Goal: Task Accomplishment & Management: Manage account settings

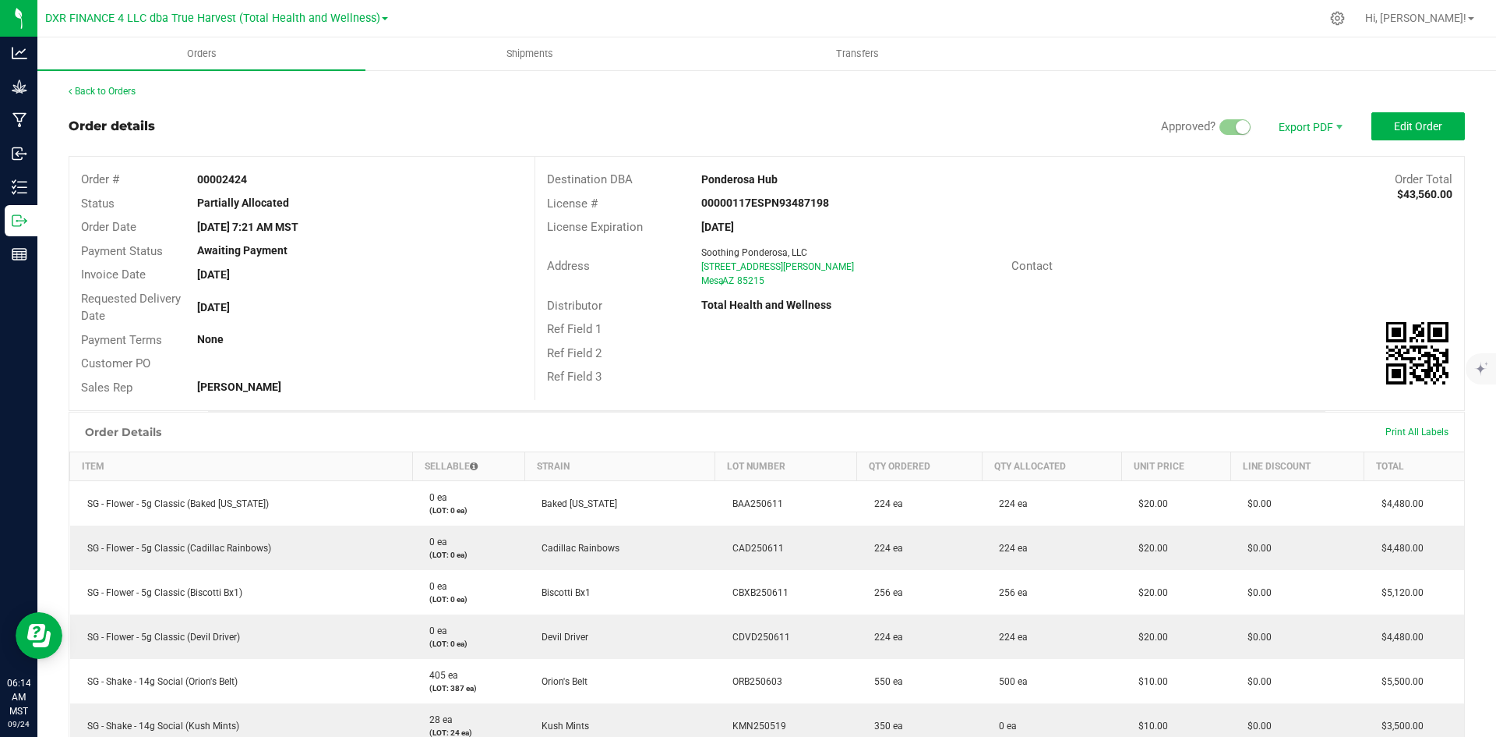
scroll to position [312, 0]
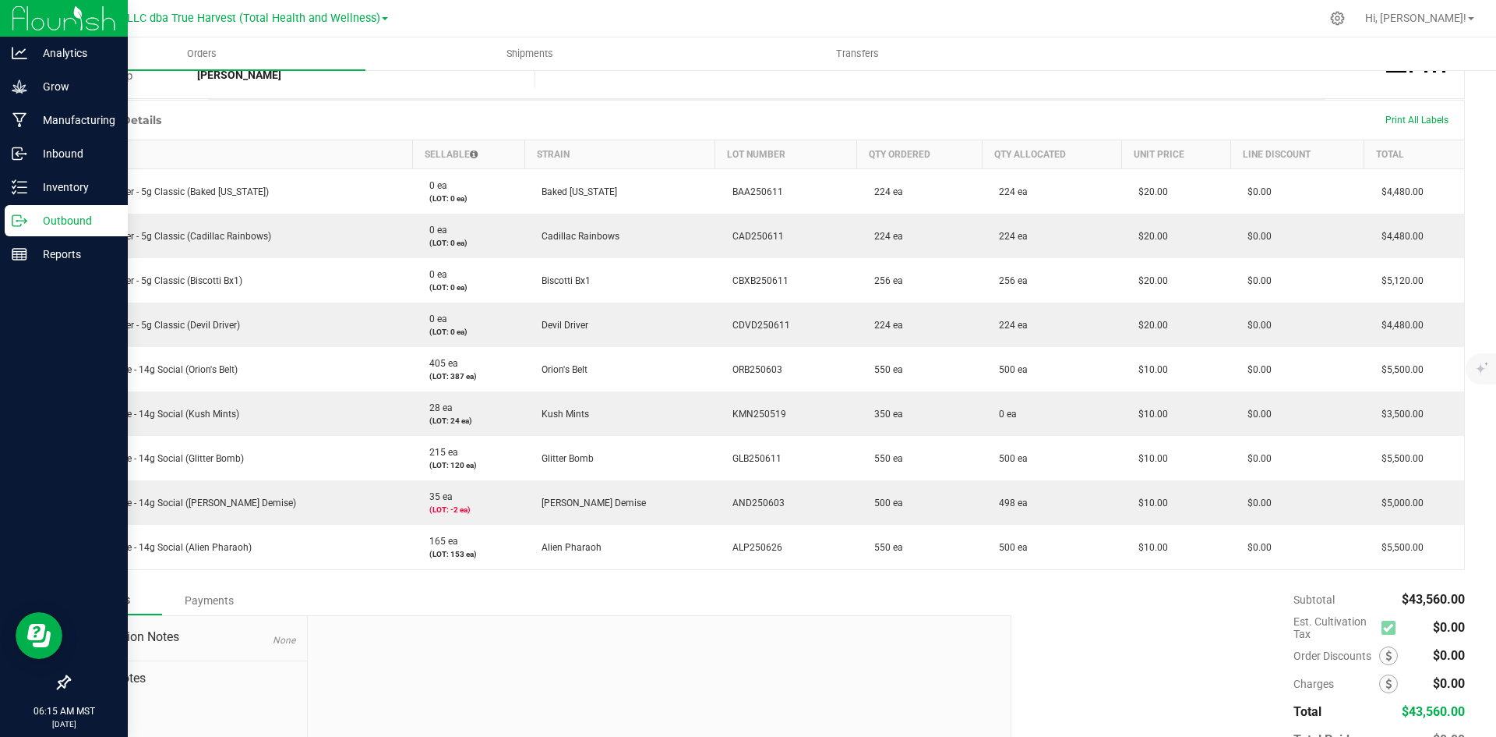
click at [21, 234] on div "Outbound" at bounding box center [66, 220] width 123 height 31
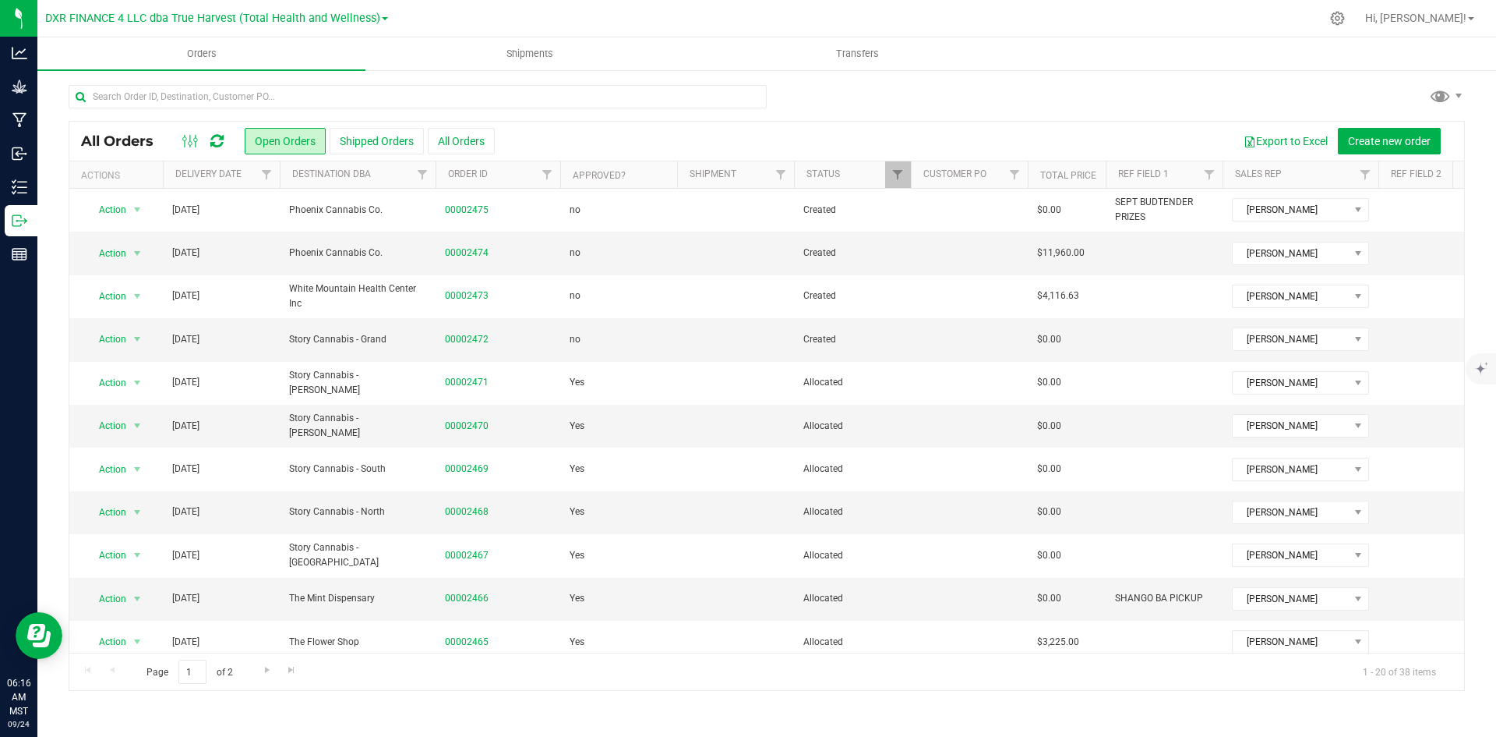
click at [242, 186] on th "Delivery Date" at bounding box center [221, 174] width 117 height 27
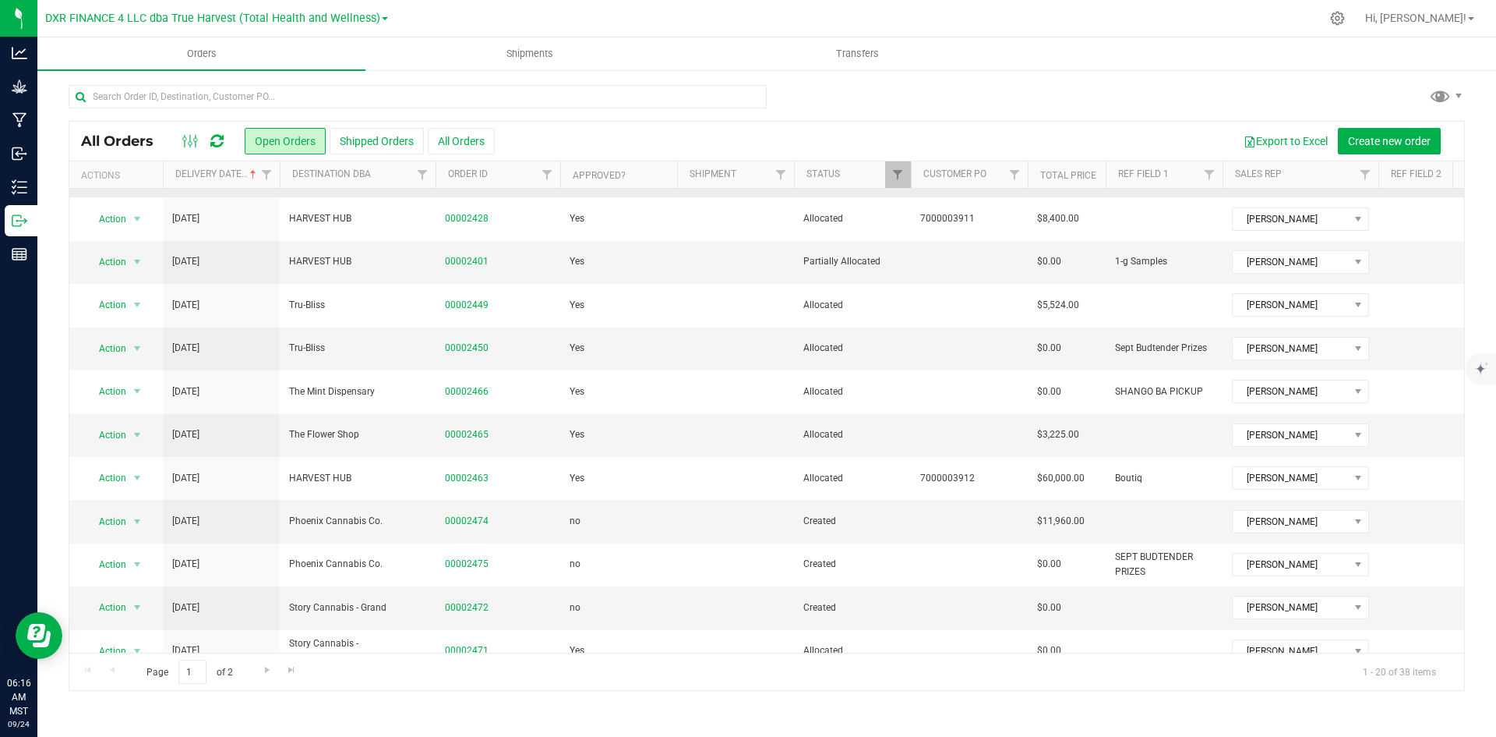
scroll to position [390, 0]
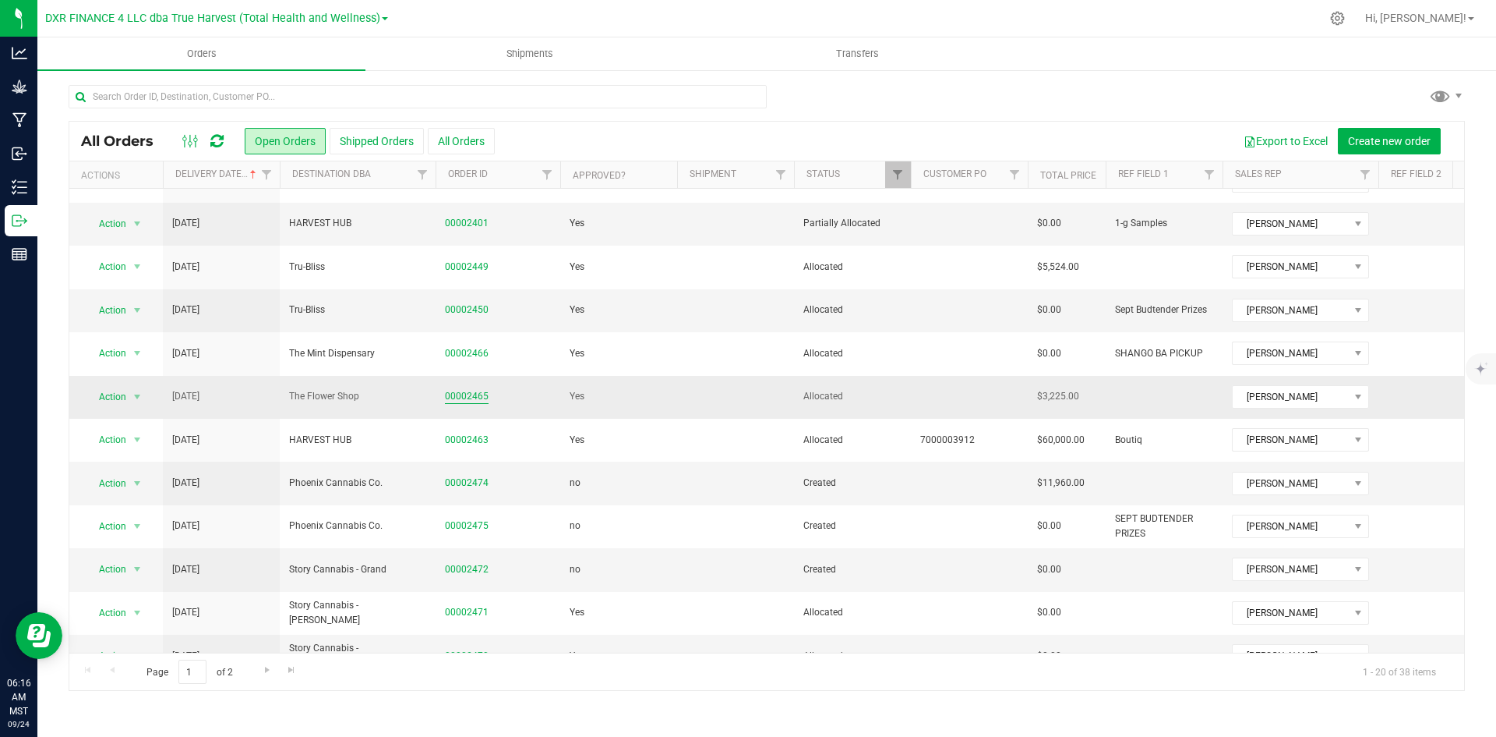
click at [476, 389] on link "00002465" at bounding box center [467, 396] width 44 height 15
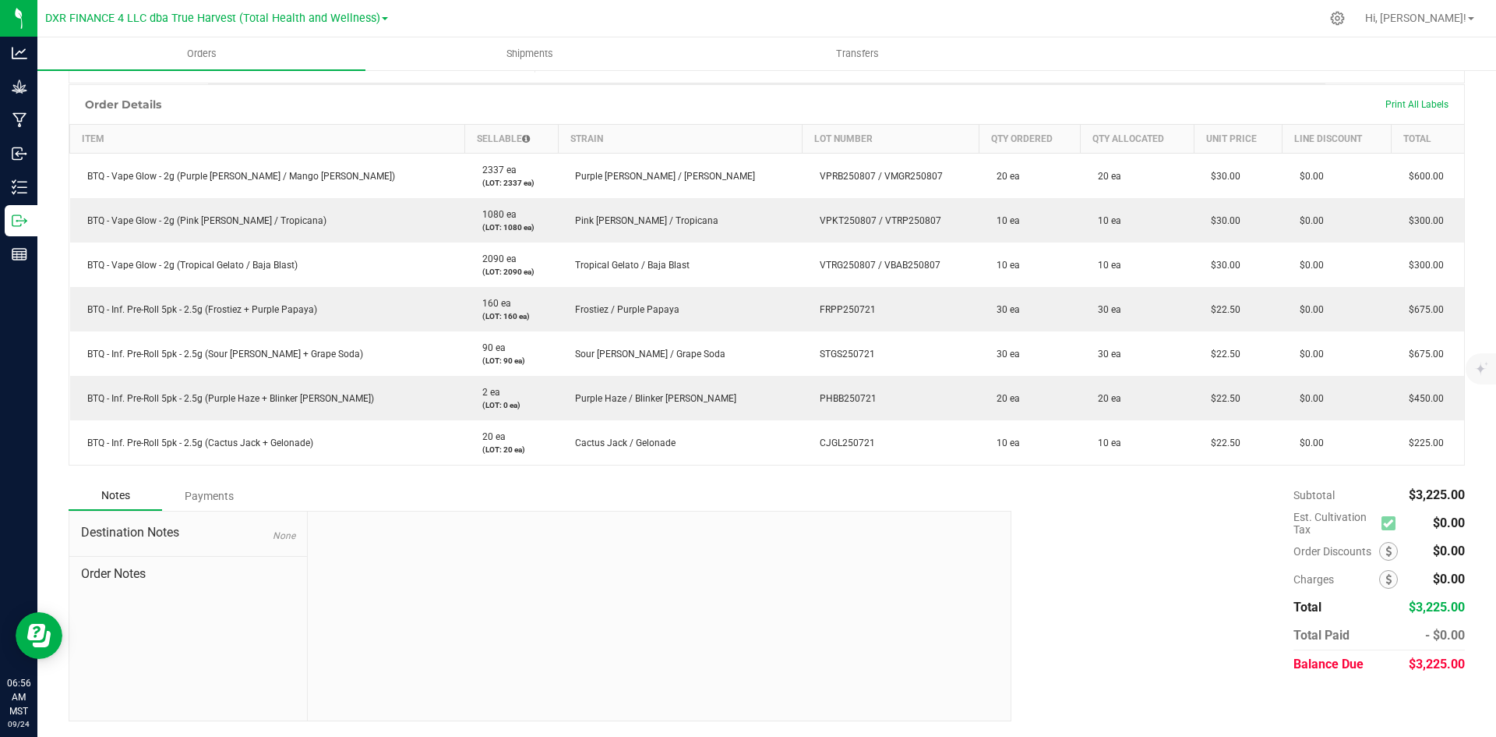
scroll to position [327, 0]
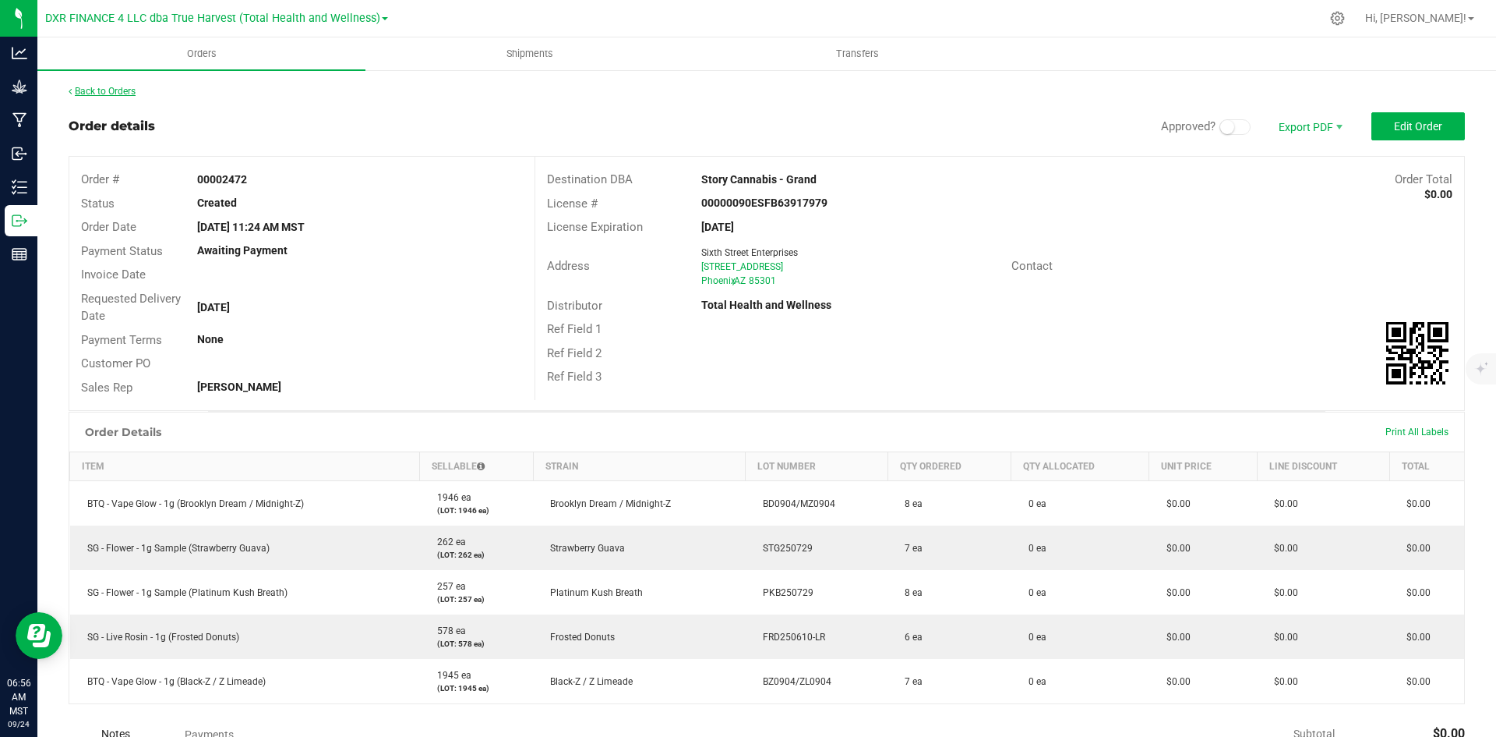
click at [99, 89] on link "Back to Orders" at bounding box center [102, 91] width 67 height 11
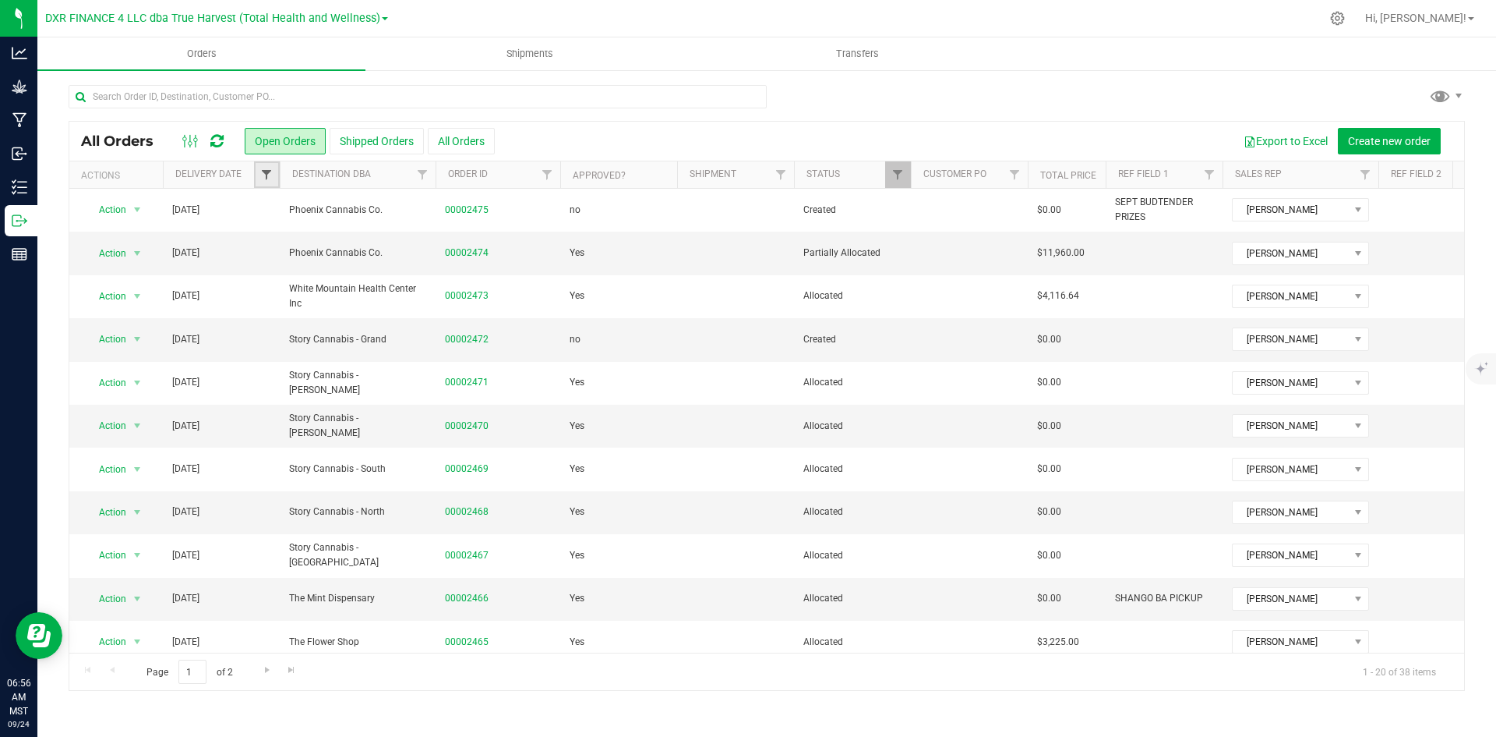
click at [270, 170] on span "Filter" at bounding box center [266, 174] width 12 height 12
click at [415, 267] on span "select" at bounding box center [411, 269] width 12 height 12
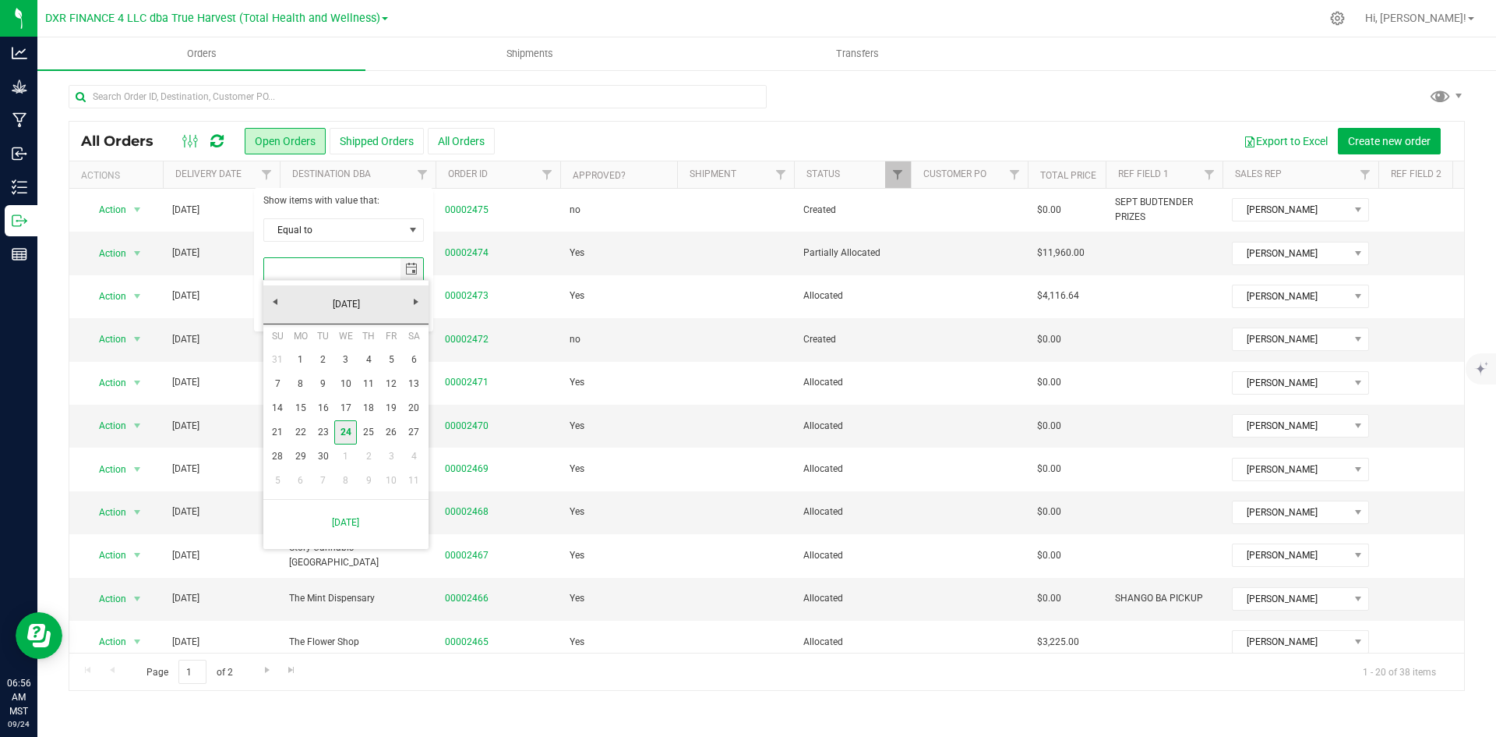
click at [344, 426] on link "24" at bounding box center [345, 432] width 23 height 24
type input "[DATE]"
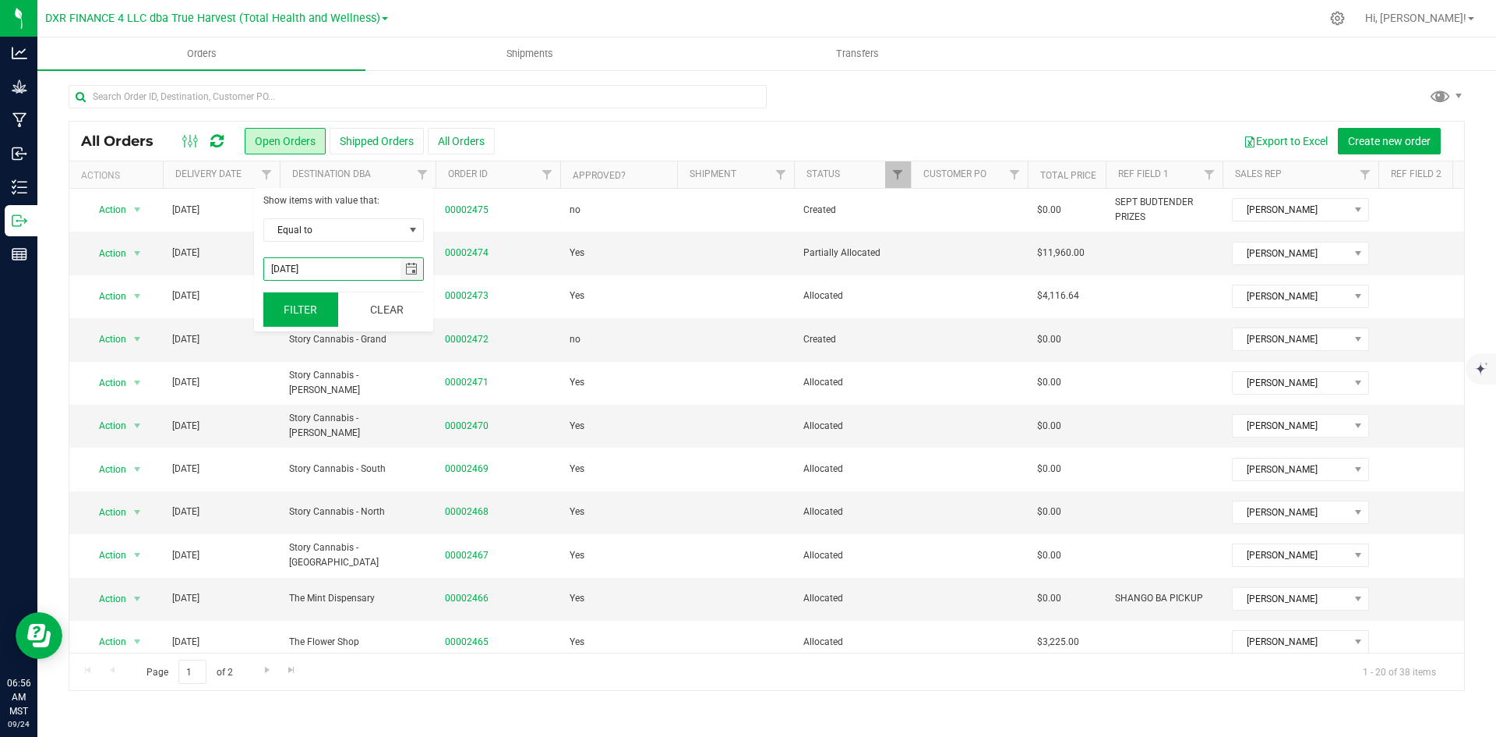
click at [306, 310] on button "Filter" at bounding box center [300, 309] width 75 height 34
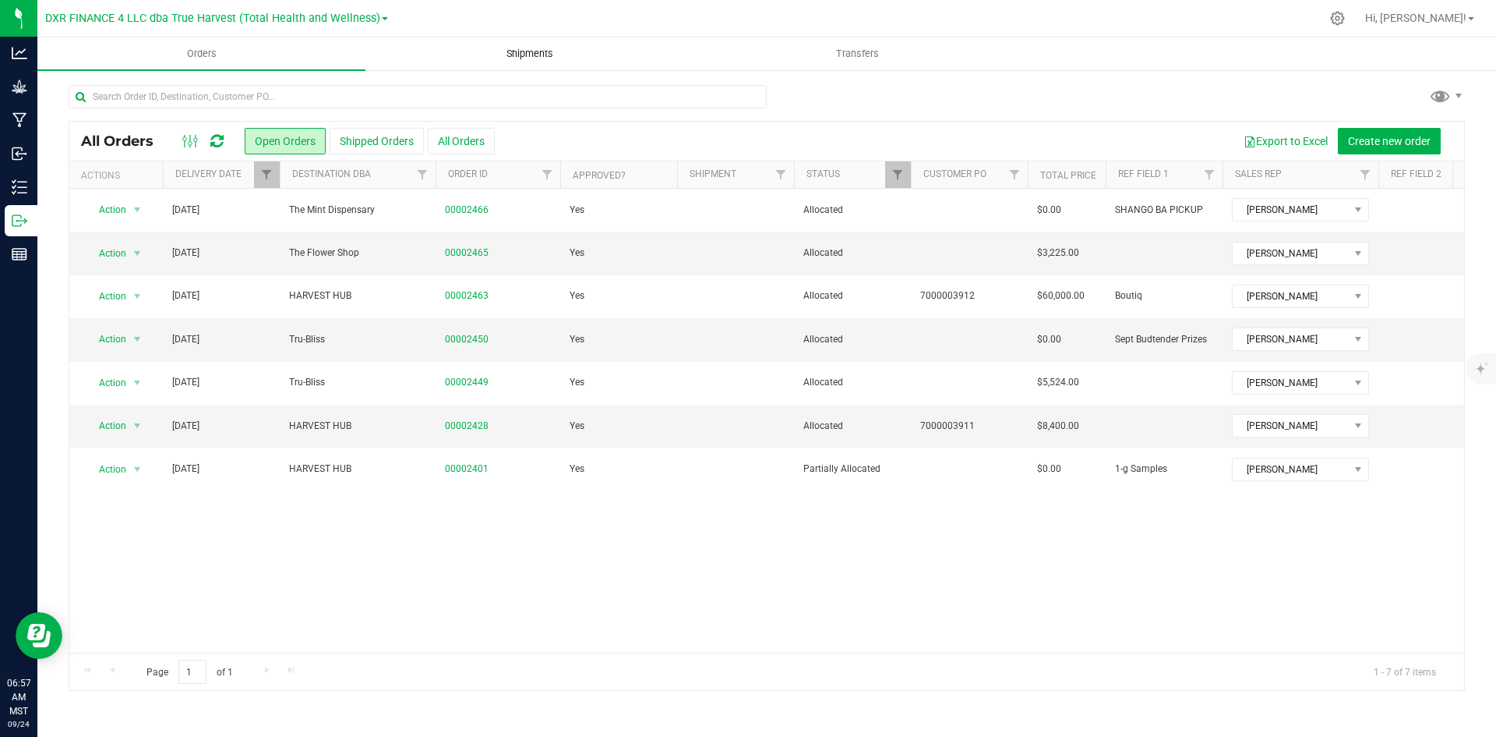
click at [525, 62] on uib-tab-heading "Shipments" at bounding box center [529, 53] width 327 height 31
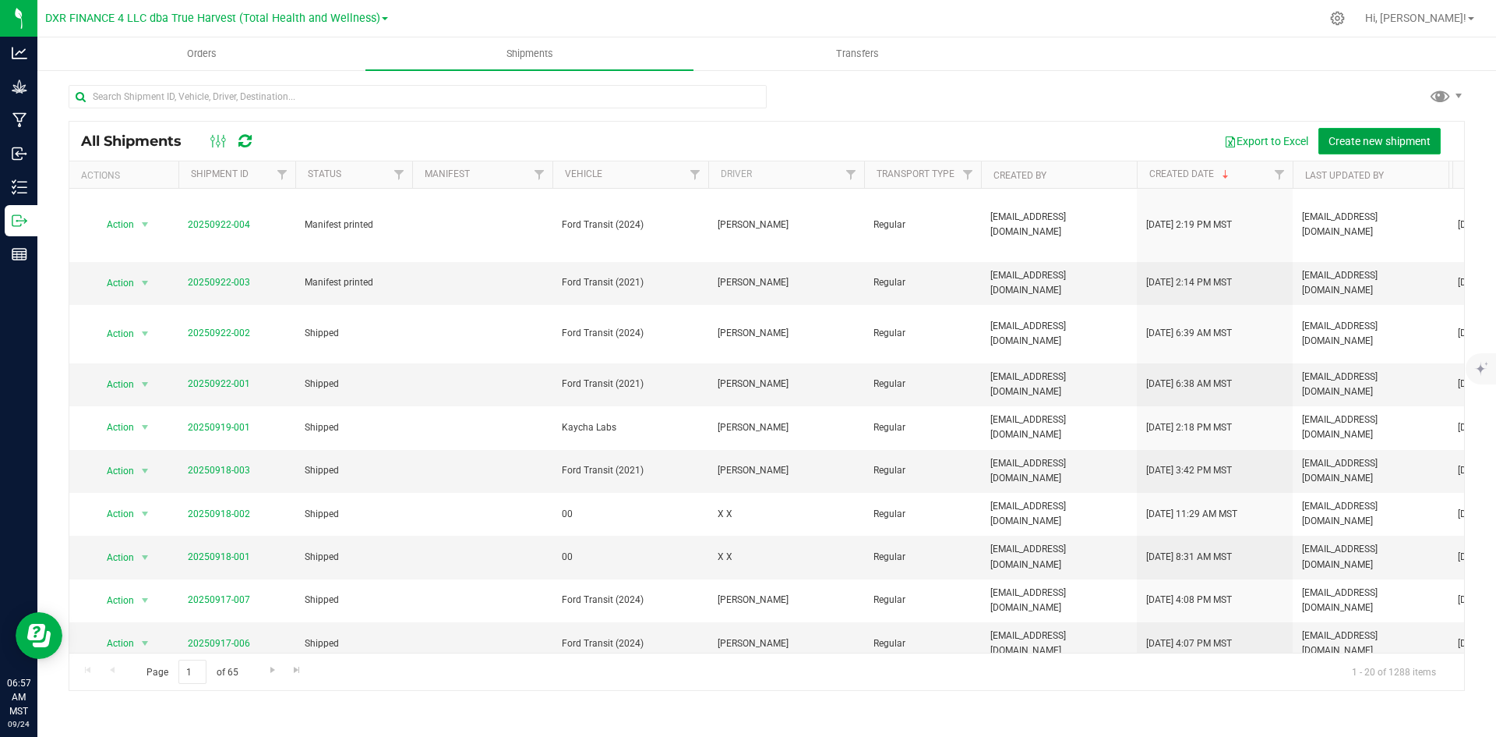
click at [1369, 140] on span "Create new shipment" at bounding box center [1380, 141] width 102 height 12
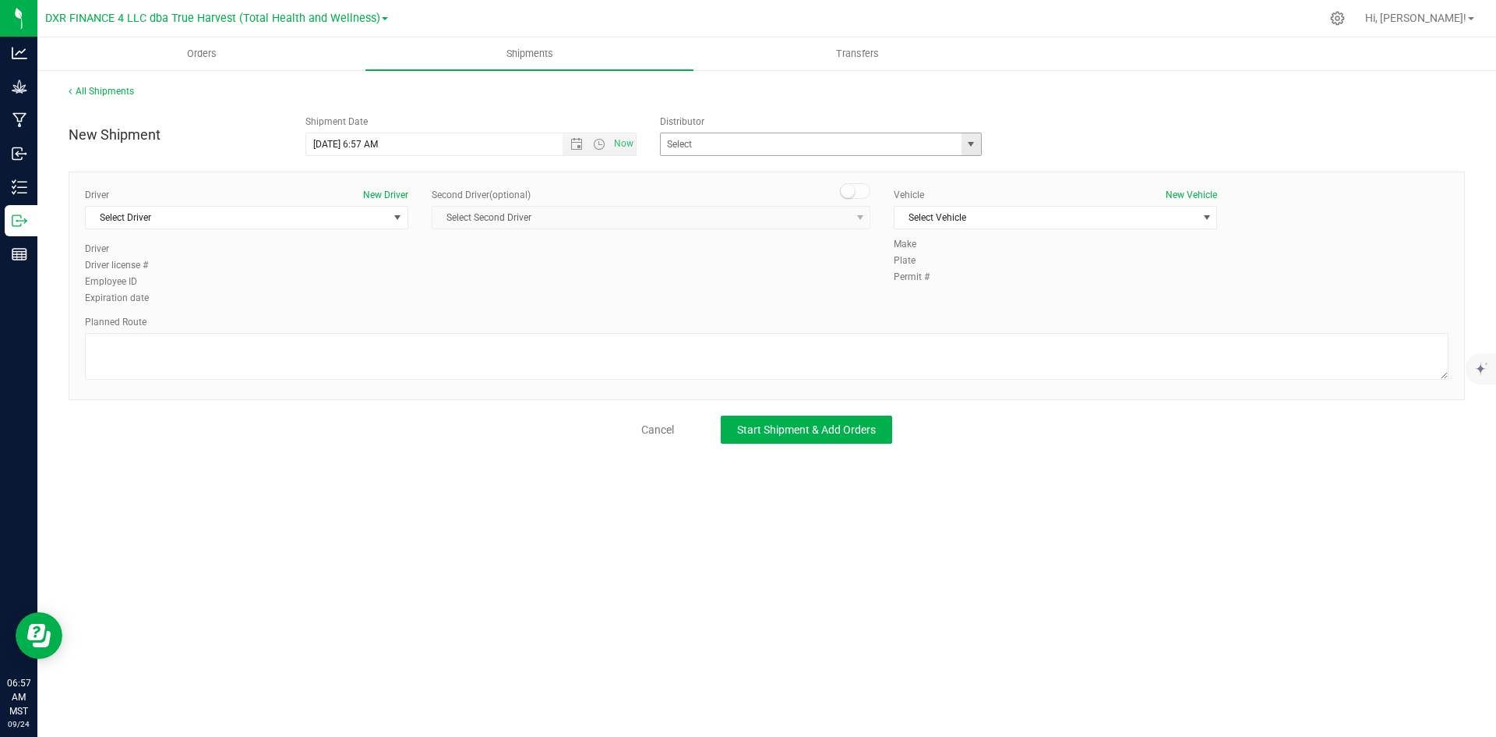
click at [972, 143] on span "select" at bounding box center [971, 144] width 12 height 12
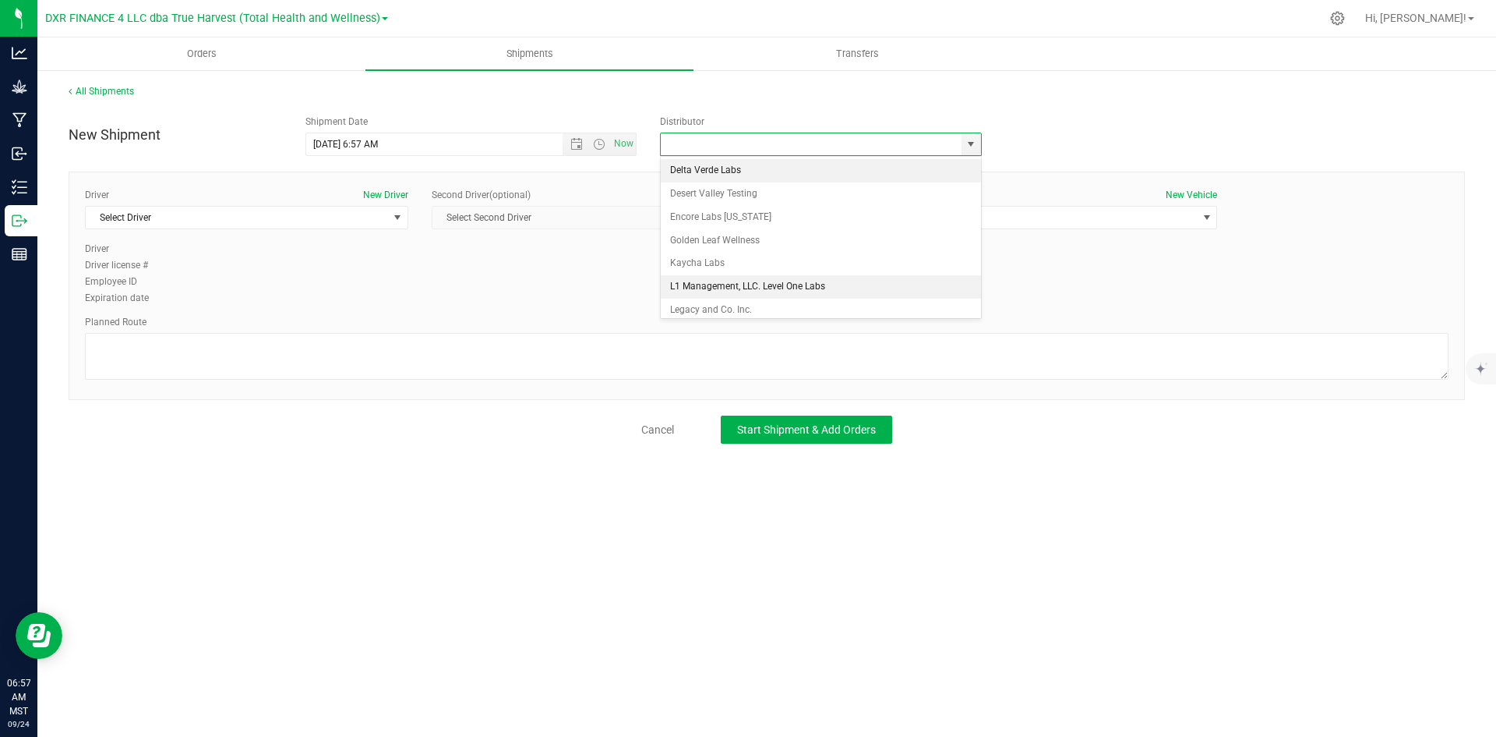
scroll to position [145, 0]
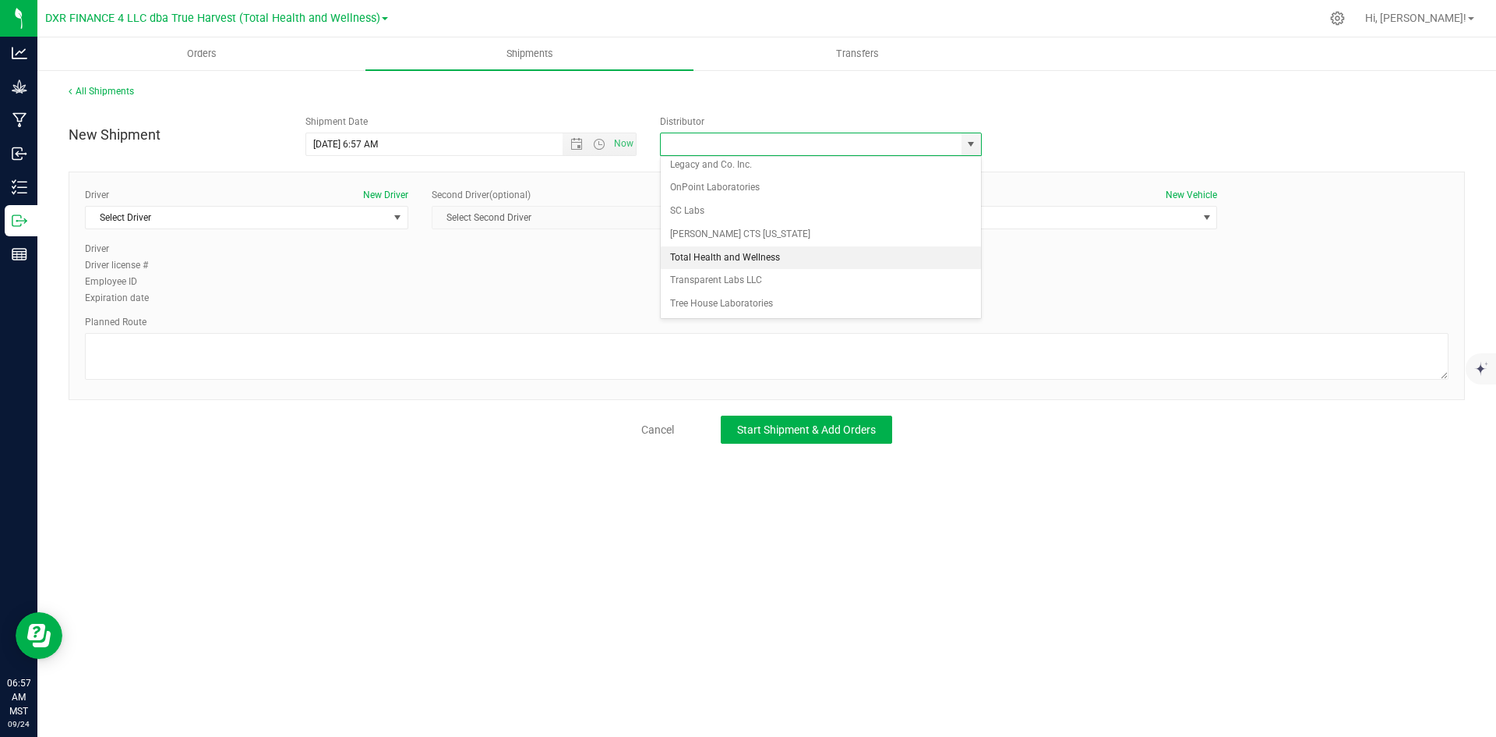
click at [844, 256] on li "Total Health and Wellness" at bounding box center [821, 257] width 320 height 23
type input "Total Health and Wellness"
click at [261, 211] on span "Select Driver" at bounding box center [237, 218] width 302 height 22
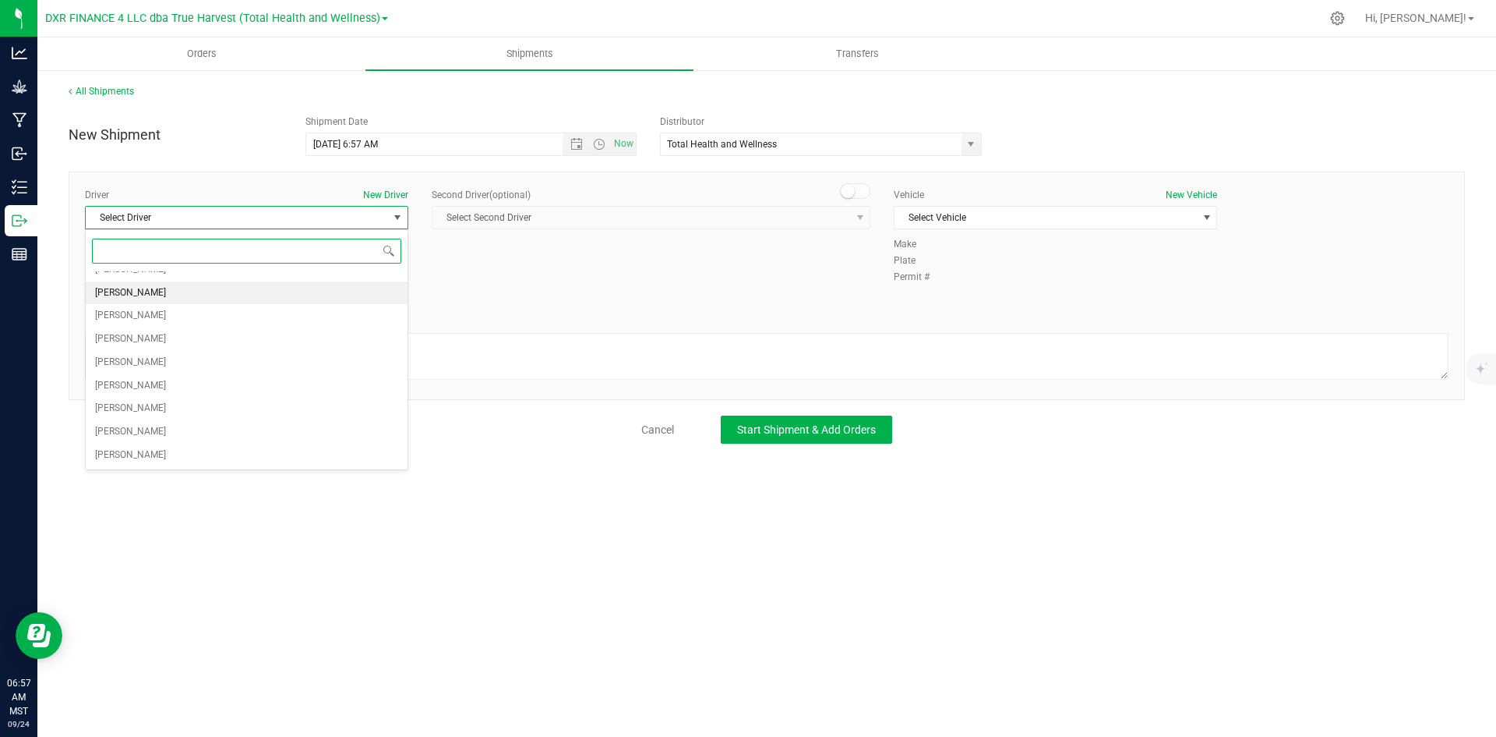
scroll to position [129, 0]
click at [253, 370] on li "[PERSON_NAME]" at bounding box center [247, 362] width 322 height 23
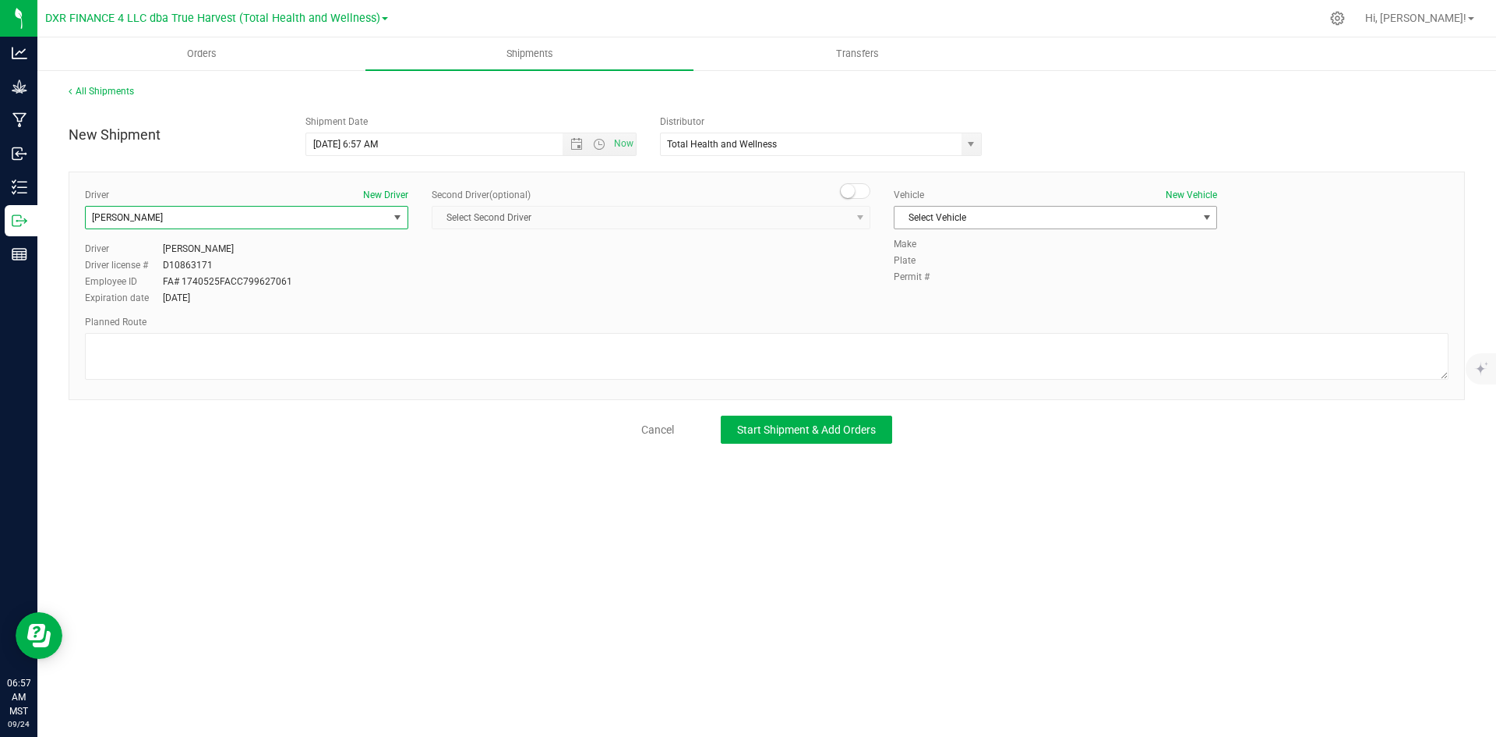
click at [1026, 227] on span "Select Vehicle" at bounding box center [1046, 218] width 302 height 22
click at [1024, 299] on li "Ford Transit (2024)" at bounding box center [1056, 290] width 322 height 23
click at [848, 431] on span "Start Shipment & Add Orders" at bounding box center [806, 429] width 139 height 12
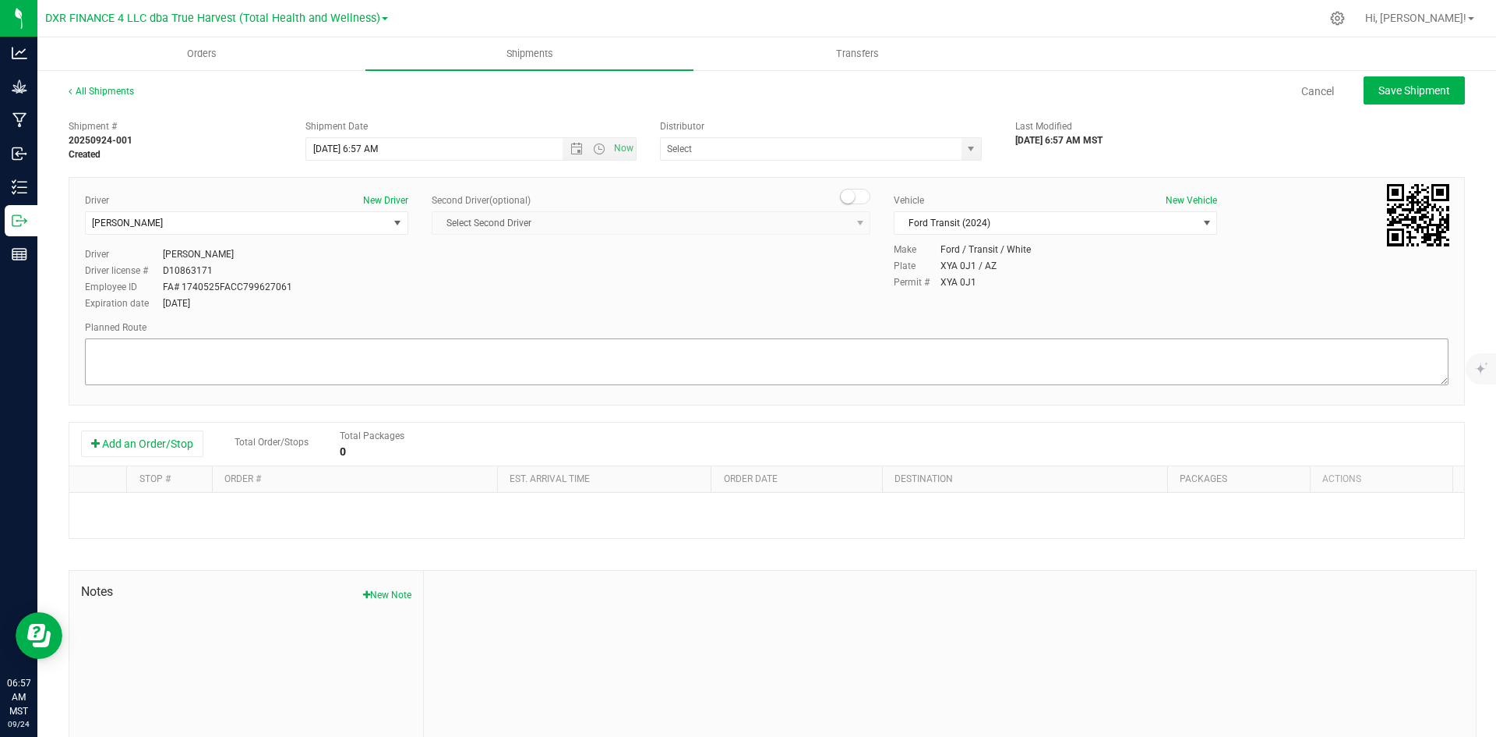
type input "Total Health and Wellness"
click at [136, 449] on button "Add an Order/Stop" at bounding box center [142, 443] width 122 height 26
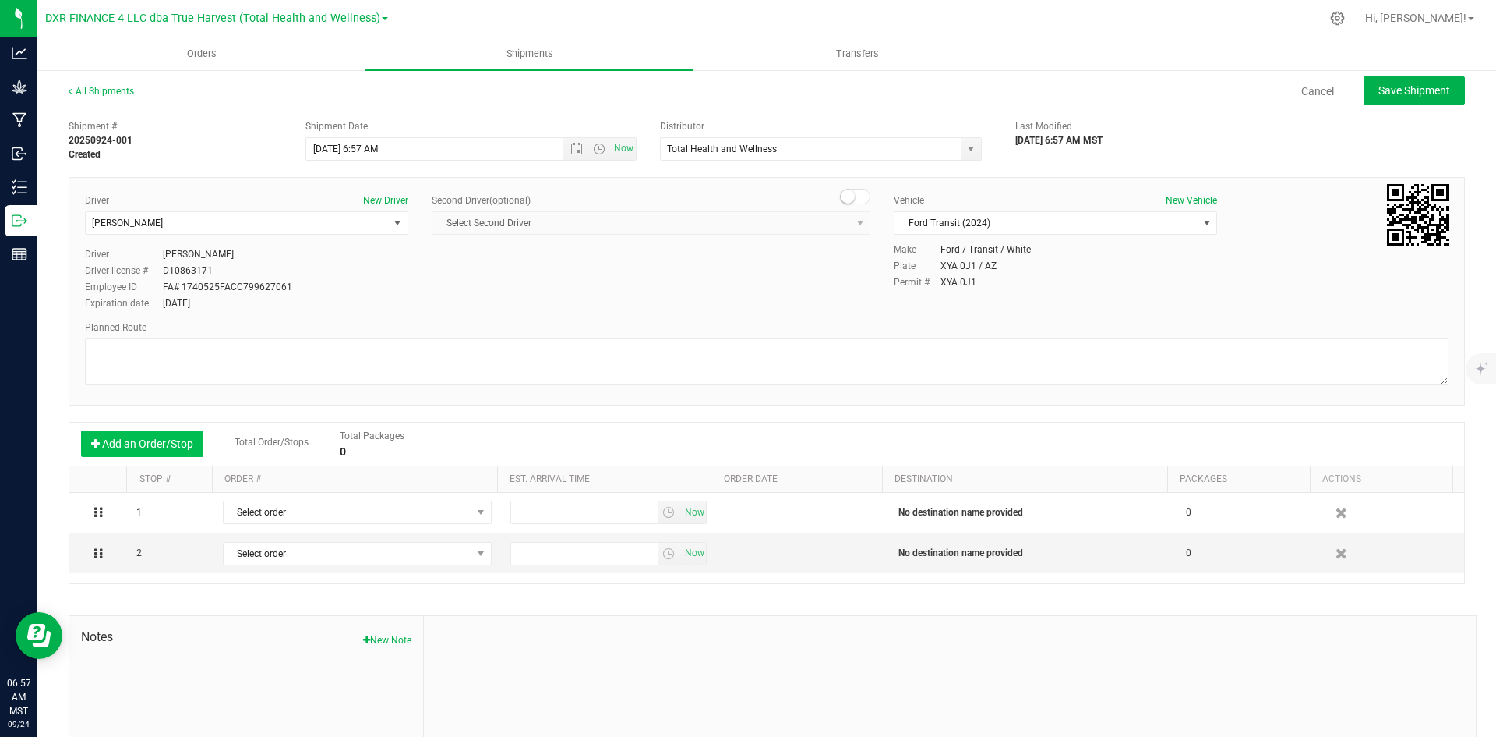
click at [136, 449] on button "Add an Order/Stop" at bounding box center [142, 443] width 122 height 26
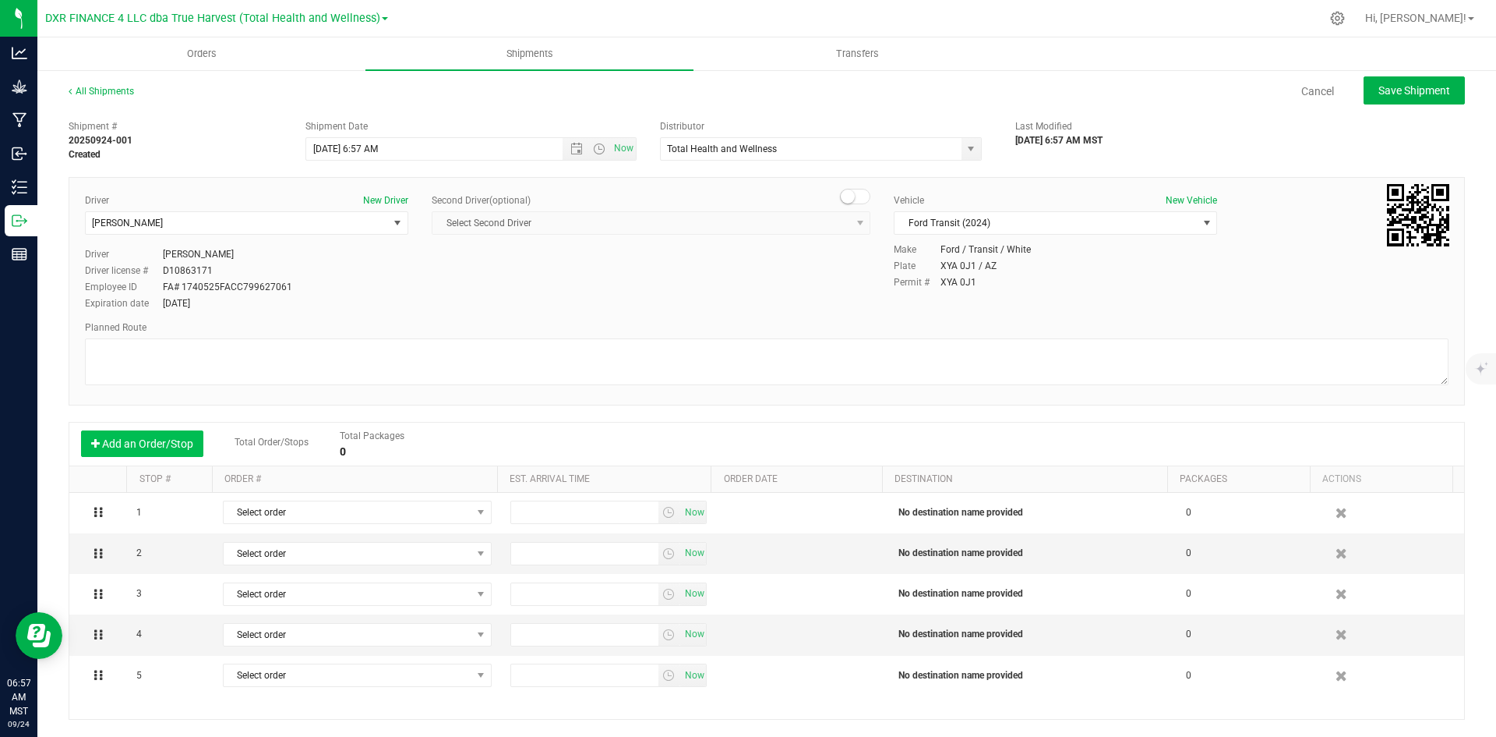
click at [136, 449] on button "Add an Order/Stop" at bounding box center [142, 443] width 122 height 26
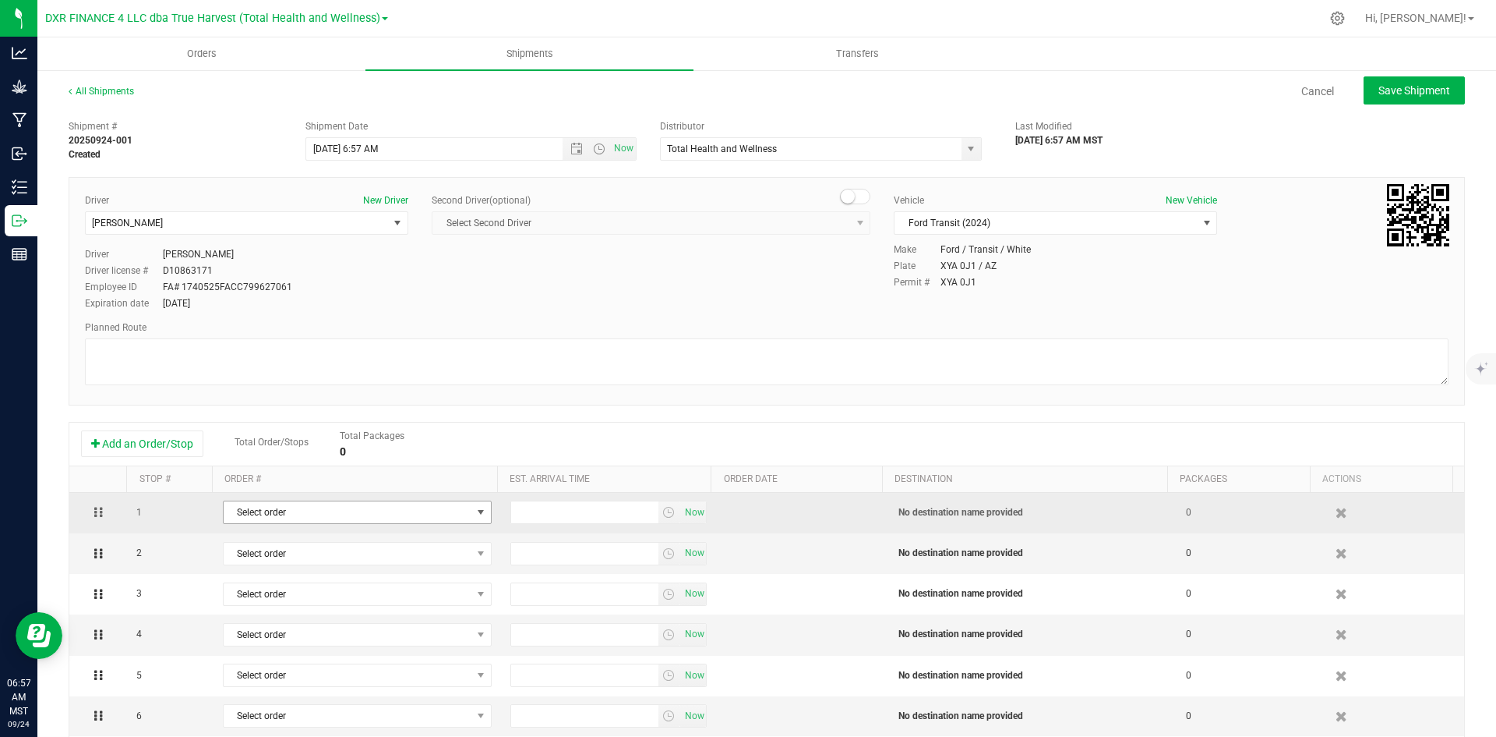
click at [315, 514] on span "Select order" at bounding box center [348, 512] width 248 height 22
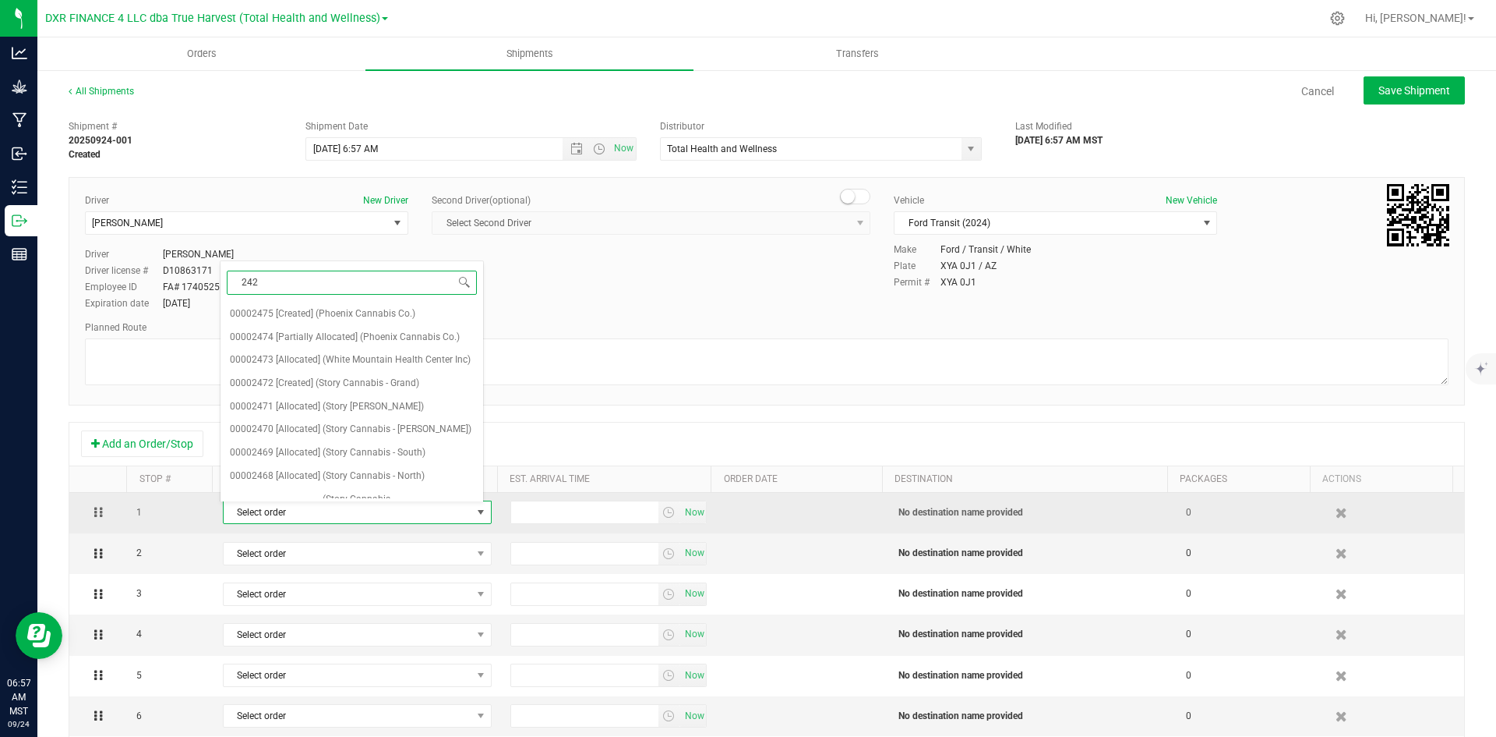
type input "2428"
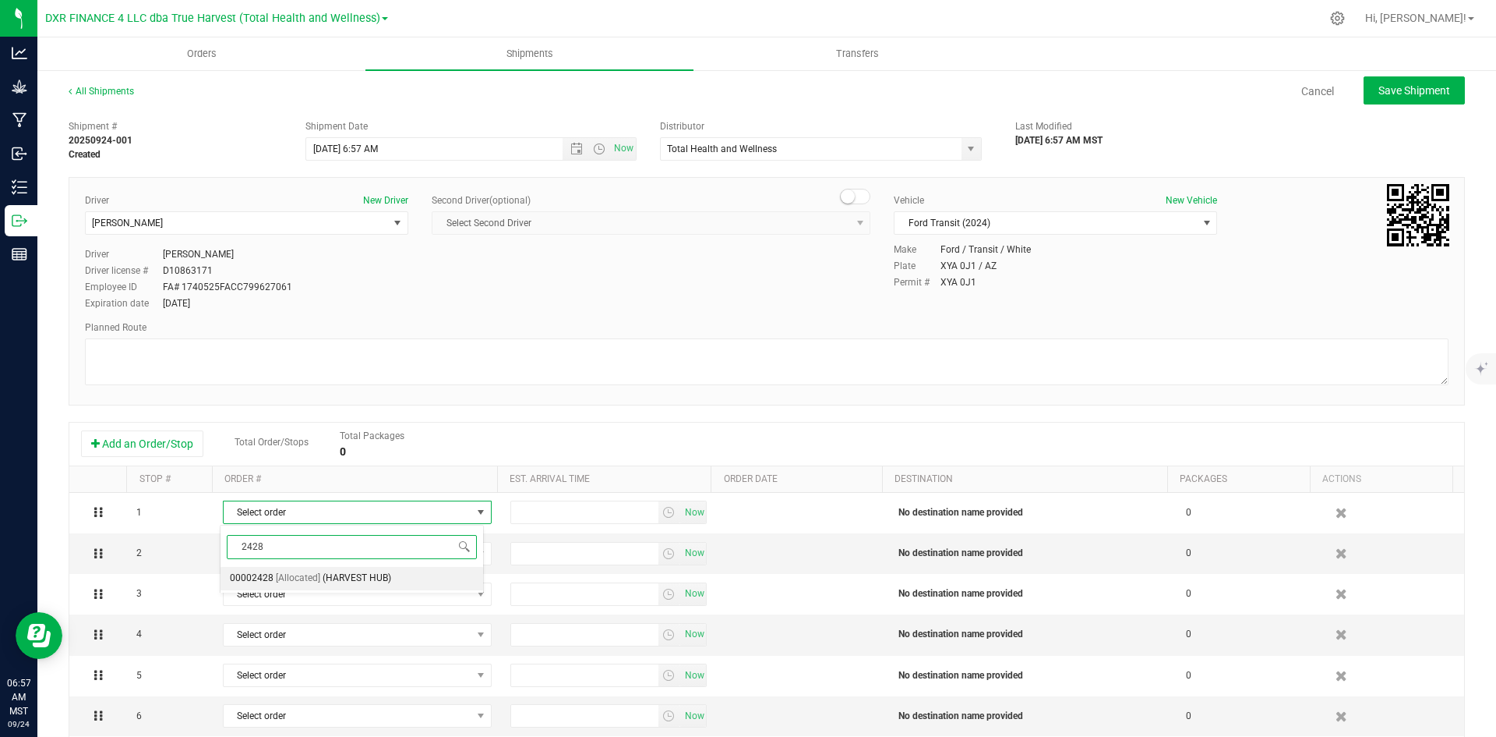
click at [330, 578] on span "(HARVEST HUB)" at bounding box center [357, 578] width 69 height 20
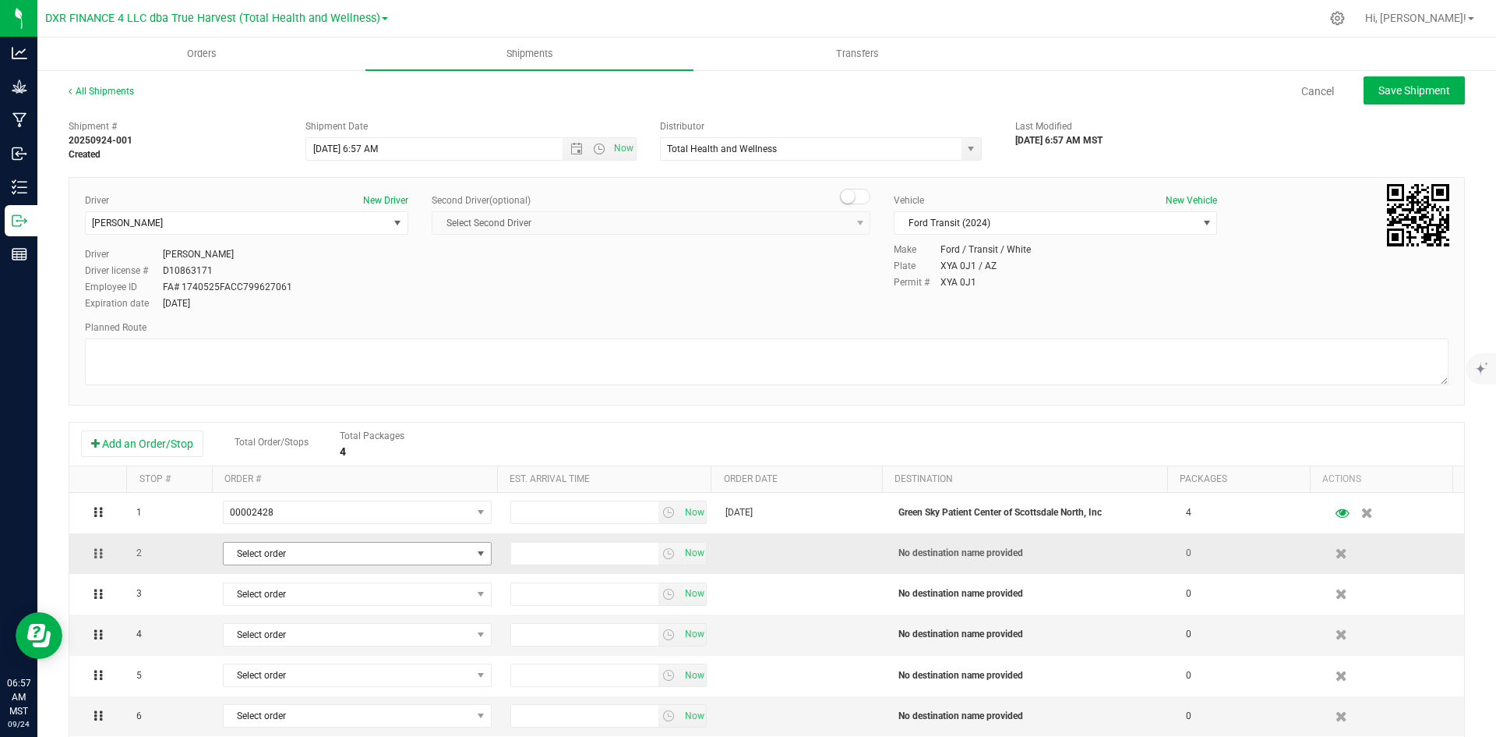
click at [335, 549] on span "Select order" at bounding box center [348, 553] width 248 height 22
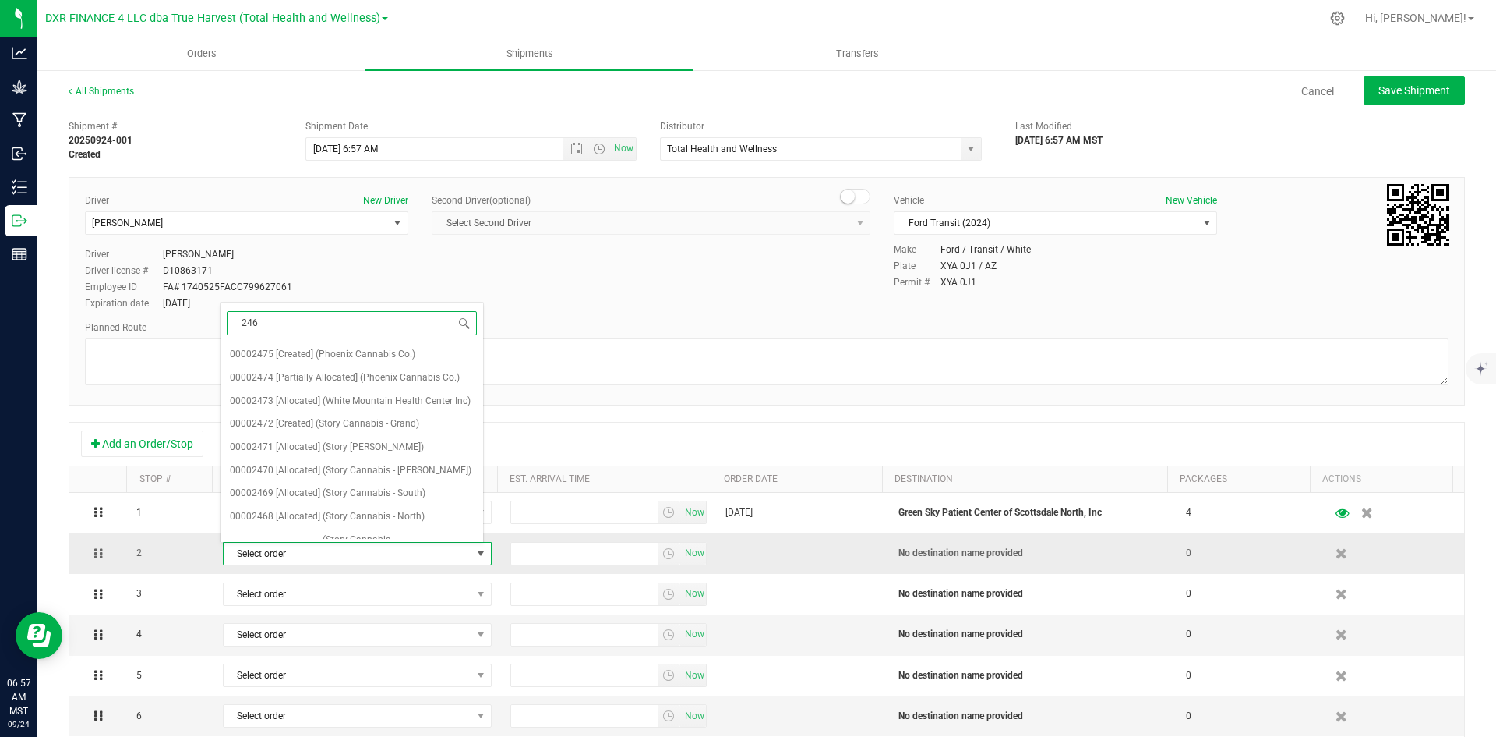
type input "2463"
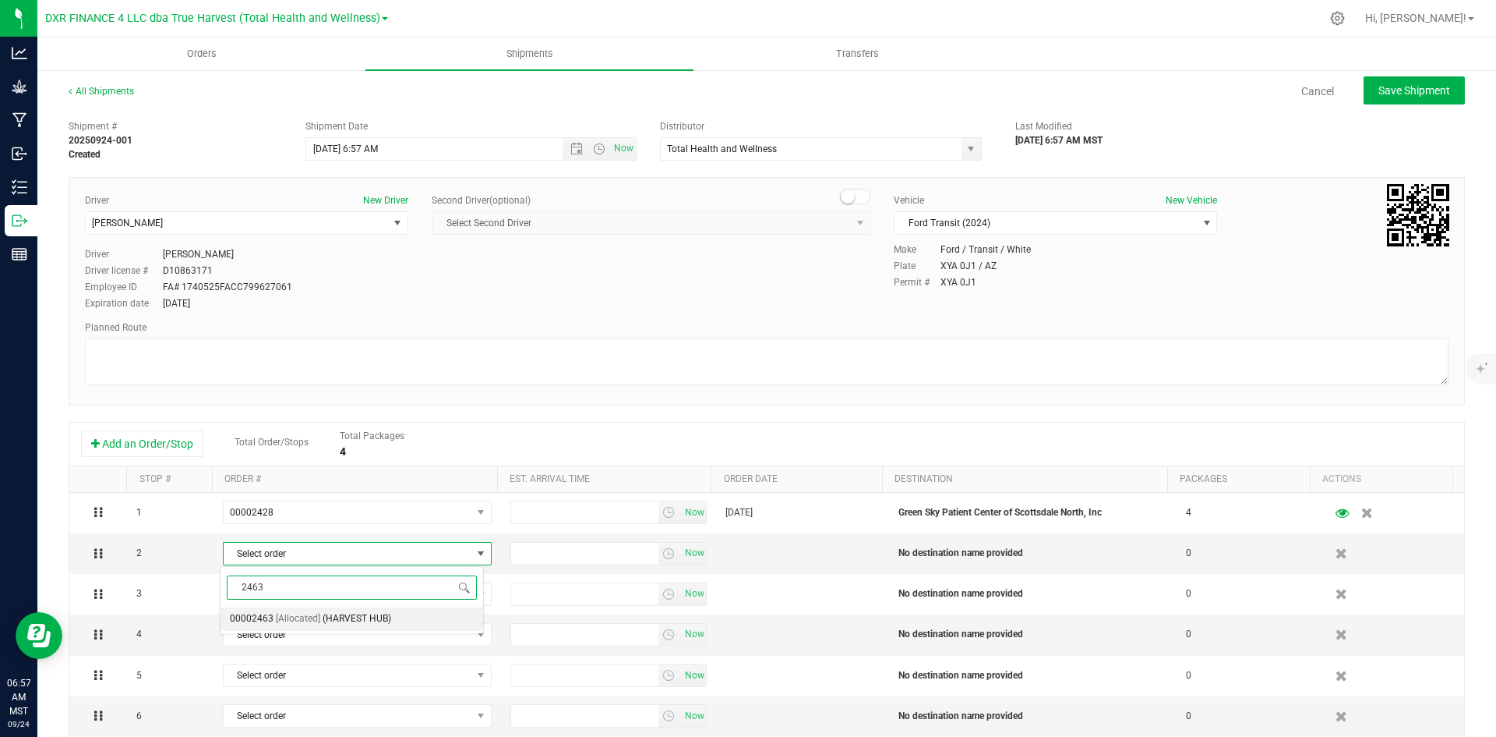
click at [327, 616] on span "(HARVEST HUB)" at bounding box center [357, 619] width 69 height 20
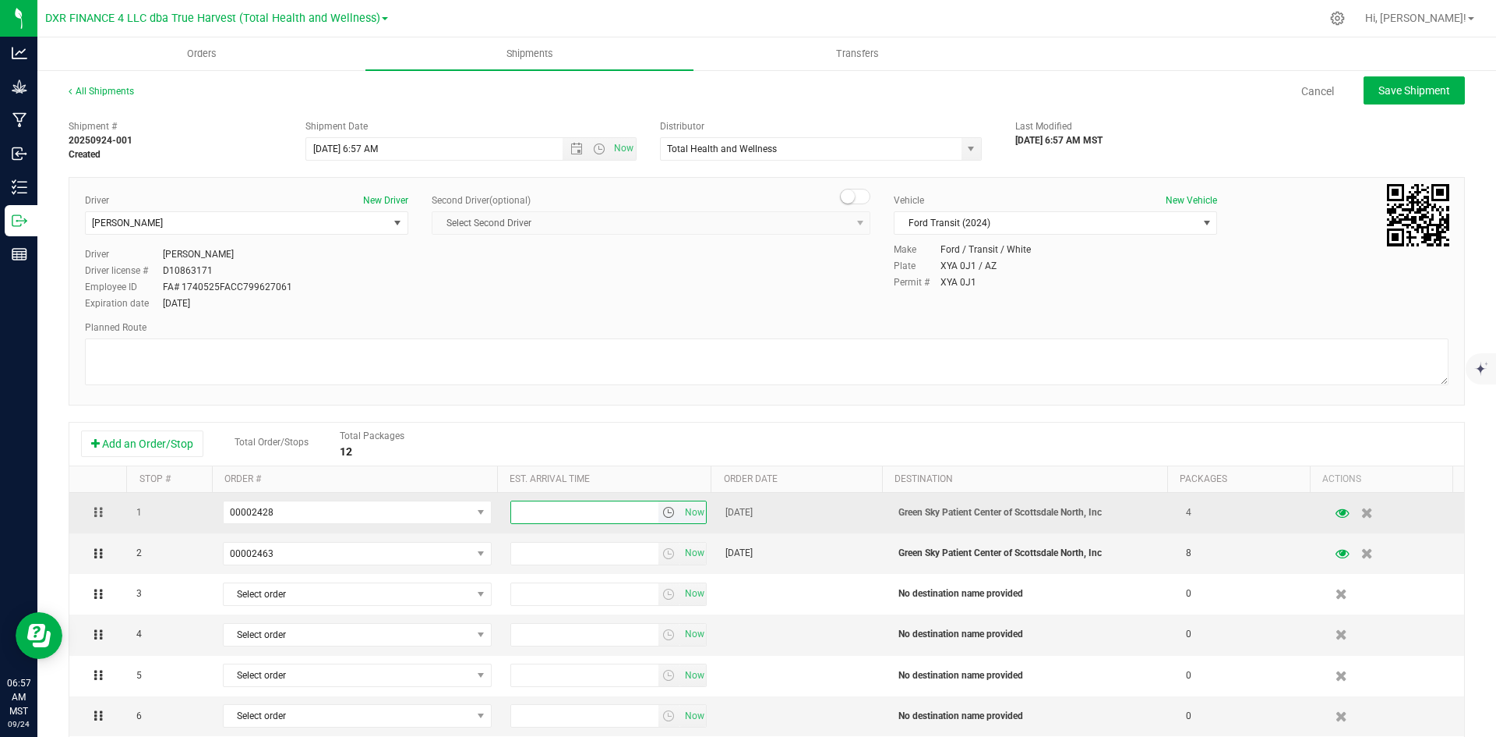
click at [565, 506] on input "text" at bounding box center [584, 512] width 147 height 22
type input "9:00 am"
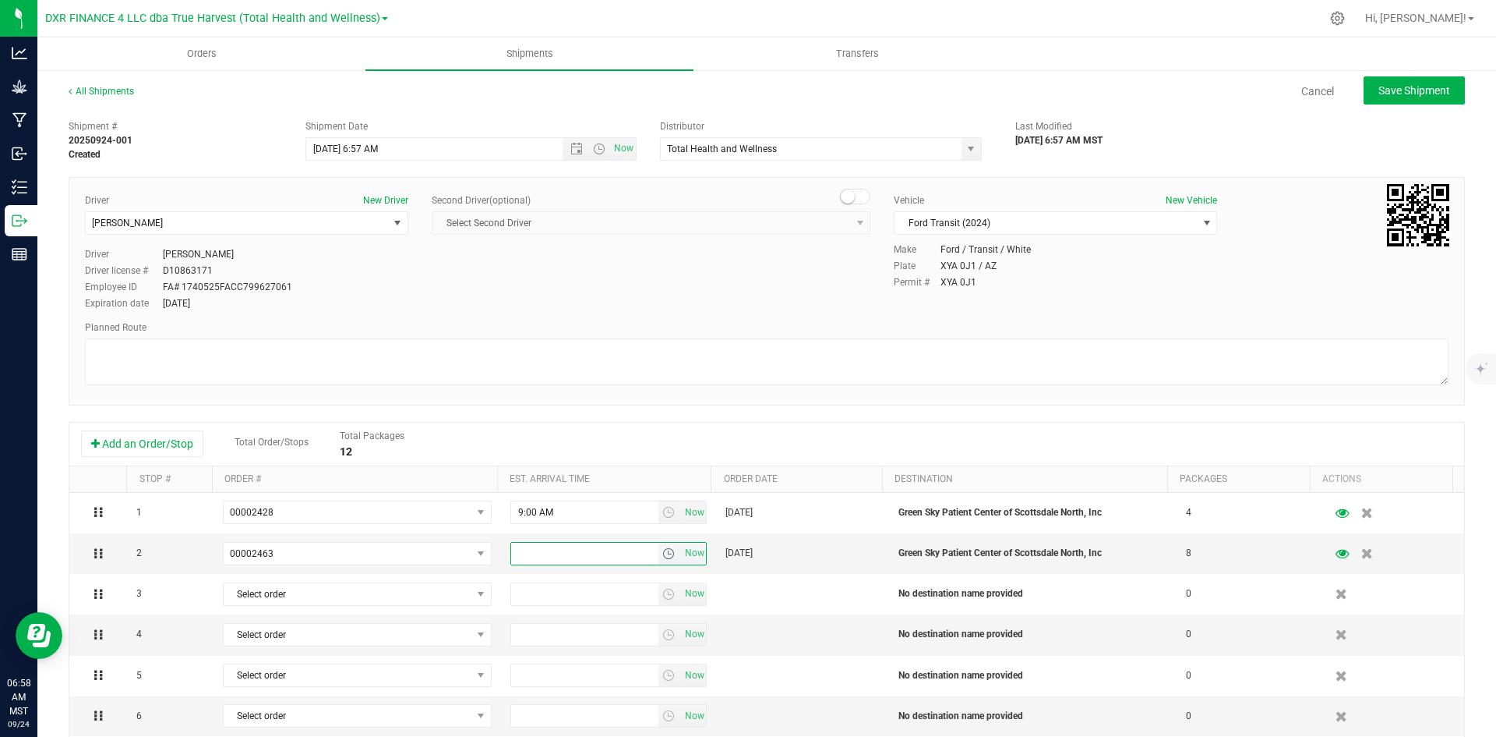
click at [567, 555] on input "text" at bounding box center [584, 553] width 147 height 22
type input "9:00 am"
click at [422, 593] on span "Select order" at bounding box center [348, 594] width 248 height 22
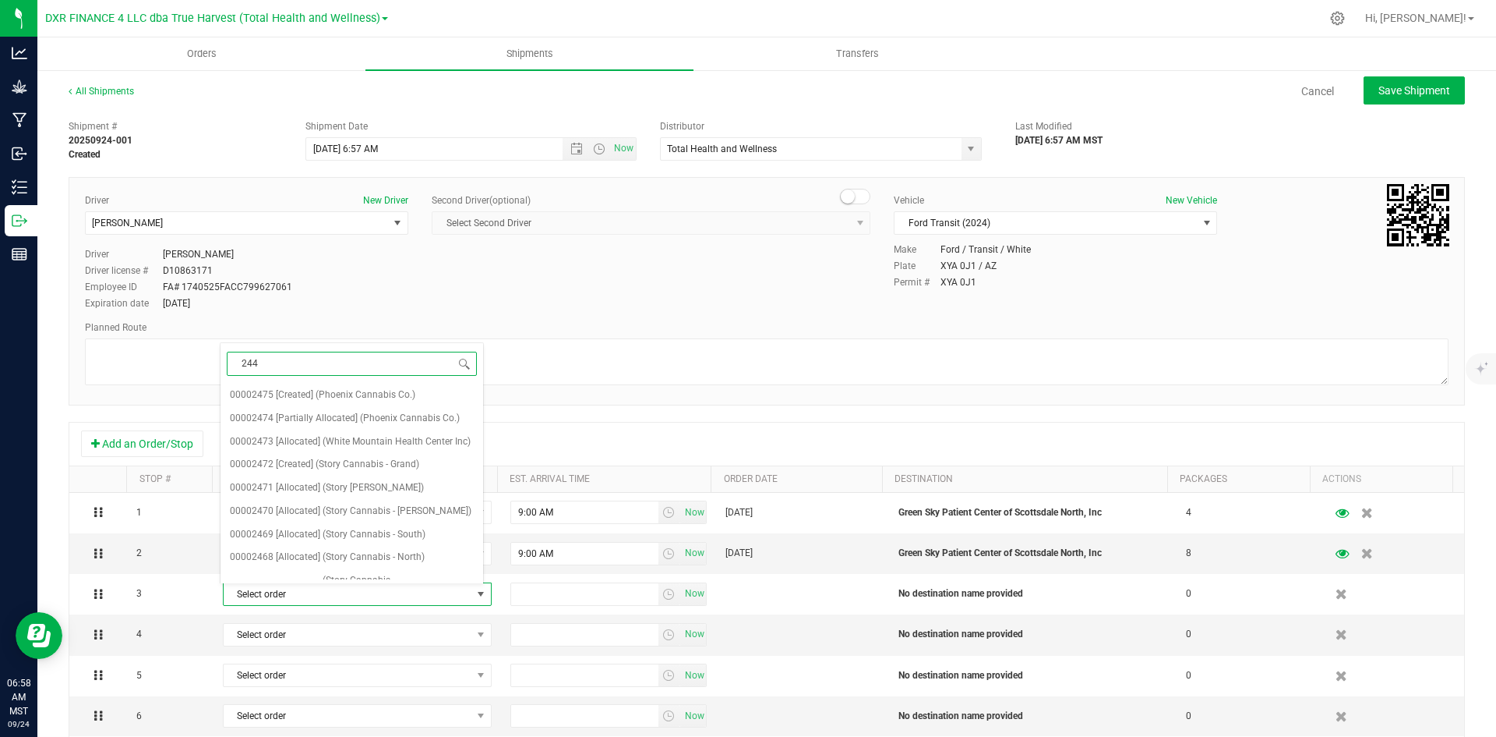
type input "2449"
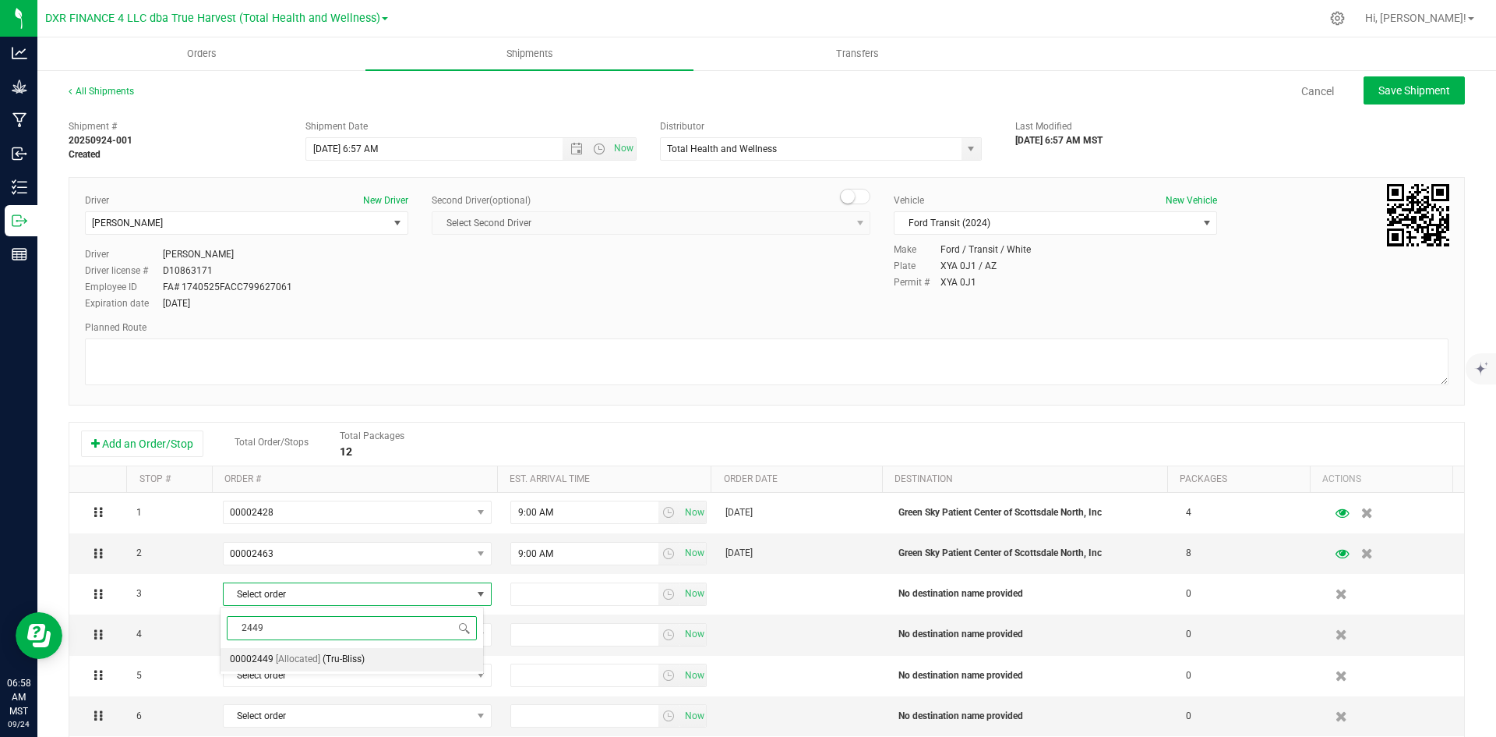
click at [401, 657] on li "00002449 [Allocated] (Tru-Bliss)" at bounding box center [352, 659] width 263 height 23
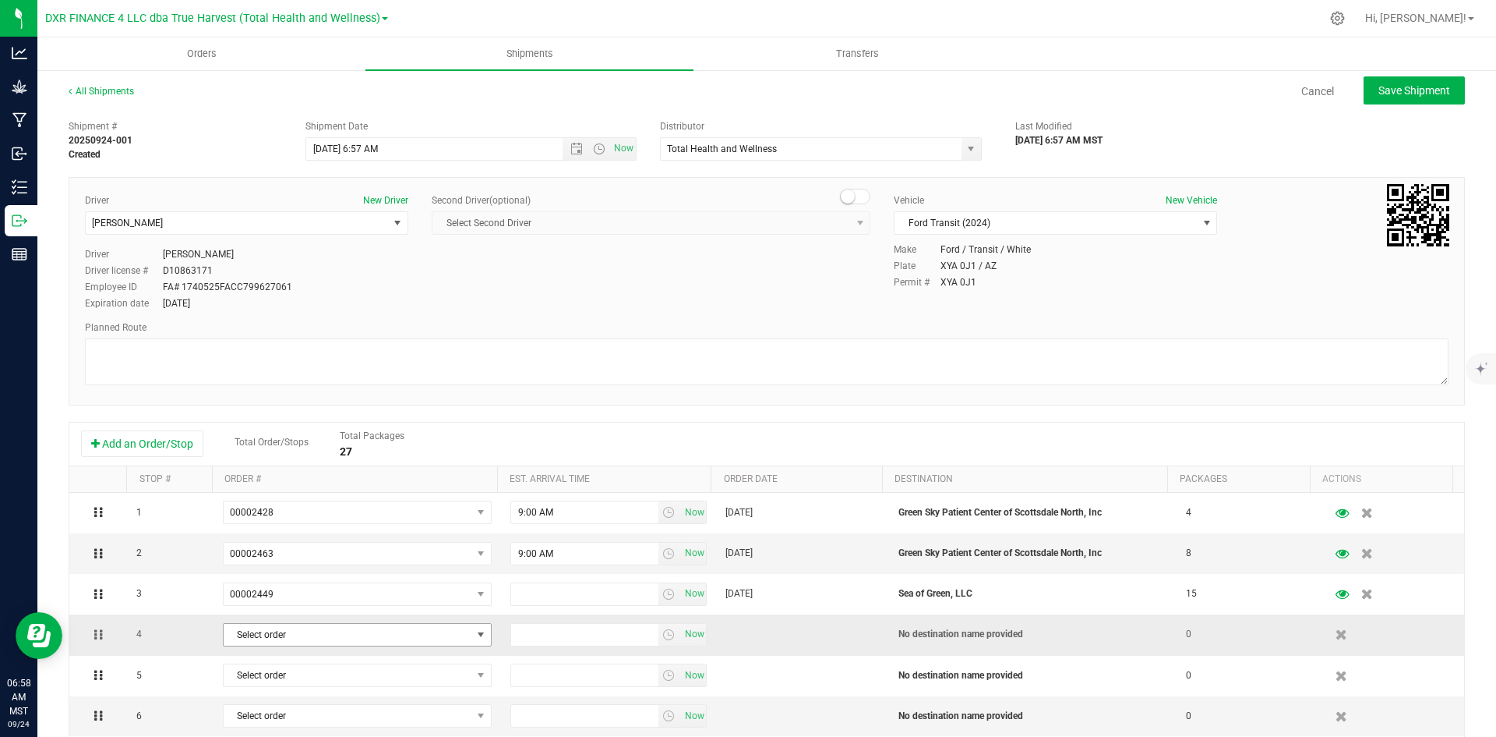
click at [443, 634] on span "Select order" at bounding box center [348, 635] width 248 height 22
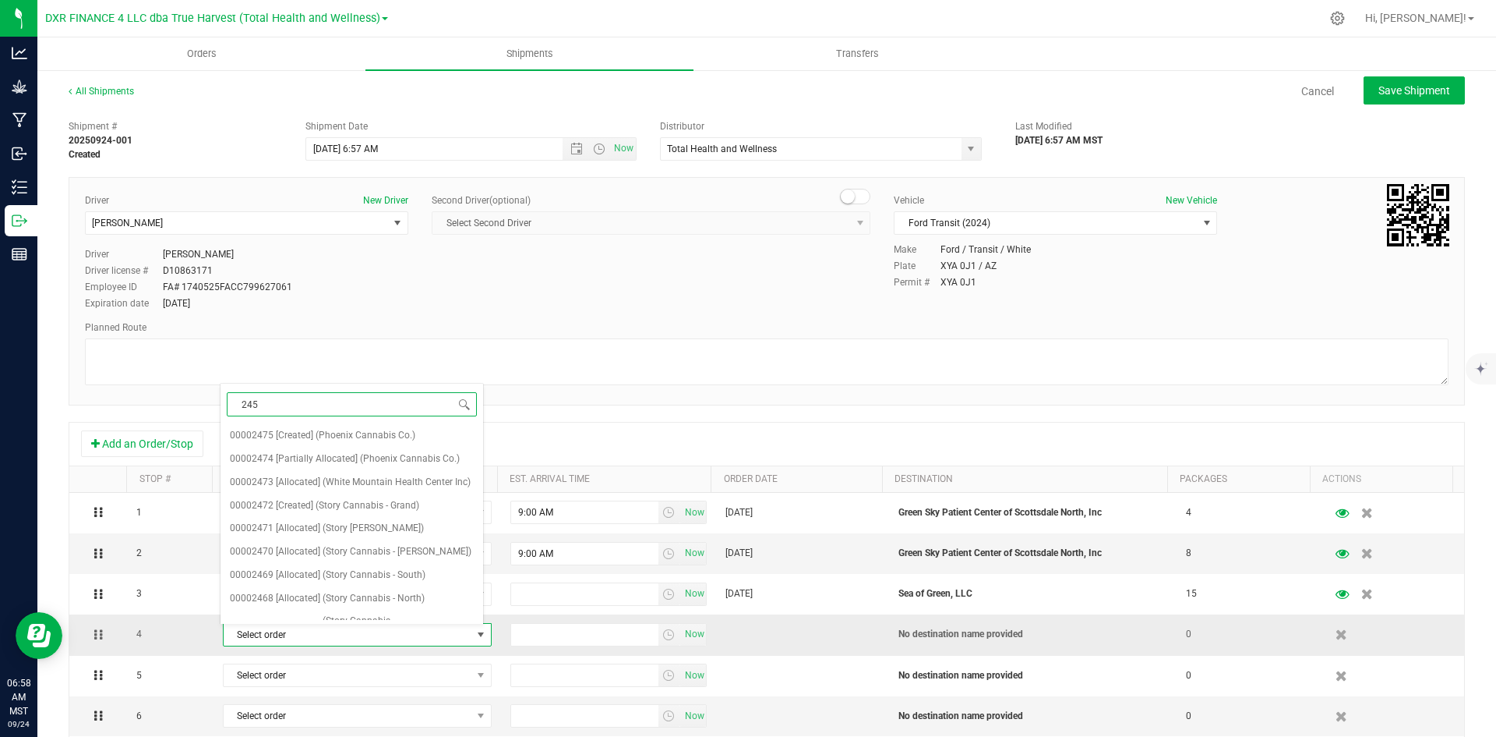
type input "2450"
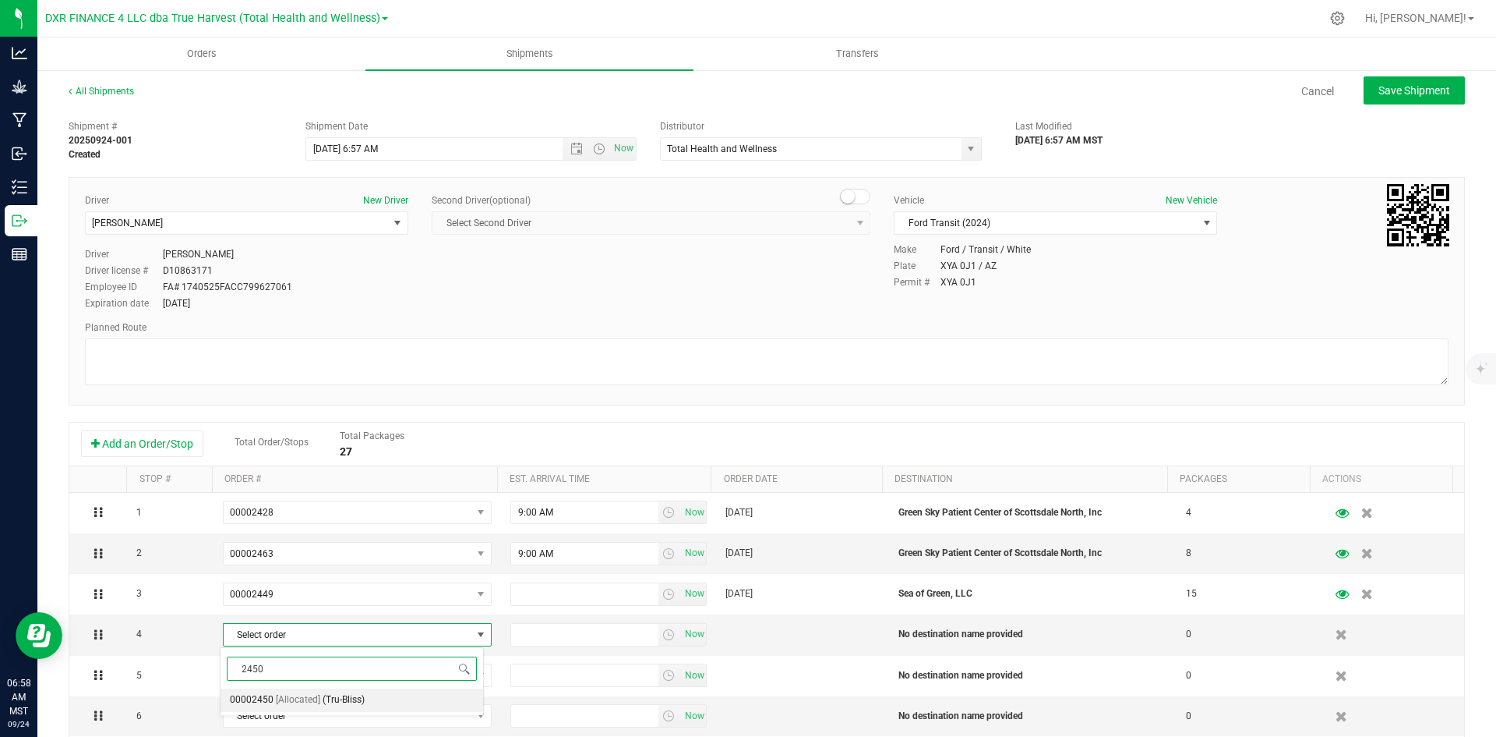
click at [408, 704] on li "00002450 [Allocated] (Tru-Bliss)" at bounding box center [352, 699] width 263 height 23
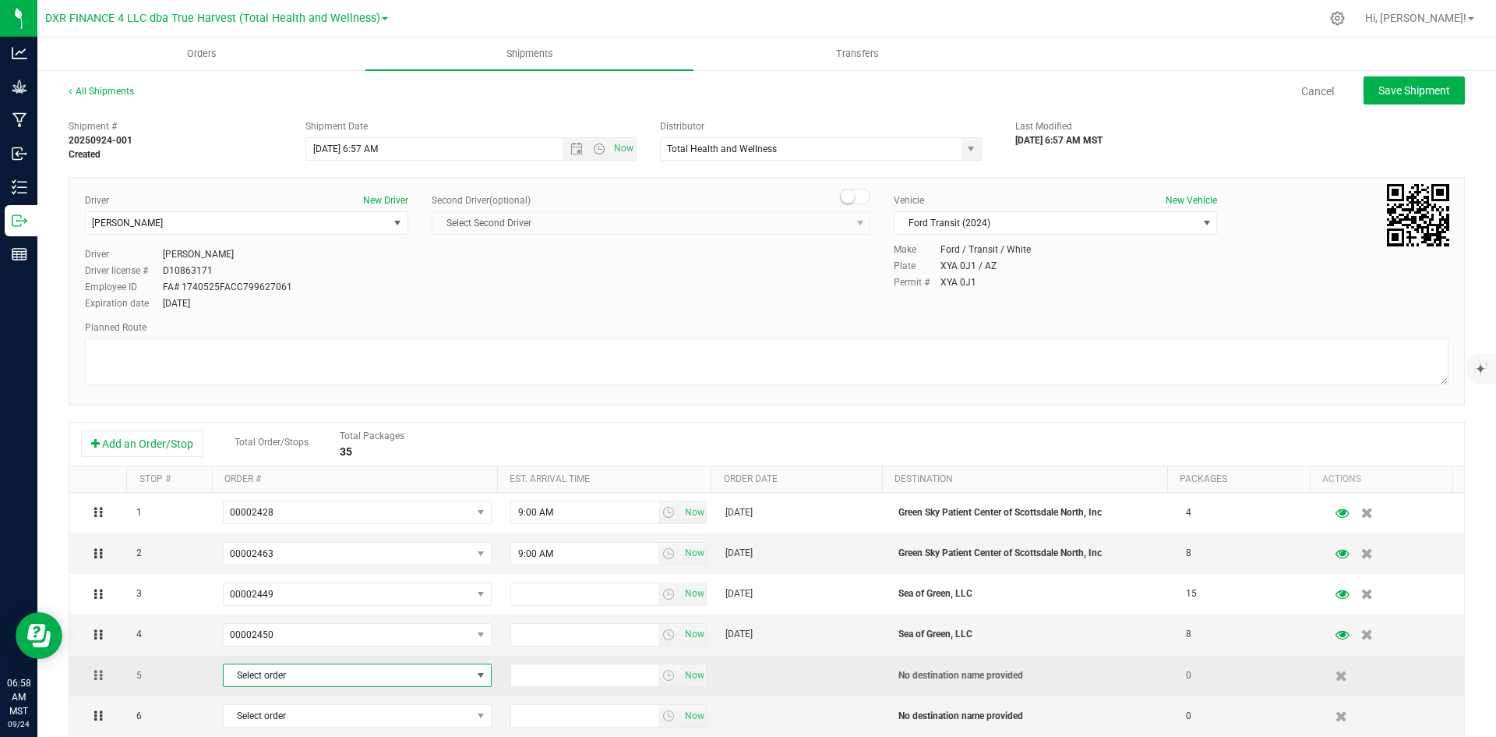
click at [390, 681] on span "Select order" at bounding box center [348, 675] width 248 height 22
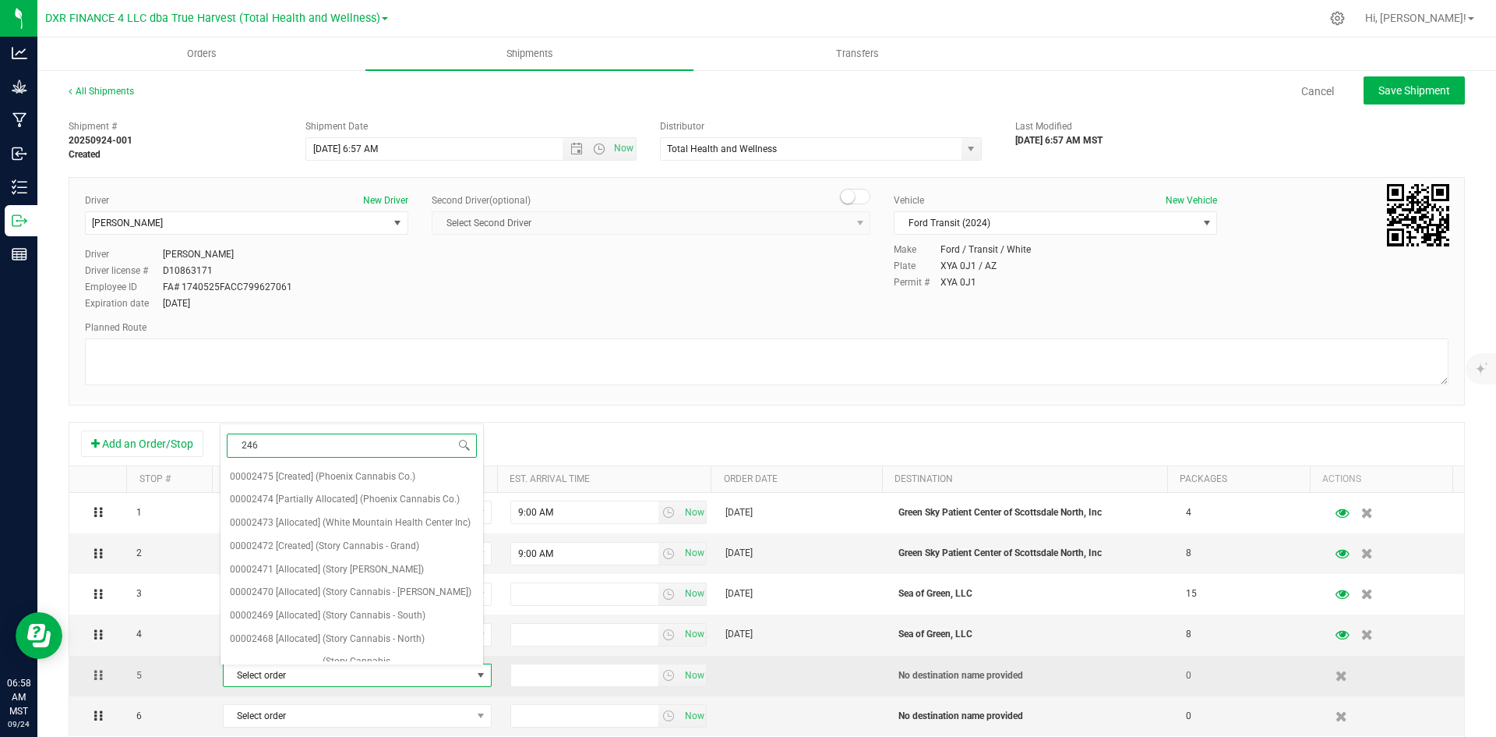
type input "2465"
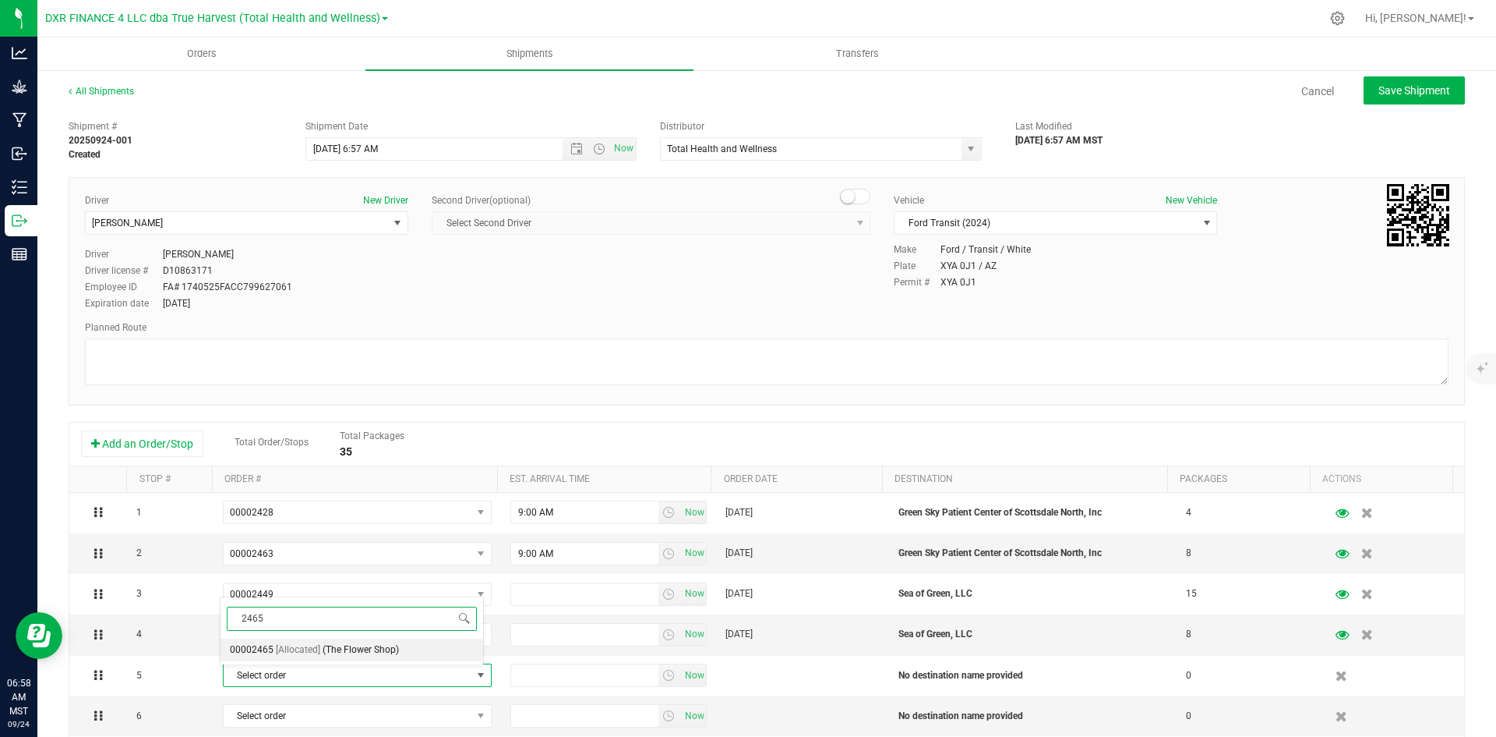
click at [405, 654] on li "00002465 [Allocated] (The Flower Shop)" at bounding box center [352, 649] width 263 height 23
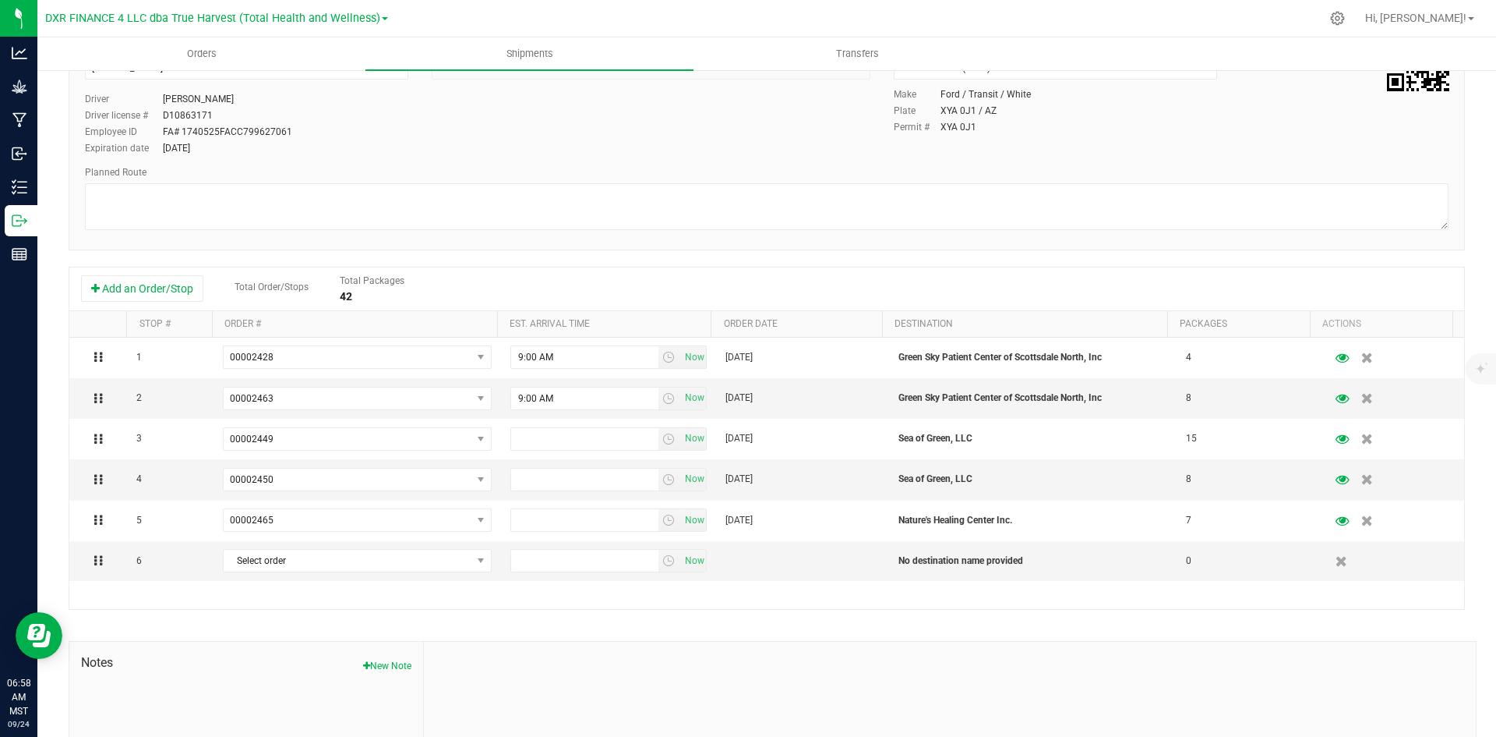
scroll to position [156, 0]
click at [404, 560] on span "Select order" at bounding box center [348, 560] width 248 height 22
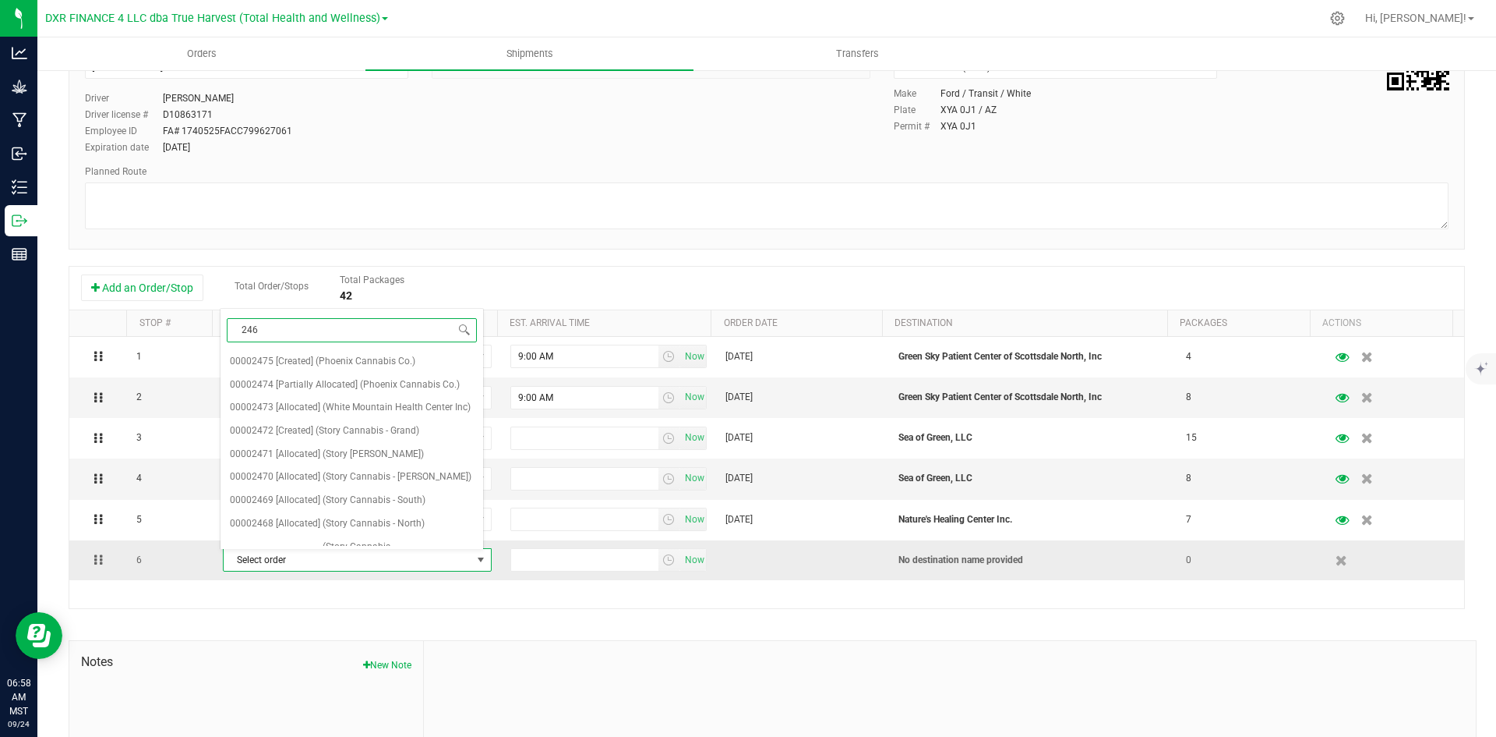
type input "2466"
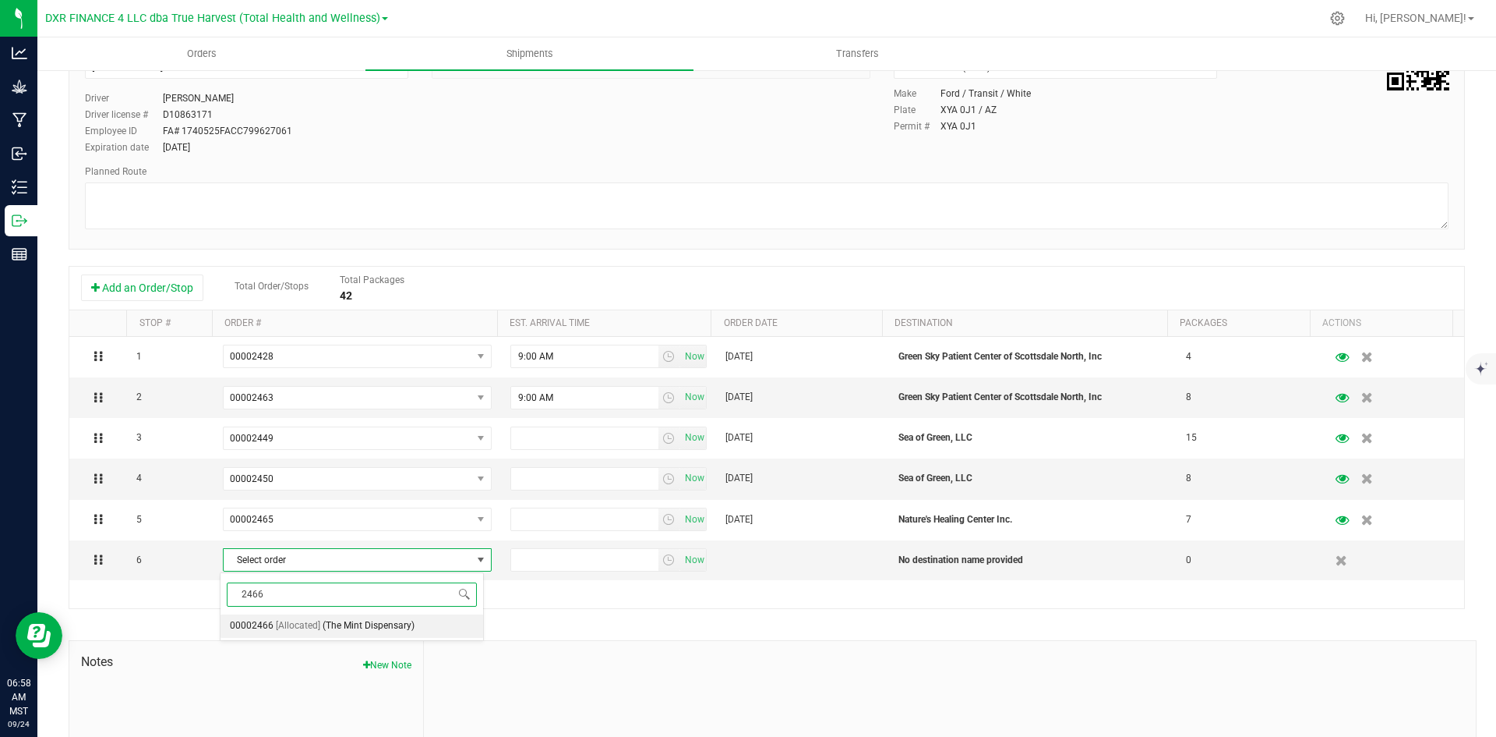
click at [387, 617] on span "(The Mint Dispensary)" at bounding box center [369, 626] width 92 height 20
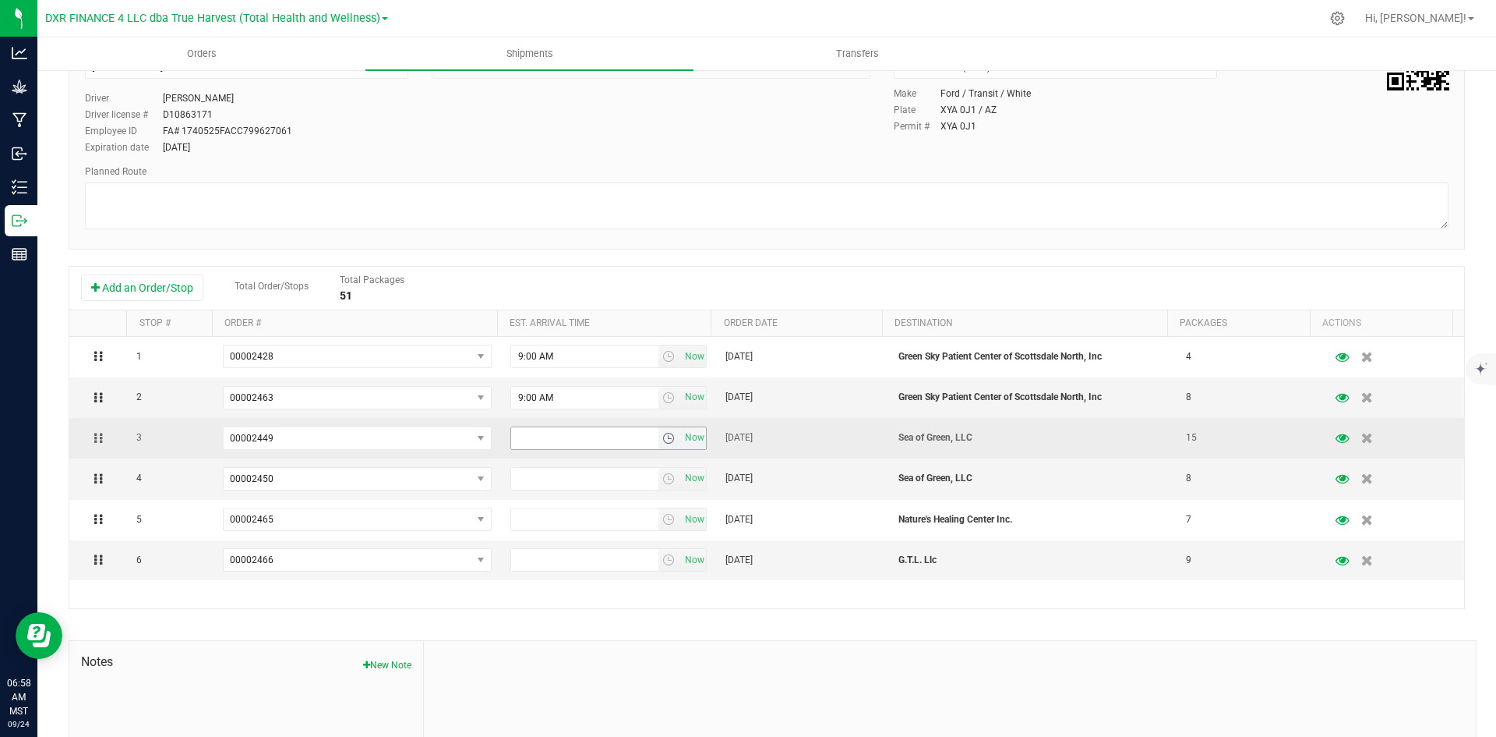
click at [556, 448] on input "text" at bounding box center [584, 438] width 147 height 22
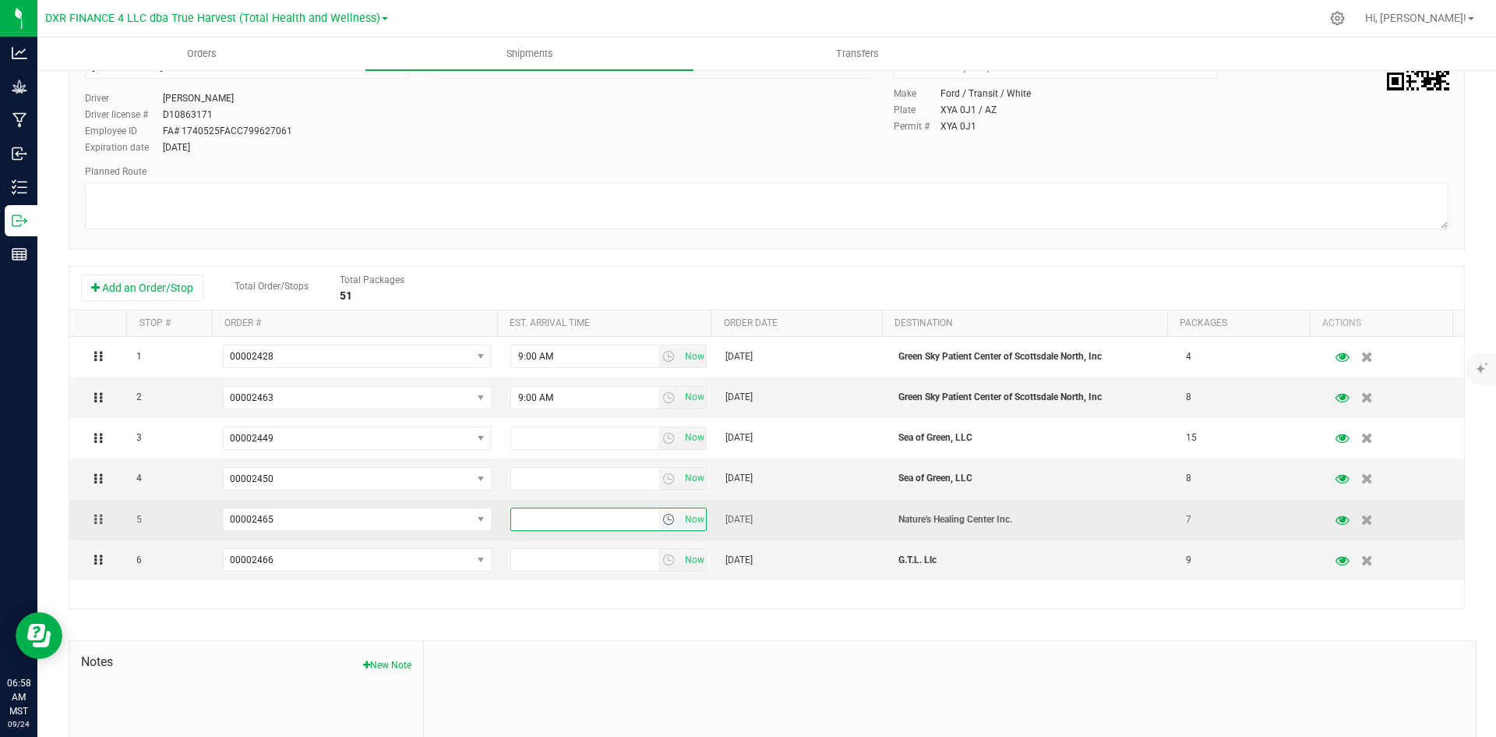
click at [545, 516] on input "text" at bounding box center [584, 519] width 147 height 22
type input "11:00 am"
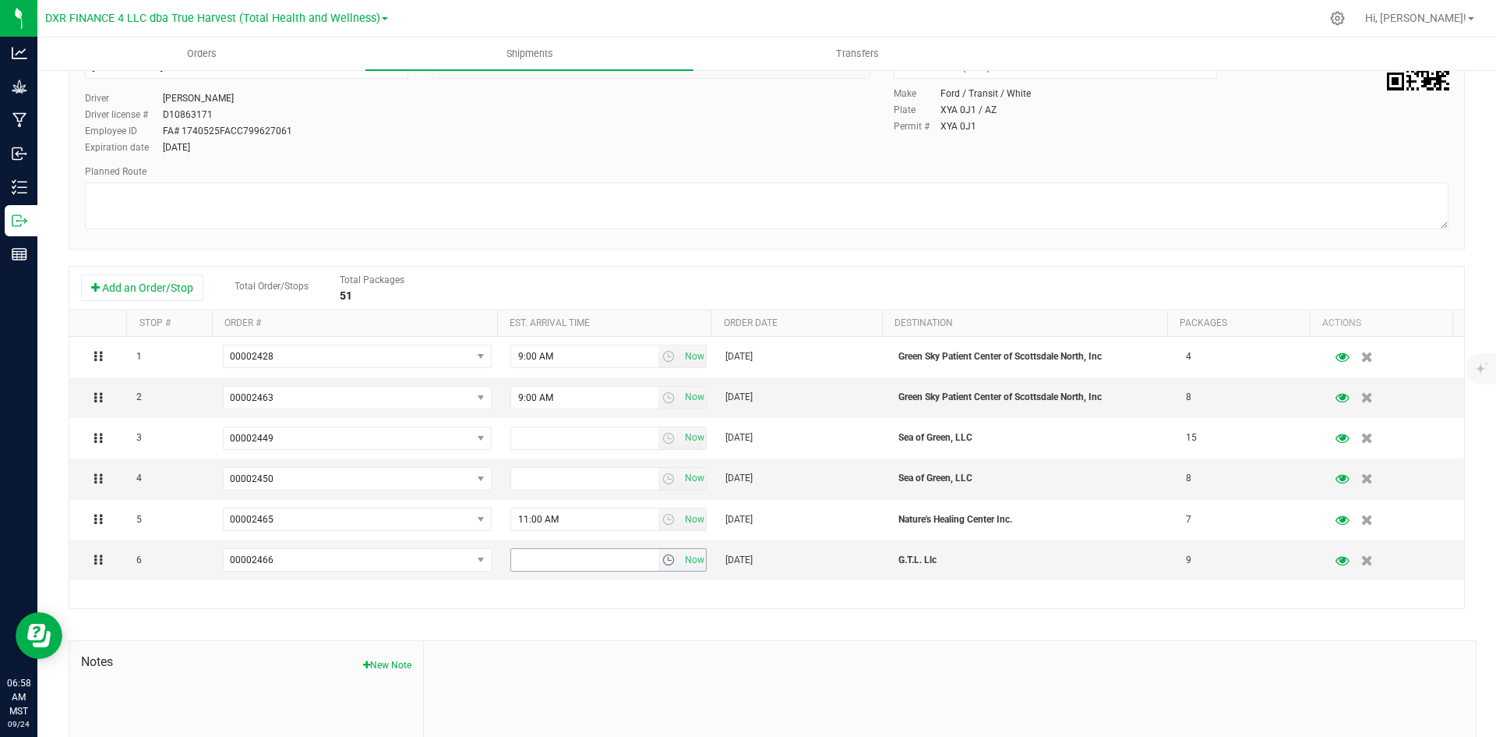
click at [551, 564] on input "text" at bounding box center [584, 560] width 147 height 22
type input "12:00 pm"
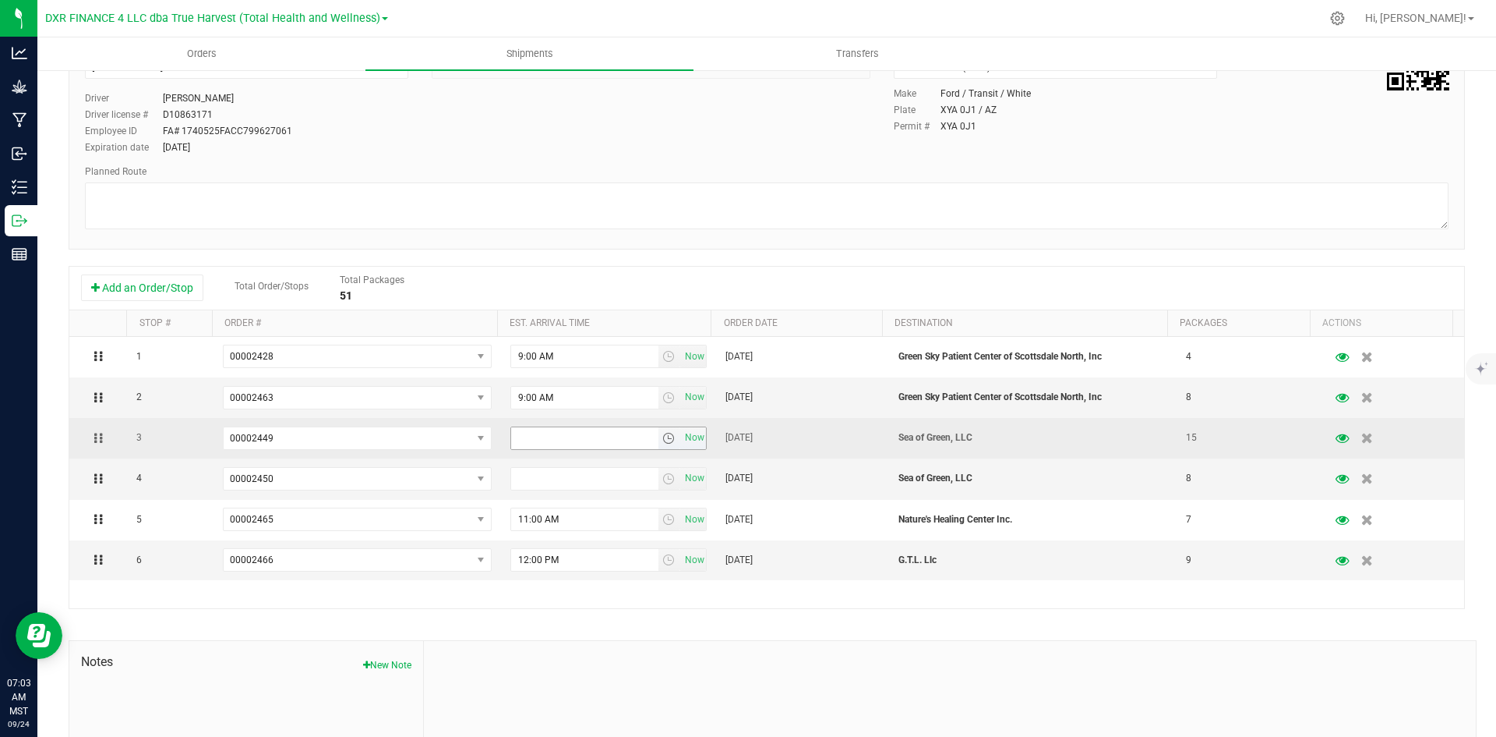
click at [554, 440] on input "text" at bounding box center [584, 438] width 147 height 22
type input "10:00 am"
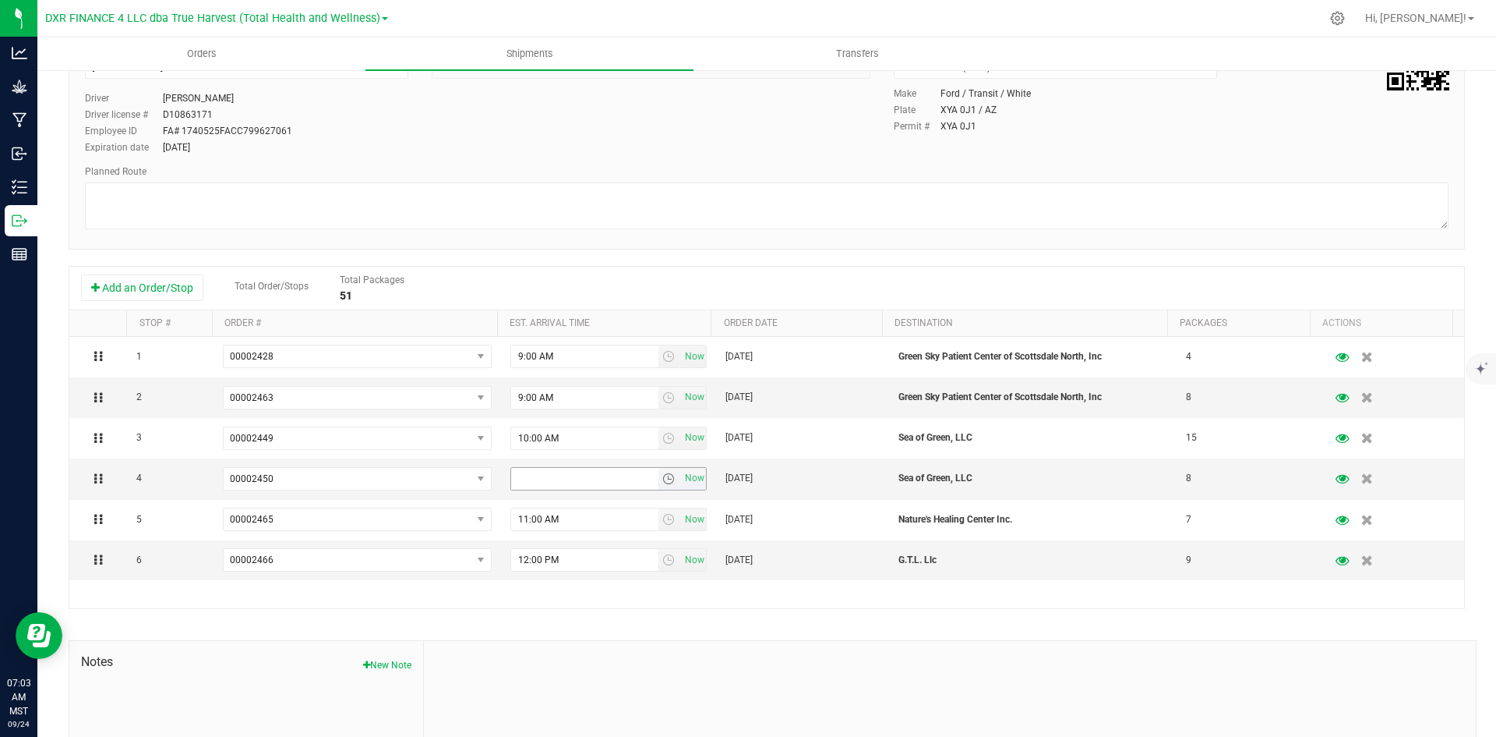
click at [556, 489] on input "text" at bounding box center [584, 479] width 147 height 22
type input "0"
type input "10:00 am"
click at [580, 618] on div "Shipment # 20250924-001 Created Shipment Date [DATE] 6:57 AM Now Distributor To…" at bounding box center [767, 403] width 1397 height 894
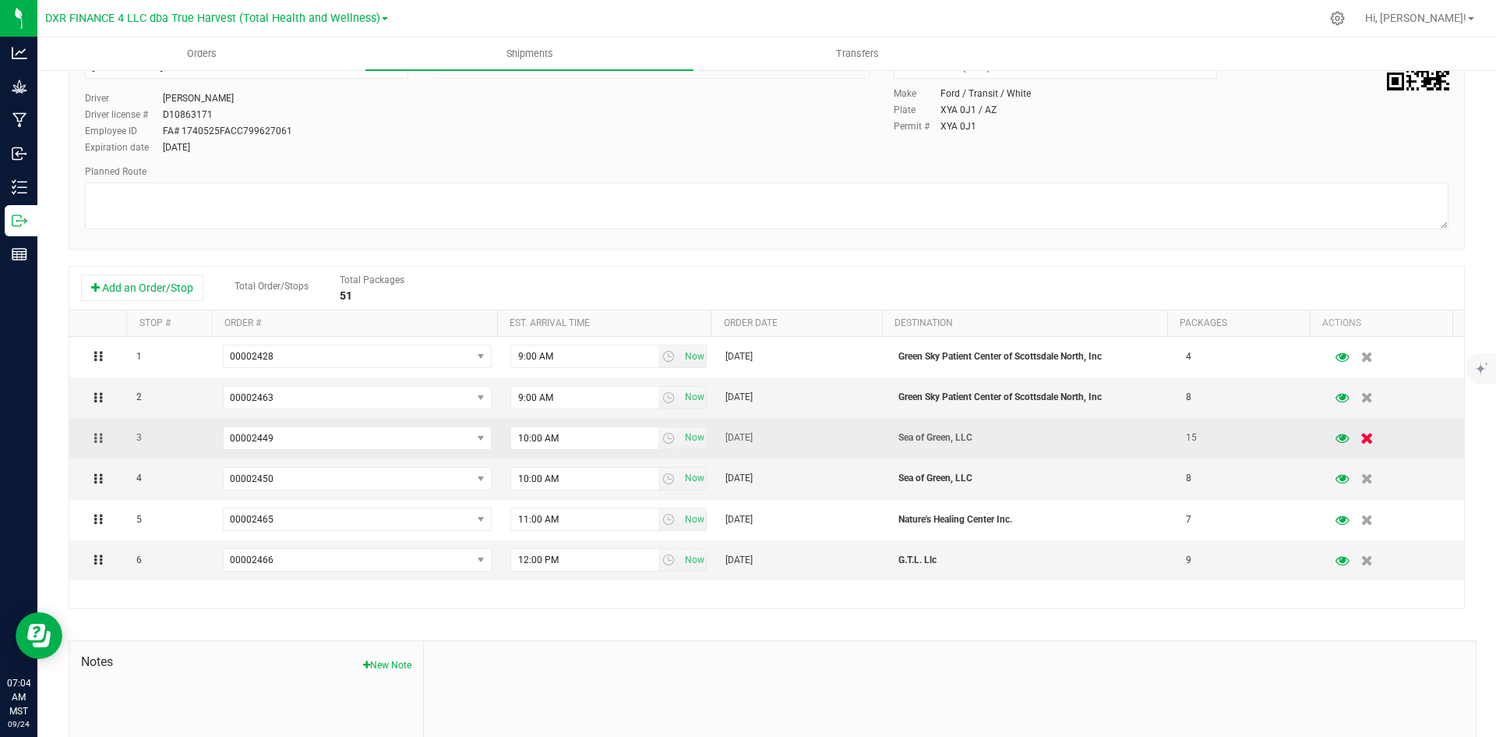
click at [1362, 443] on icon "button" at bounding box center [1368, 439] width 13 height 12
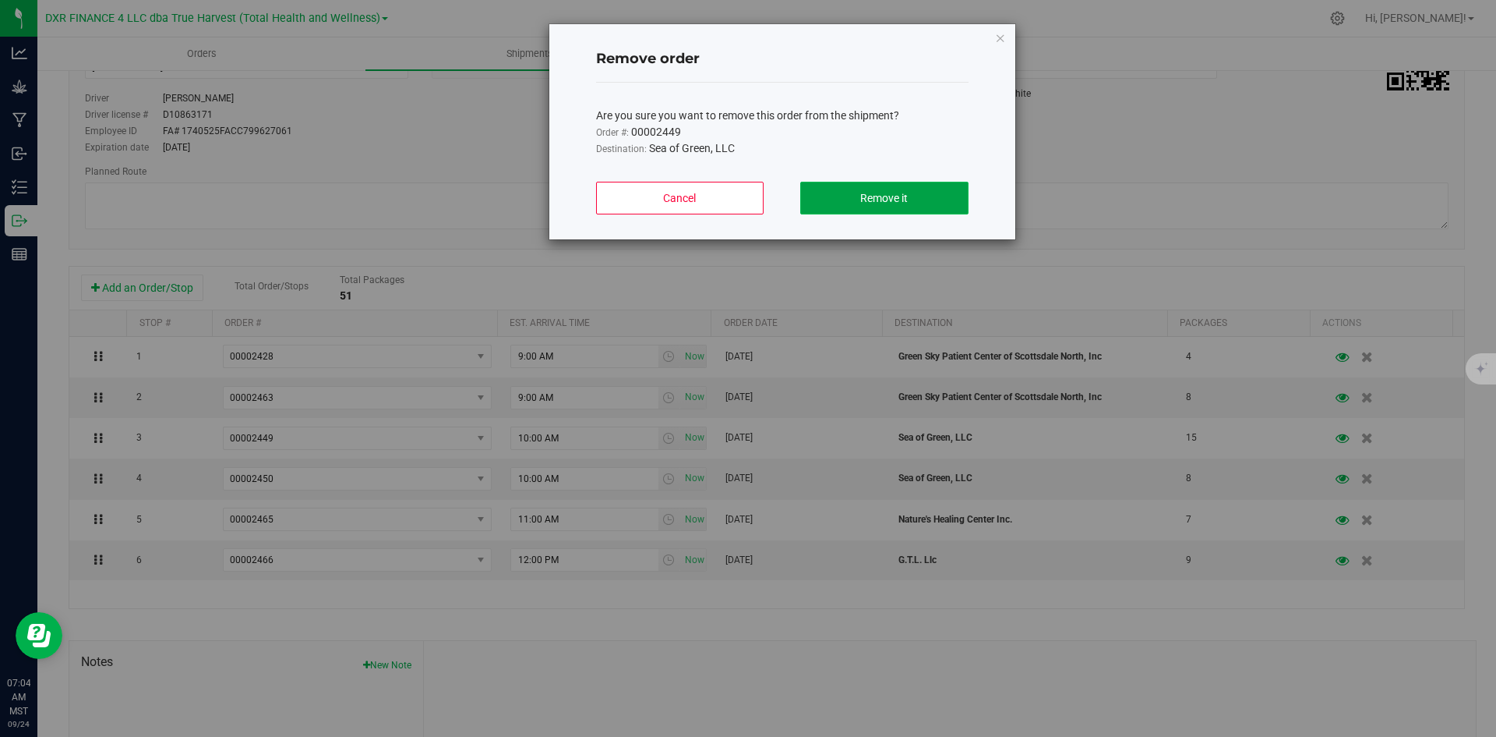
click at [902, 203] on span "Remove it" at bounding box center [884, 198] width 48 height 12
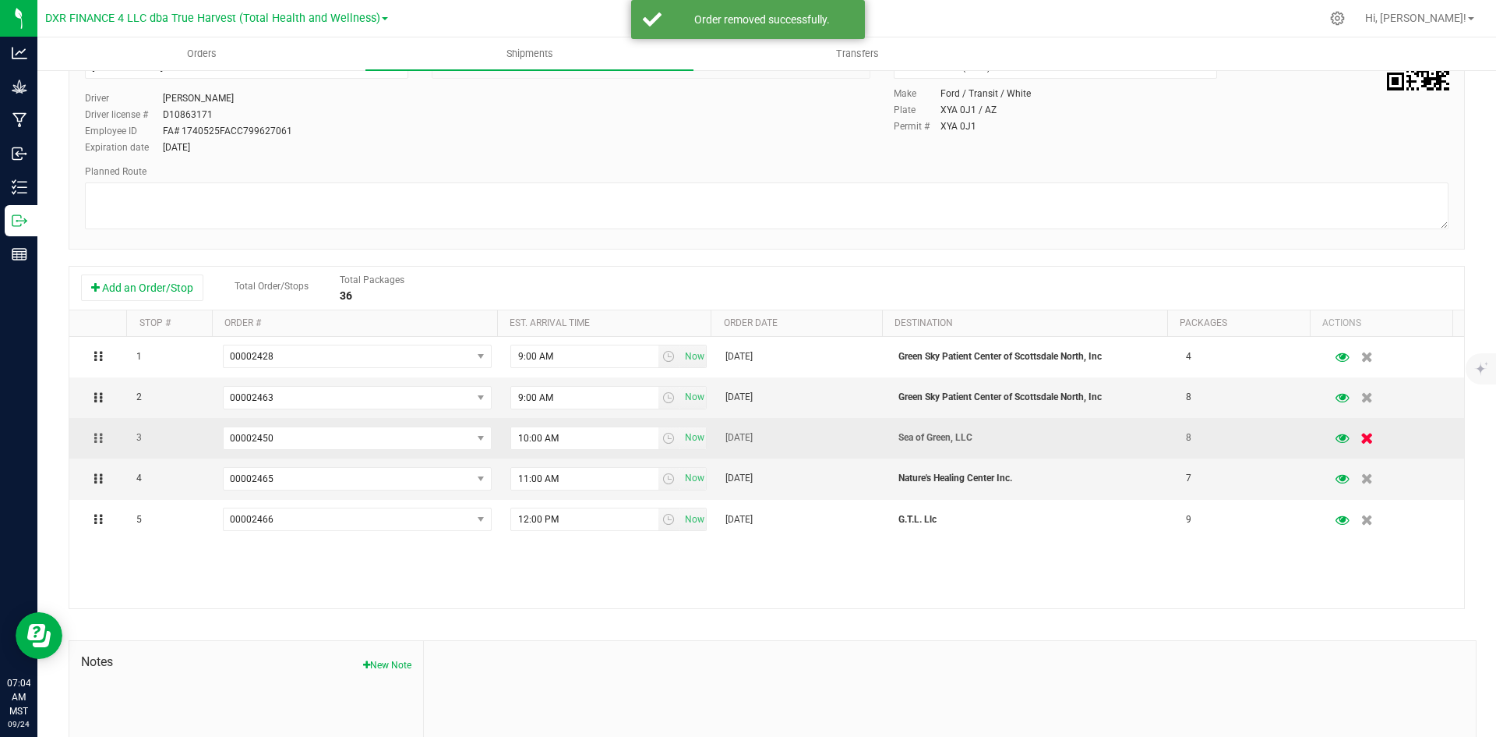
click at [1362, 440] on icon "button" at bounding box center [1368, 439] width 13 height 12
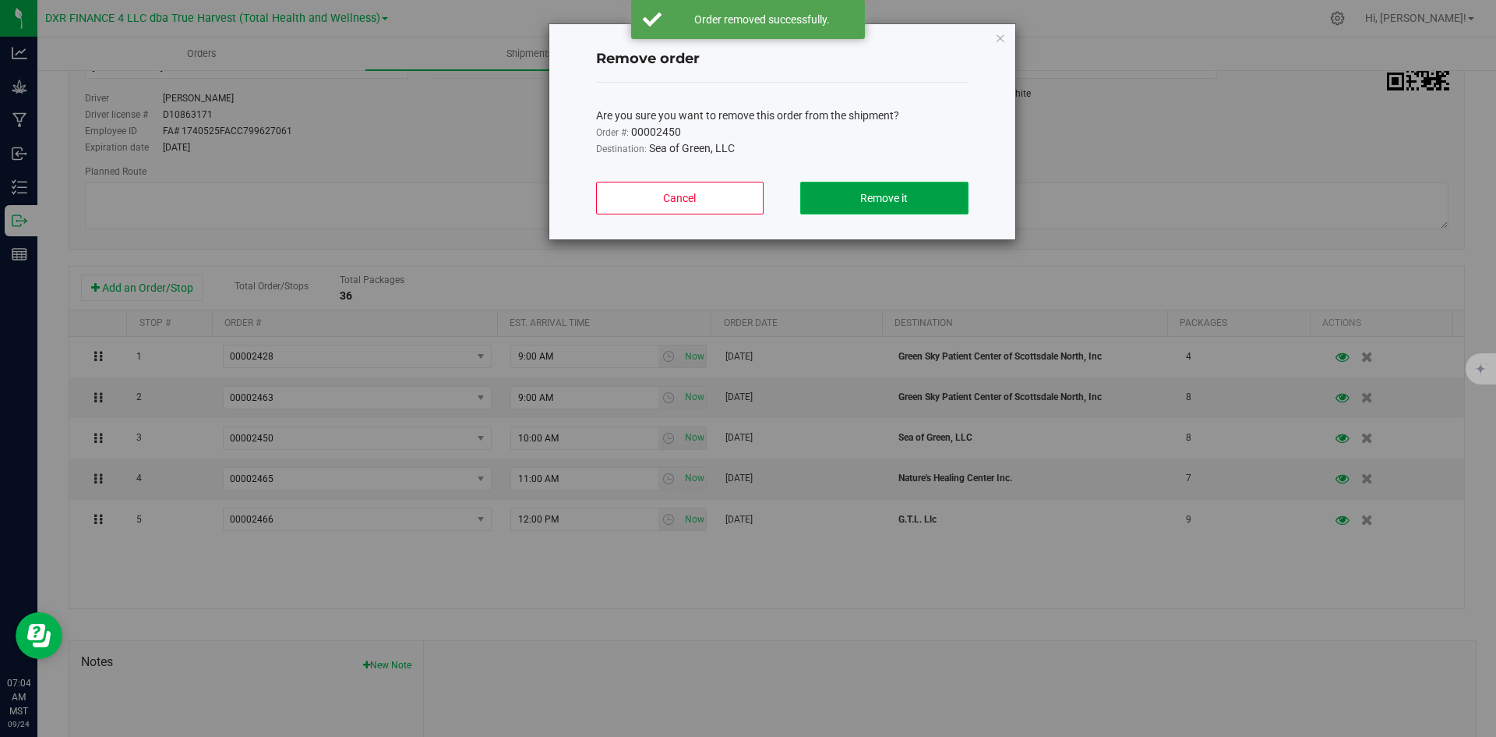
click at [885, 200] on span "Remove it" at bounding box center [884, 198] width 48 height 12
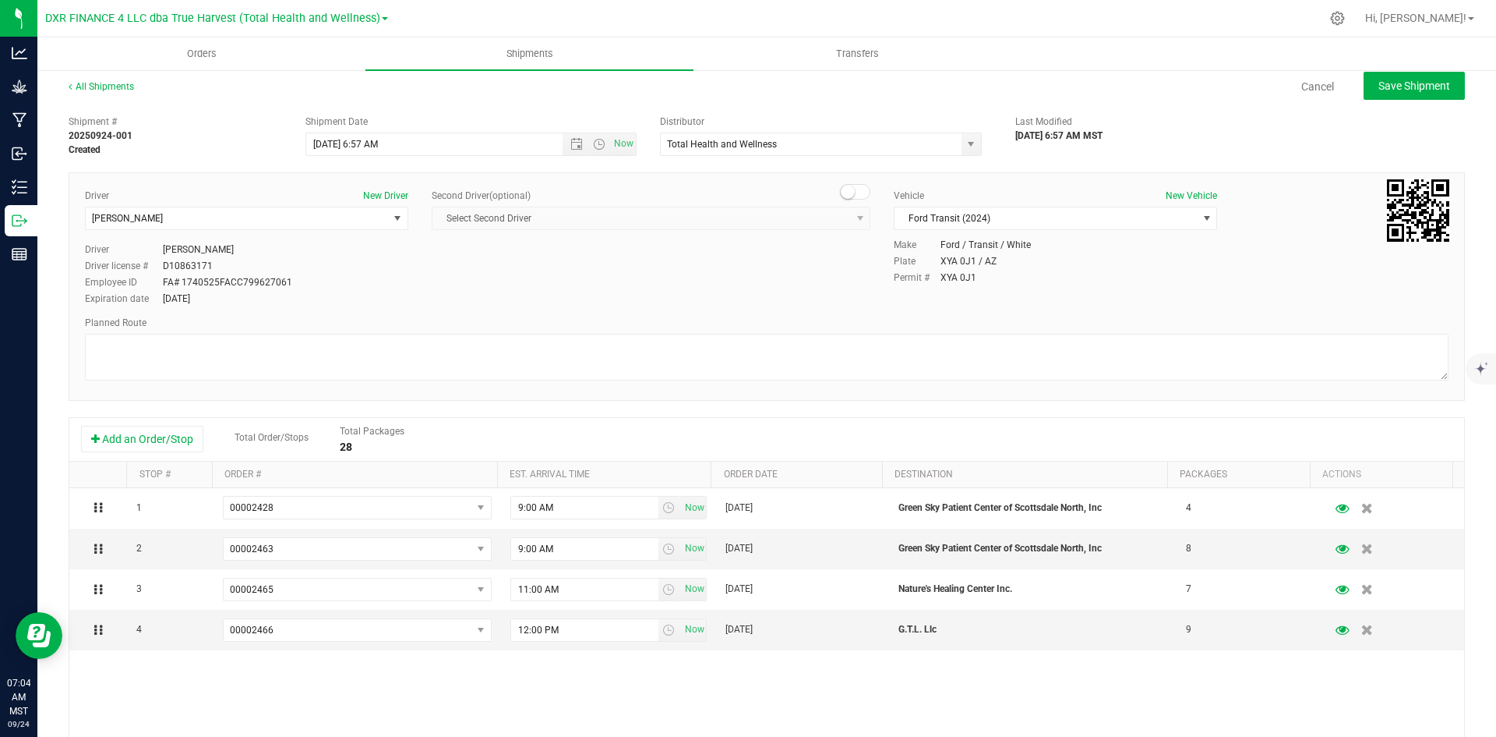
scroll to position [0, 0]
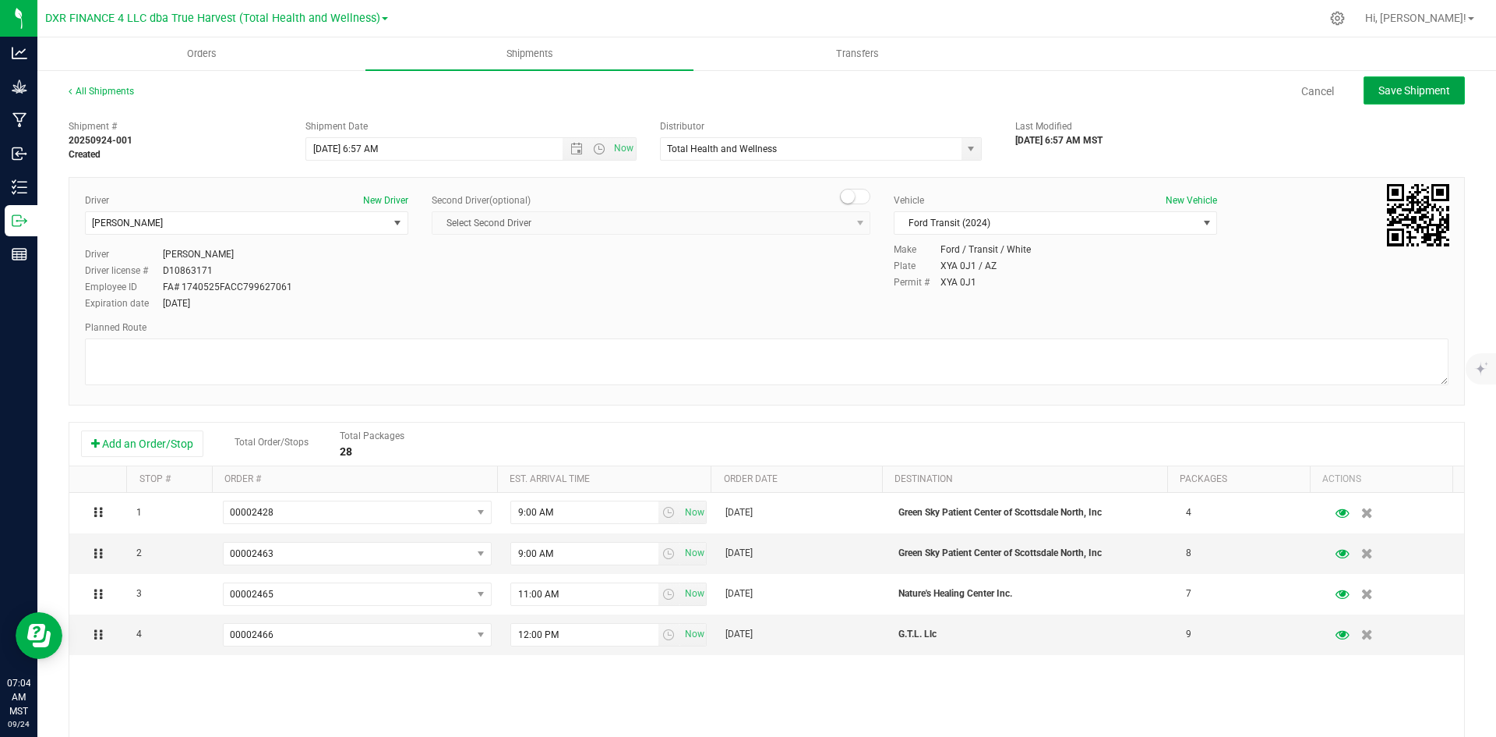
click at [1386, 79] on button "Save Shipment" at bounding box center [1414, 90] width 101 height 28
type input "[DATE] 1:57 PM"
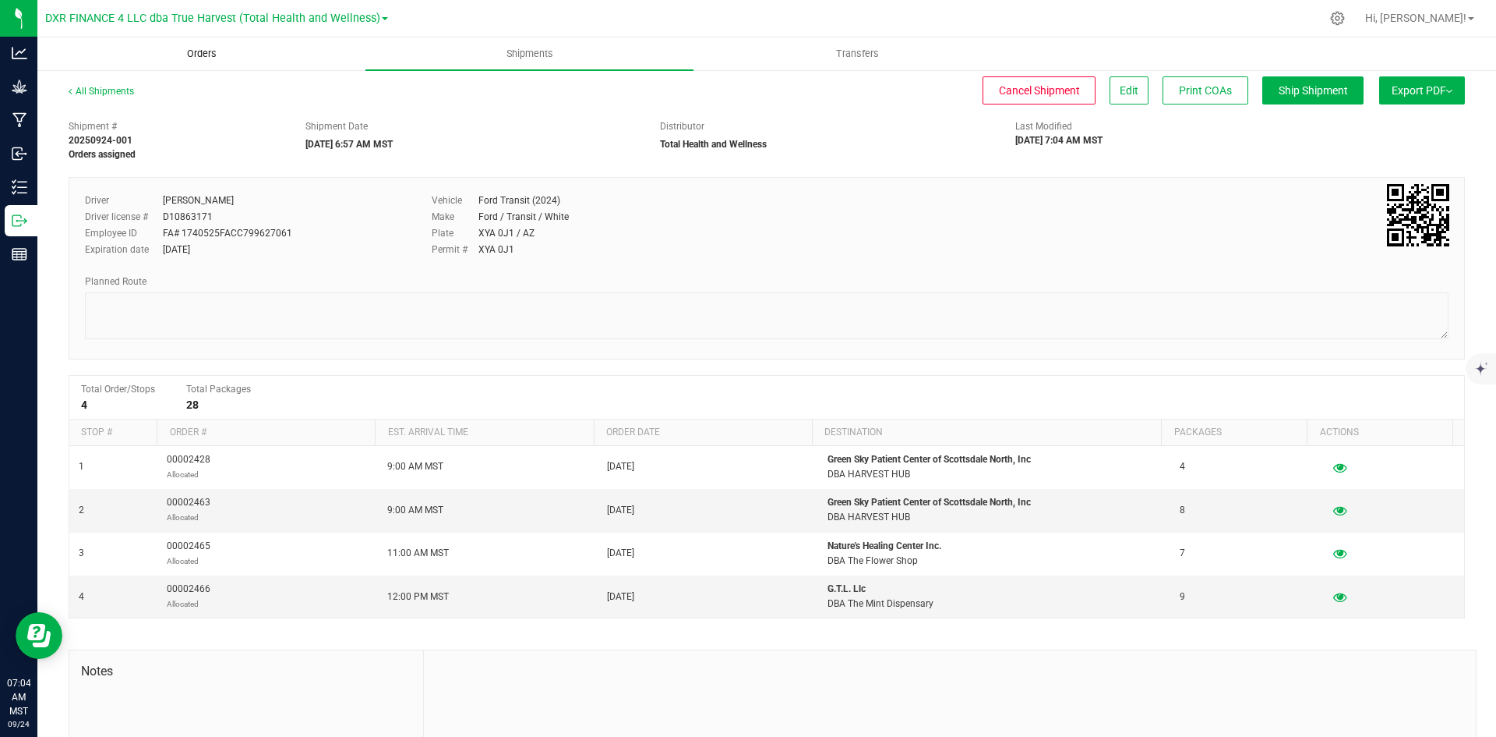
click at [235, 55] on span "Orders" at bounding box center [202, 54] width 72 height 14
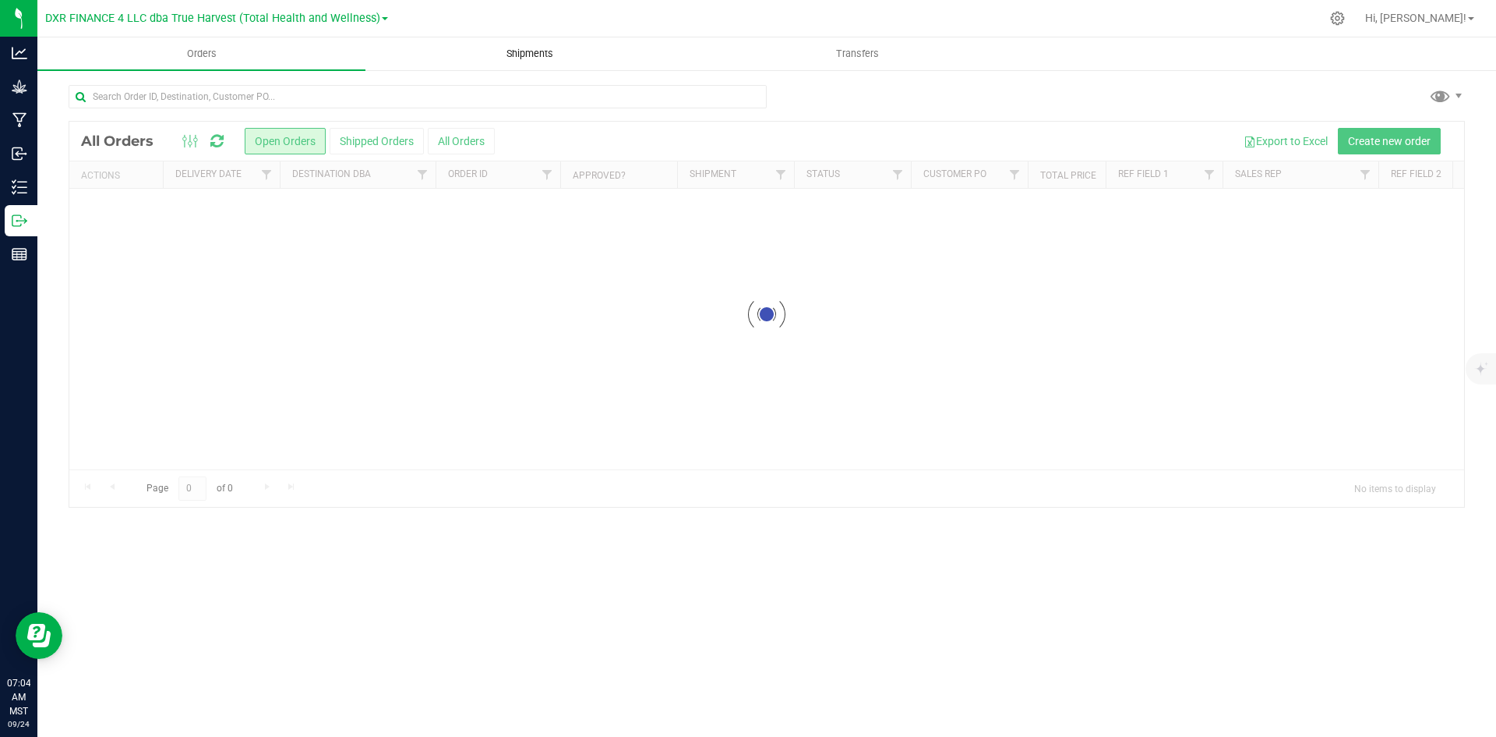
click at [489, 48] on span "Shipments" at bounding box center [530, 54] width 89 height 14
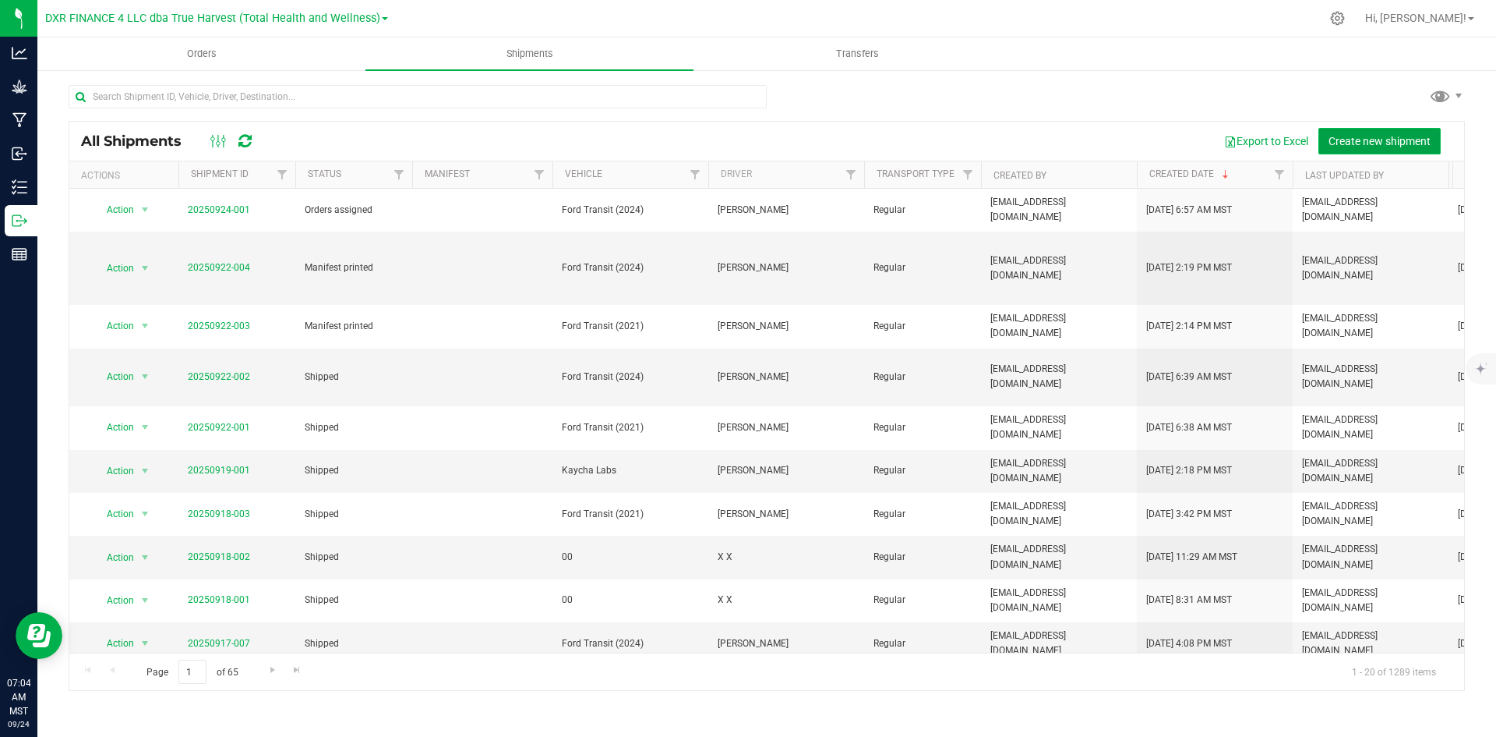
click at [1362, 141] on span "Create new shipment" at bounding box center [1380, 141] width 102 height 12
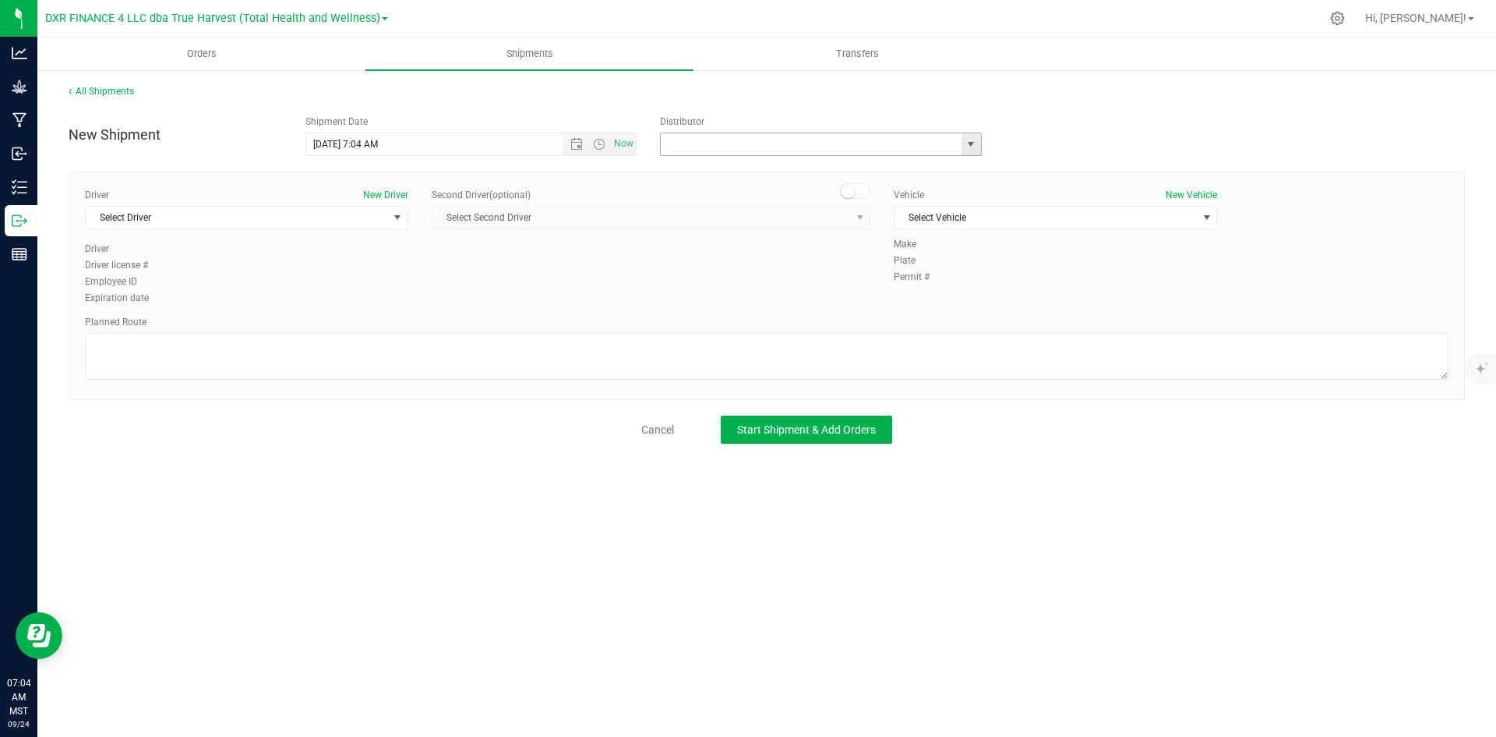
click at [839, 138] on input "text" at bounding box center [806, 144] width 291 height 22
click at [970, 147] on span "select" at bounding box center [971, 144] width 12 height 12
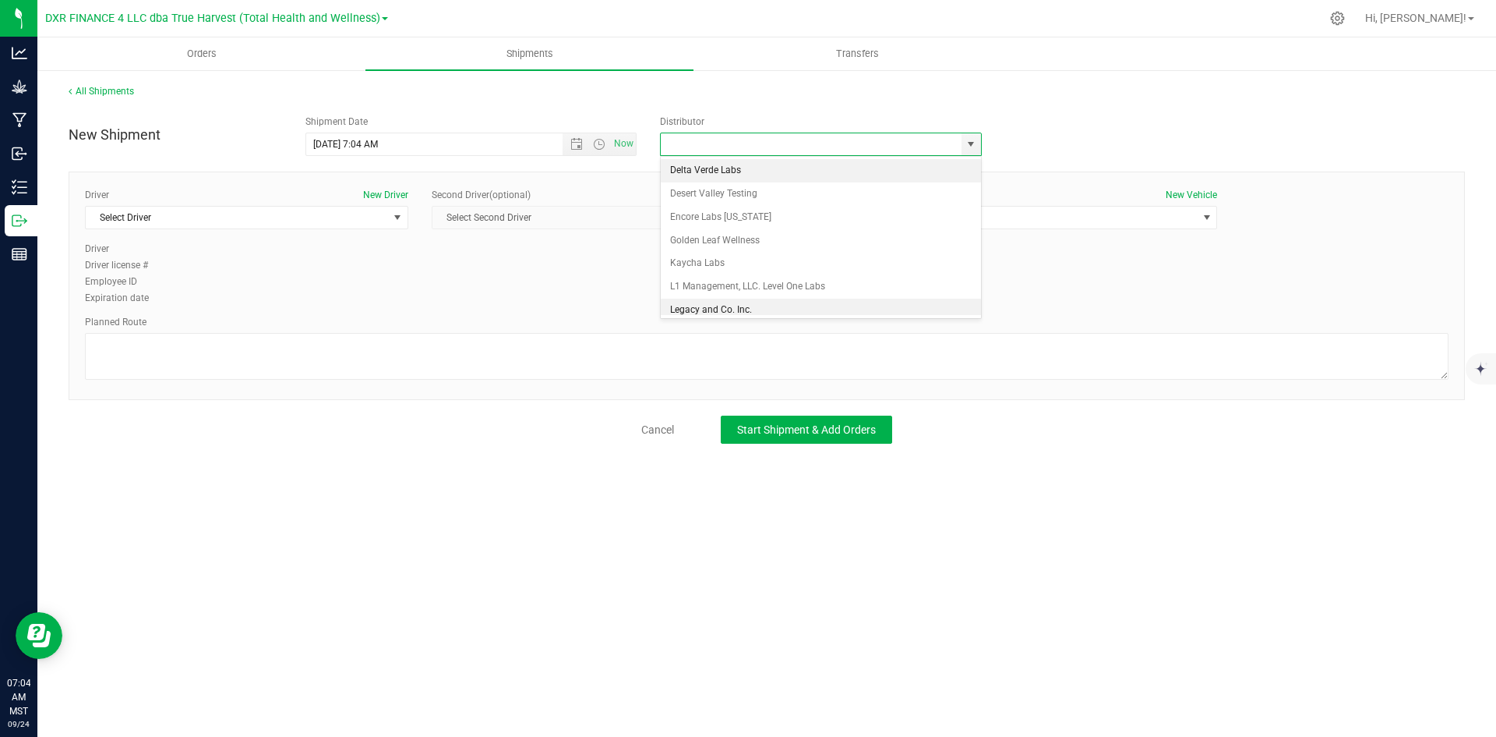
scroll to position [145, 0]
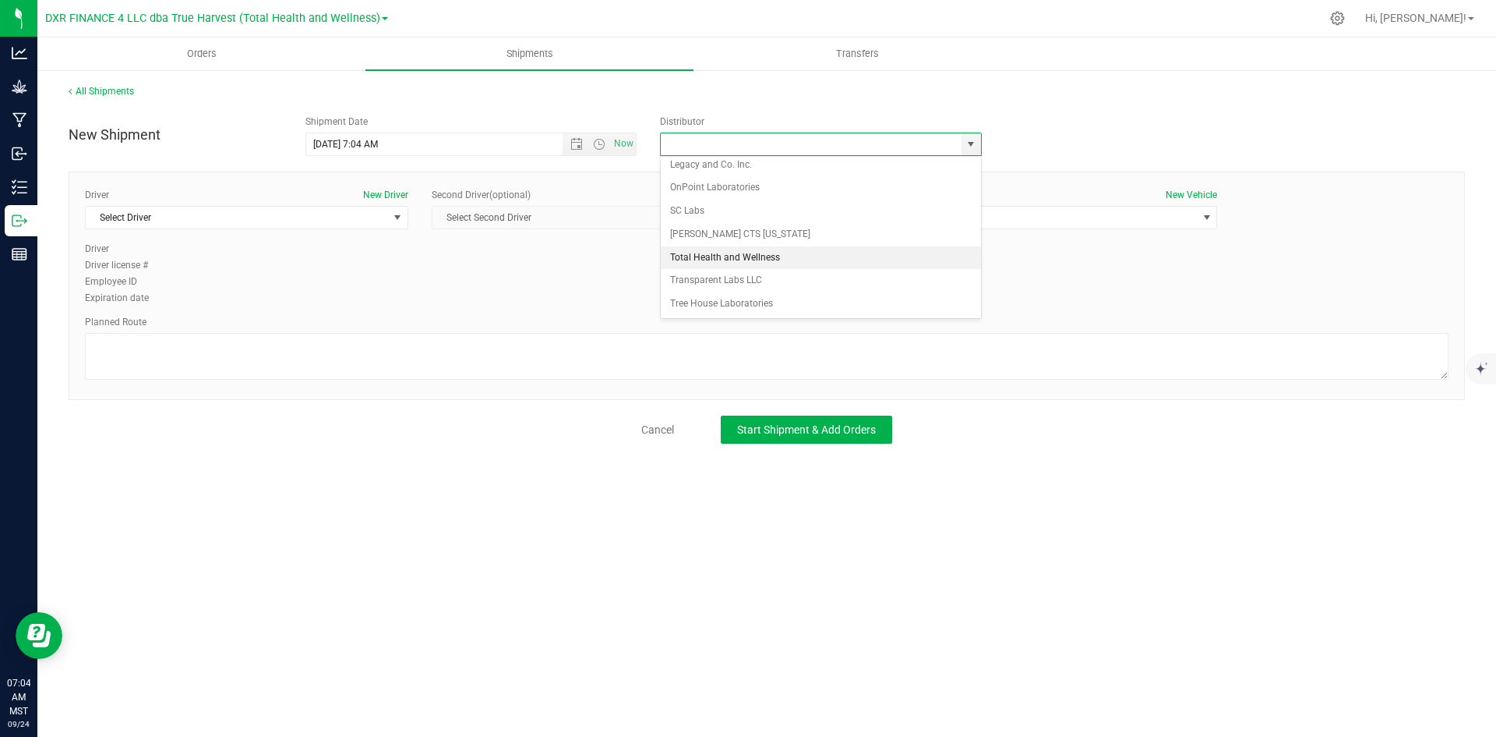
click at [860, 253] on li "Total Health and Wellness" at bounding box center [821, 257] width 320 height 23
type input "Total Health and Wellness"
click at [397, 216] on span "select" at bounding box center [397, 217] width 12 height 12
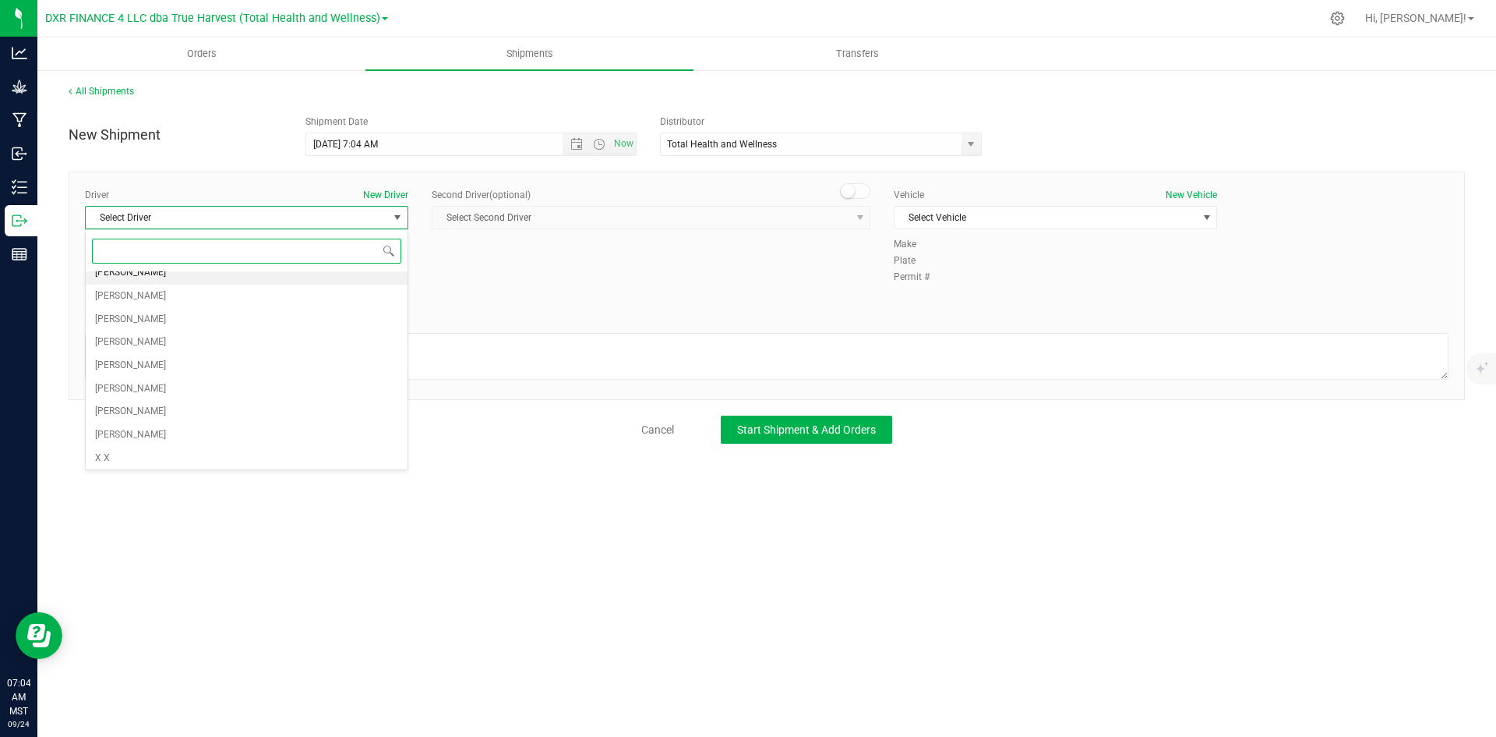
scroll to position [129, 0]
click at [251, 440] on li "[PERSON_NAME]" at bounding box center [247, 431] width 322 height 23
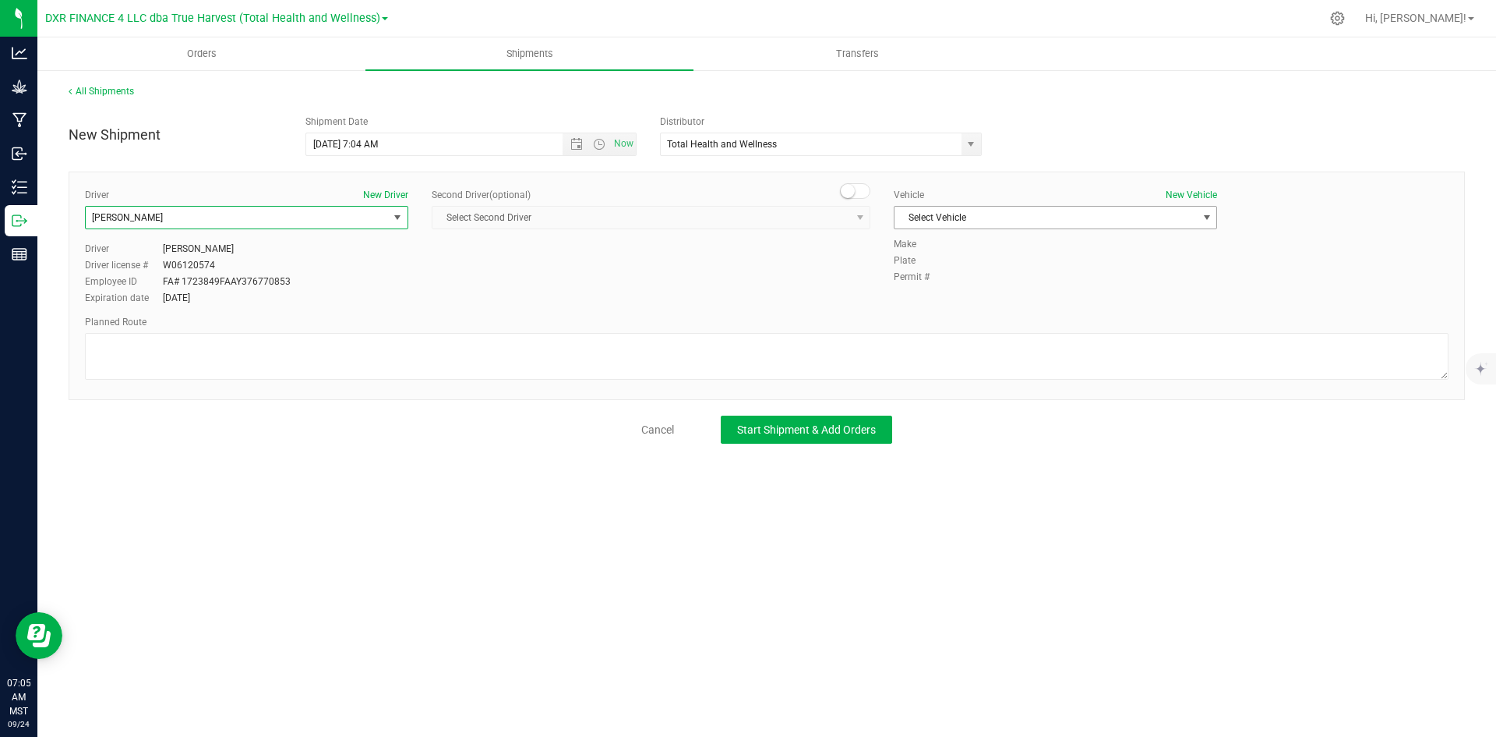
click at [1098, 223] on span "Select Vehicle" at bounding box center [1046, 218] width 302 height 22
click at [1059, 265] on li "Ford Transit (2021)" at bounding box center [1056, 267] width 322 height 23
click at [867, 433] on span "Start Shipment & Add Orders" at bounding box center [806, 429] width 139 height 12
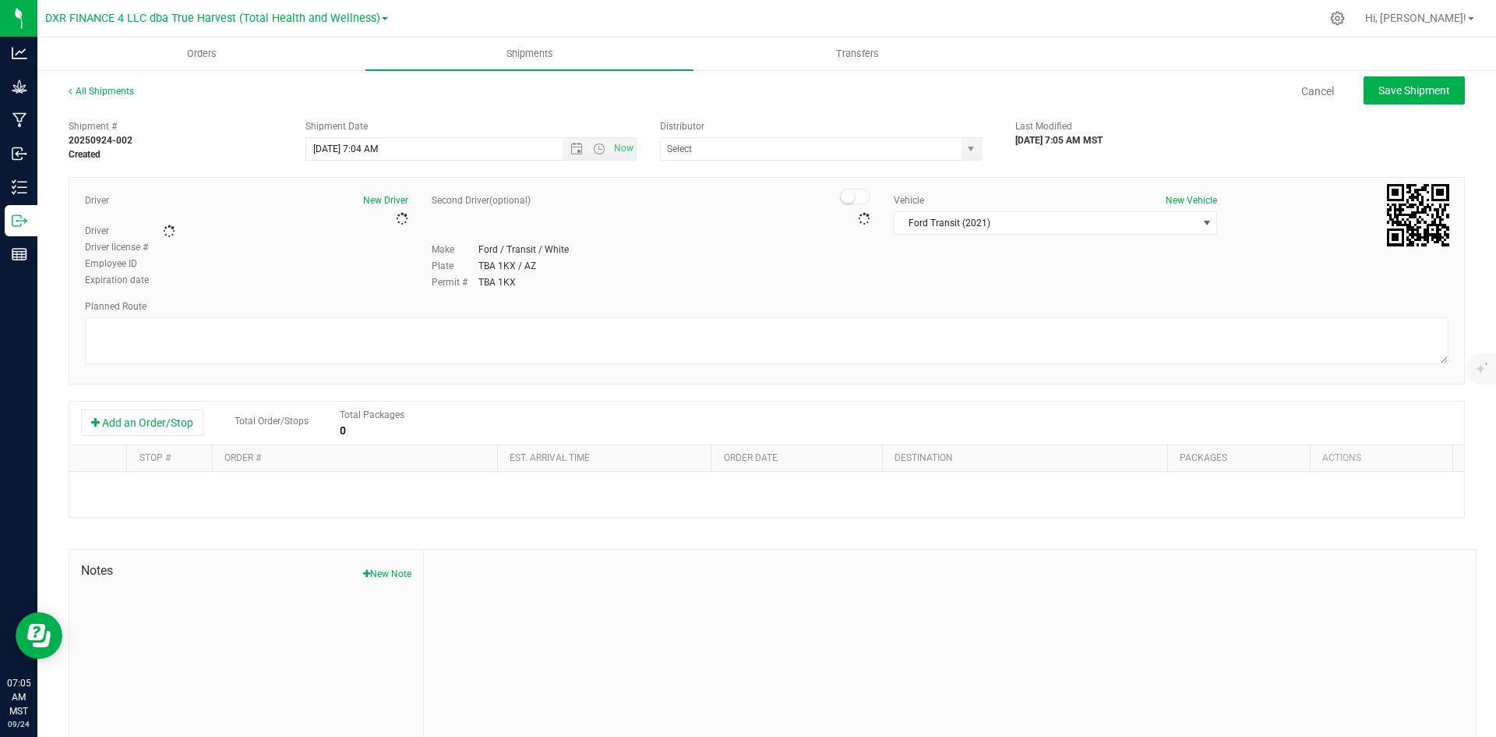
type input "Total Health and Wellness"
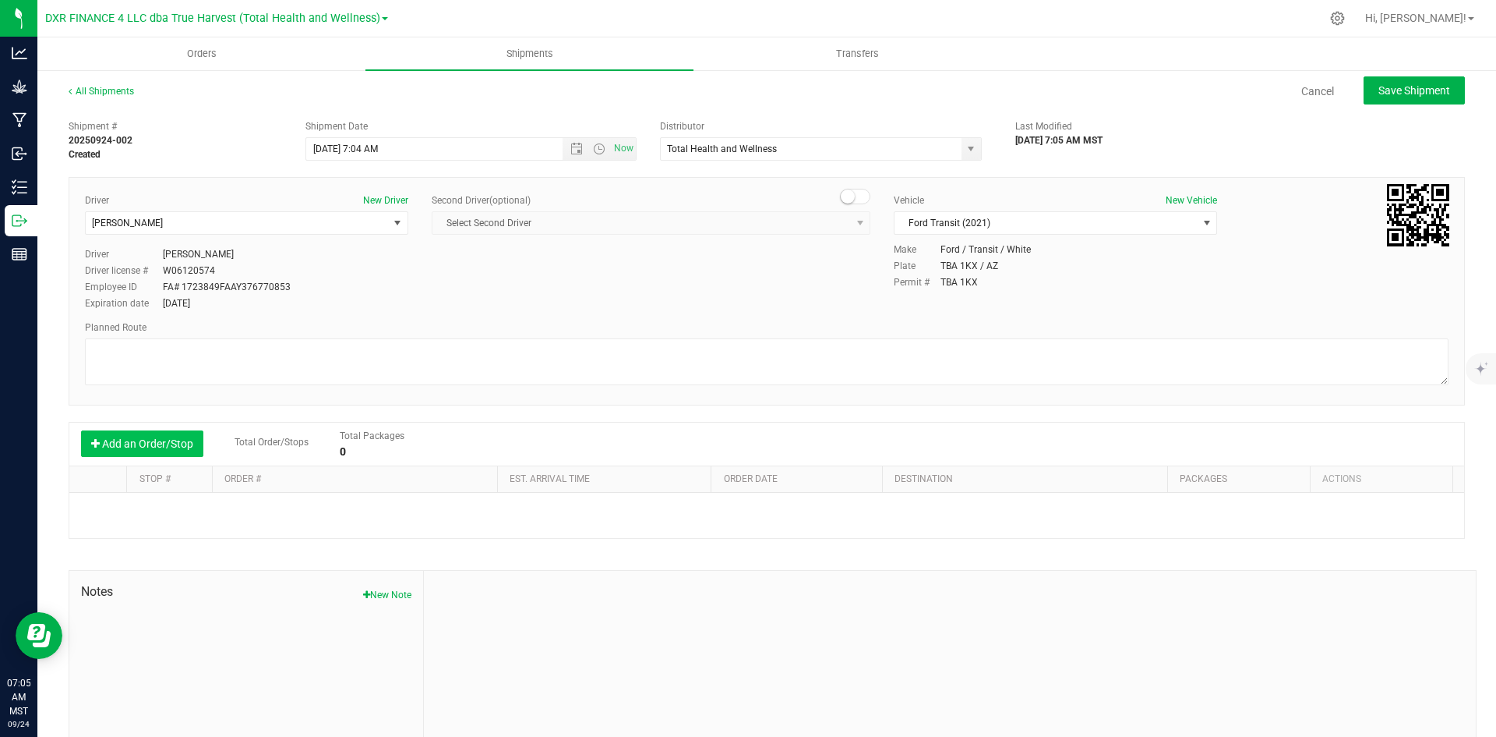
click at [178, 444] on button "Add an Order/Stop" at bounding box center [142, 443] width 122 height 26
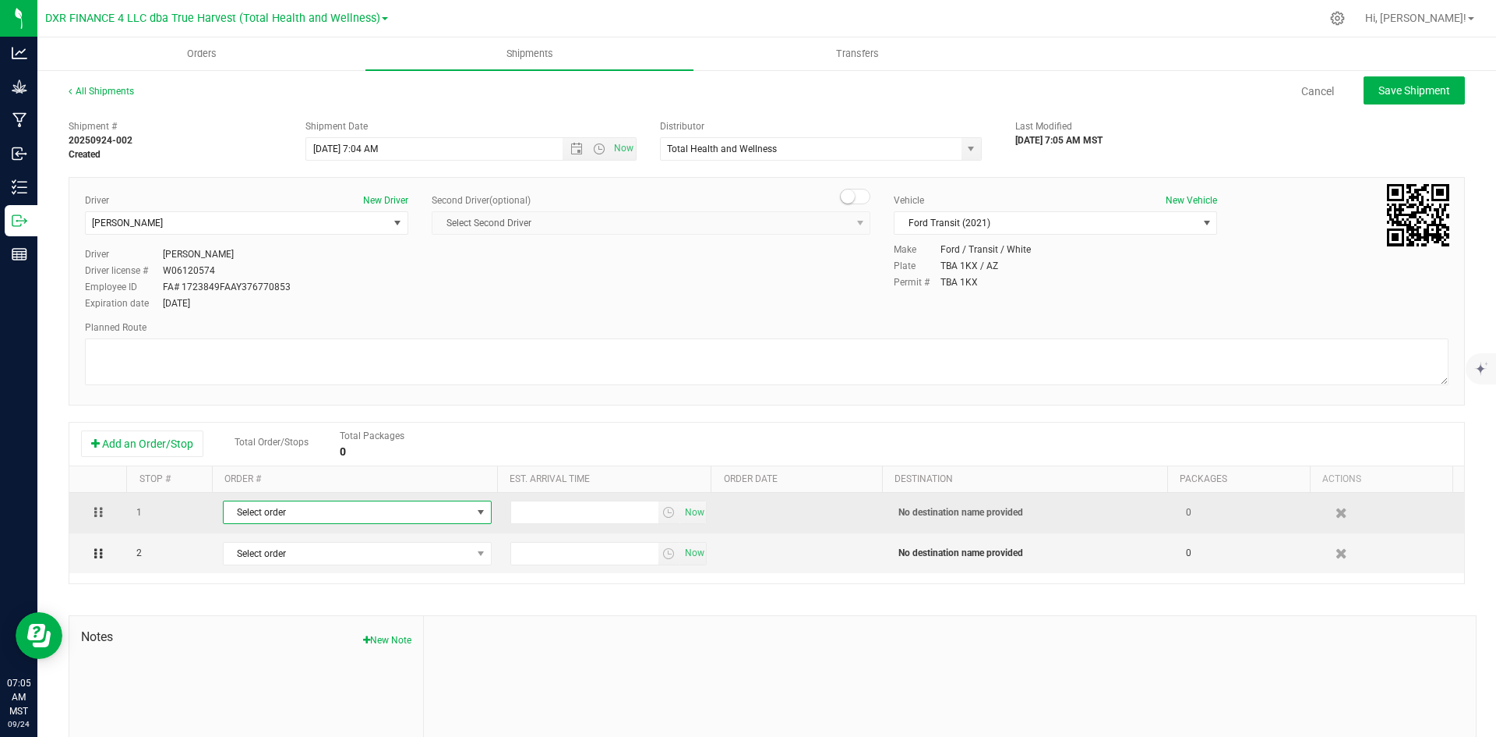
click at [351, 511] on span "Select order" at bounding box center [348, 512] width 248 height 22
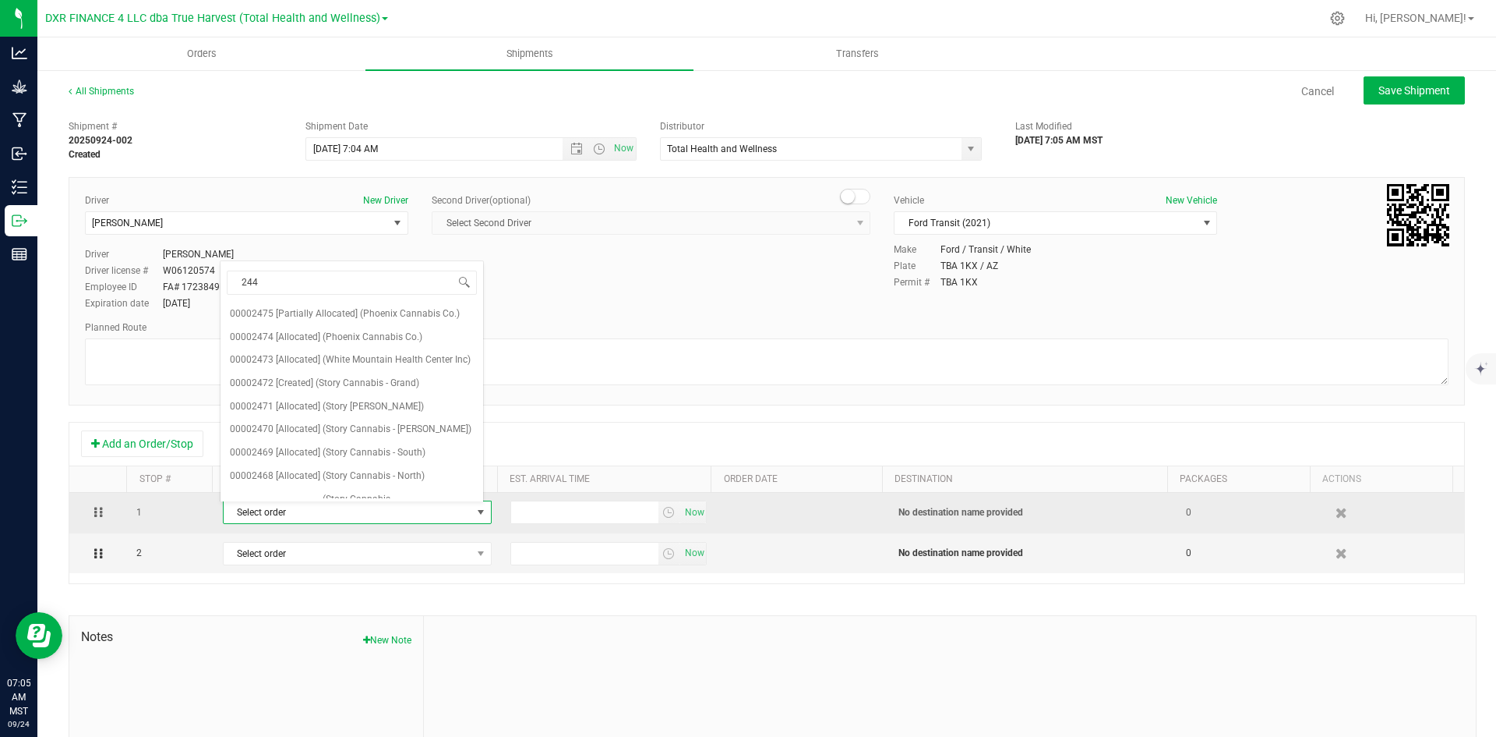
type input "2449"
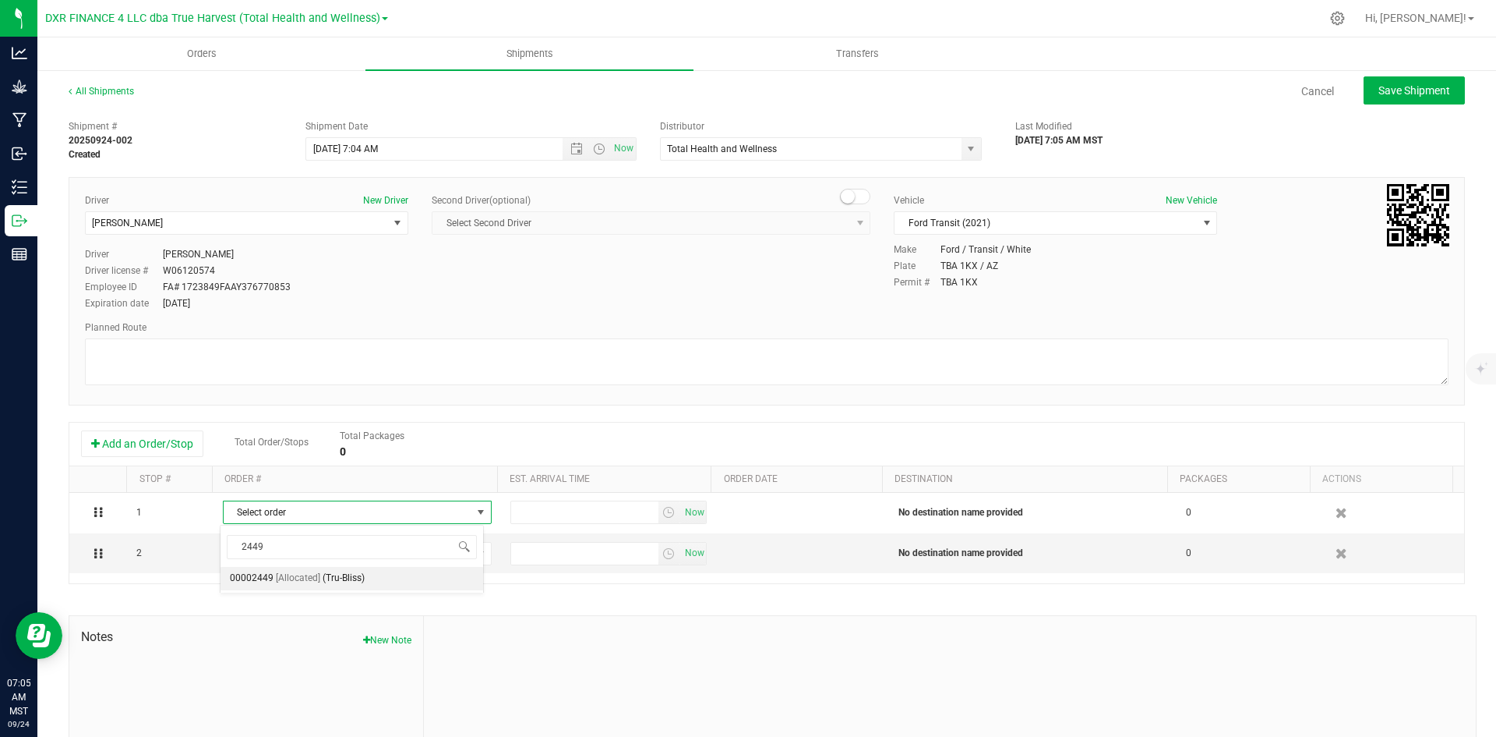
click at [404, 586] on li "00002449 [Allocated] (Tru-Bliss)" at bounding box center [352, 578] width 263 height 23
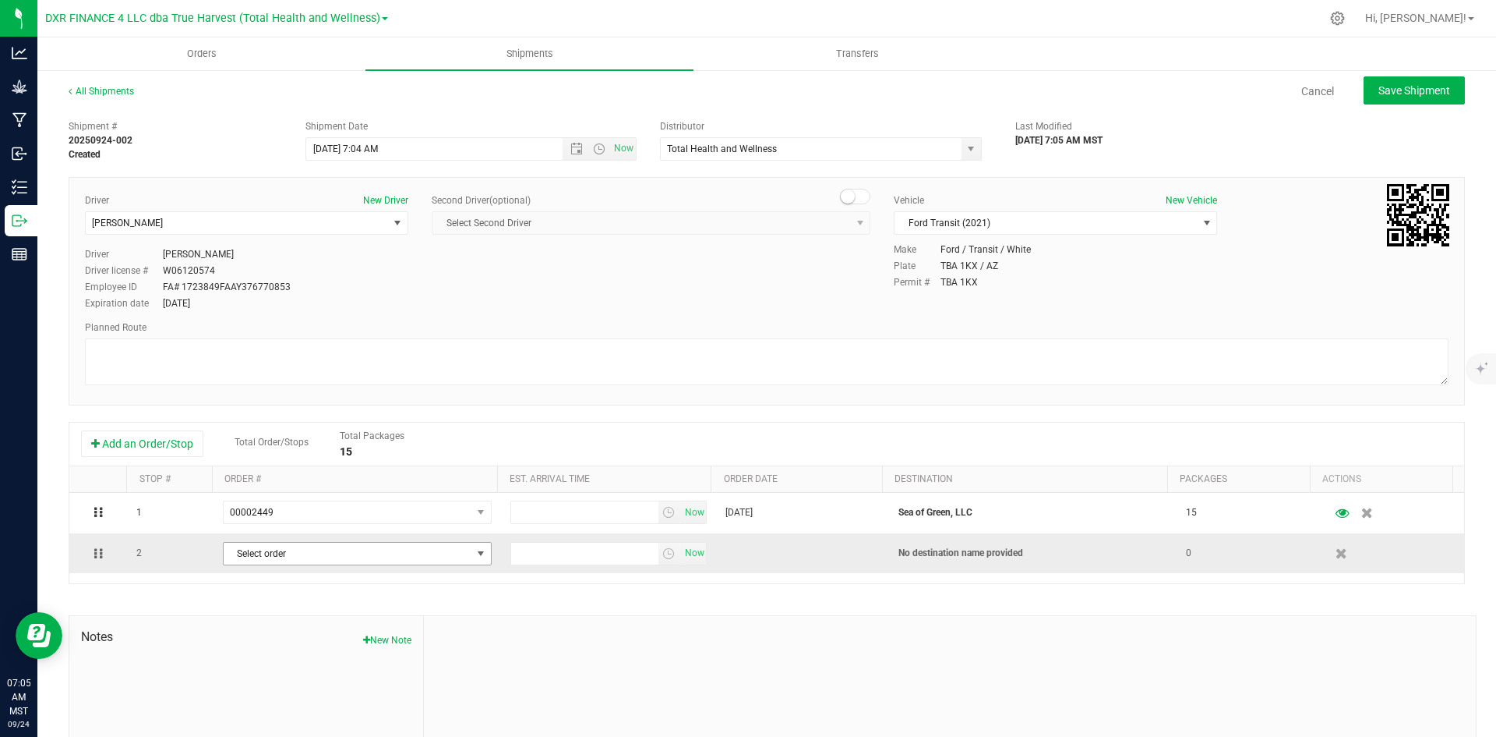
click at [407, 564] on span "Select order" at bounding box center [348, 553] width 248 height 22
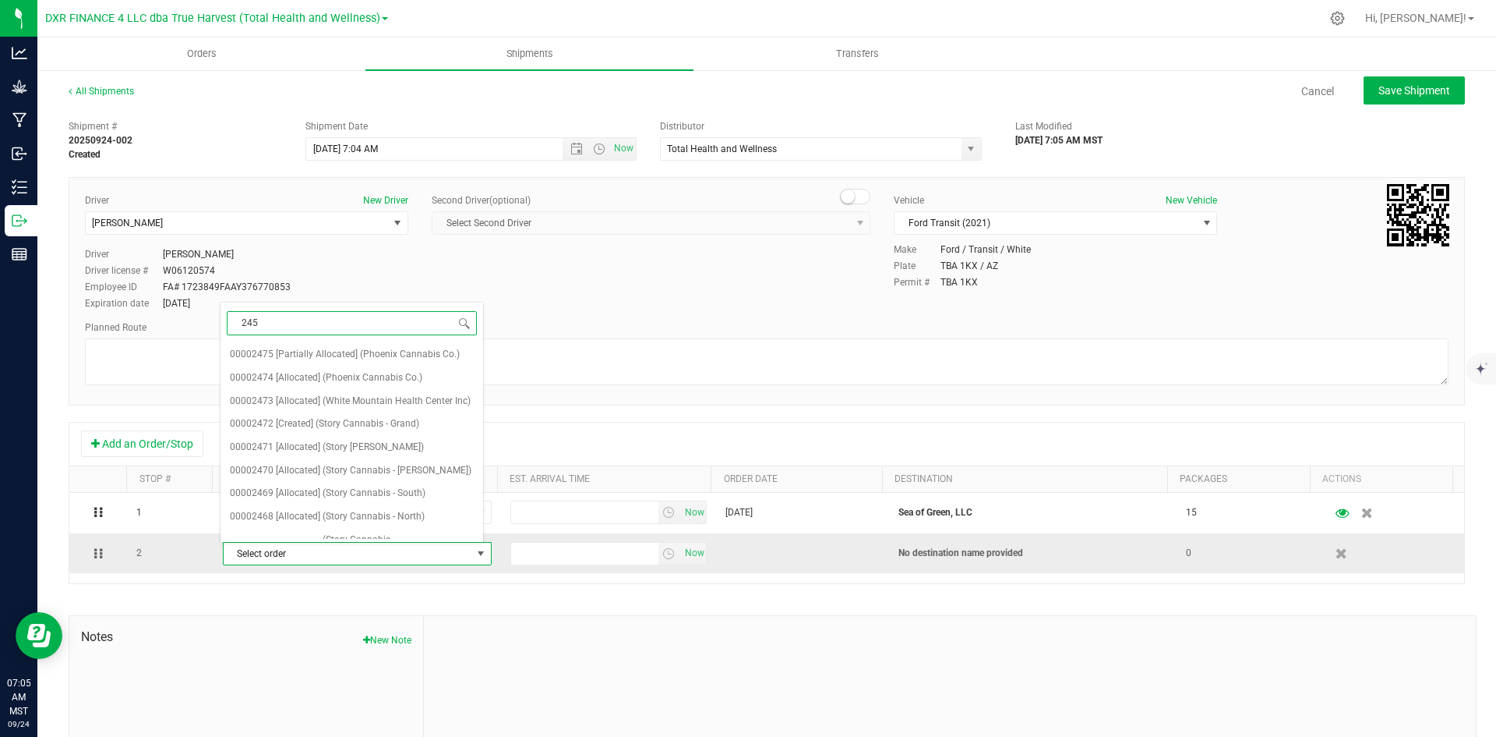
type input "2450"
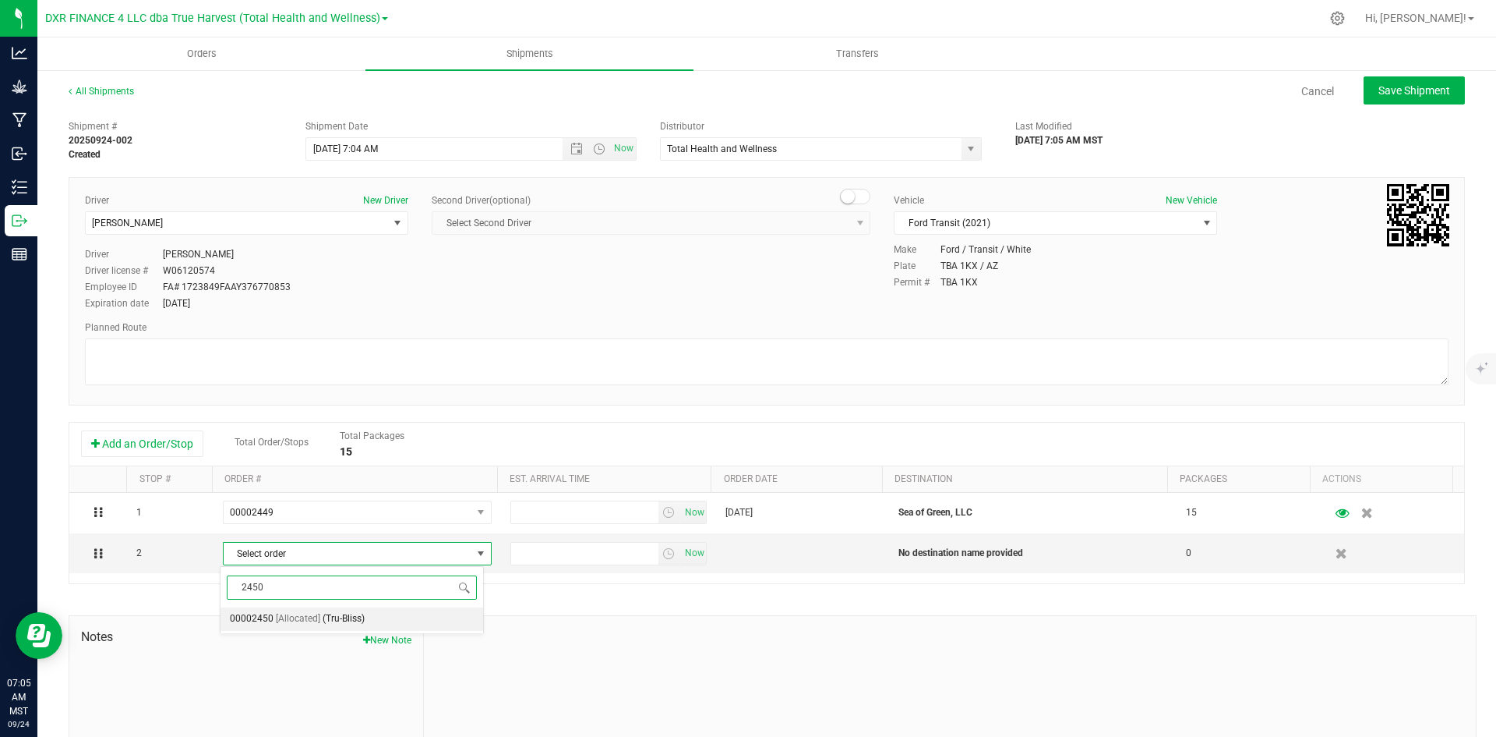
click at [386, 629] on li "00002450 [Allocated] (Tru-Bliss)" at bounding box center [352, 618] width 263 height 23
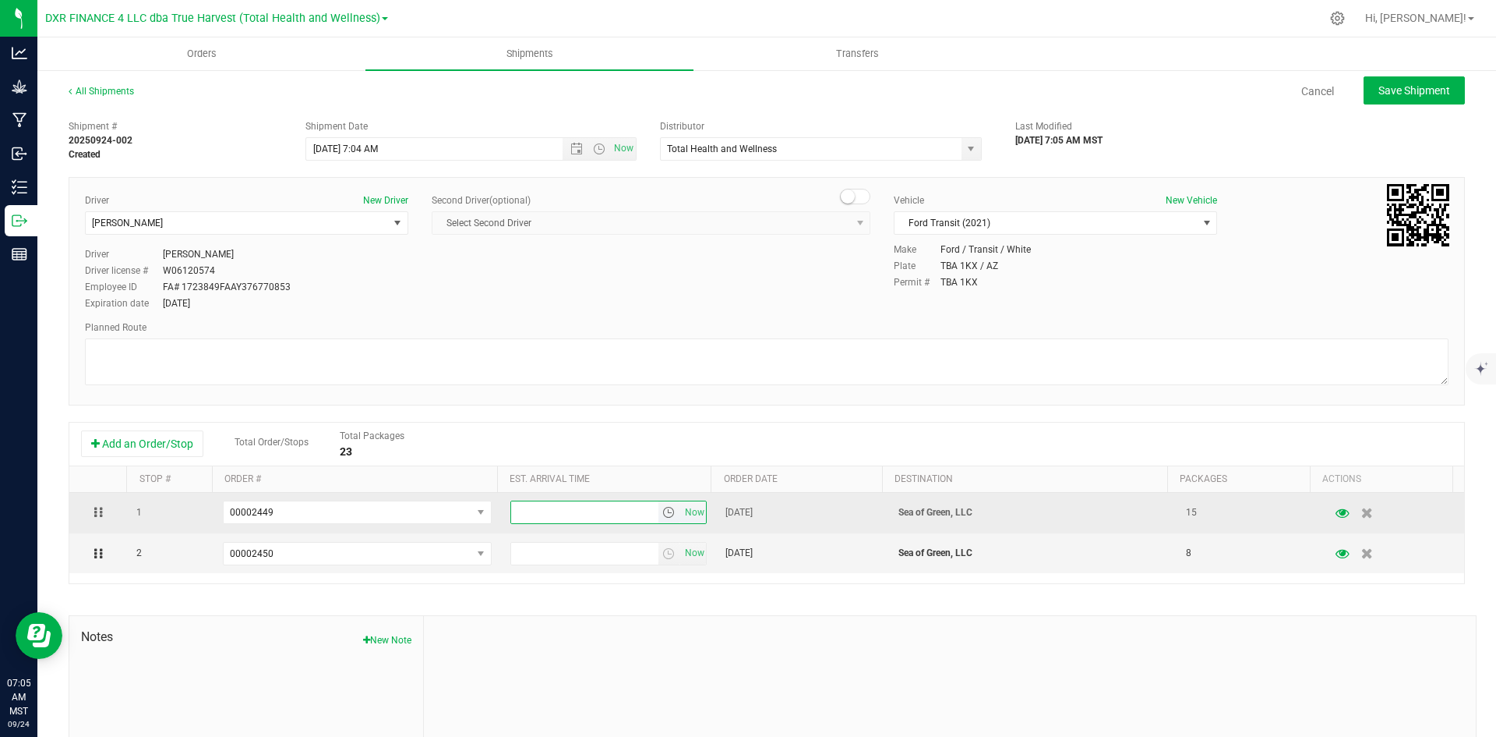
click at [564, 520] on input "text" at bounding box center [584, 512] width 147 height 22
type input "12:00 pm"
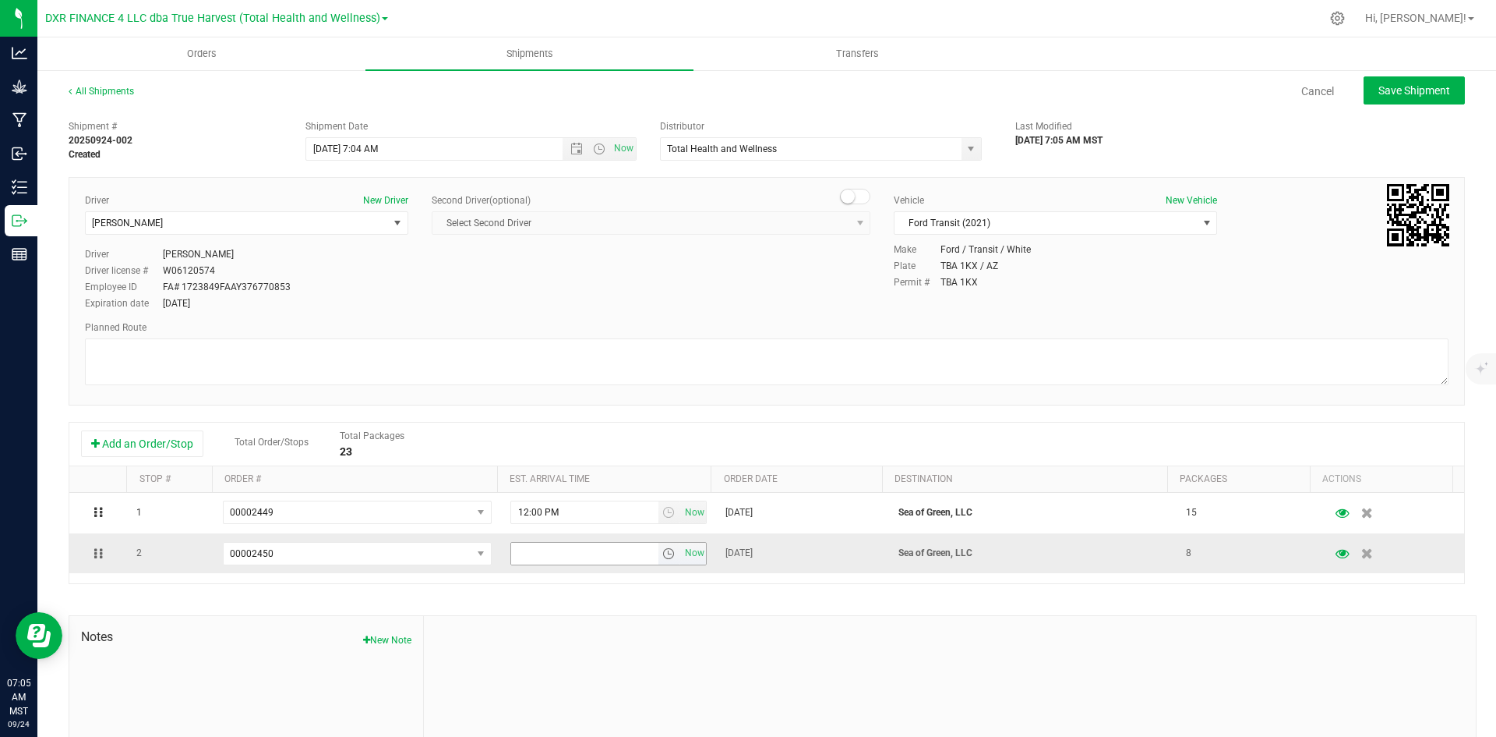
click at [551, 550] on input "text" at bounding box center [584, 553] width 147 height 22
click at [592, 590] on div "Shipment # 20250924-002 Created Shipment Date [DATE] 7:04 AM Now Distributor To…" at bounding box center [767, 468] width 1397 height 713
click at [1382, 78] on button "Save Shipment" at bounding box center [1414, 90] width 101 height 28
click at [578, 576] on div "1 00002449 00002475 00002474 00002473 00002472 00002471 00002470 00002469 00002…" at bounding box center [766, 538] width 1395 height 90
click at [571, 544] on input "12 :00 pm" at bounding box center [584, 553] width 147 height 22
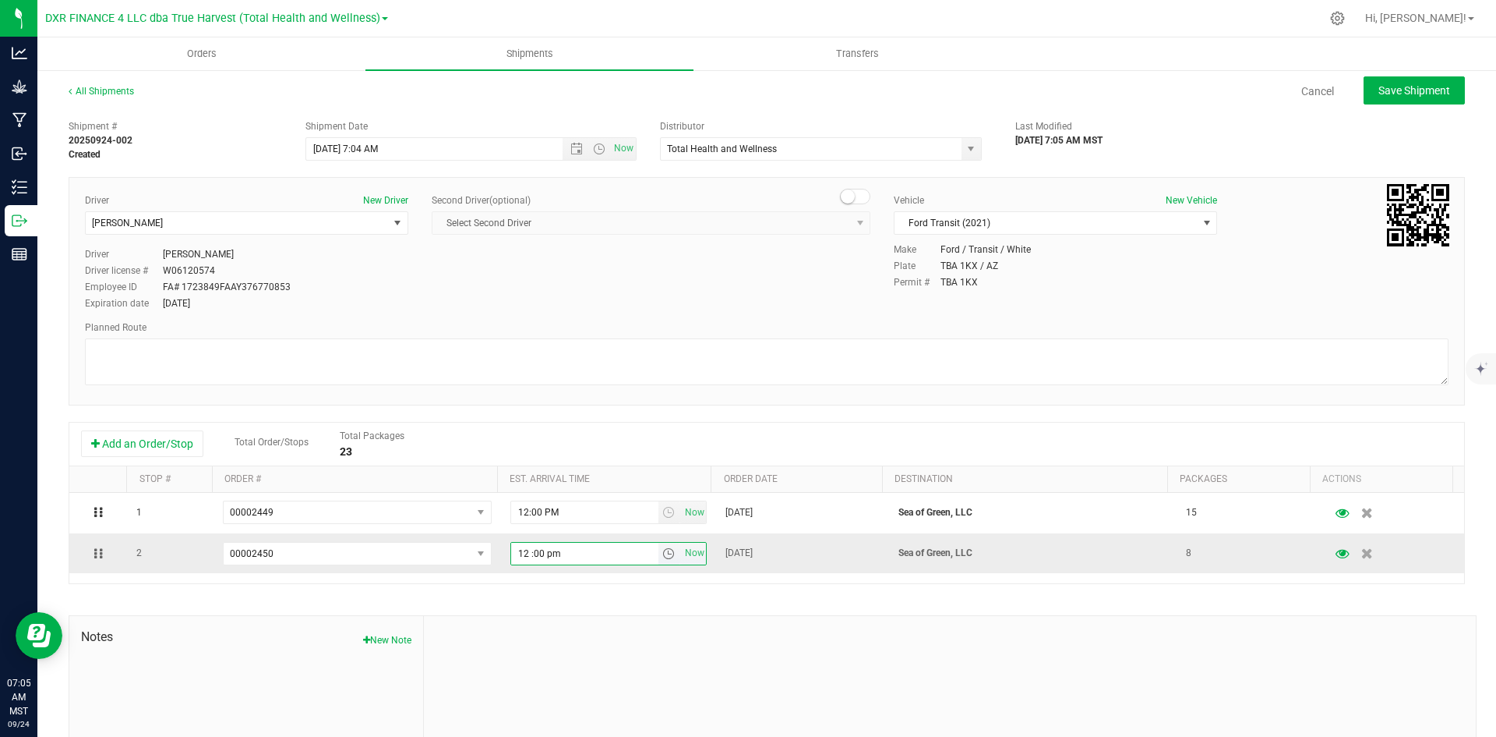
click at [527, 556] on input "12 :00 pm" at bounding box center [584, 553] width 147 height 22
type input "12:00 pm"
click at [586, 599] on div "Shipment # 20250924-002 Created Shipment Date [DATE] 7:04 AM Now Distributor To…" at bounding box center [767, 468] width 1397 height 713
click at [1406, 81] on button "Save Shipment" at bounding box center [1414, 90] width 101 height 28
type input "[DATE] 2:04 PM"
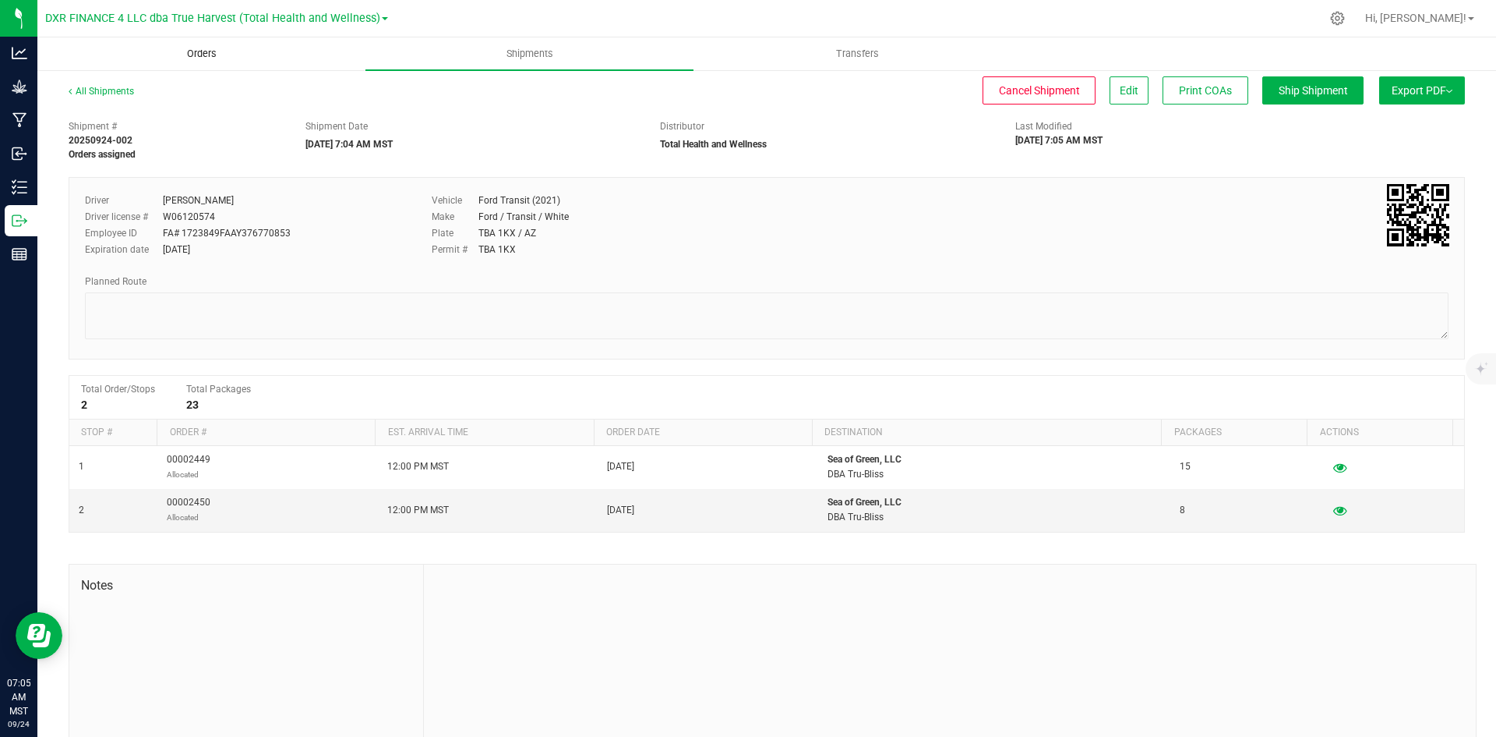
click at [198, 60] on span "Orders" at bounding box center [202, 54] width 72 height 14
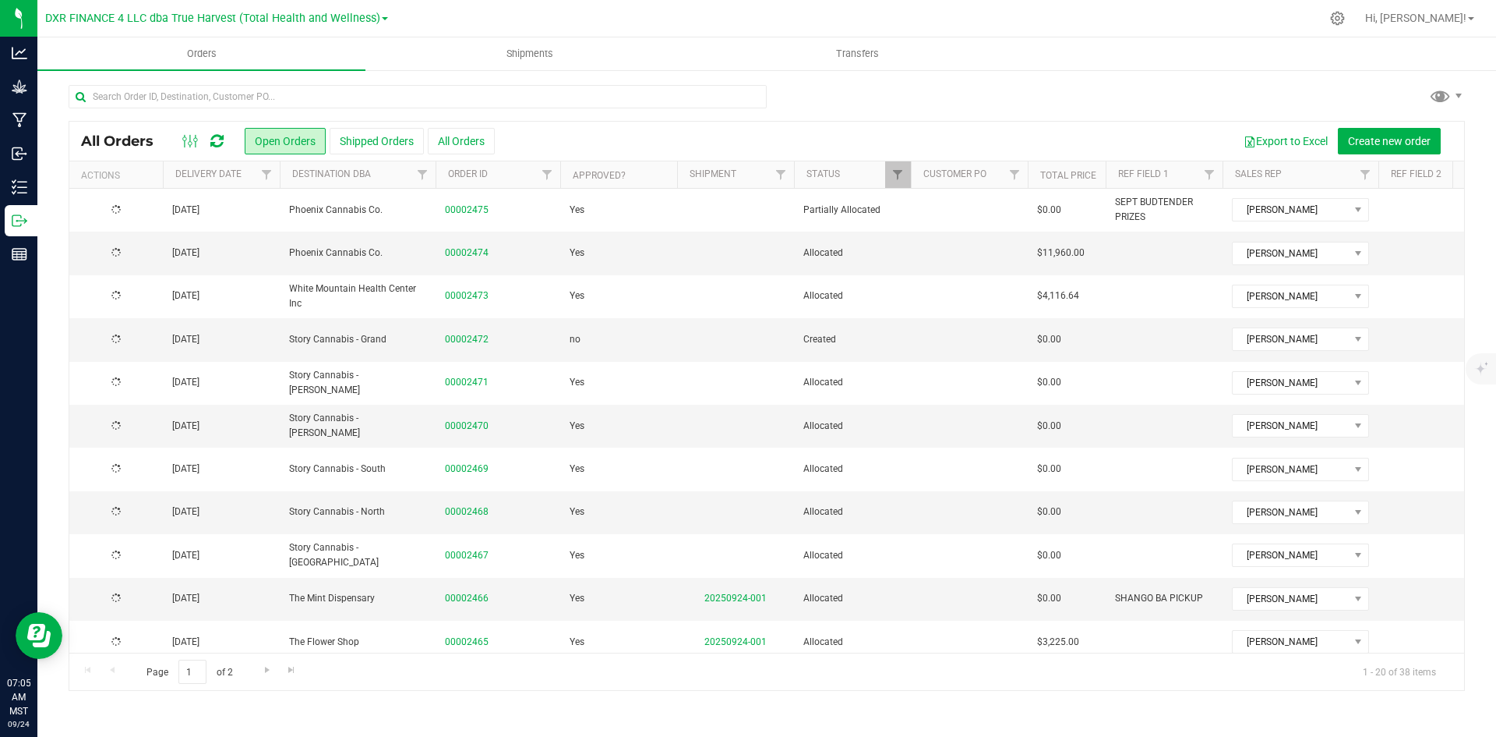
click at [237, 181] on th "Delivery Date" at bounding box center [221, 174] width 117 height 27
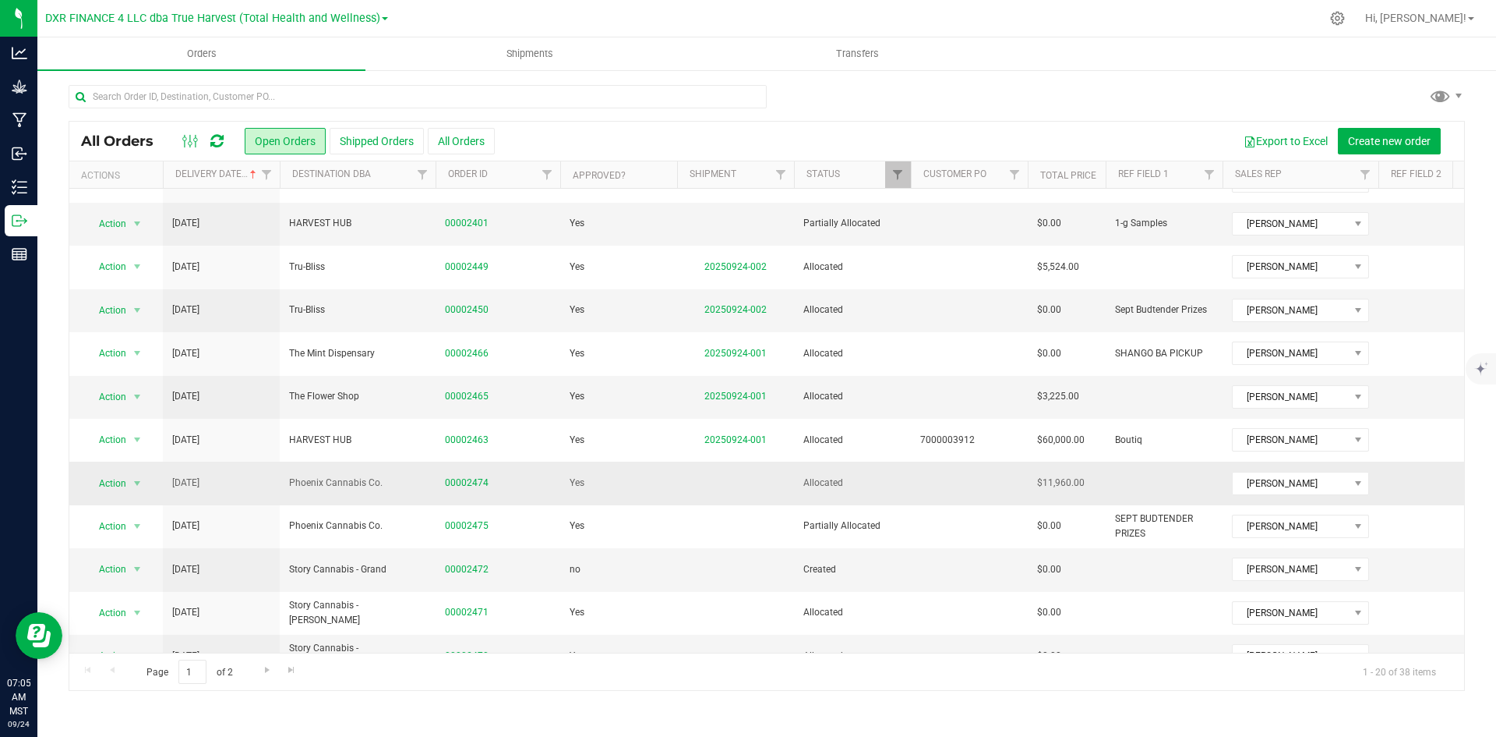
scroll to position [312, 0]
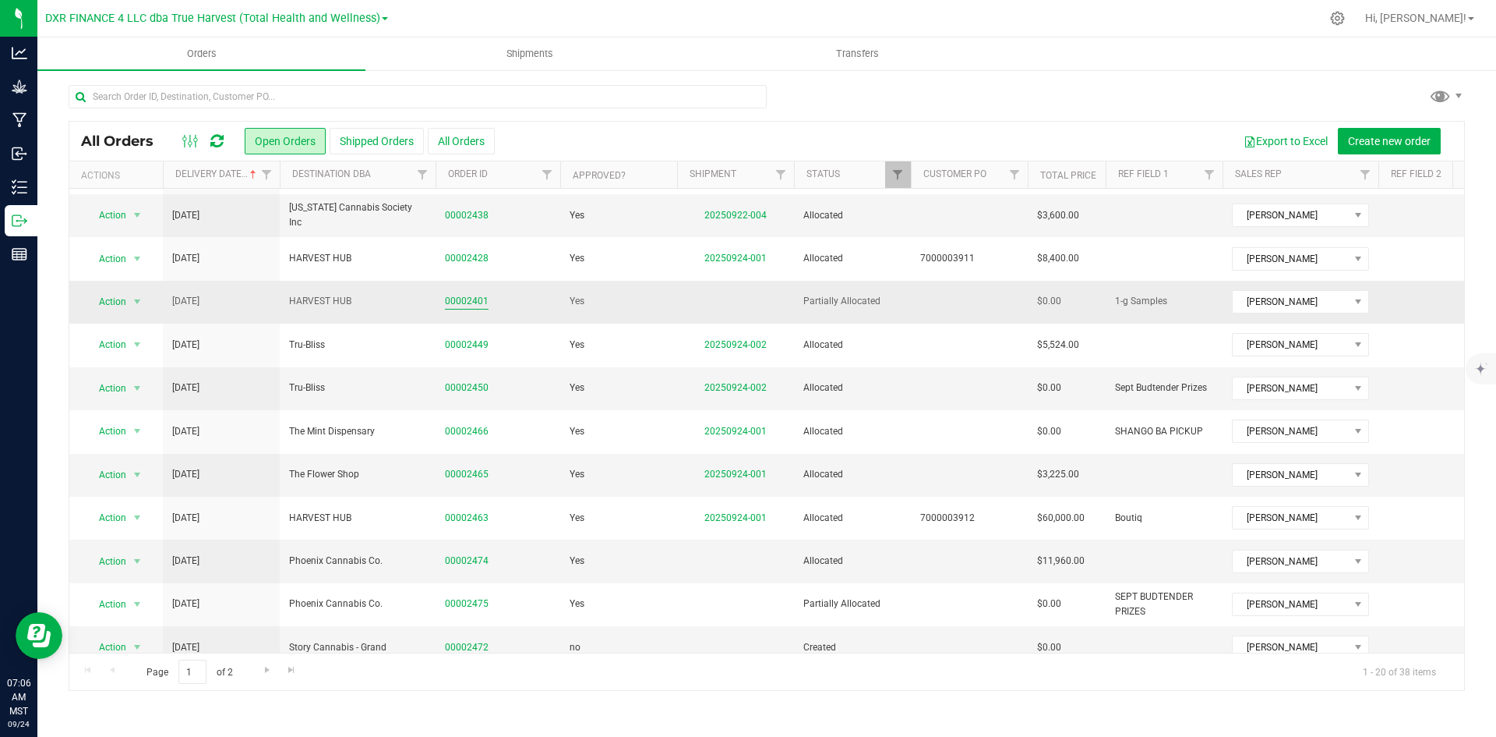
click at [457, 294] on link "00002401" at bounding box center [467, 301] width 44 height 15
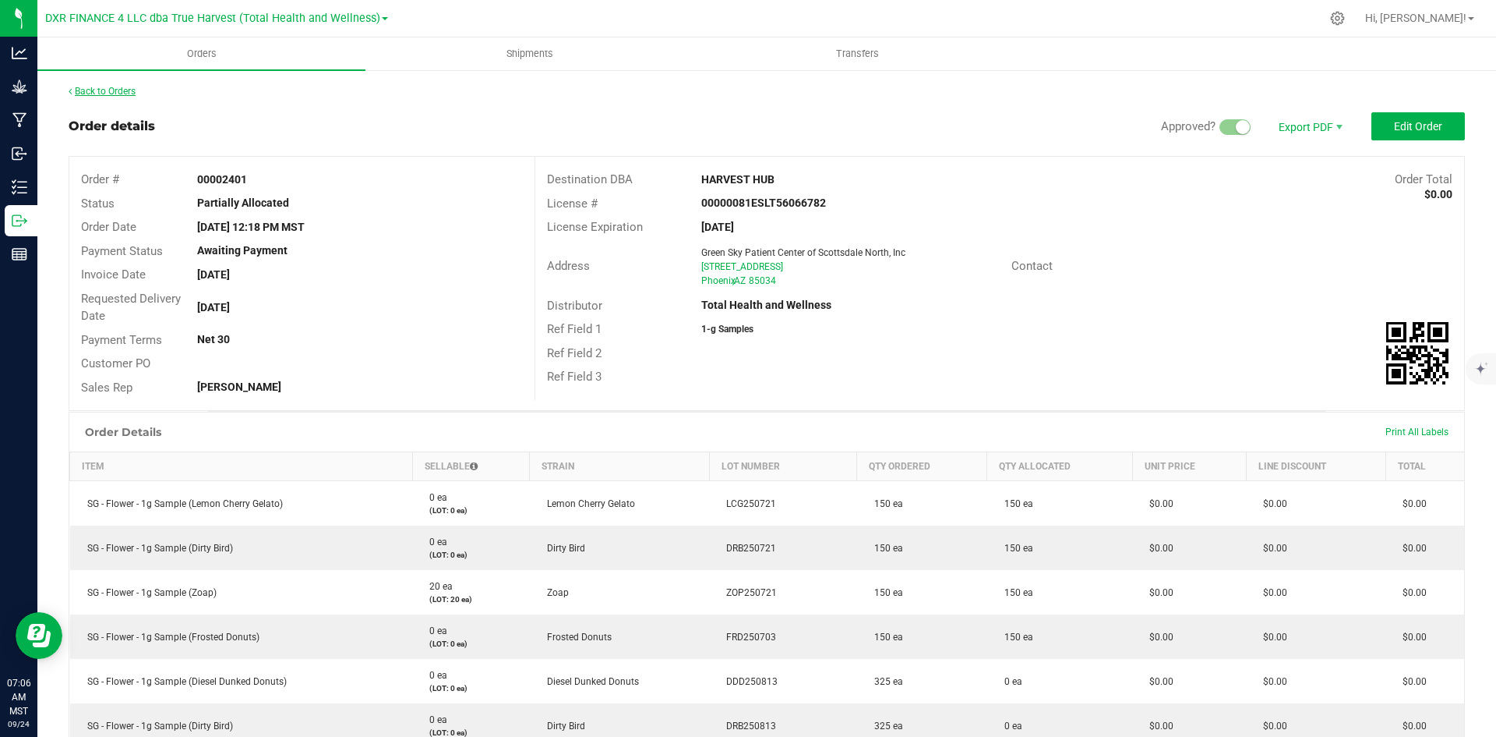
click at [86, 91] on link "Back to Orders" at bounding box center [102, 91] width 67 height 11
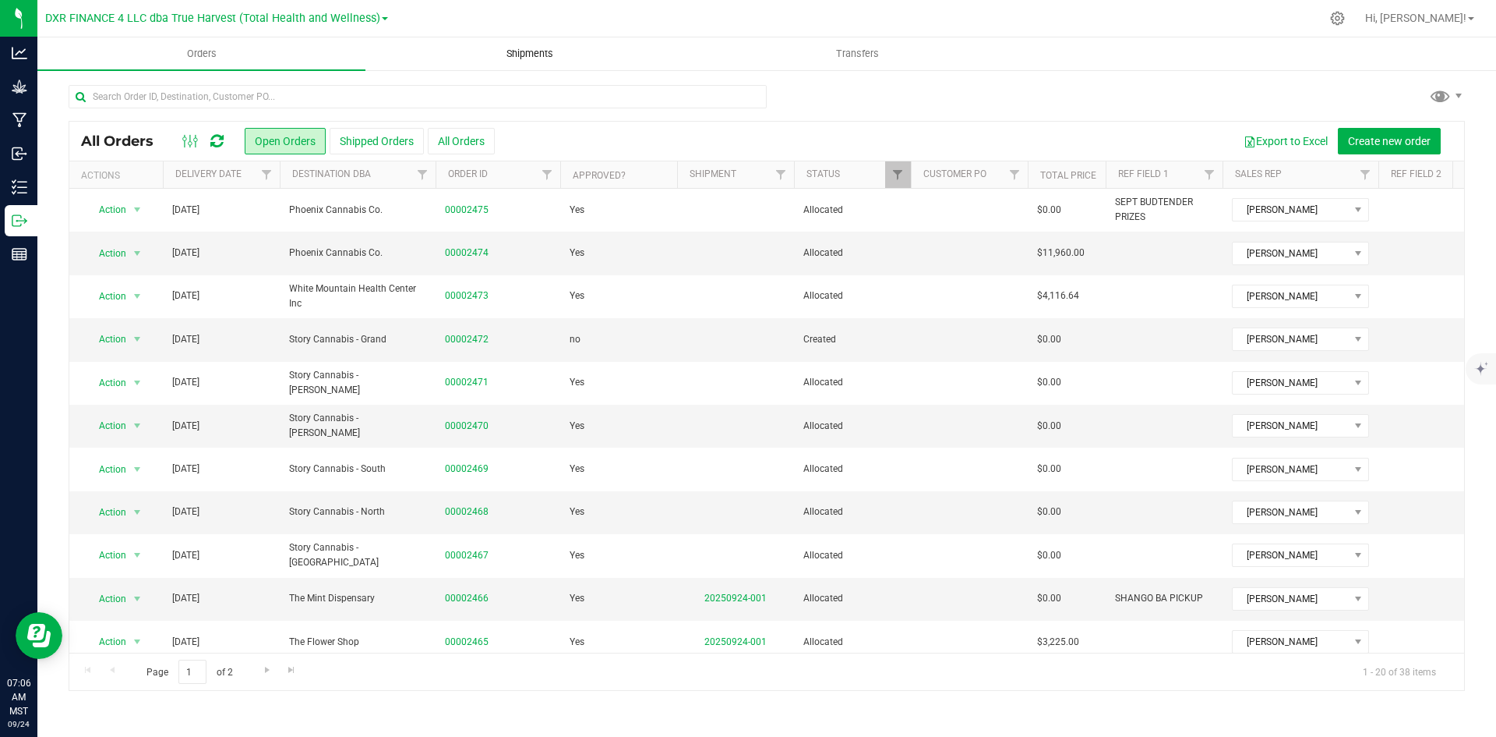
click at [548, 48] on span "Shipments" at bounding box center [530, 54] width 89 height 14
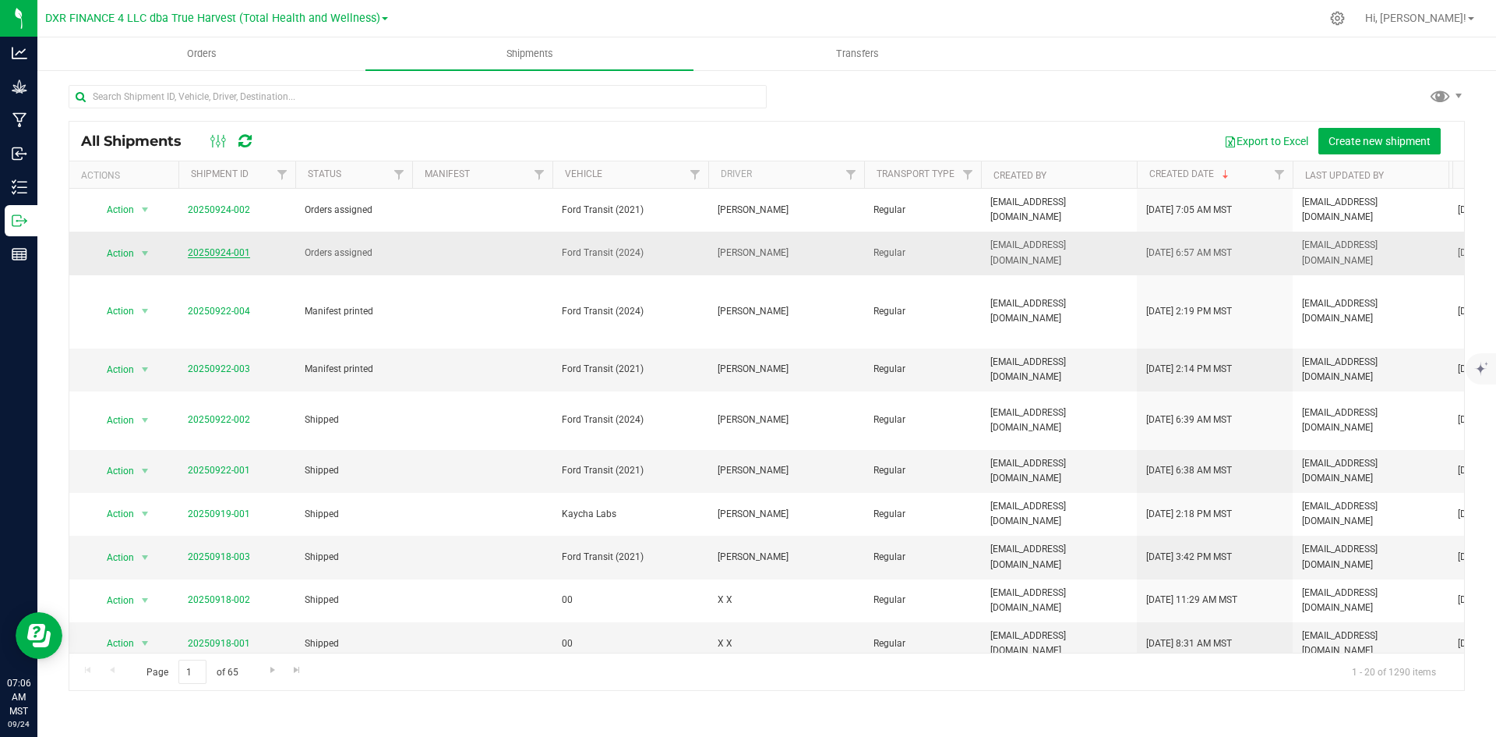
click at [237, 247] on link "20250924-001" at bounding box center [219, 252] width 62 height 11
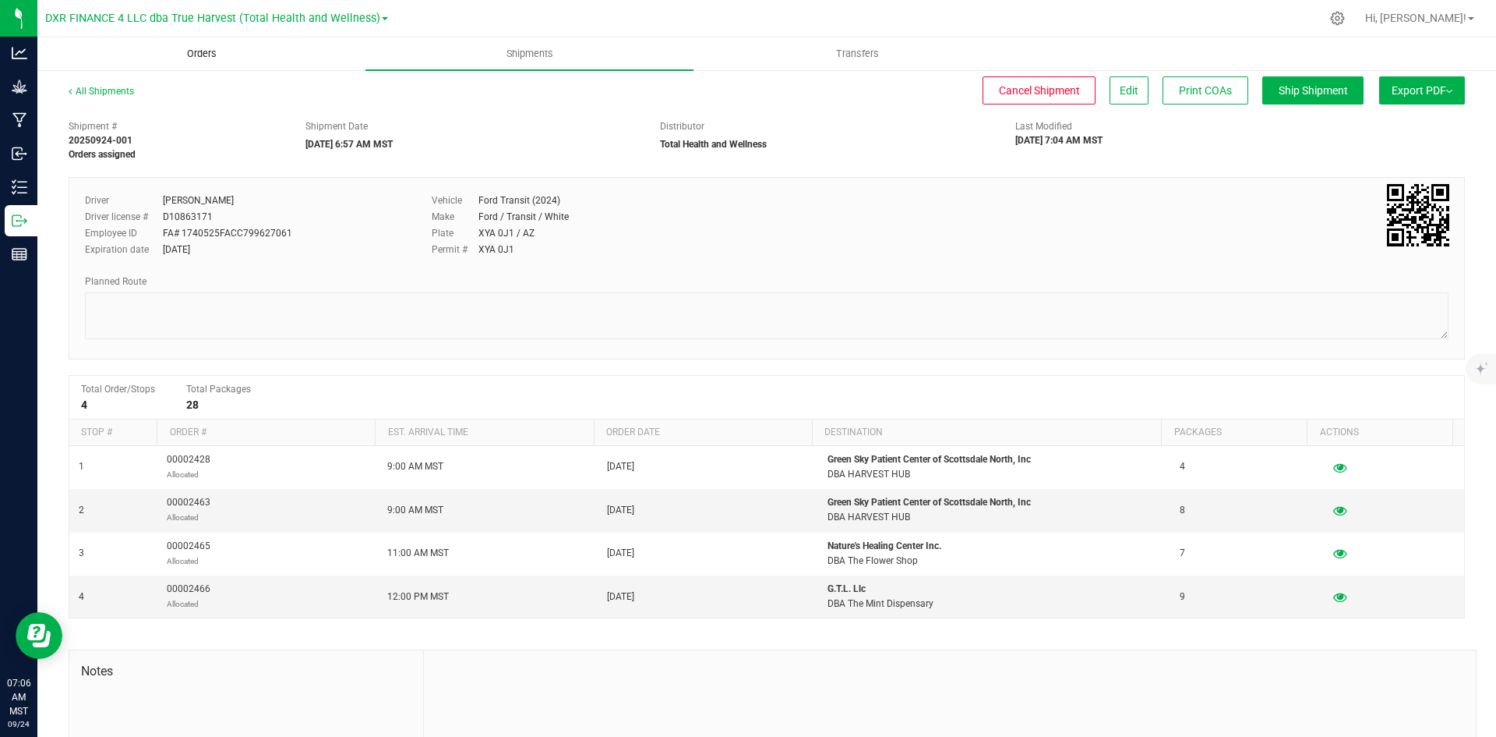
click at [181, 60] on span "Orders" at bounding box center [202, 54] width 72 height 14
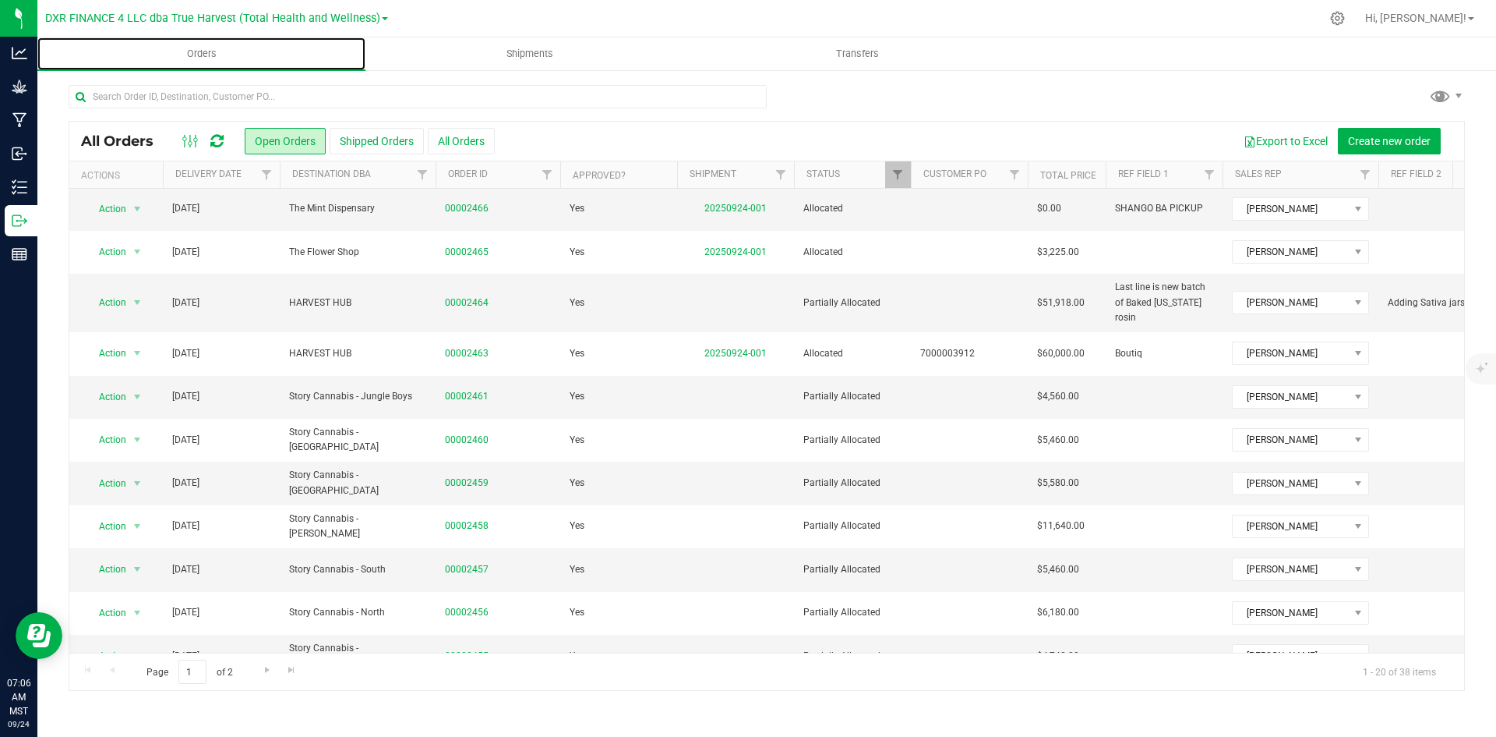
scroll to position [441, 0]
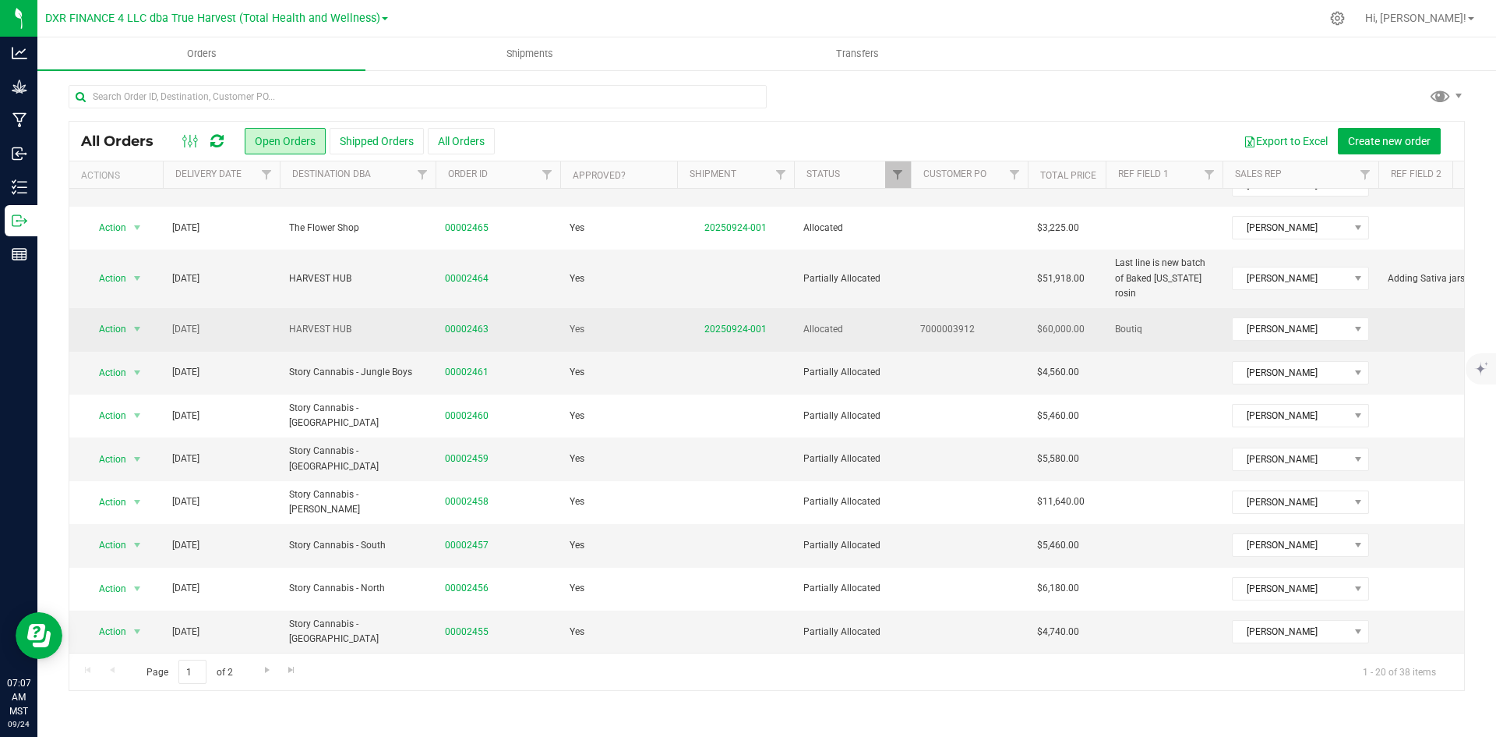
click at [740, 322] on td "20250924-001" at bounding box center [735, 329] width 117 height 43
click at [717, 323] on link "20250924-001" at bounding box center [736, 328] width 62 height 11
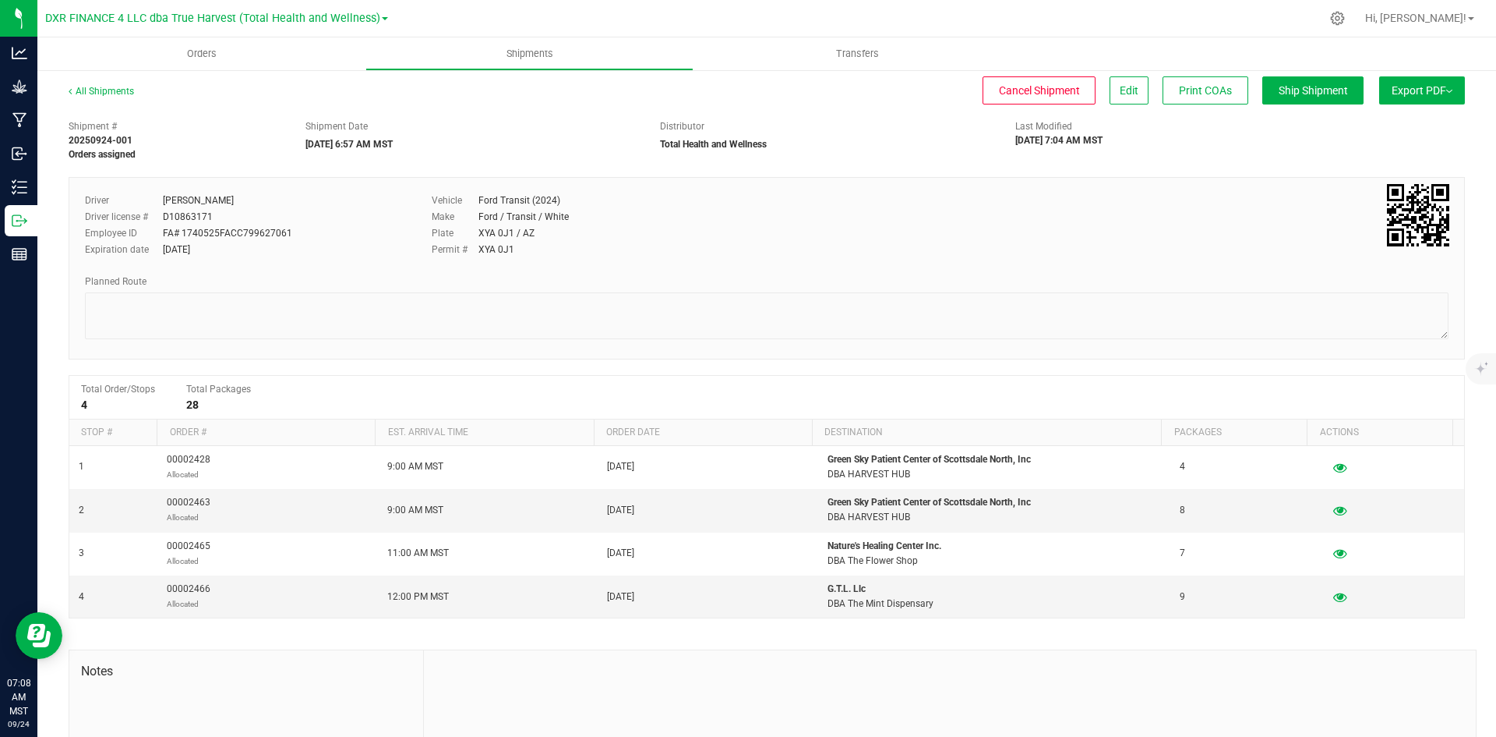
click at [1392, 87] on span "Export PDF" at bounding box center [1422, 90] width 61 height 12
click at [1382, 125] on span "Manifest by Package ID" at bounding box center [1399, 124] width 99 height 11
click at [216, 58] on span "Orders" at bounding box center [202, 54] width 72 height 14
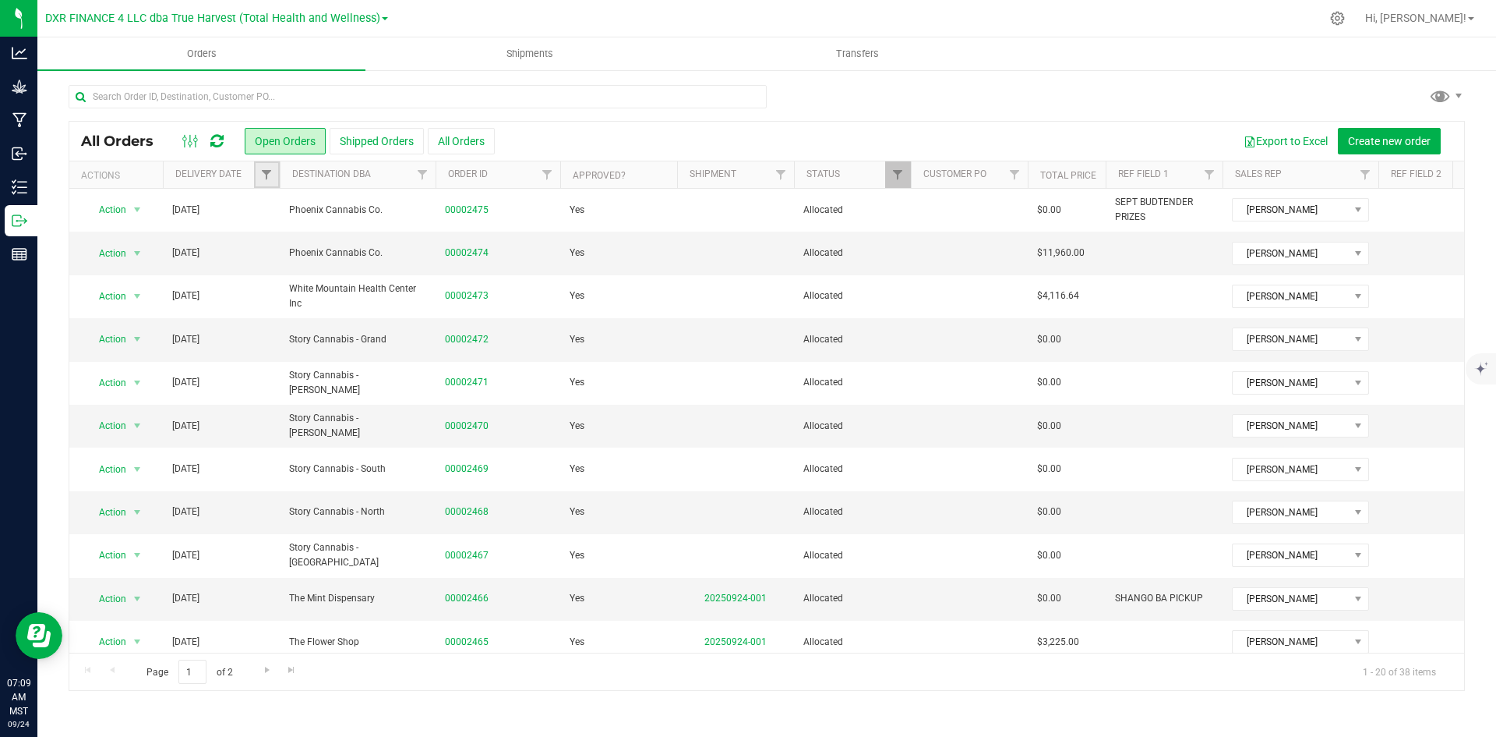
click at [266, 182] on link "Filter" at bounding box center [267, 174] width 26 height 26
click at [415, 266] on span "select" at bounding box center [411, 269] width 12 height 12
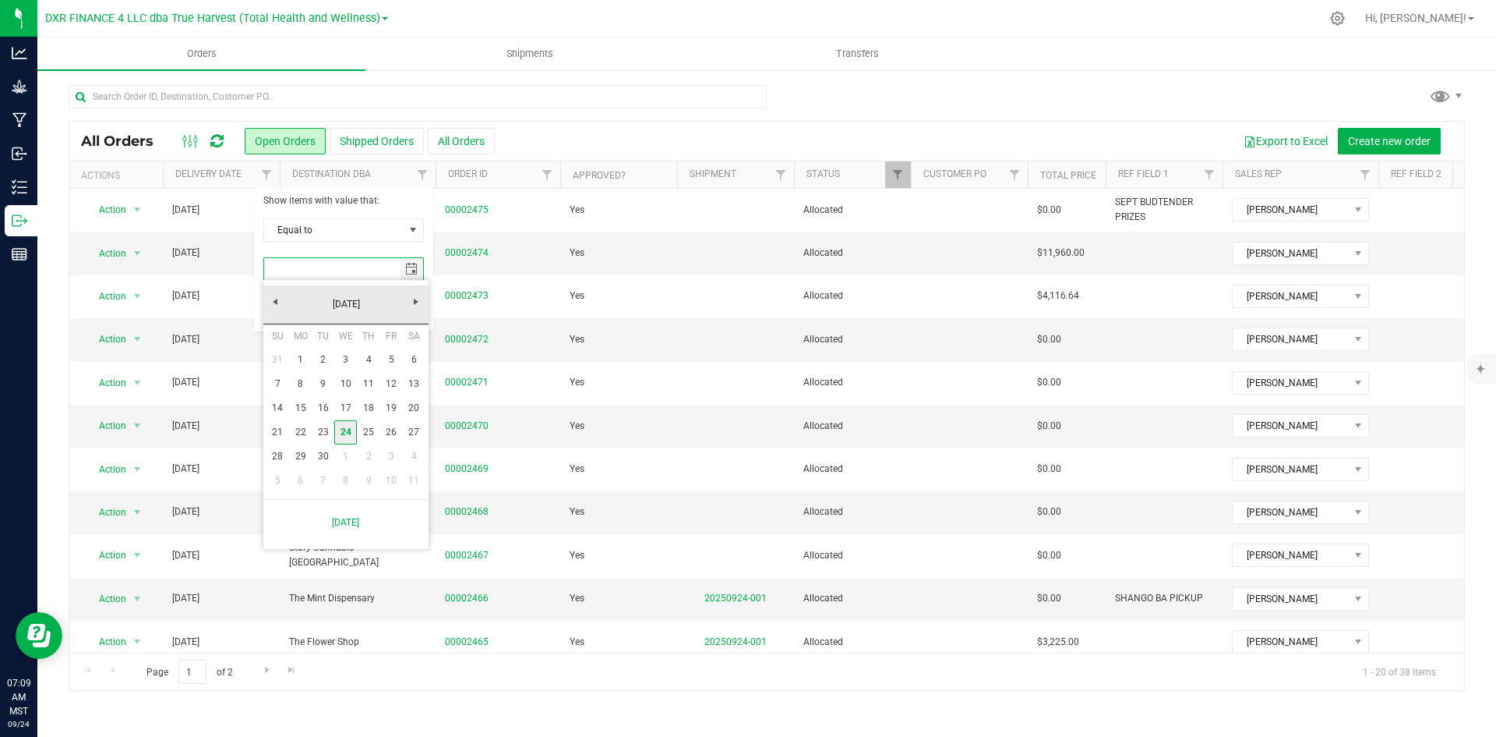
click at [347, 424] on link "24" at bounding box center [345, 432] width 23 height 24
type input "[DATE]"
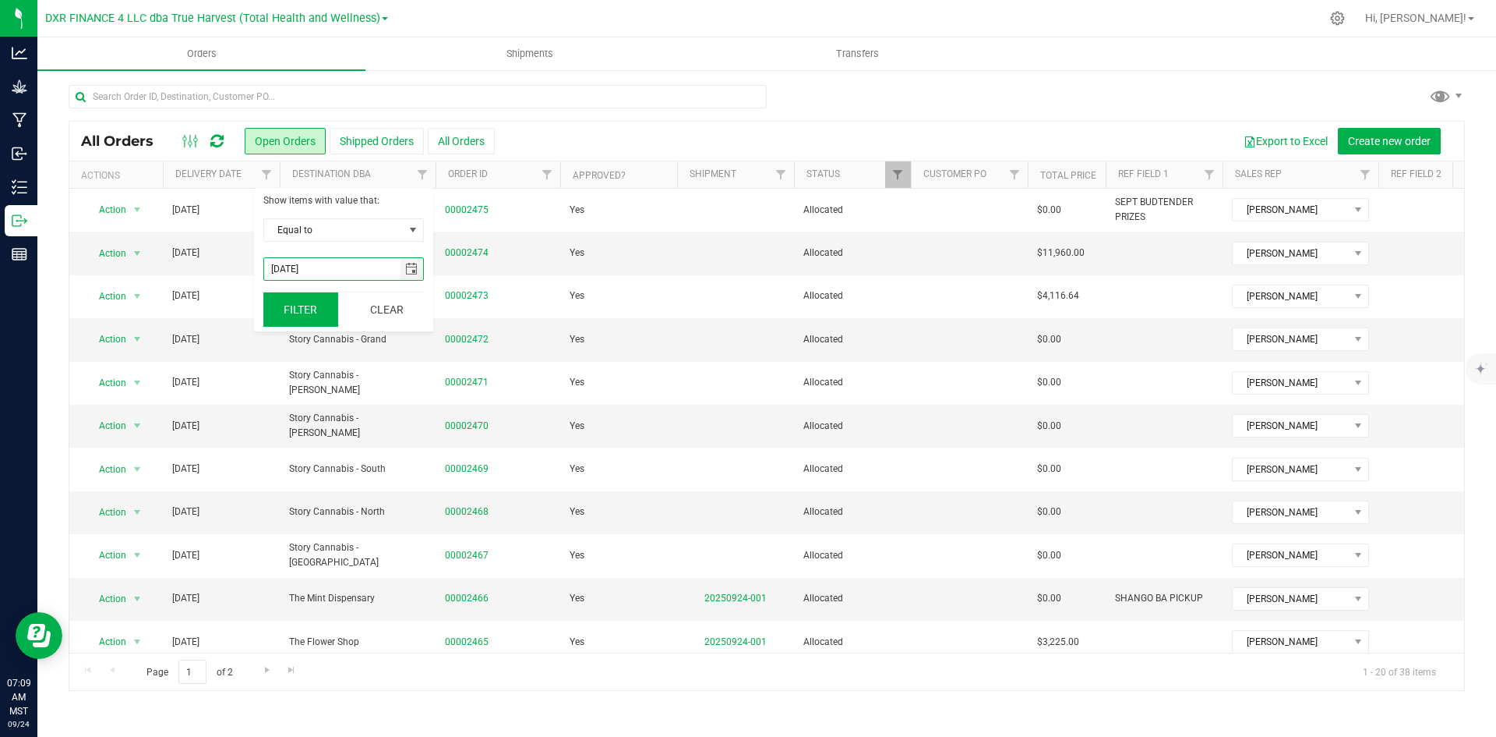
click at [299, 320] on button "Filter" at bounding box center [300, 309] width 75 height 34
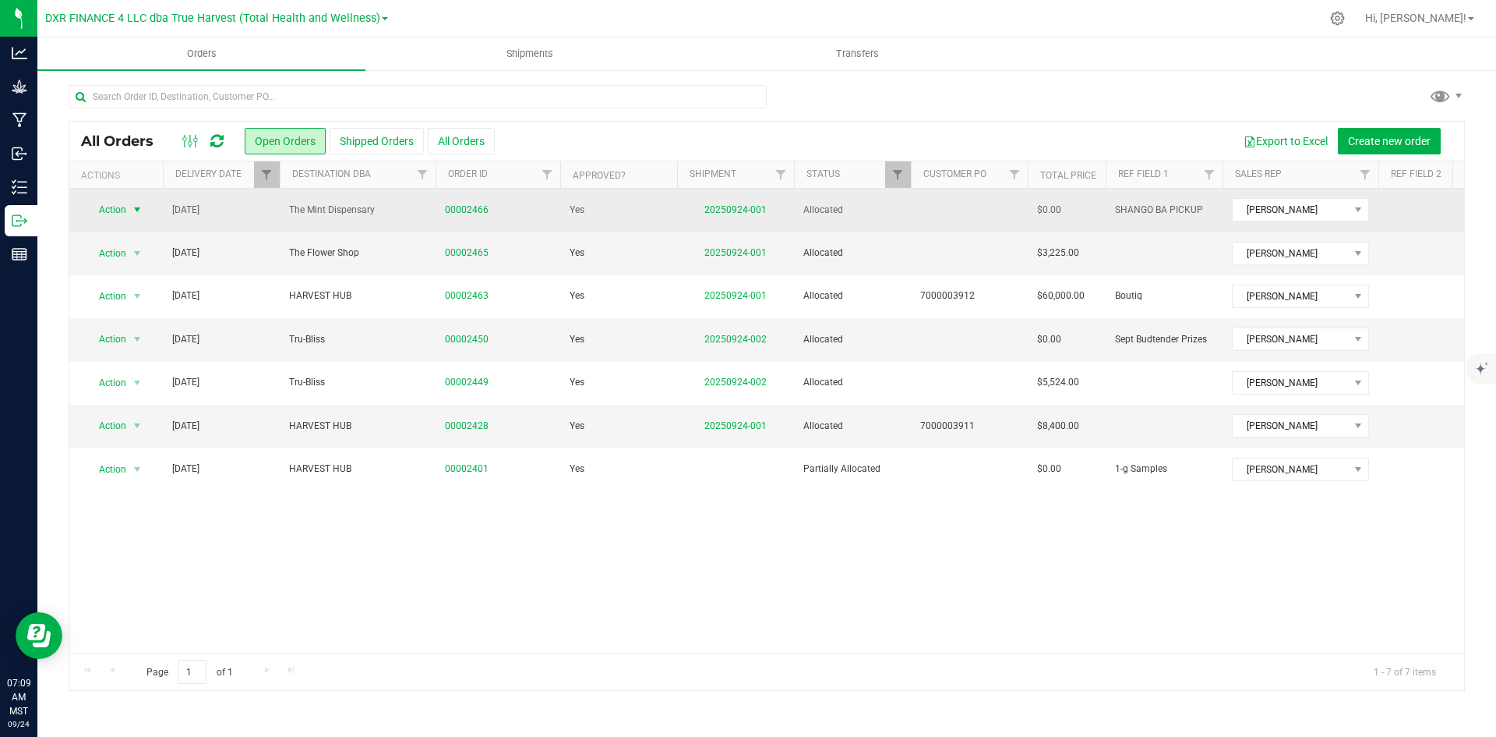
click at [130, 217] on span "select" at bounding box center [137, 210] width 19 height 22
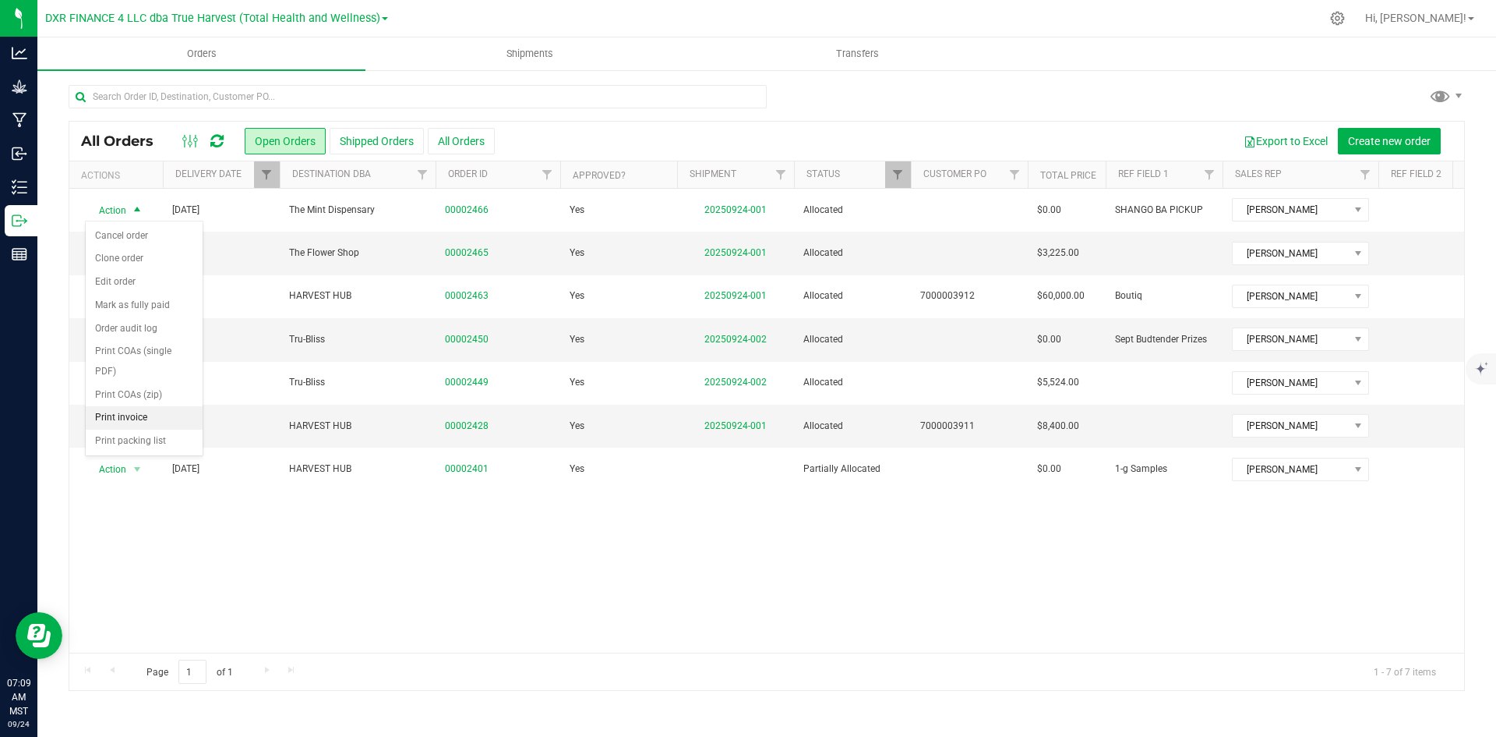
click at [136, 418] on li "Print invoice" at bounding box center [144, 417] width 117 height 23
click at [111, 251] on span "Action" at bounding box center [106, 253] width 42 height 22
click at [116, 462] on li "Print invoice" at bounding box center [144, 461] width 117 height 23
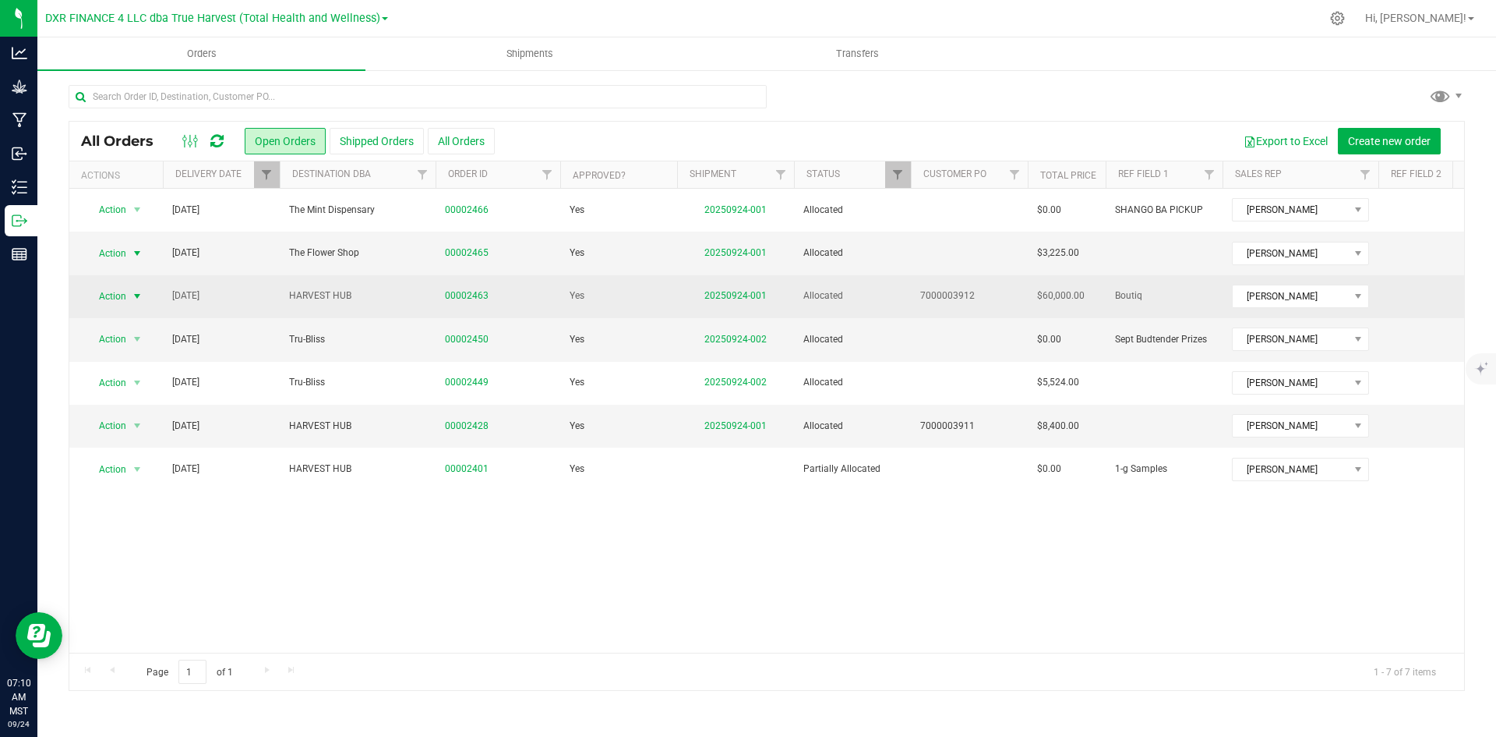
click at [118, 291] on span "Action" at bounding box center [106, 296] width 42 height 22
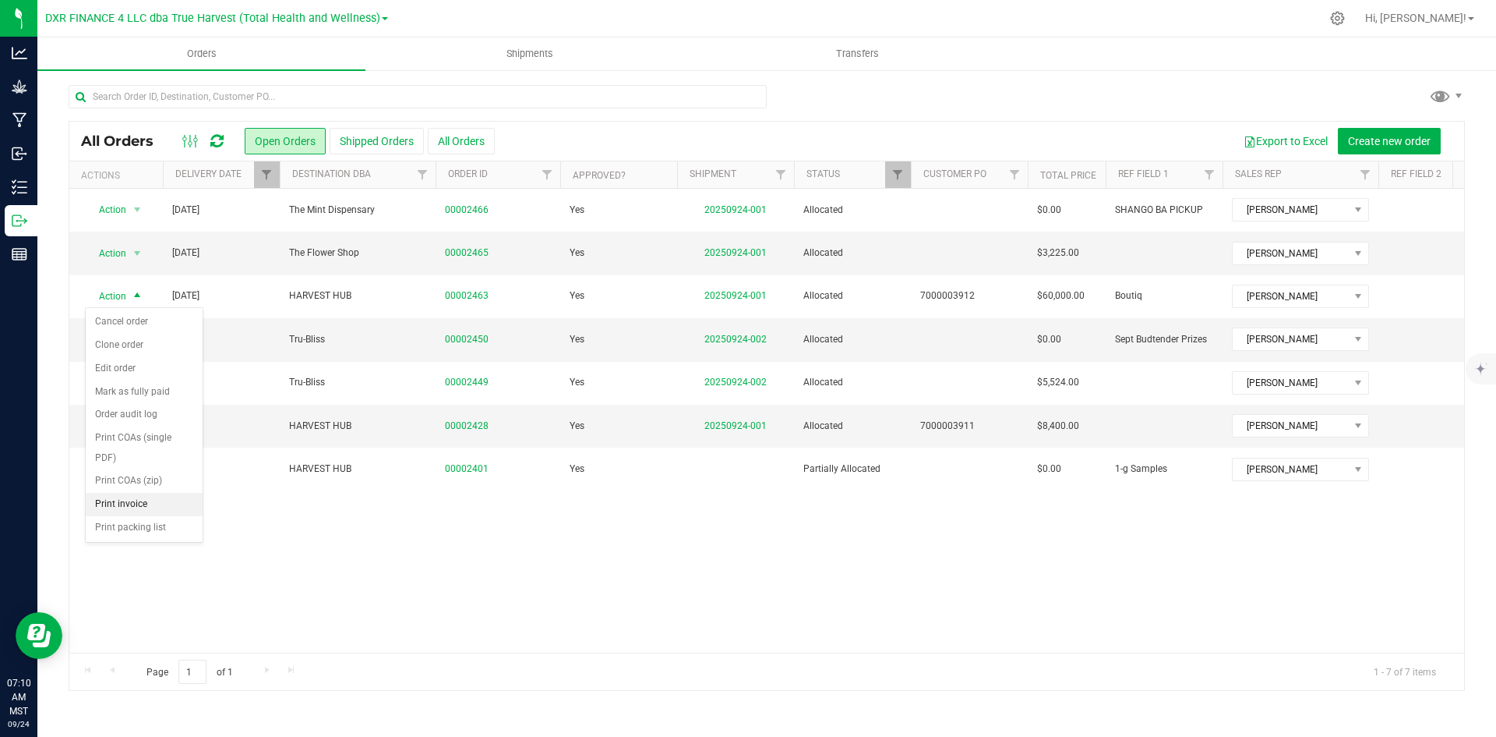
click at [133, 501] on li "Print invoice" at bounding box center [144, 504] width 117 height 23
click at [122, 343] on span "Action" at bounding box center [106, 339] width 42 height 22
click at [111, 552] on li "Print invoice" at bounding box center [144, 547] width 117 height 23
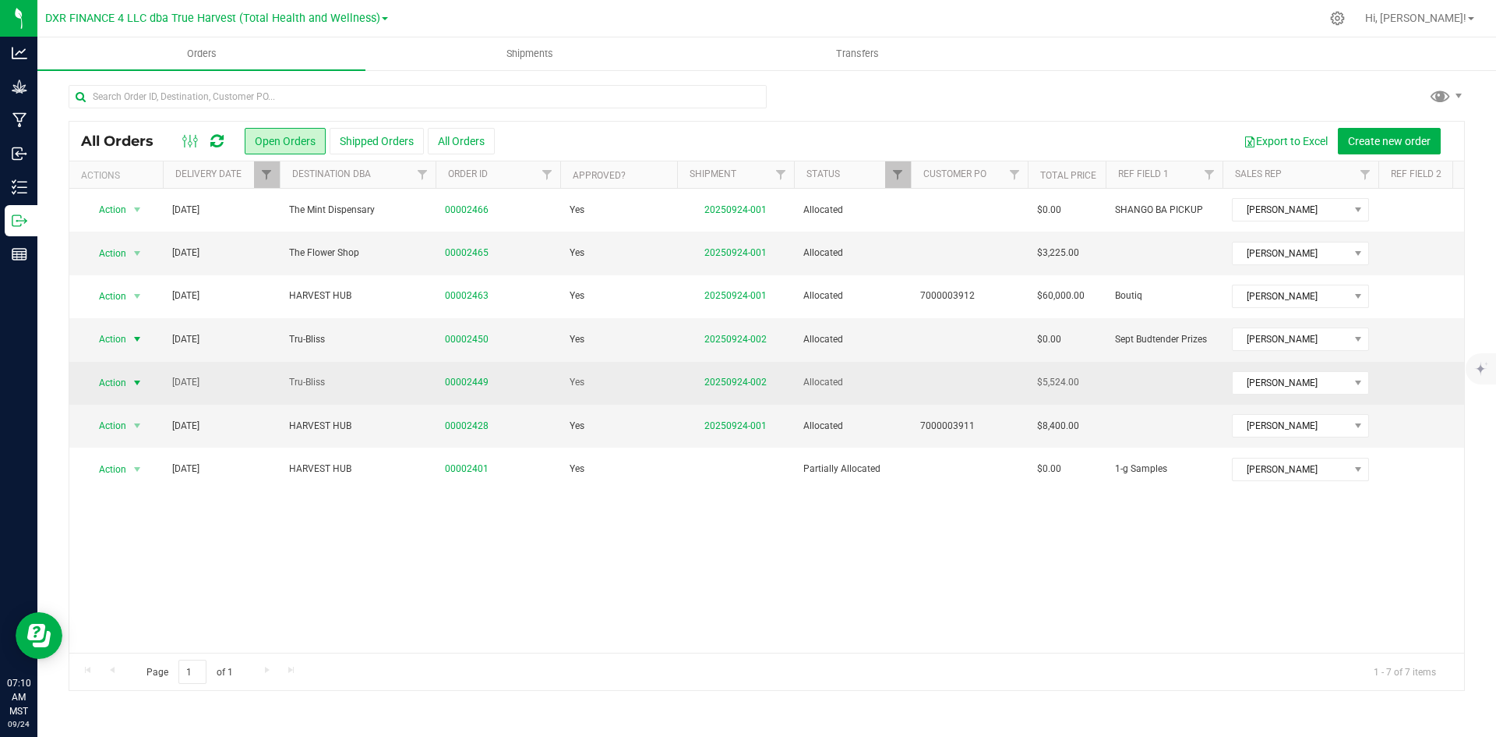
click at [122, 388] on span "Action" at bounding box center [106, 383] width 42 height 22
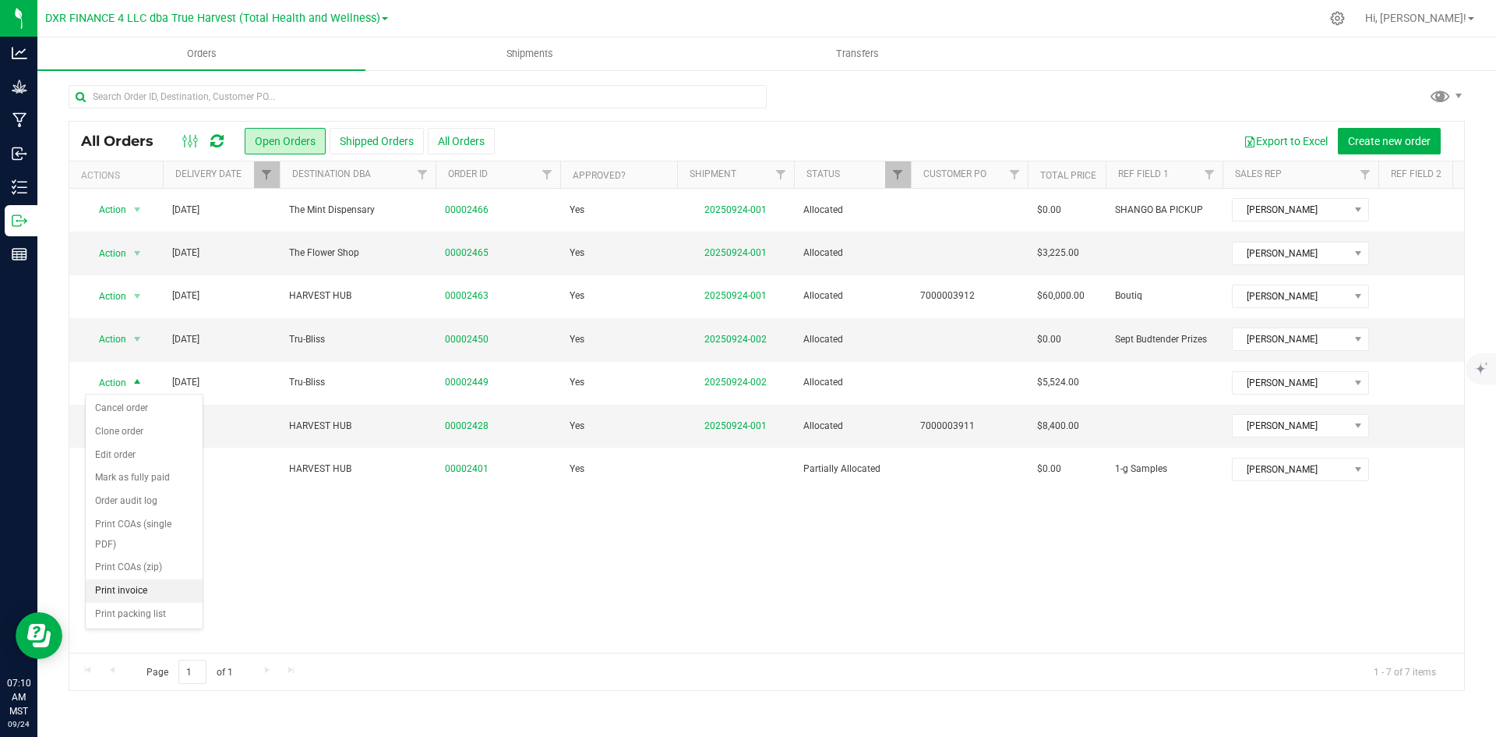
click at [132, 592] on li "Print invoice" at bounding box center [144, 590] width 117 height 23
click at [126, 431] on span "Action" at bounding box center [106, 426] width 42 height 22
click at [142, 629] on li "Print invoice" at bounding box center [144, 633] width 117 height 23
click at [713, 340] on link "20250924-002" at bounding box center [736, 339] width 62 height 11
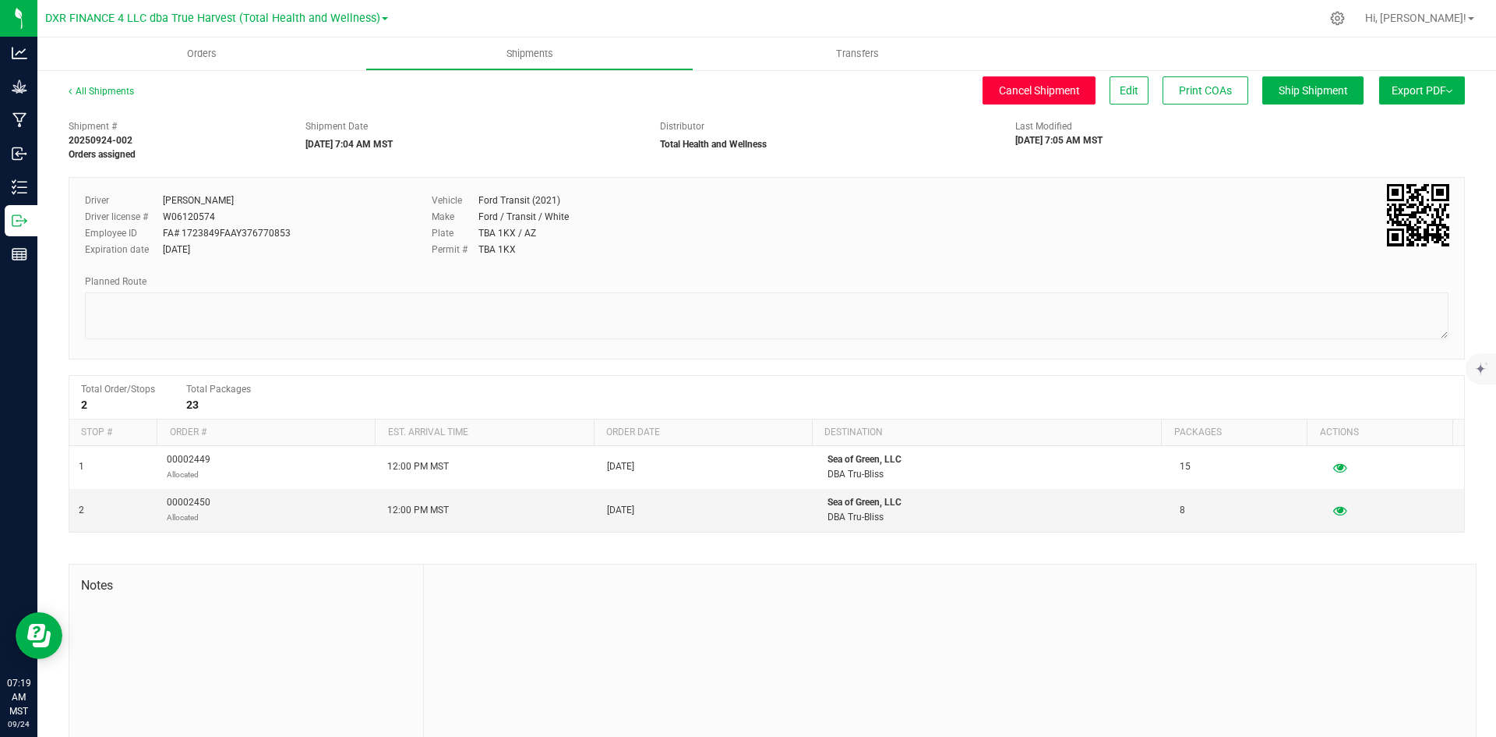
click at [999, 85] on span "Cancel Shipment" at bounding box center [1039, 90] width 81 height 12
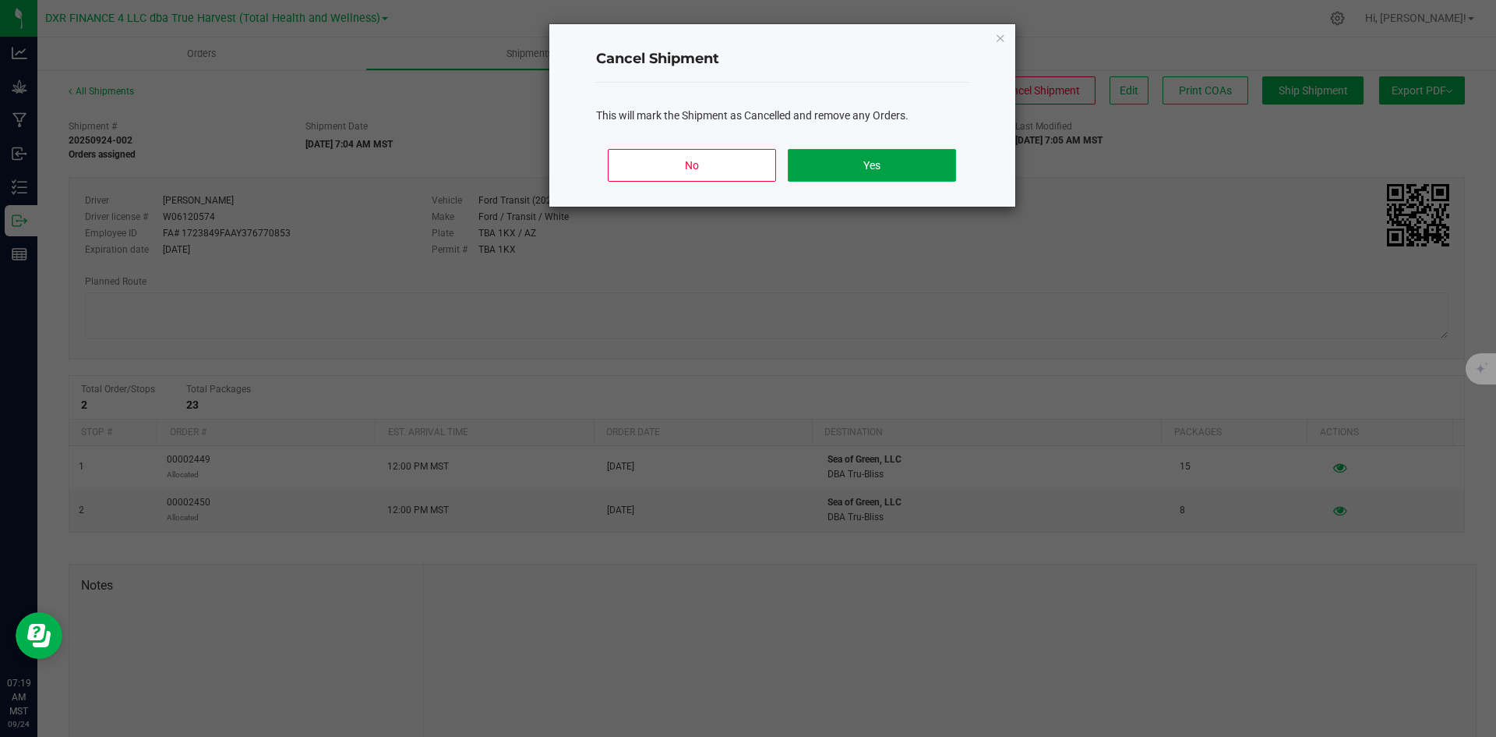
click at [794, 156] on button "Yes" at bounding box center [872, 165] width 168 height 33
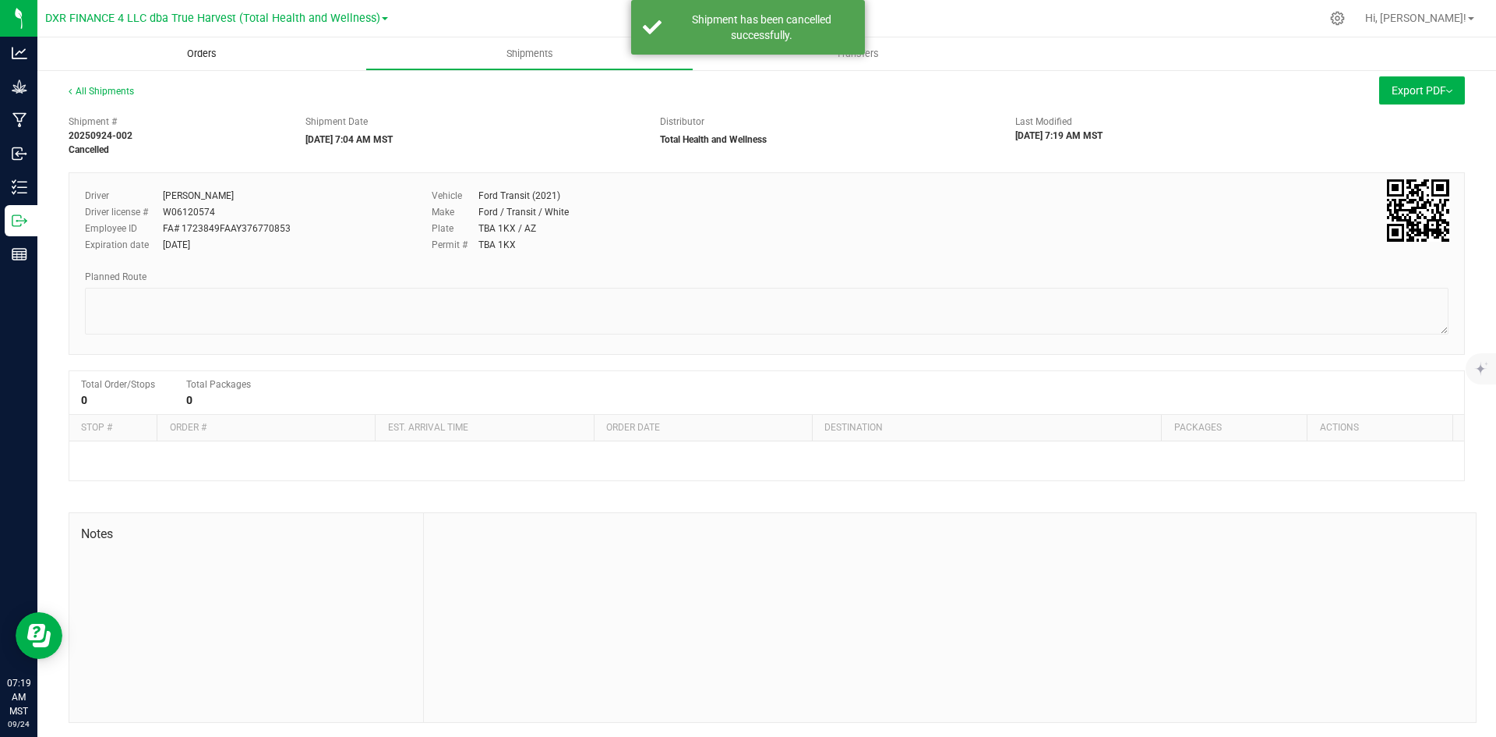
click at [203, 48] on span "Orders" at bounding box center [202, 54] width 72 height 14
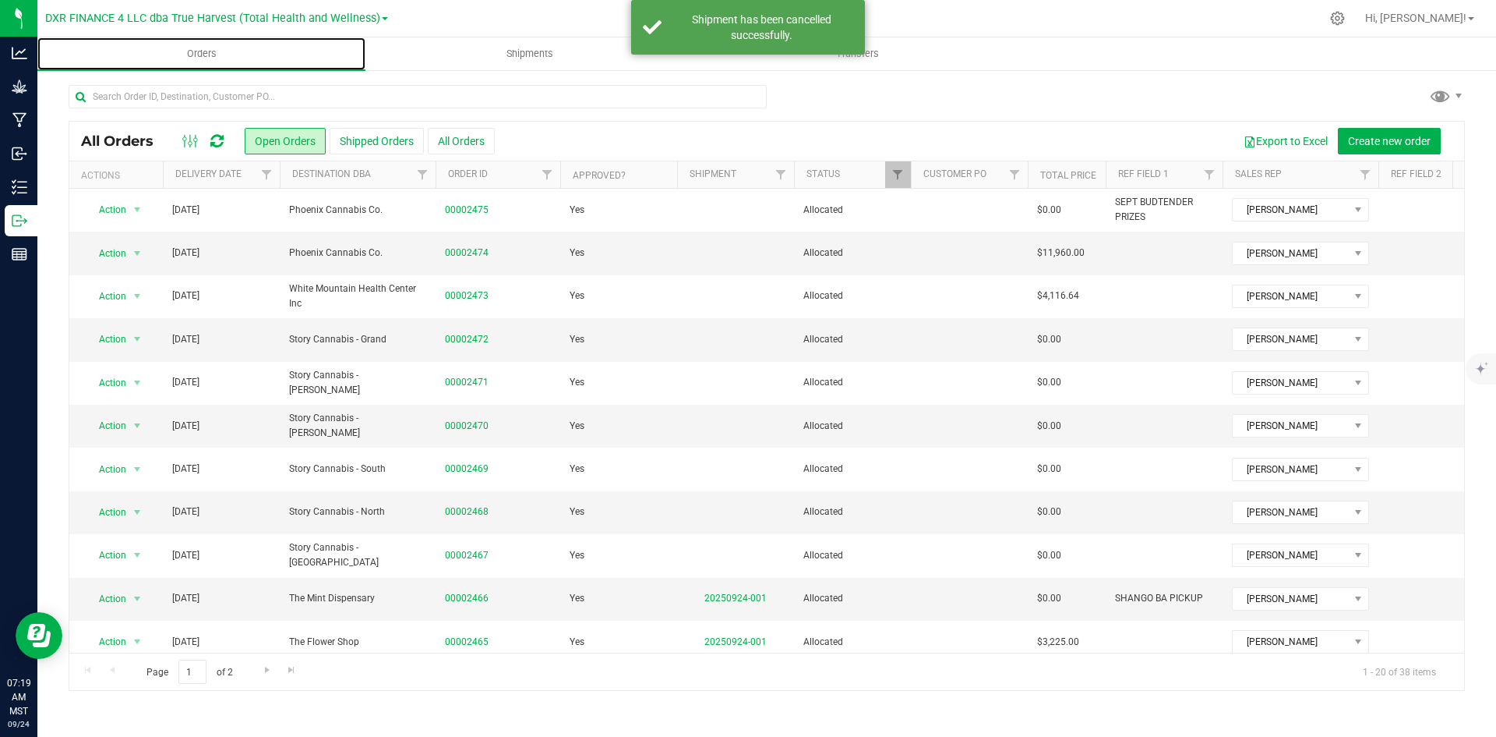
scroll to position [234, 0]
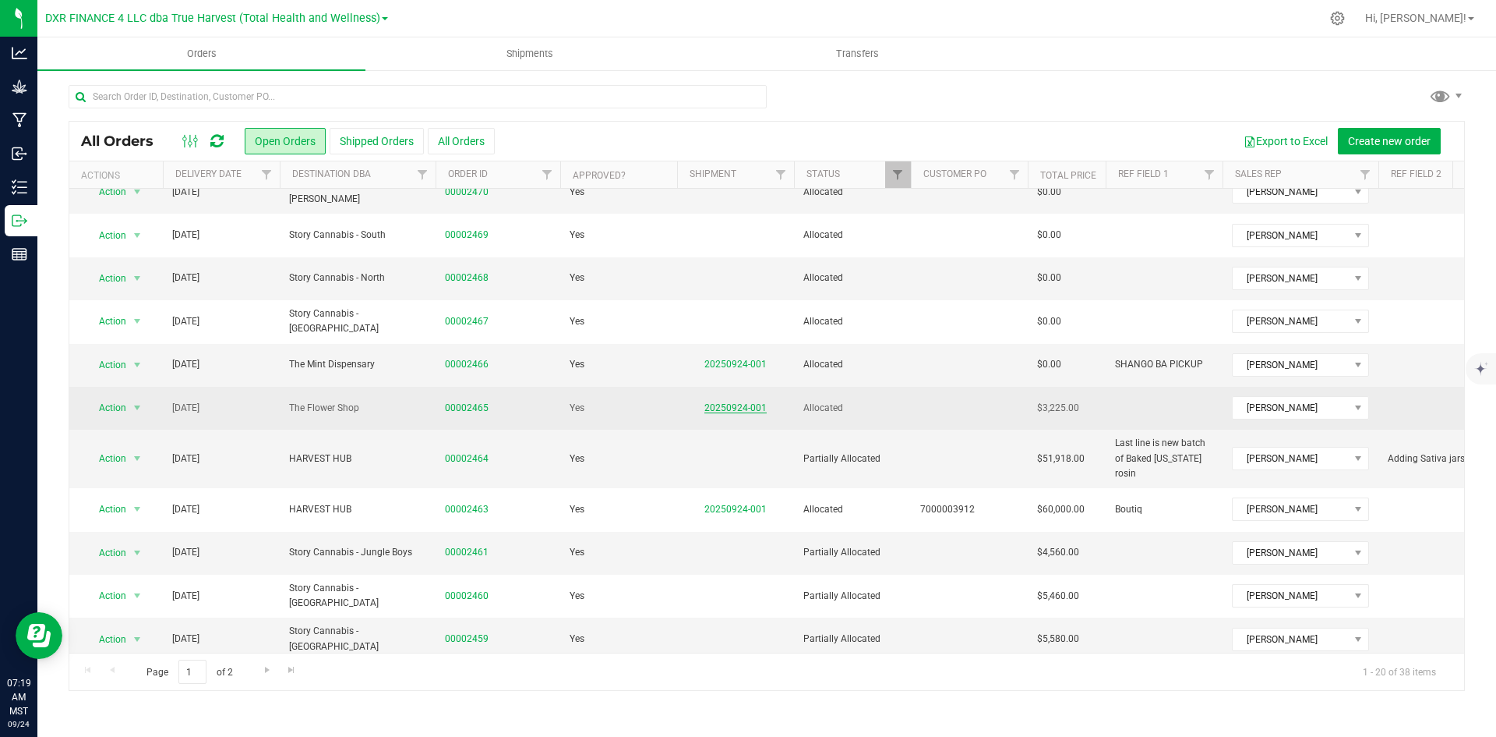
click at [720, 413] on link "20250924-001" at bounding box center [736, 407] width 62 height 11
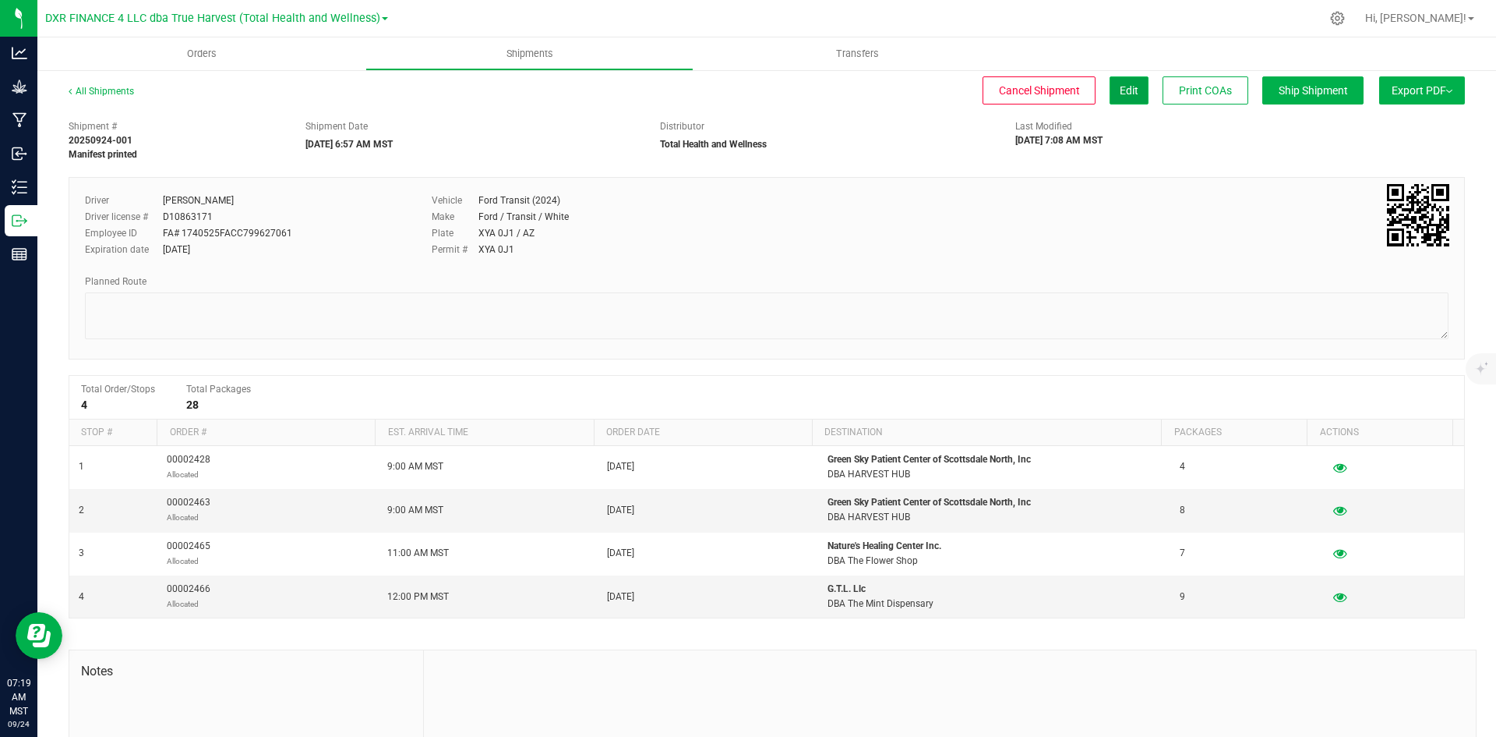
click at [1128, 90] on button "Edit" at bounding box center [1129, 90] width 39 height 28
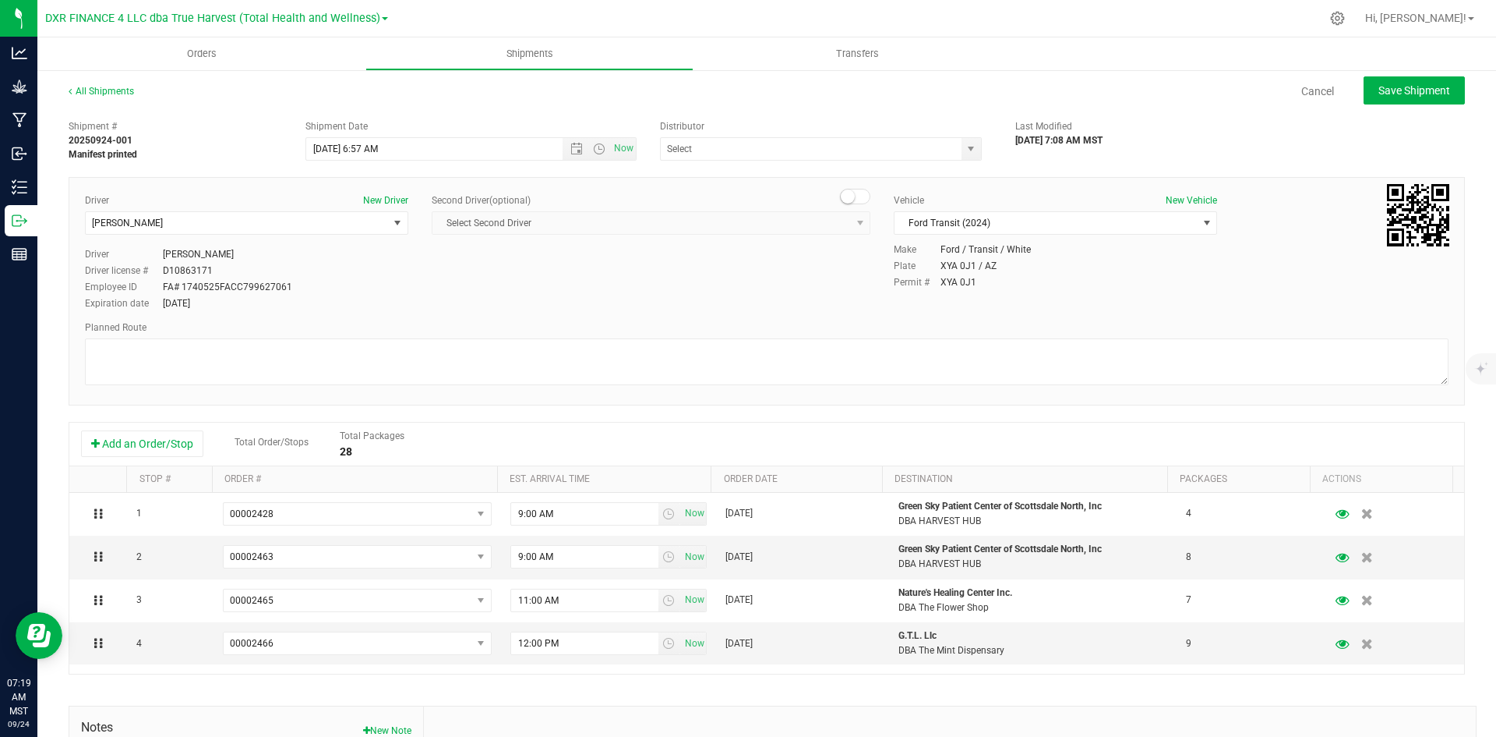
type input "Total Health and Wellness"
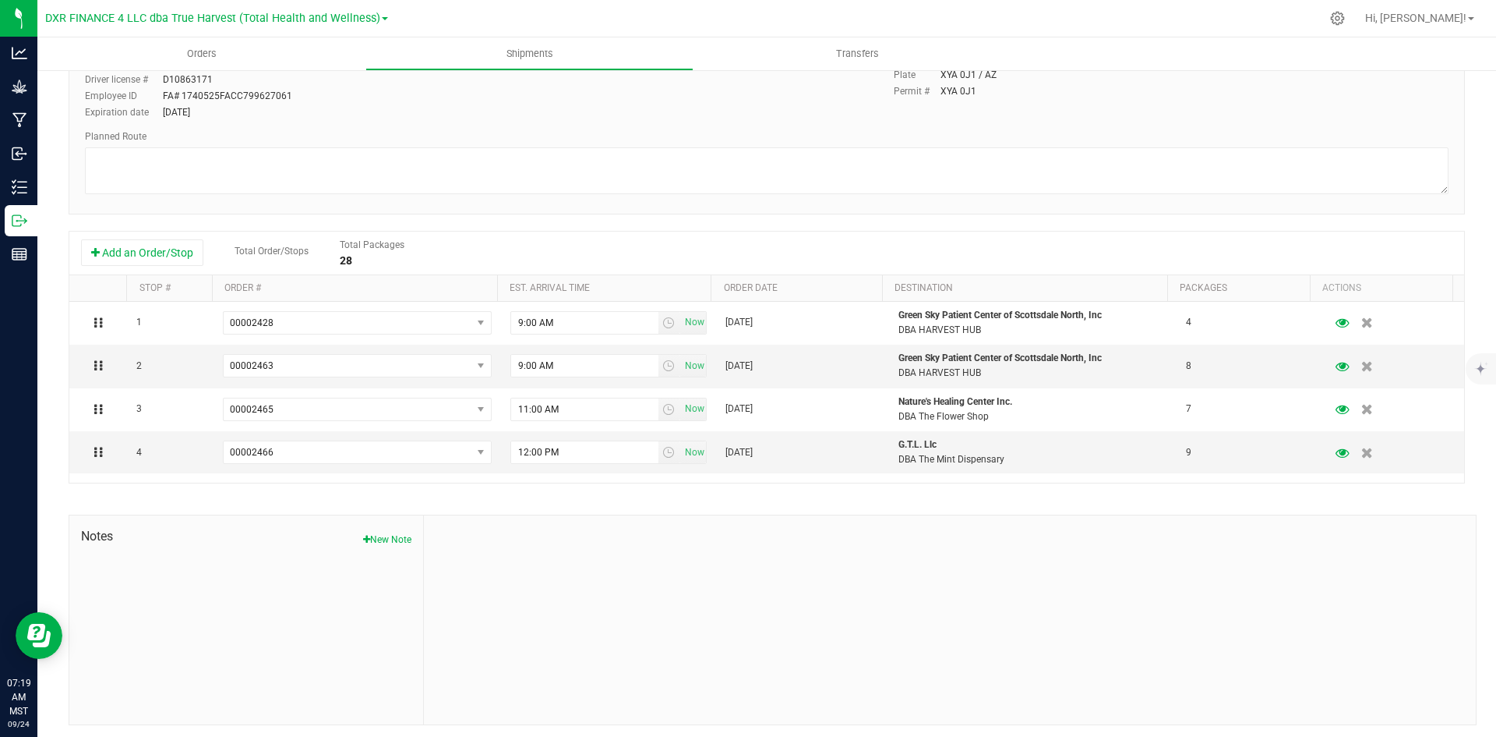
scroll to position [196, 0]
click at [157, 256] on button "Add an Order/Stop" at bounding box center [142, 248] width 122 height 26
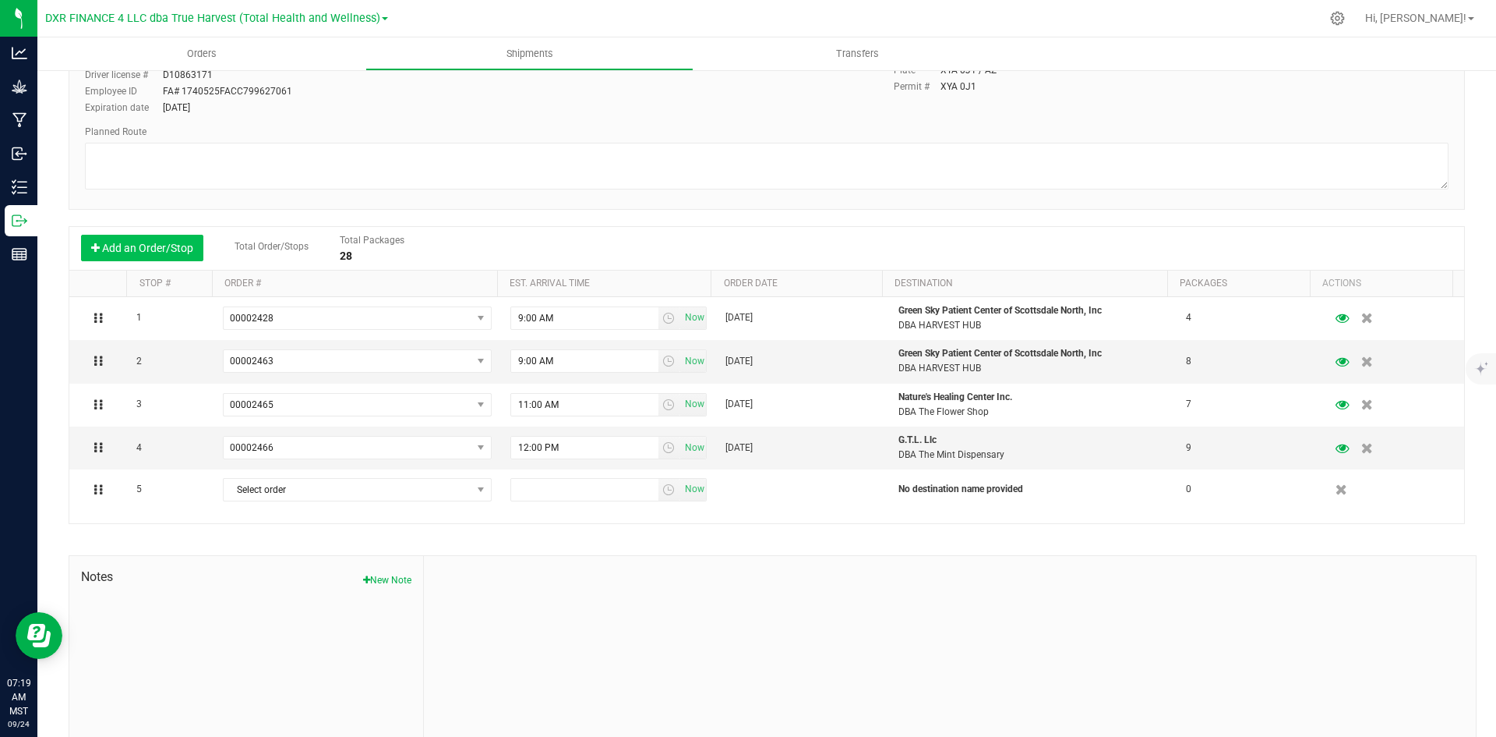
click at [157, 256] on button "Add an Order/Stop" at bounding box center [142, 248] width 122 height 26
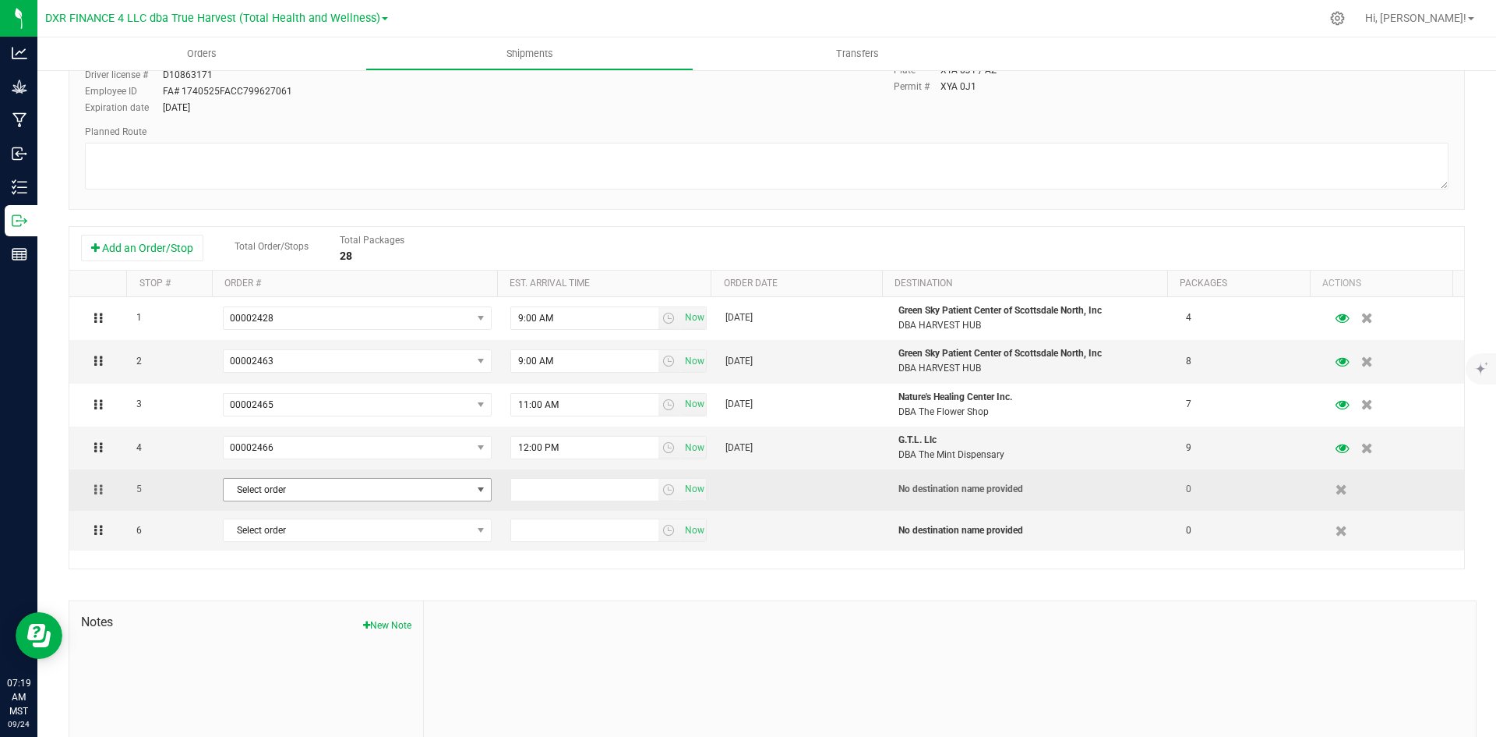
click at [260, 498] on span "Select order" at bounding box center [348, 490] width 248 height 22
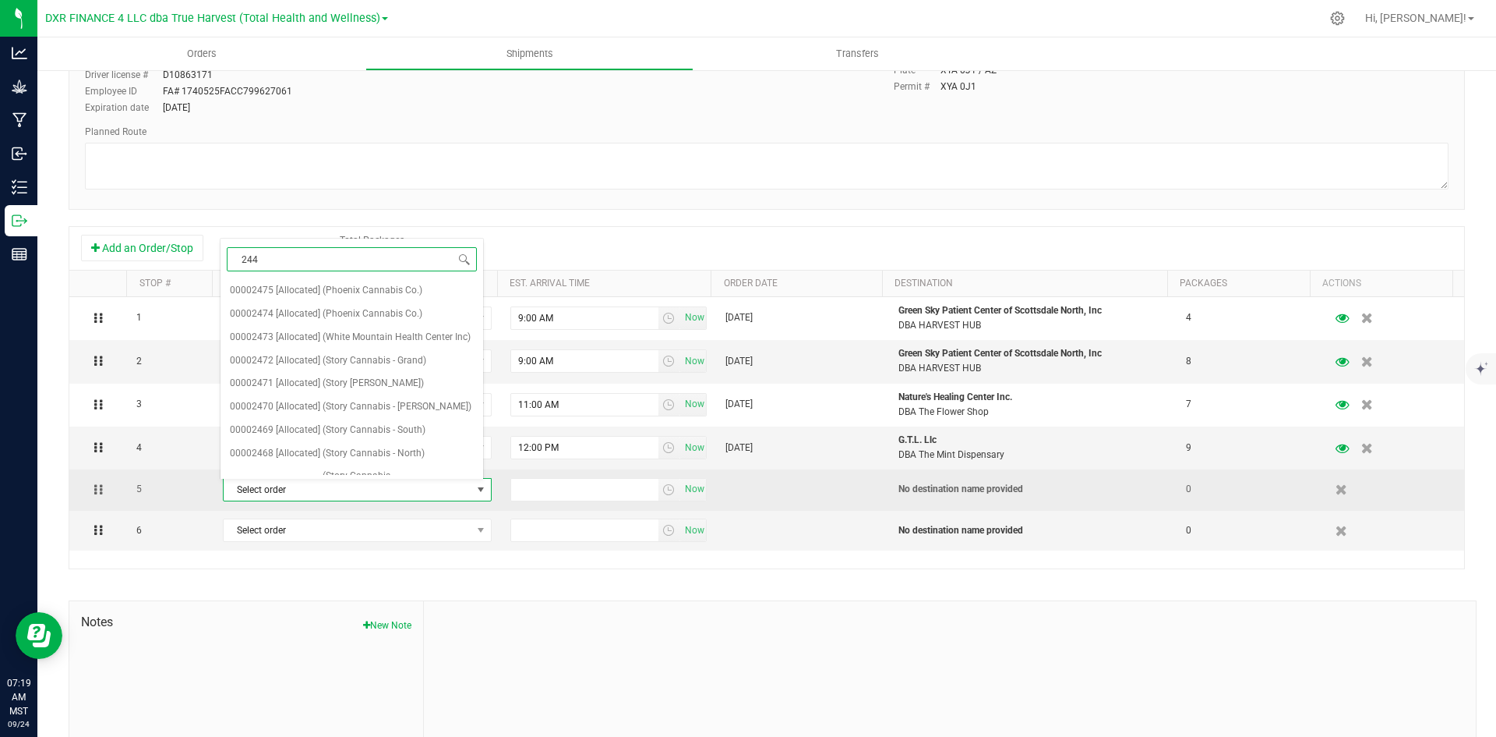
type input "2449"
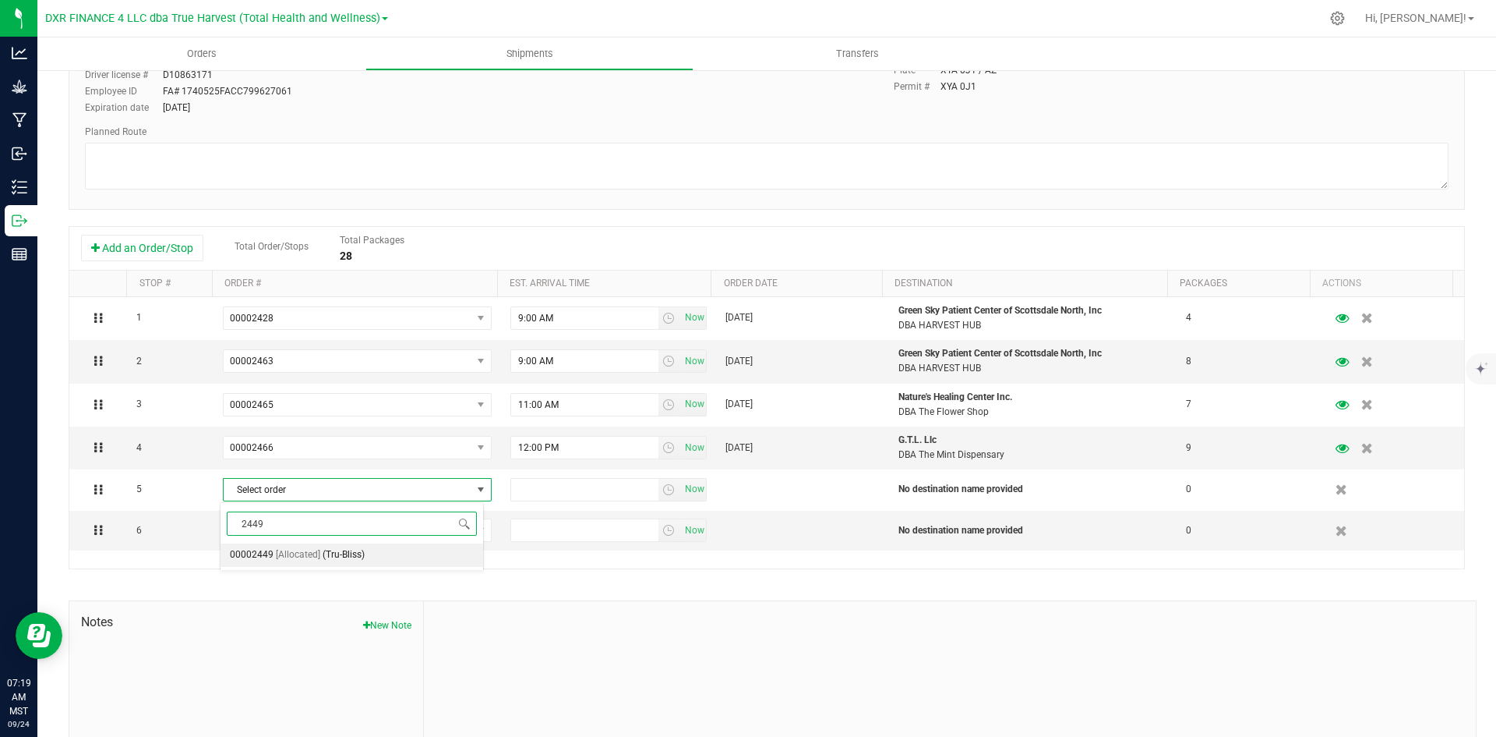
click at [281, 556] on span "[Allocated]" at bounding box center [298, 555] width 44 height 20
click at [297, 529] on span "Select order" at bounding box center [348, 530] width 248 height 22
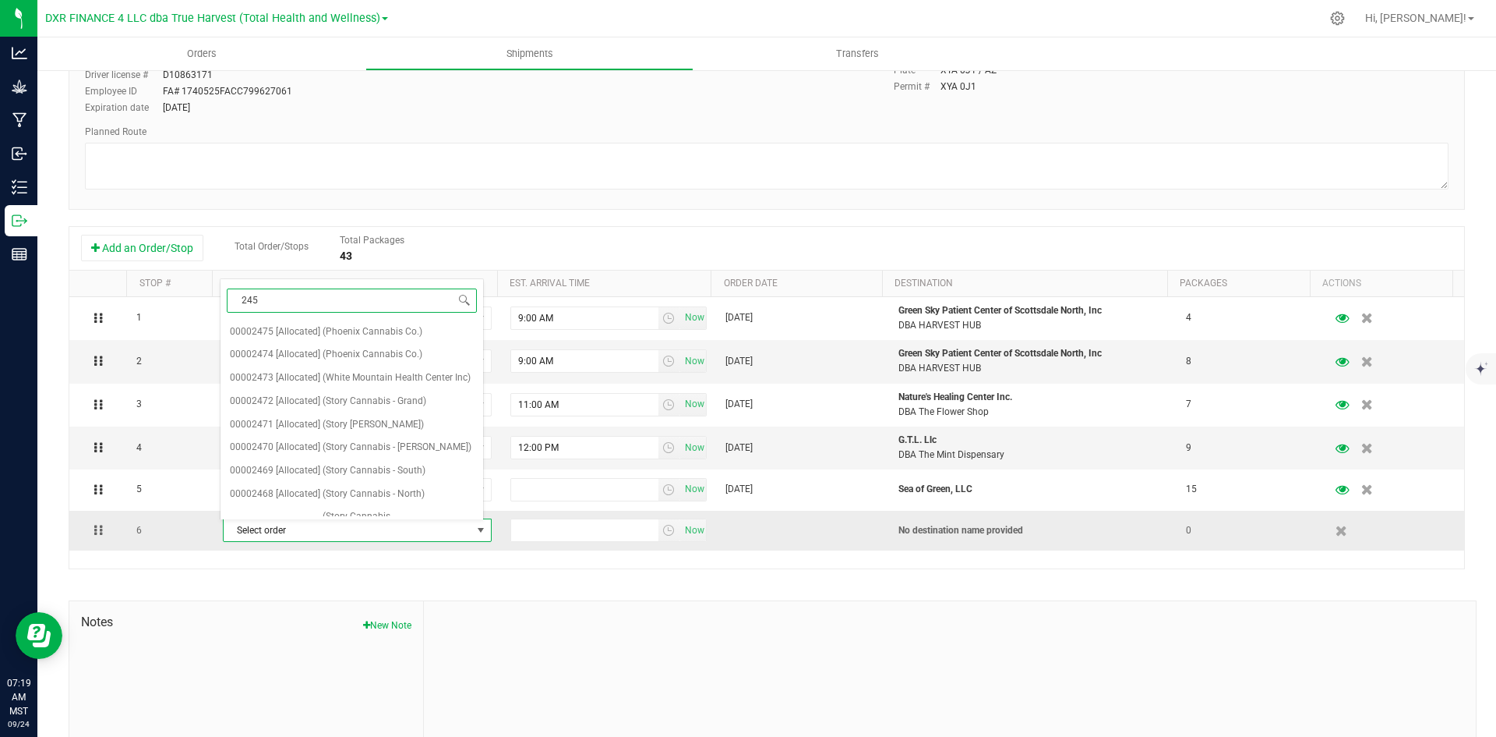
type input "2450"
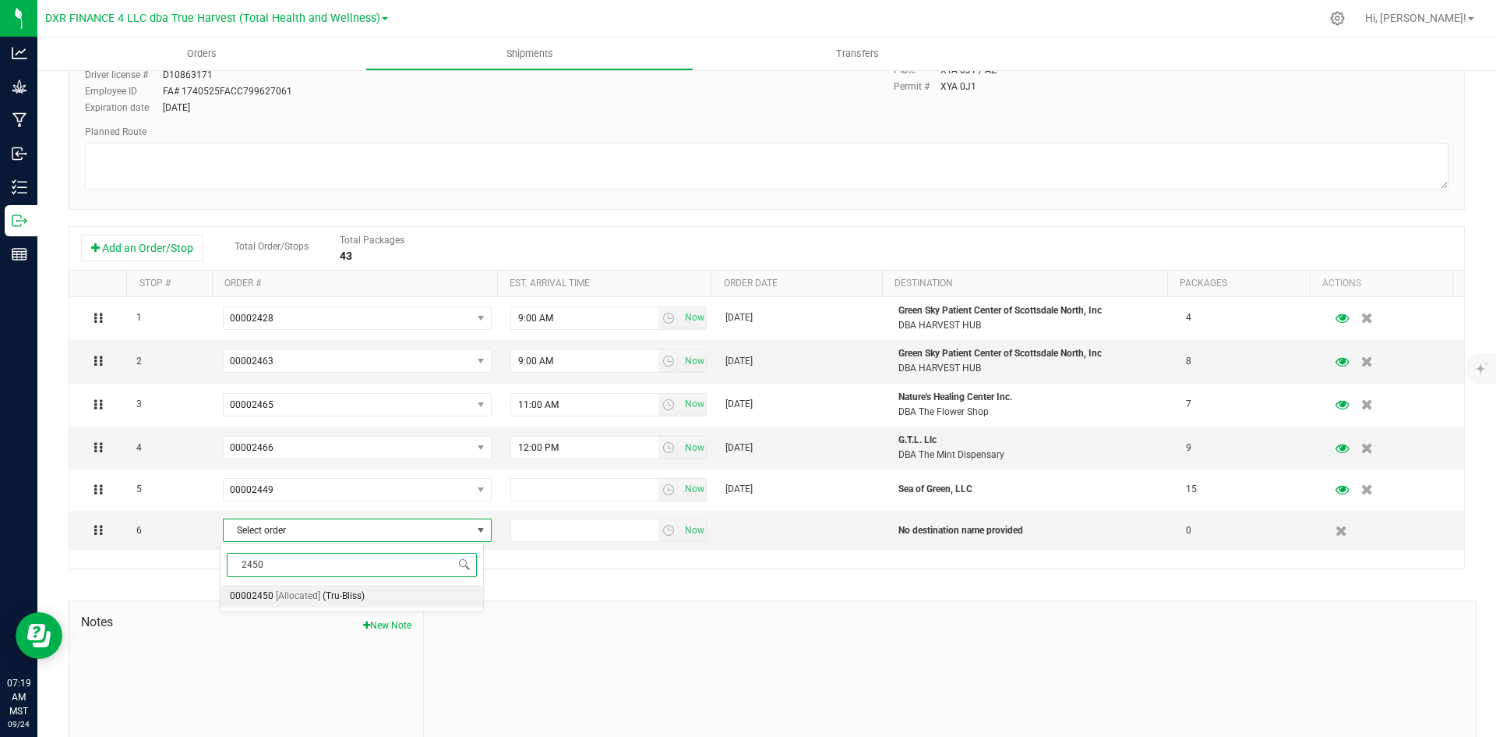
click at [317, 595] on span "[Allocated]" at bounding box center [298, 596] width 44 height 20
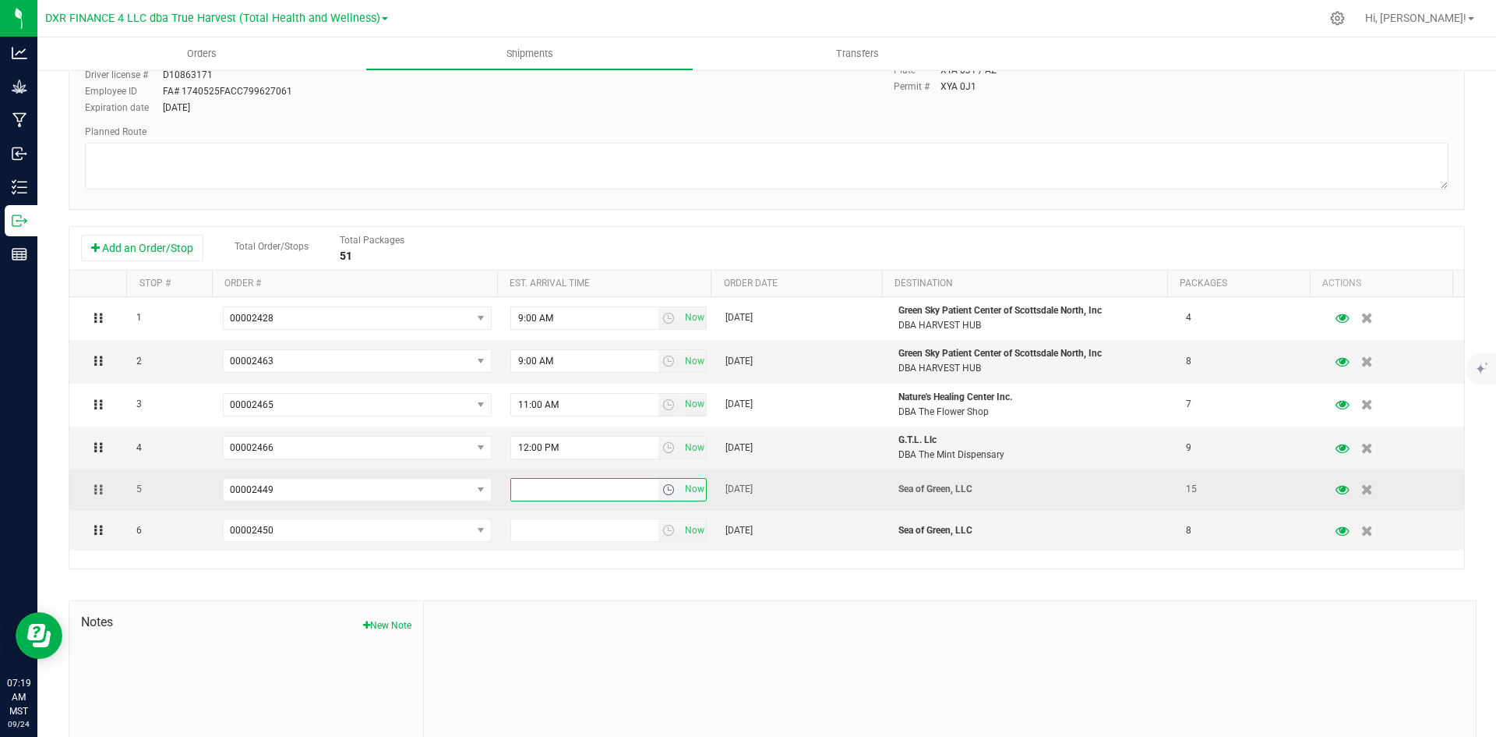
click at [517, 489] on input "text" at bounding box center [584, 490] width 147 height 22
type input "2:00 pm"
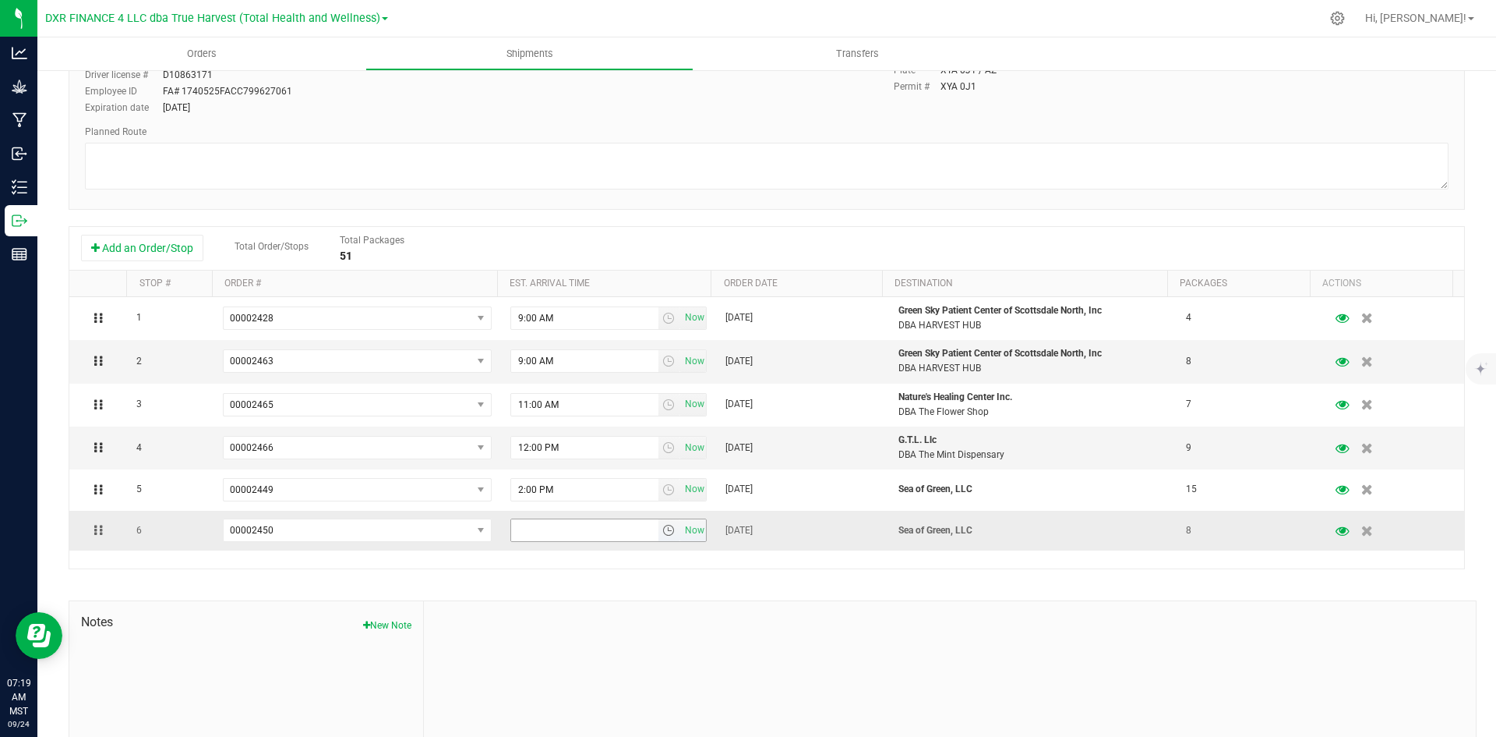
click at [518, 532] on input "text" at bounding box center [584, 530] width 147 height 22
type input "2:00 pm"
click at [556, 604] on div at bounding box center [950, 705] width 1052 height 209
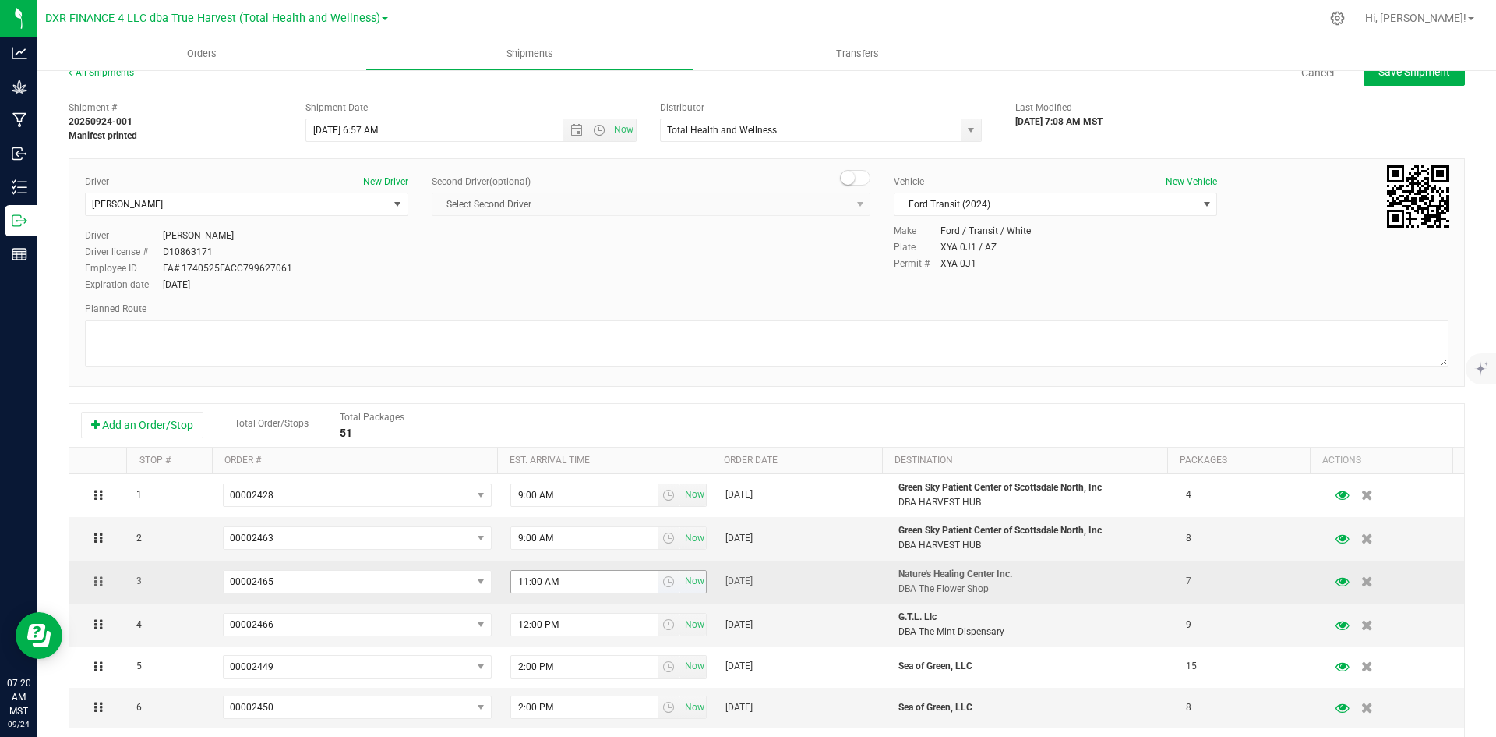
scroll to position [0, 0]
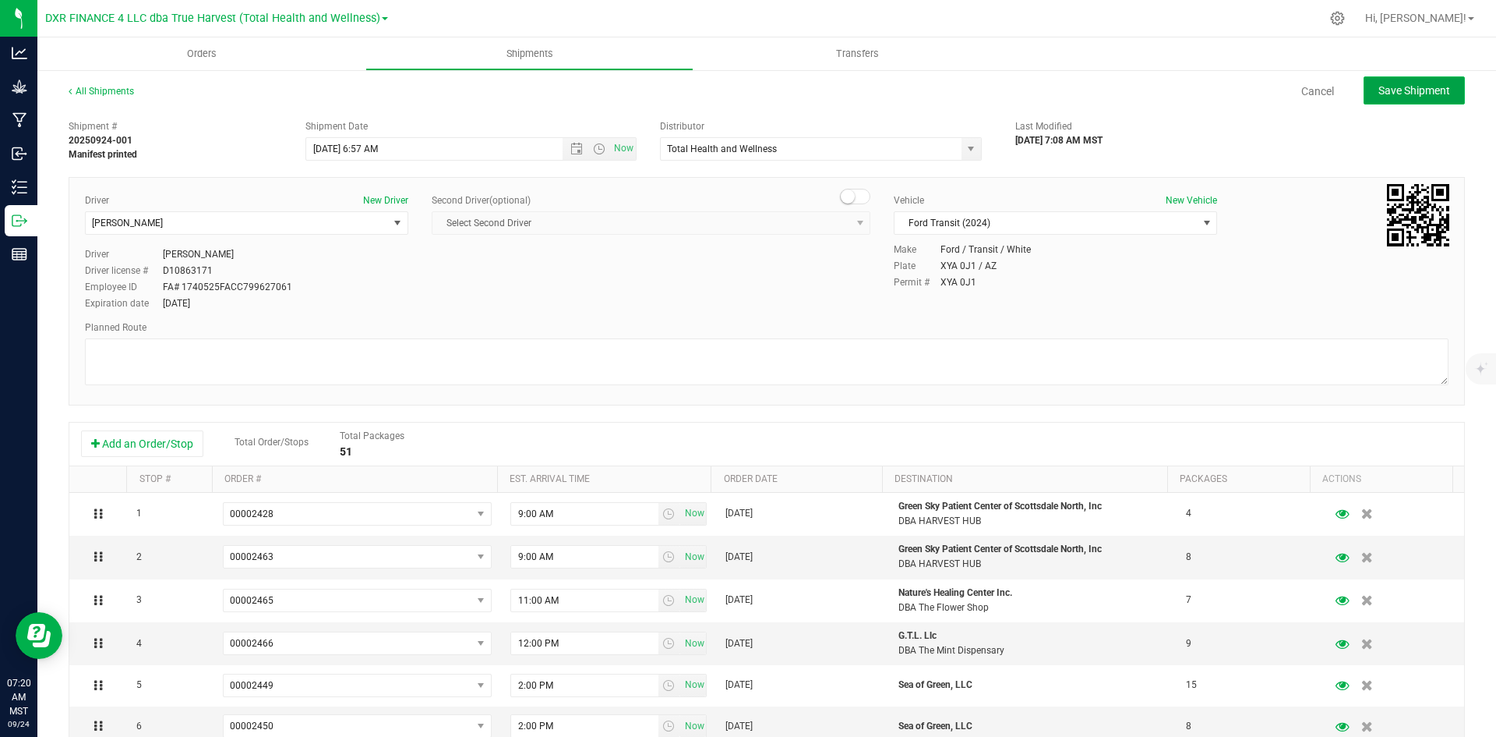
click at [1364, 97] on button "Save Shipment" at bounding box center [1414, 90] width 101 height 28
type input "[DATE] 1:57 PM"
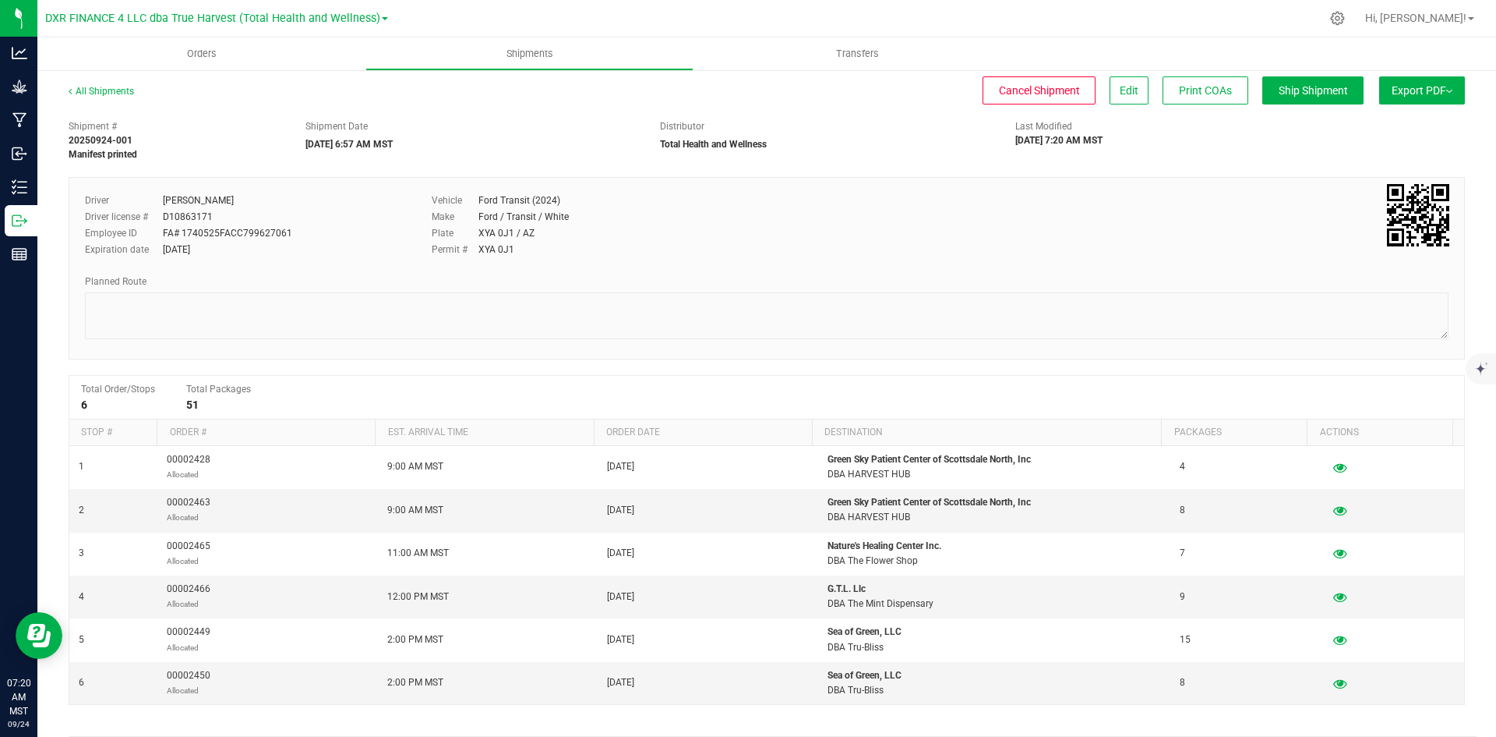
click at [1410, 94] on span "Export PDF" at bounding box center [1422, 90] width 61 height 12
click at [1390, 125] on span "Manifest by Package ID" at bounding box center [1399, 124] width 99 height 11
click at [230, 48] on span "Orders" at bounding box center [202, 54] width 72 height 14
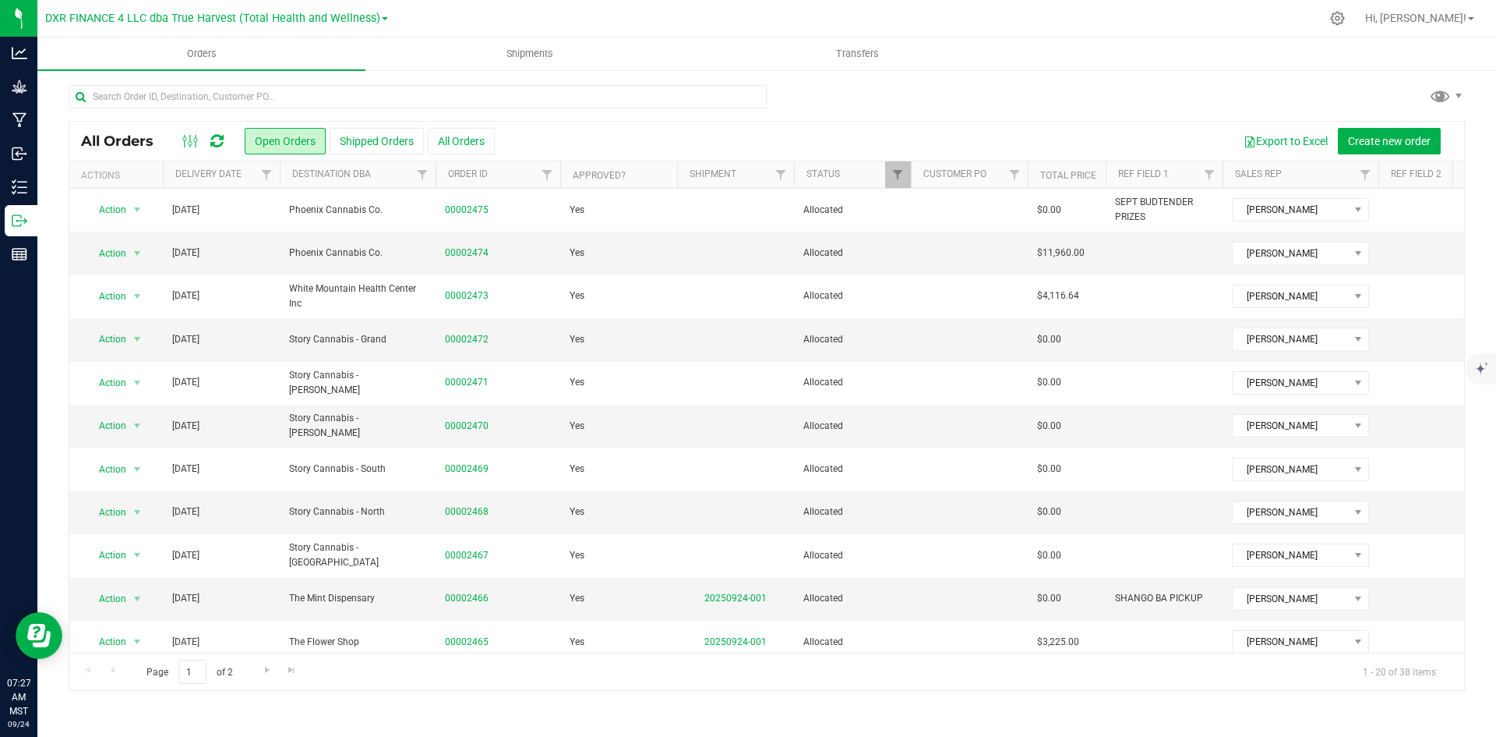
click at [248, 185] on th "Delivery Date" at bounding box center [221, 174] width 117 height 27
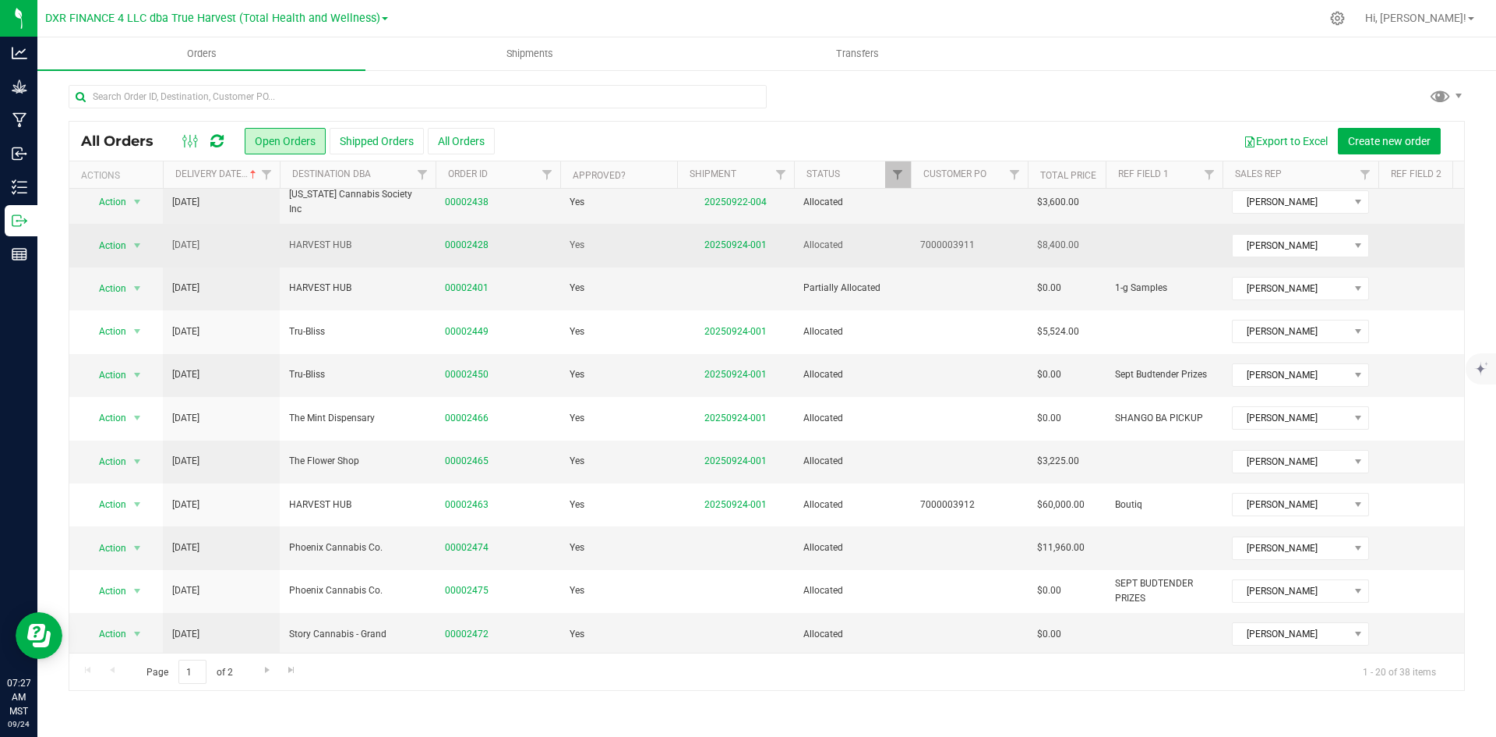
scroll to position [441, 0]
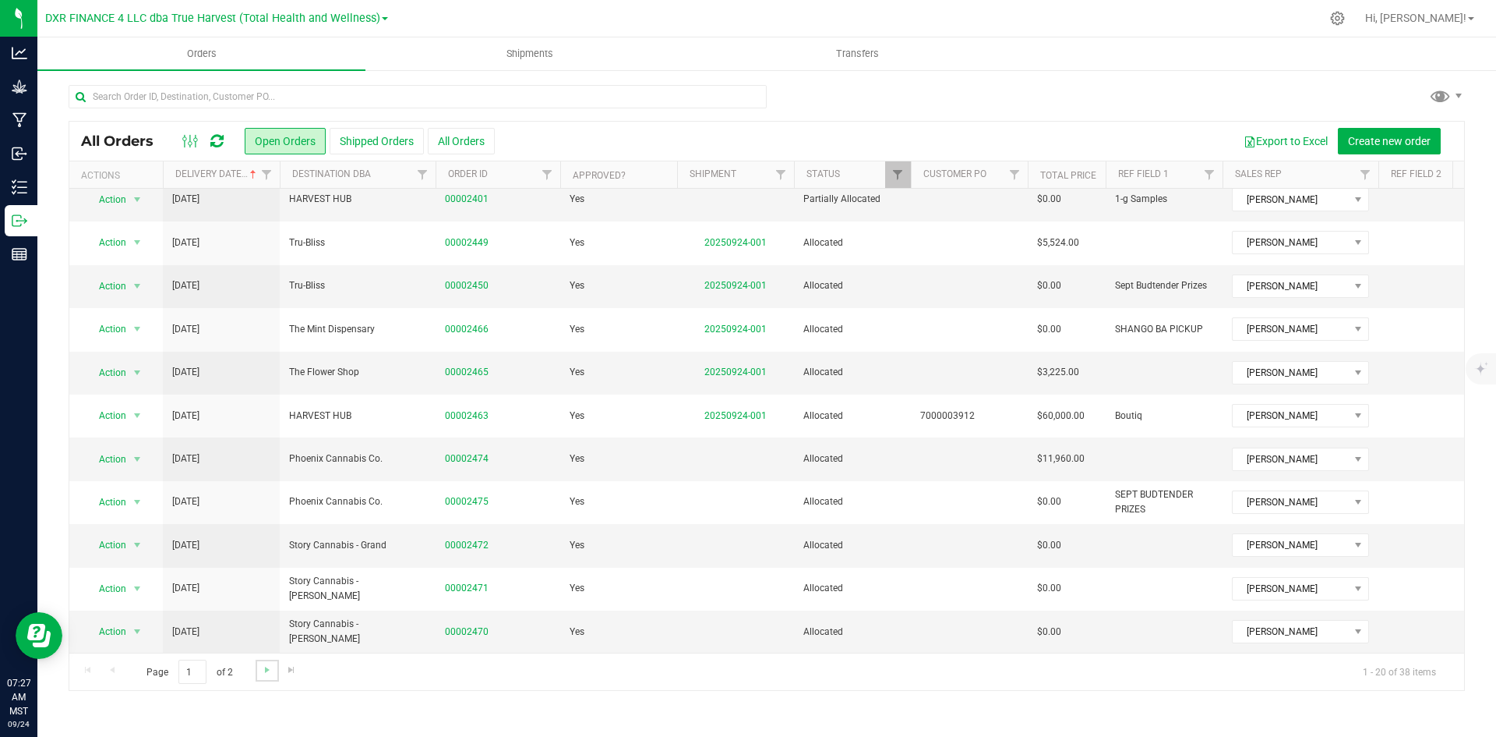
click at [270, 676] on link "Go to the next page" at bounding box center [267, 669] width 23 height 21
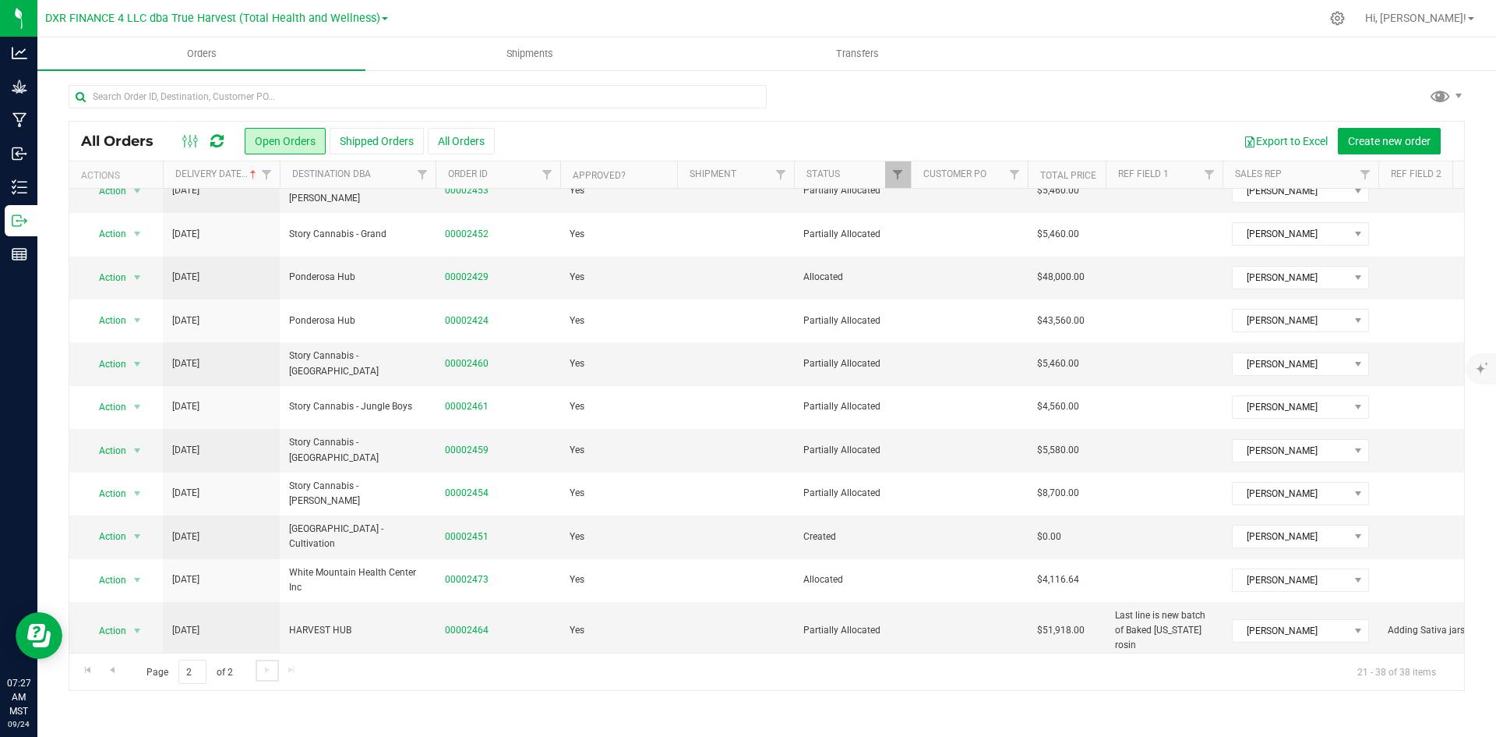
scroll to position [324, 0]
click at [118, 670] on link "Go to the previous page" at bounding box center [112, 669] width 23 height 21
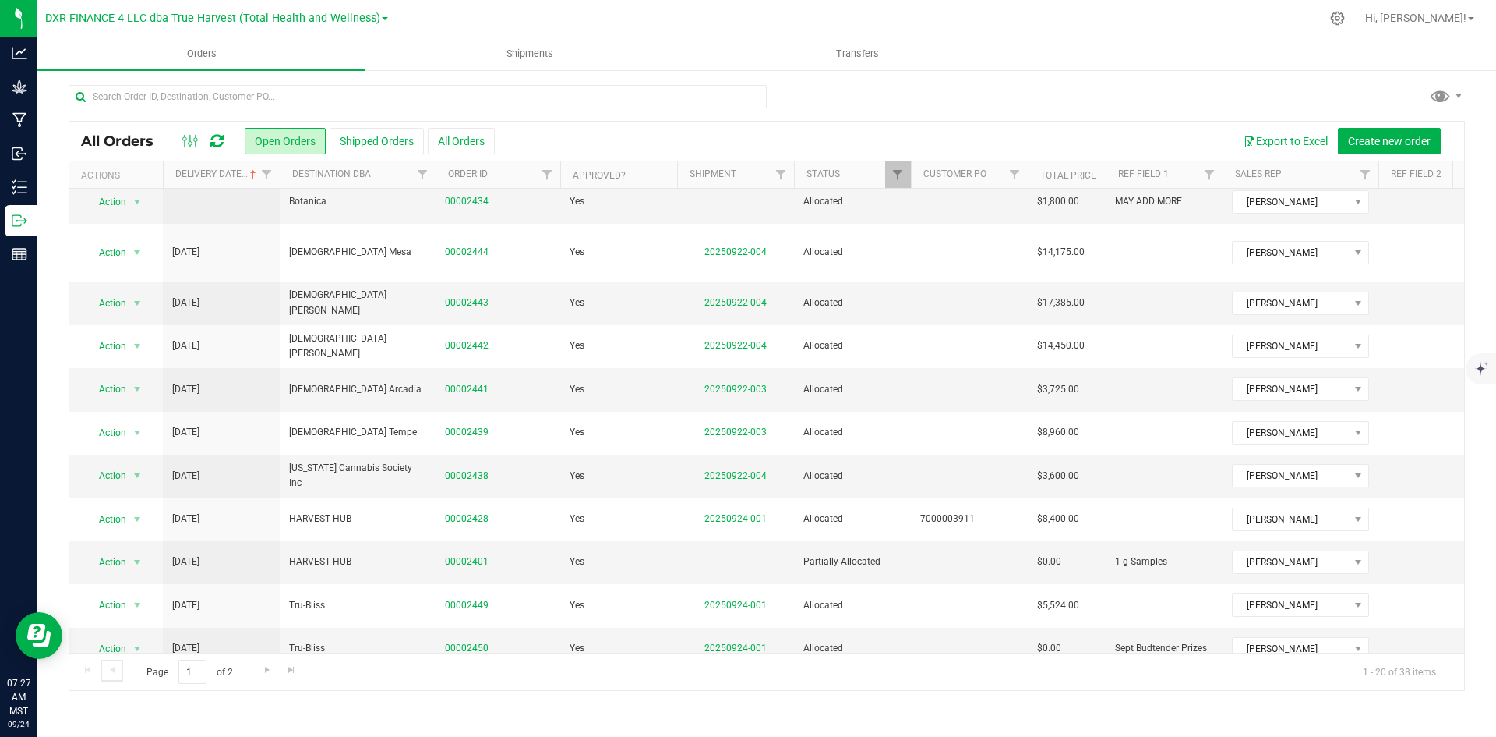
scroll to position [0, 0]
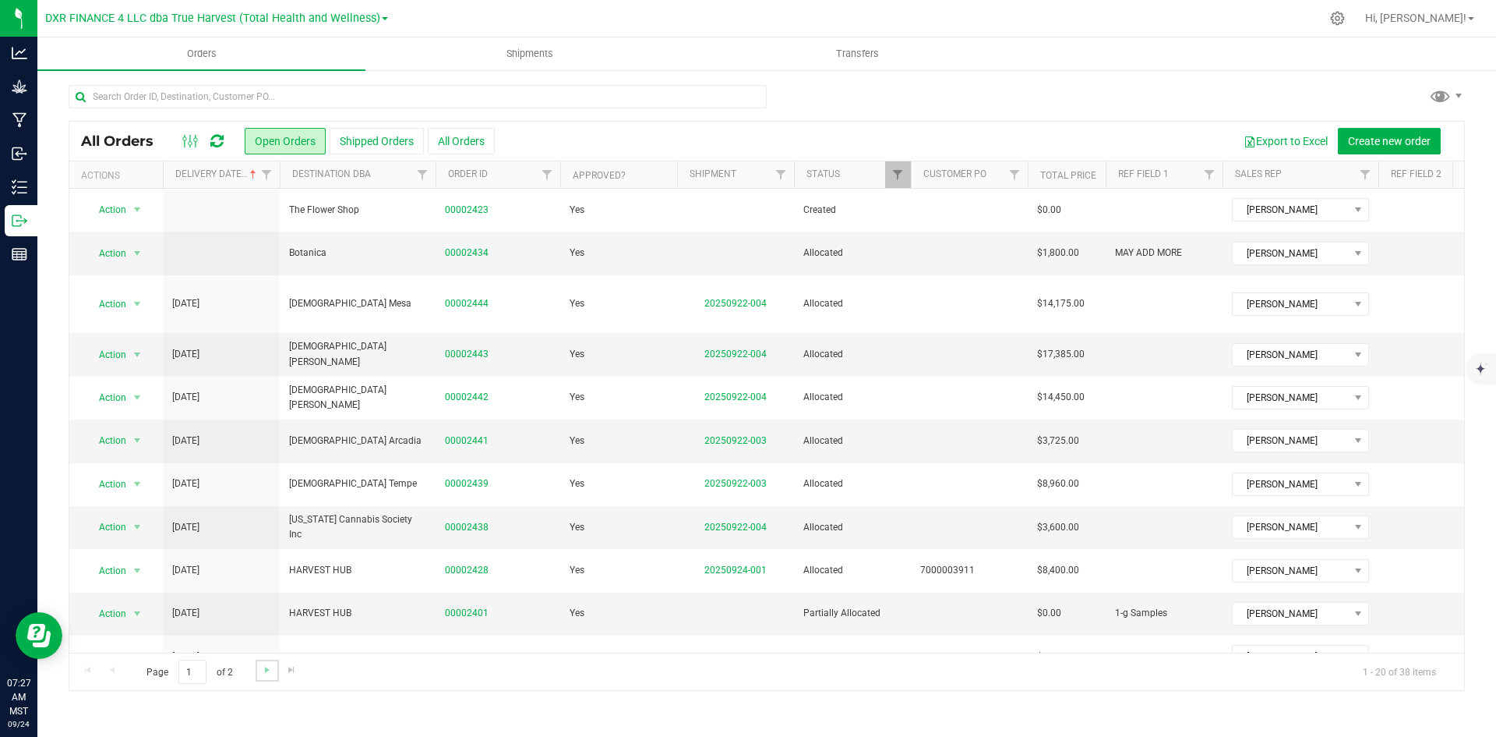
click at [267, 659] on link "Go to the next page" at bounding box center [267, 669] width 23 height 21
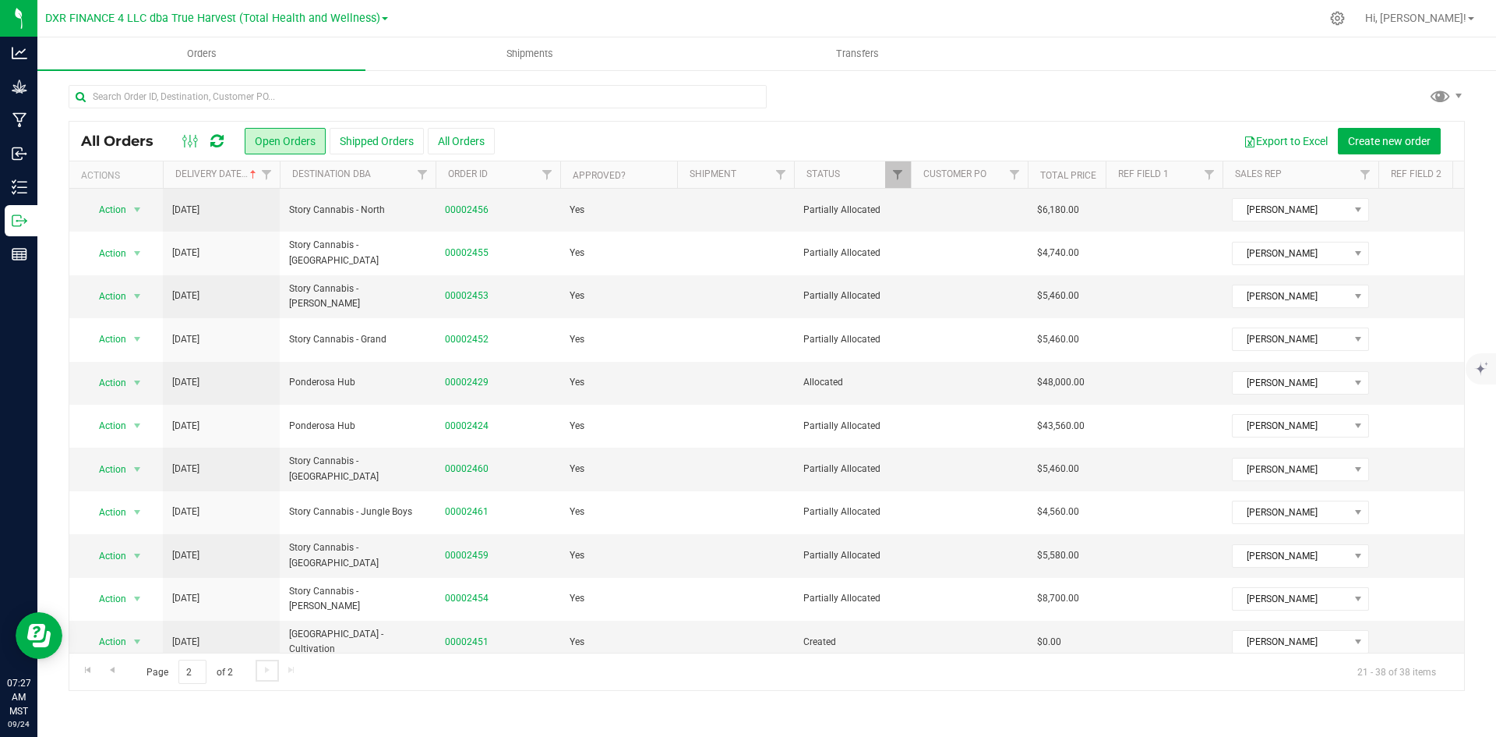
scroll to position [234, 0]
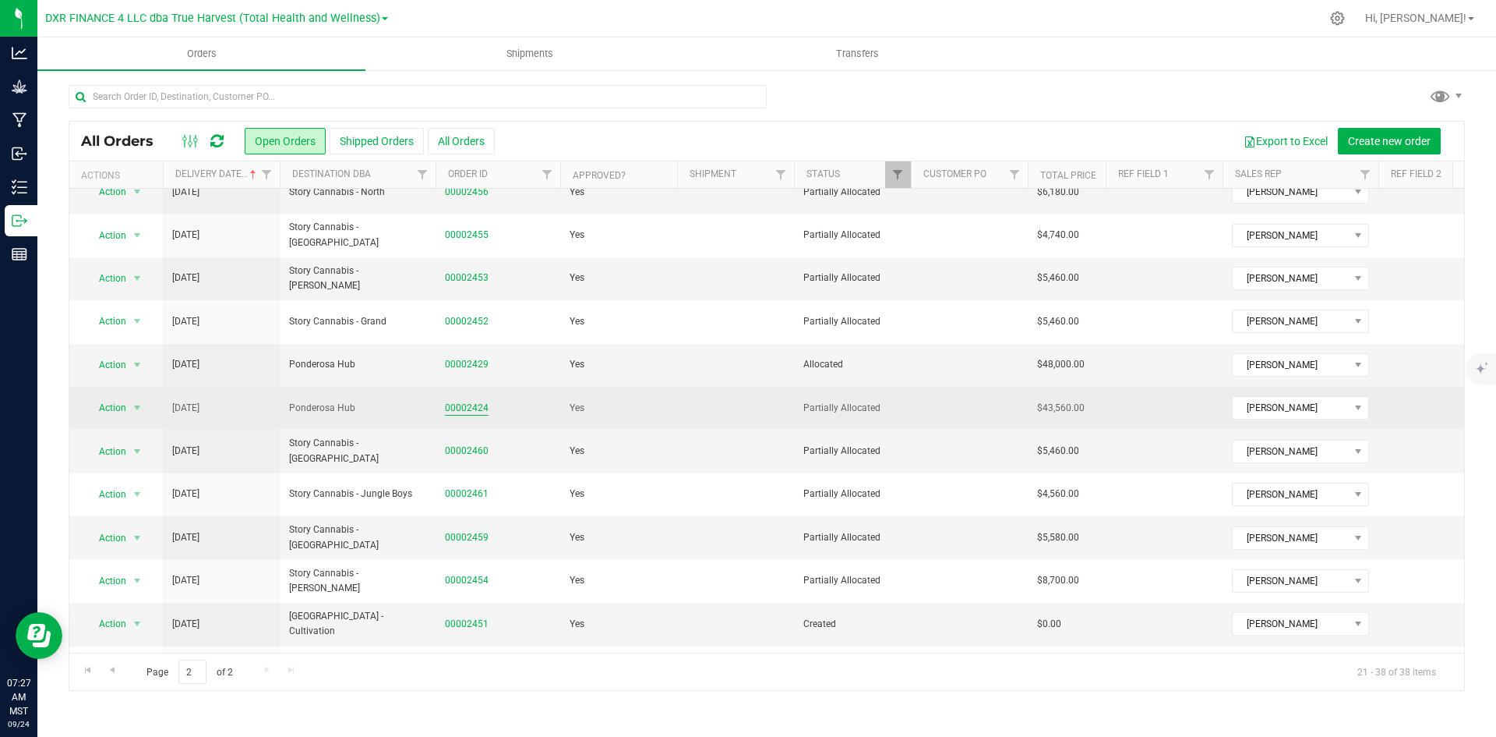
click at [468, 408] on link "00002424" at bounding box center [467, 408] width 44 height 15
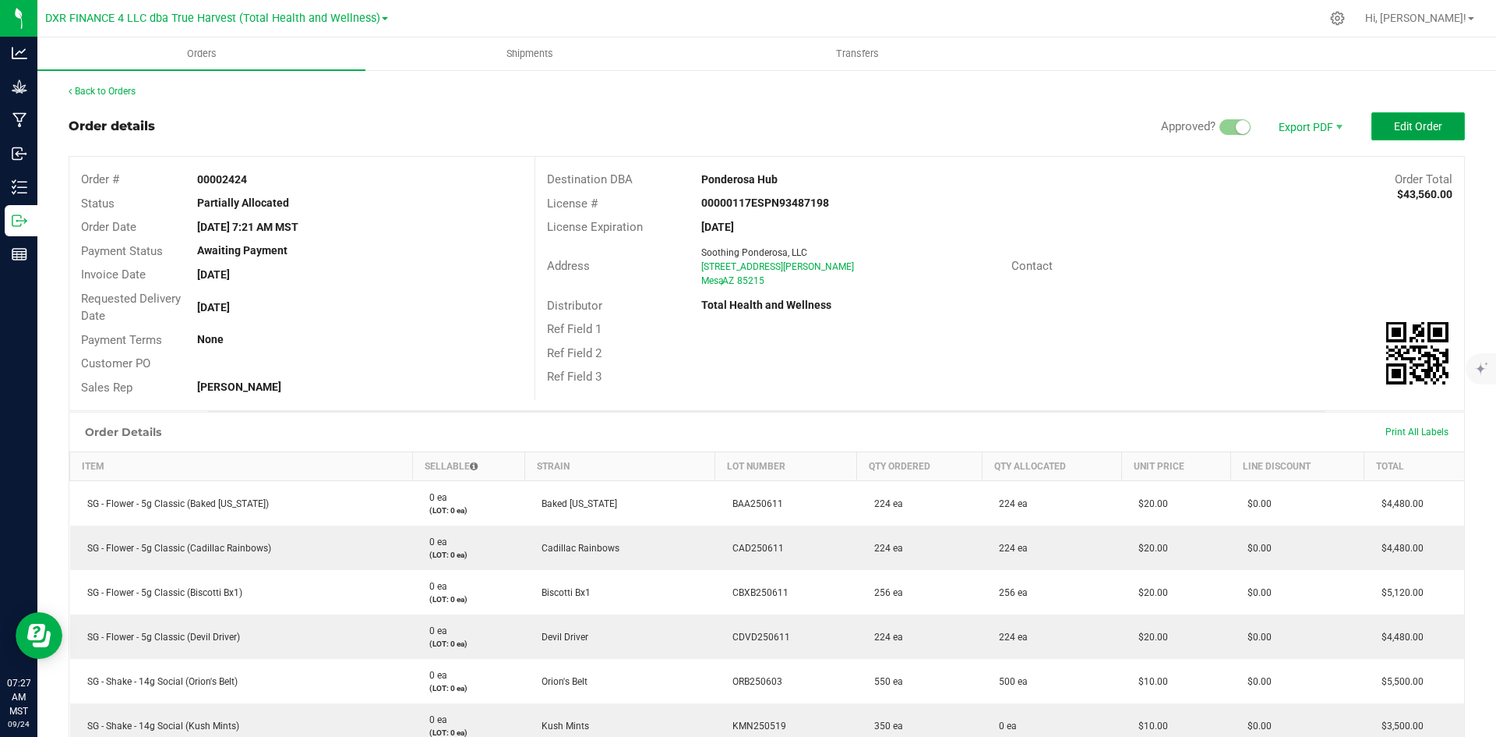
click at [1410, 131] on span "Edit Order" at bounding box center [1418, 126] width 48 height 12
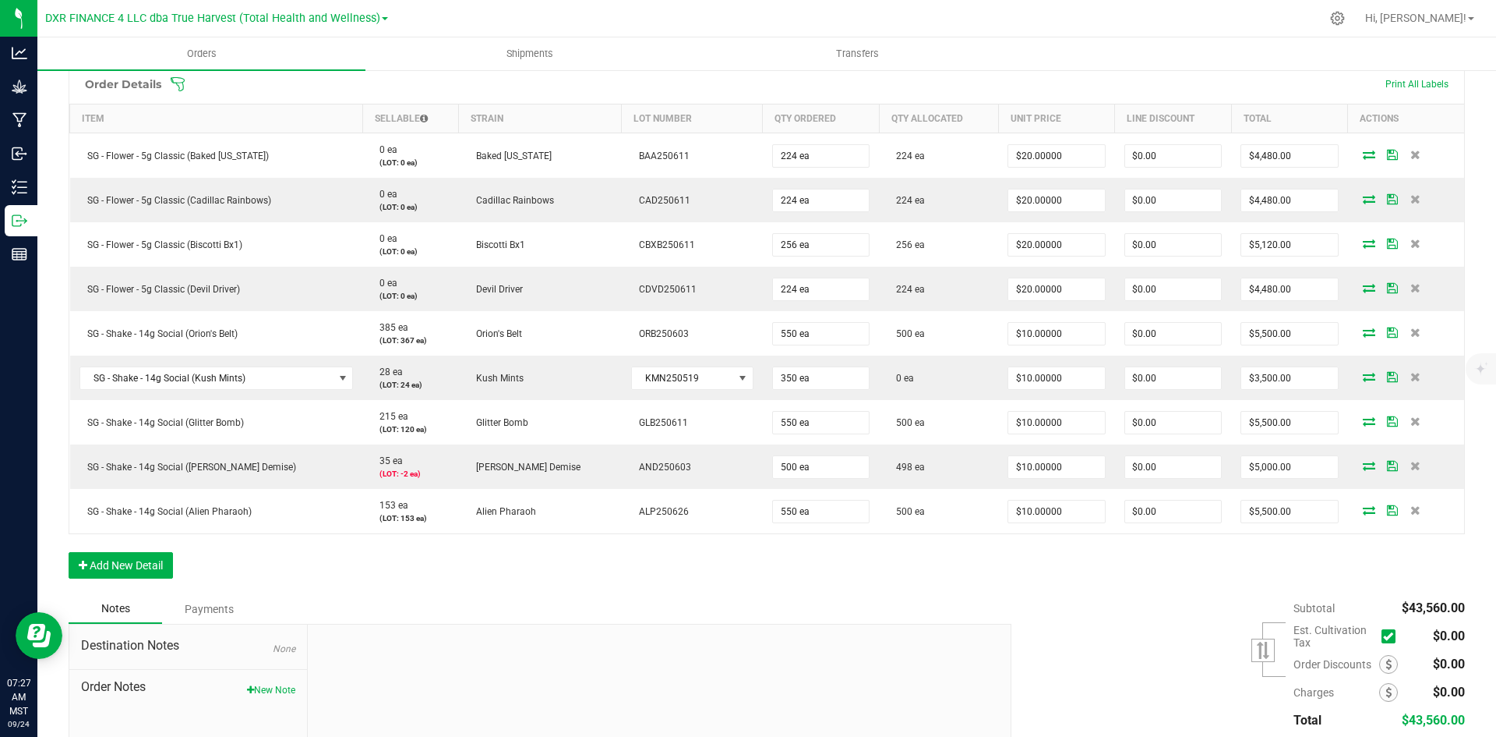
scroll to position [390, 0]
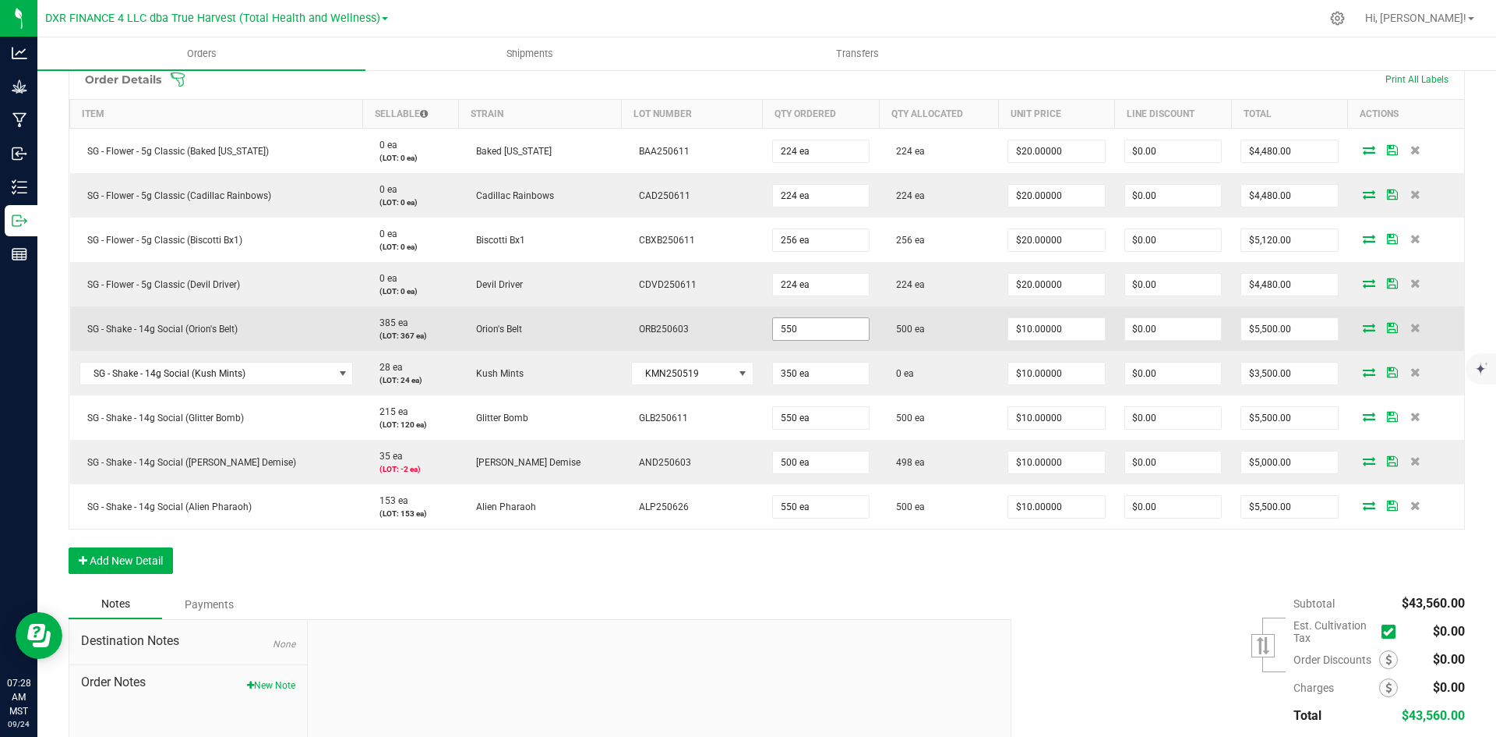
click at [773, 333] on input "550" at bounding box center [821, 329] width 96 height 22
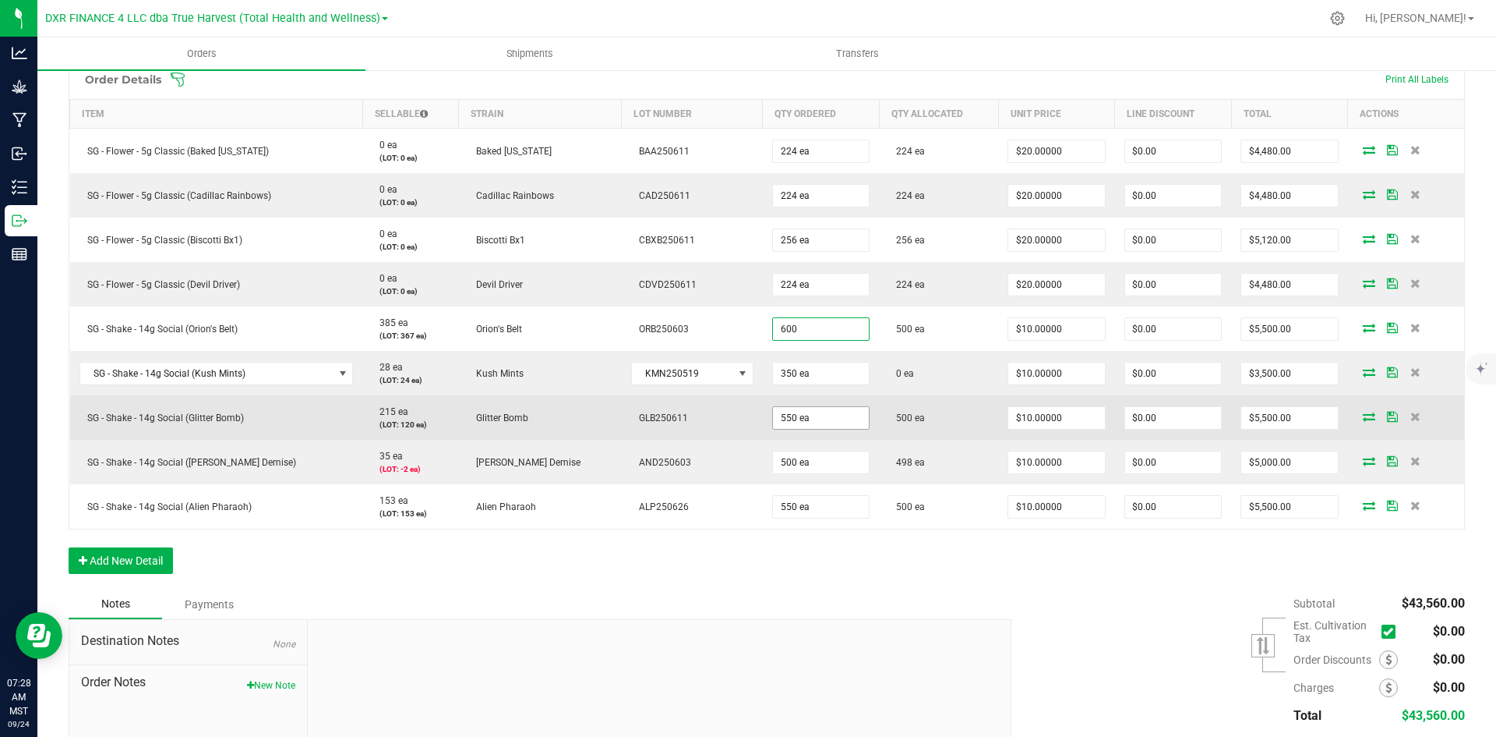
type input "600 ea"
type input "$6,000.00"
click at [773, 419] on input "550" at bounding box center [821, 418] width 96 height 22
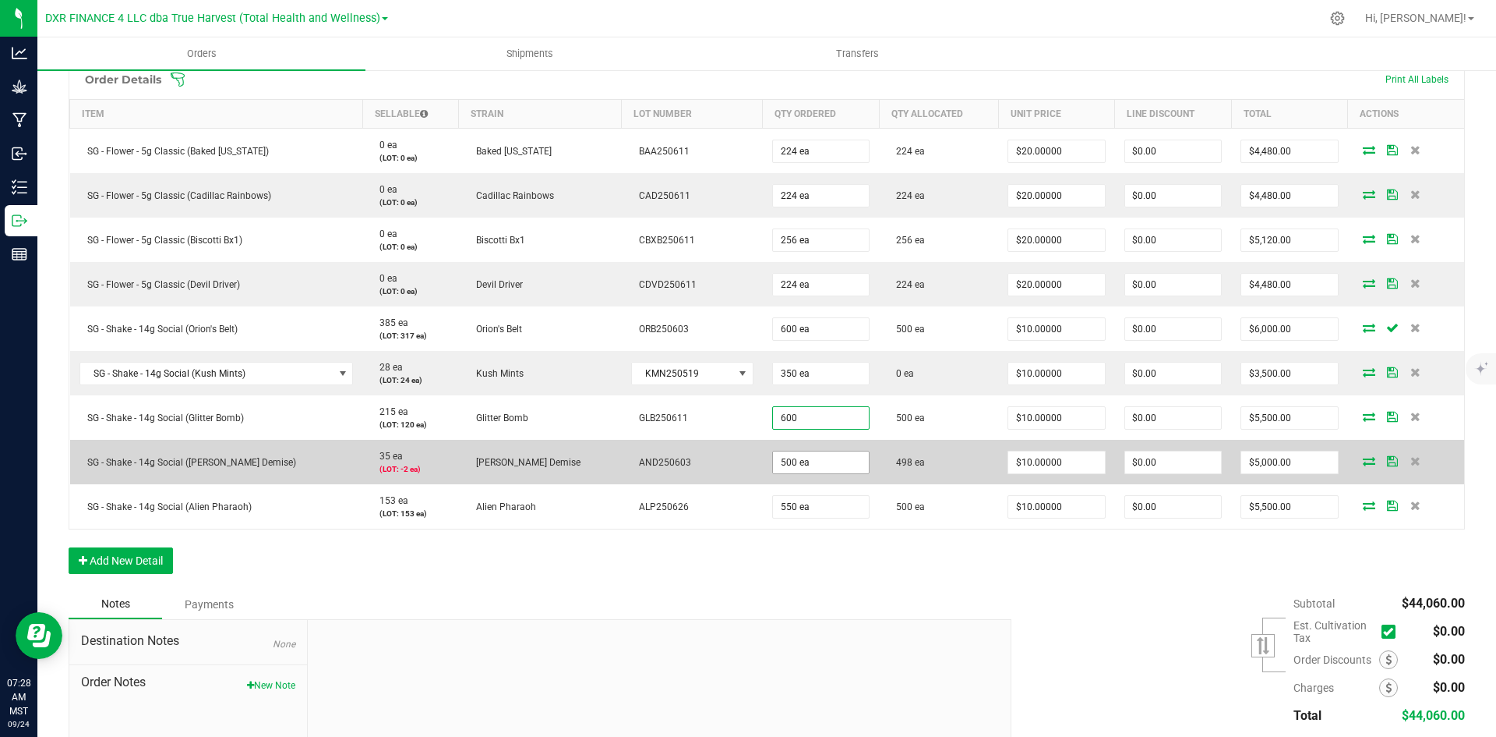
type input "600 ea"
type input "$6,000.00"
click at [773, 465] on input "500" at bounding box center [821, 462] width 96 height 22
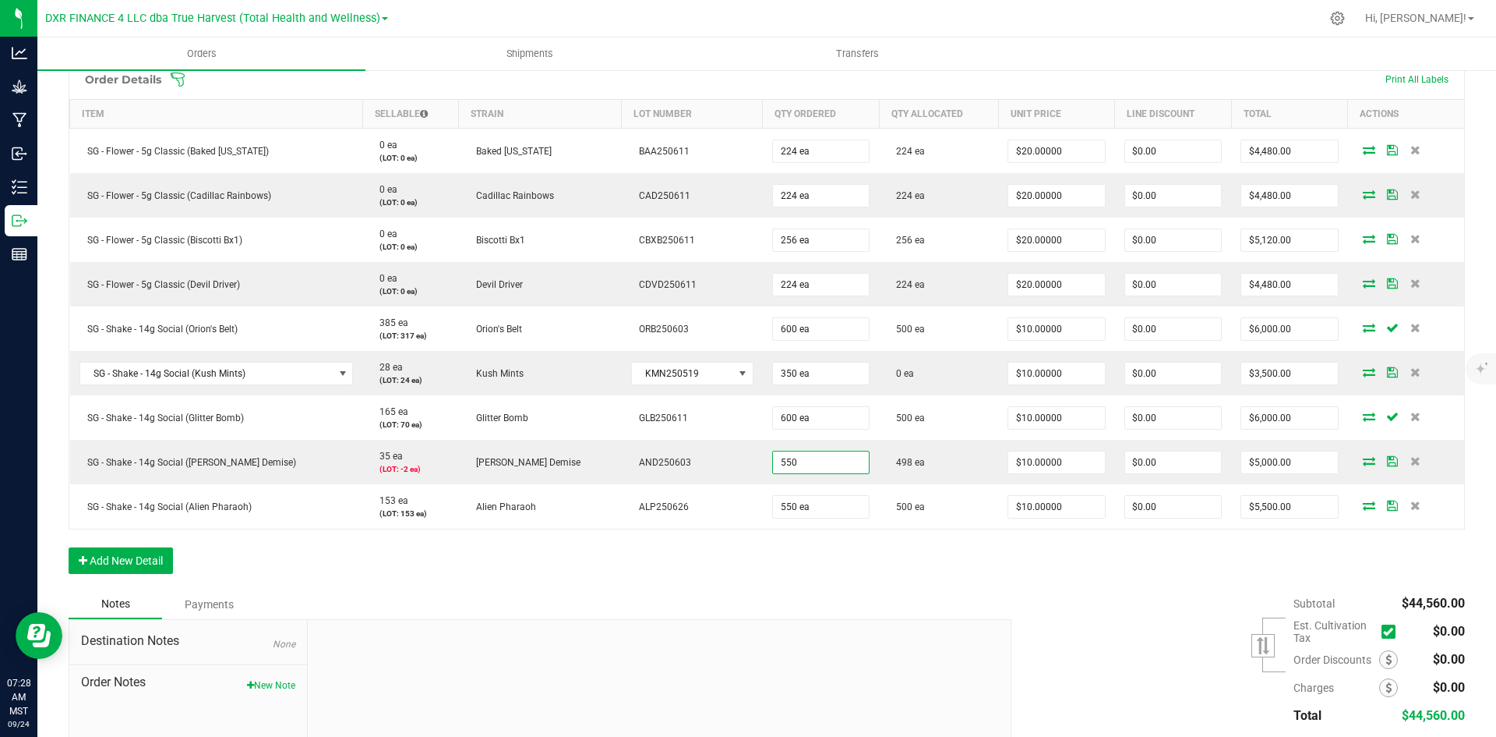
type input "550 ea"
type input "$5,500.00"
click at [746, 567] on div "Order Details Print All Labels Item Sellable Strain Lot Number Qty Ordered Qty …" at bounding box center [767, 324] width 1397 height 530
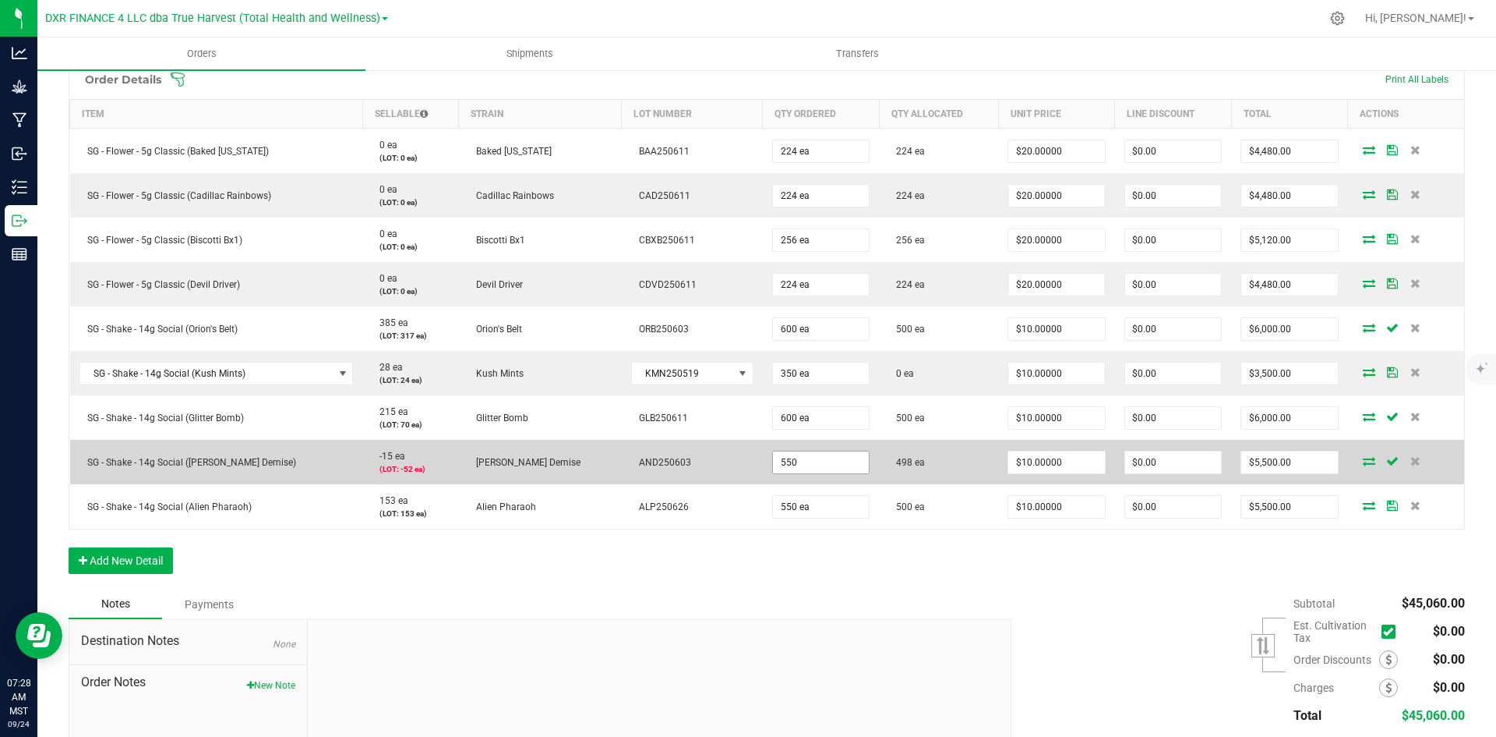
click at [773, 458] on input "550" at bounding box center [821, 462] width 96 height 22
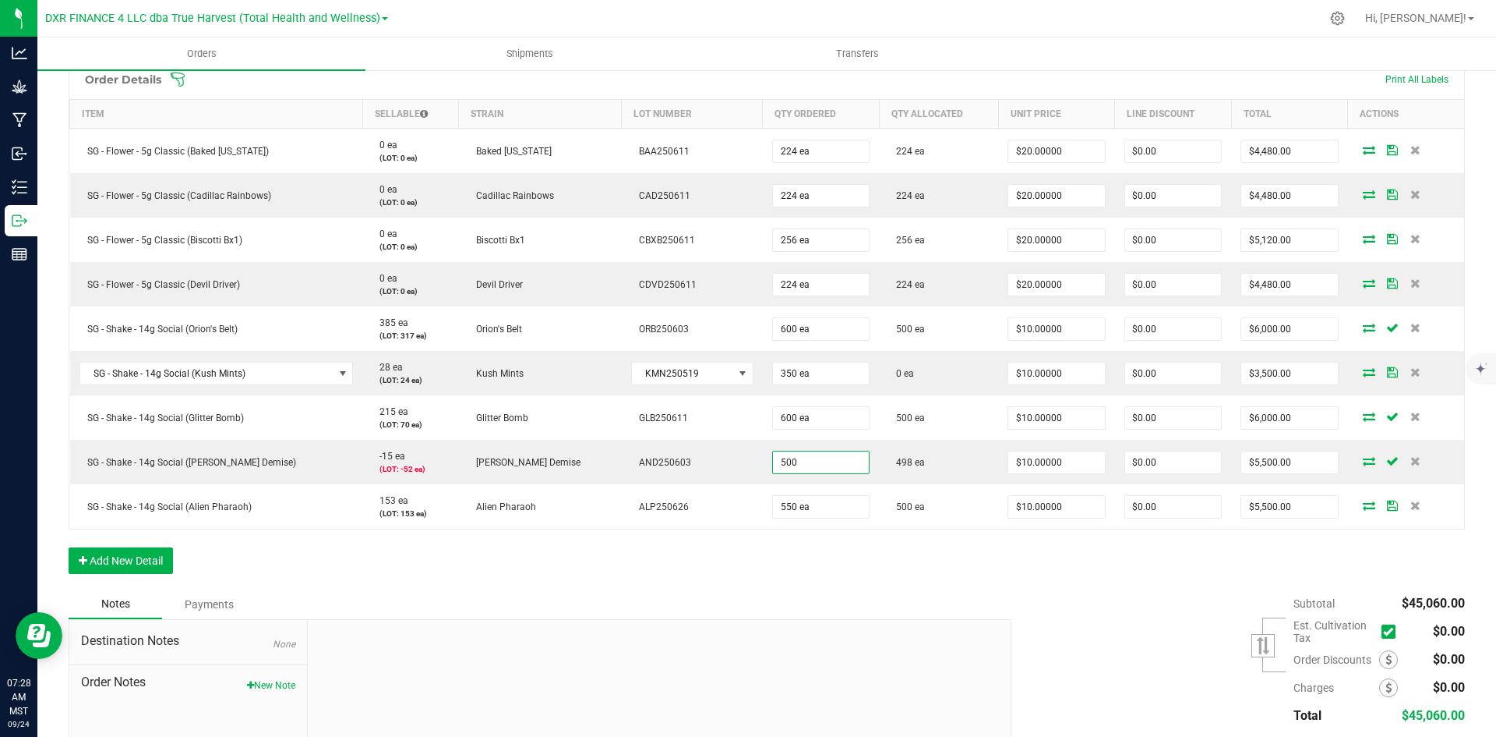
type input "500 ea"
type input "$5,000.00"
click at [735, 555] on div "Order Details Print All Labels Item Sellable Strain Lot Number Qty Ordered Qty …" at bounding box center [767, 324] width 1397 height 530
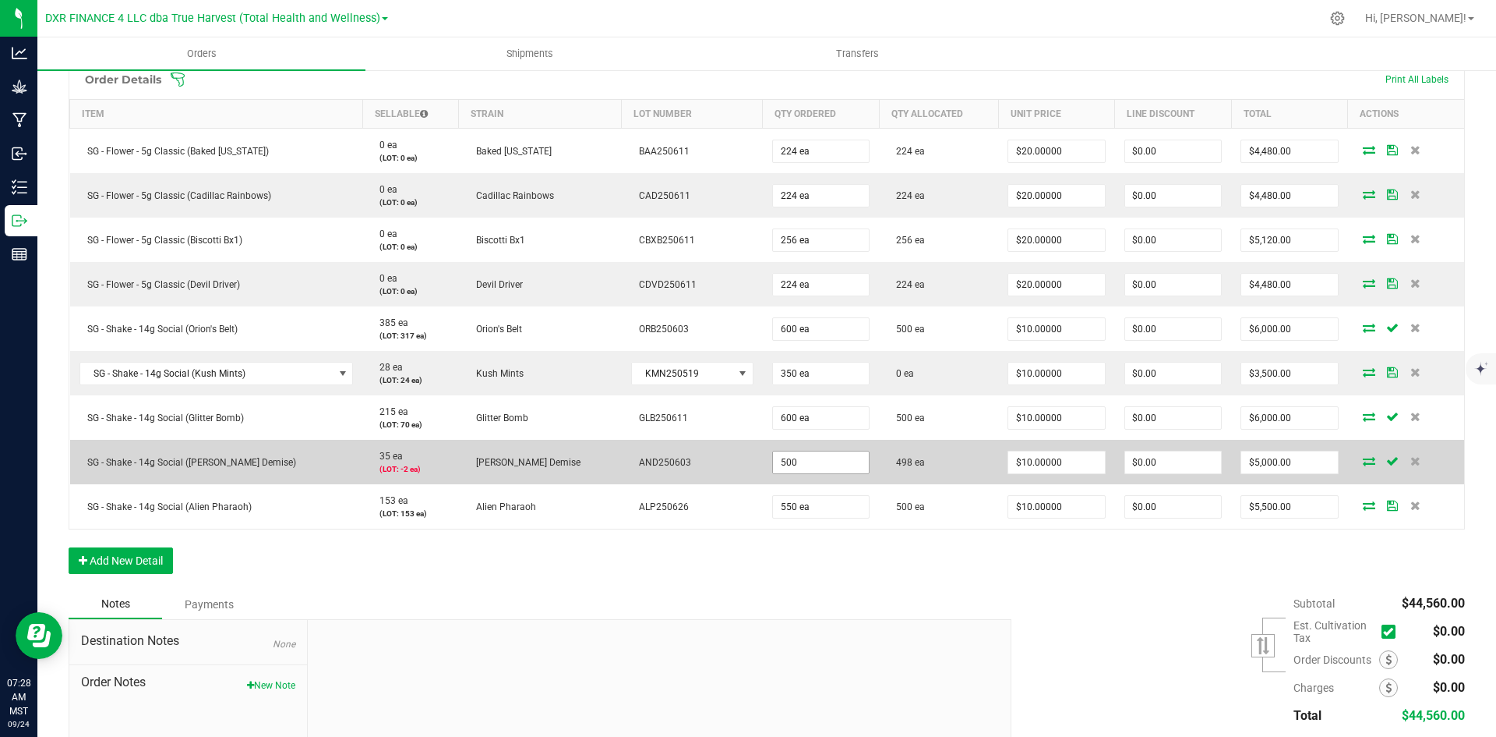
click at [773, 464] on input "500" at bounding box center [821, 462] width 96 height 22
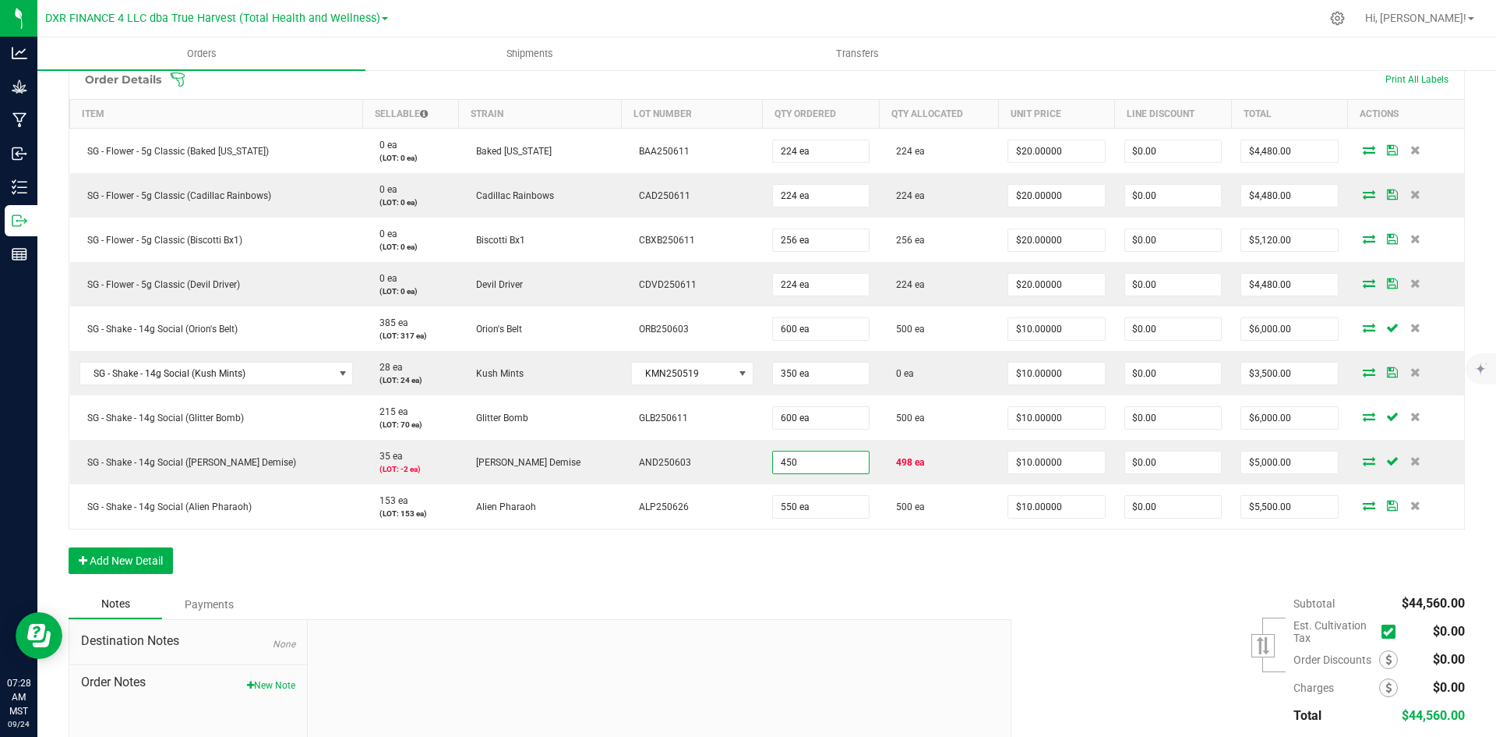
type input "450 ea"
type input "$4,500.00"
click at [706, 581] on div "Order Details Print All Labels Item Sellable Strain Lot Number Qty Ordered Qty …" at bounding box center [767, 324] width 1397 height 530
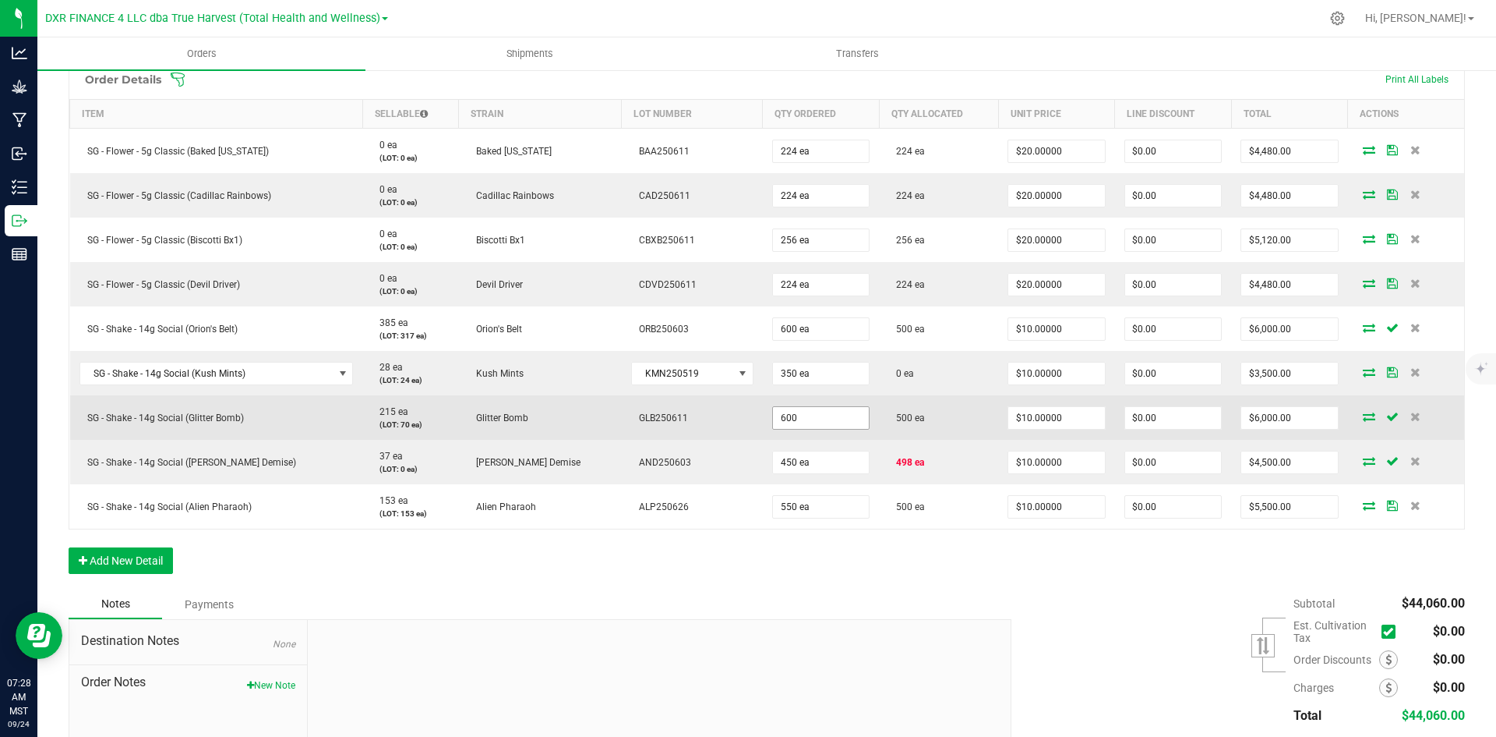
click at [773, 422] on input "600" at bounding box center [821, 418] width 96 height 22
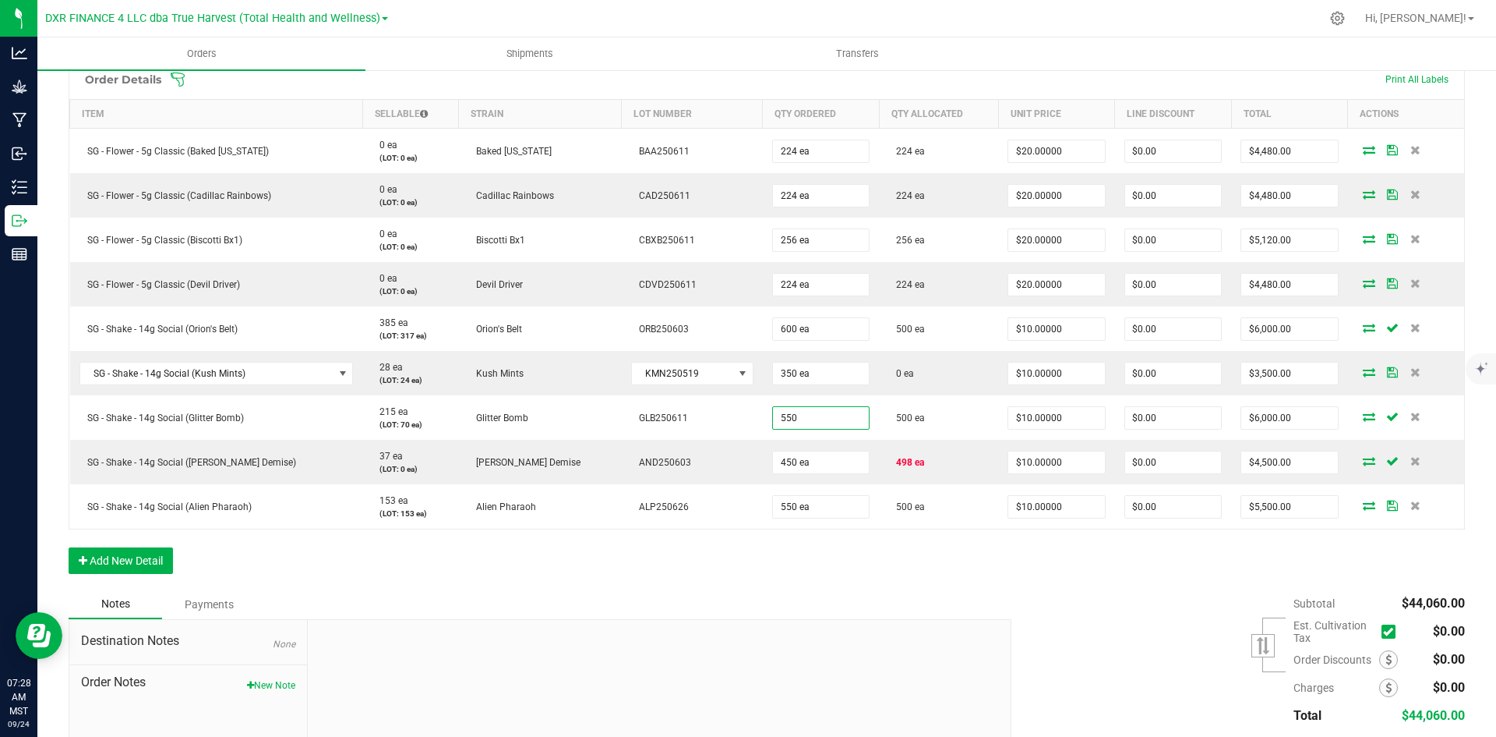
type input "550 ea"
type input "$5,500.00"
click at [731, 573] on div "Order Details Print All Labels Item Sellable Strain Lot Number Qty Ordered Qty …" at bounding box center [767, 324] width 1397 height 530
click at [1115, 576] on div "Order Details Print All Labels Item Sellable Strain Lot Number Qty Ordered Qty …" at bounding box center [767, 324] width 1397 height 530
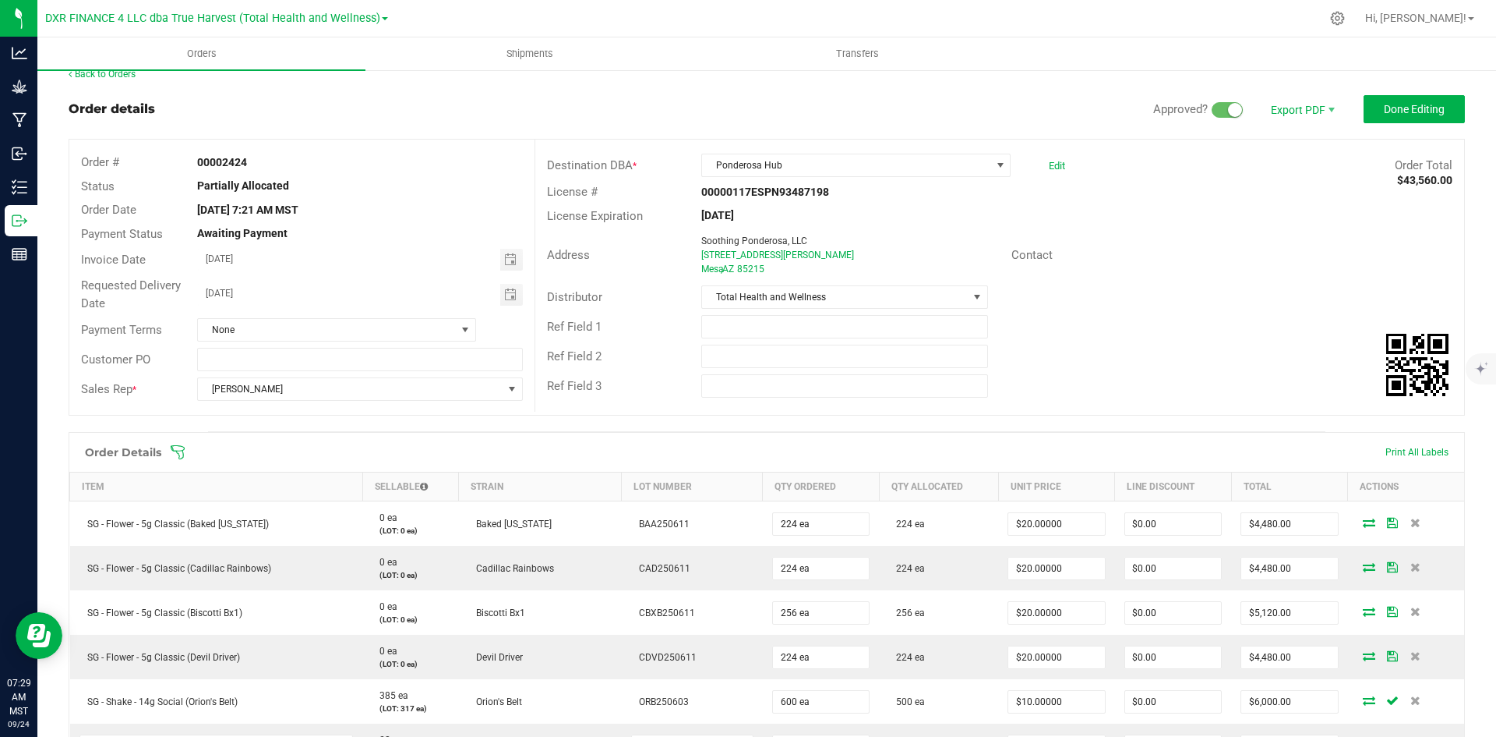
scroll to position [0, 0]
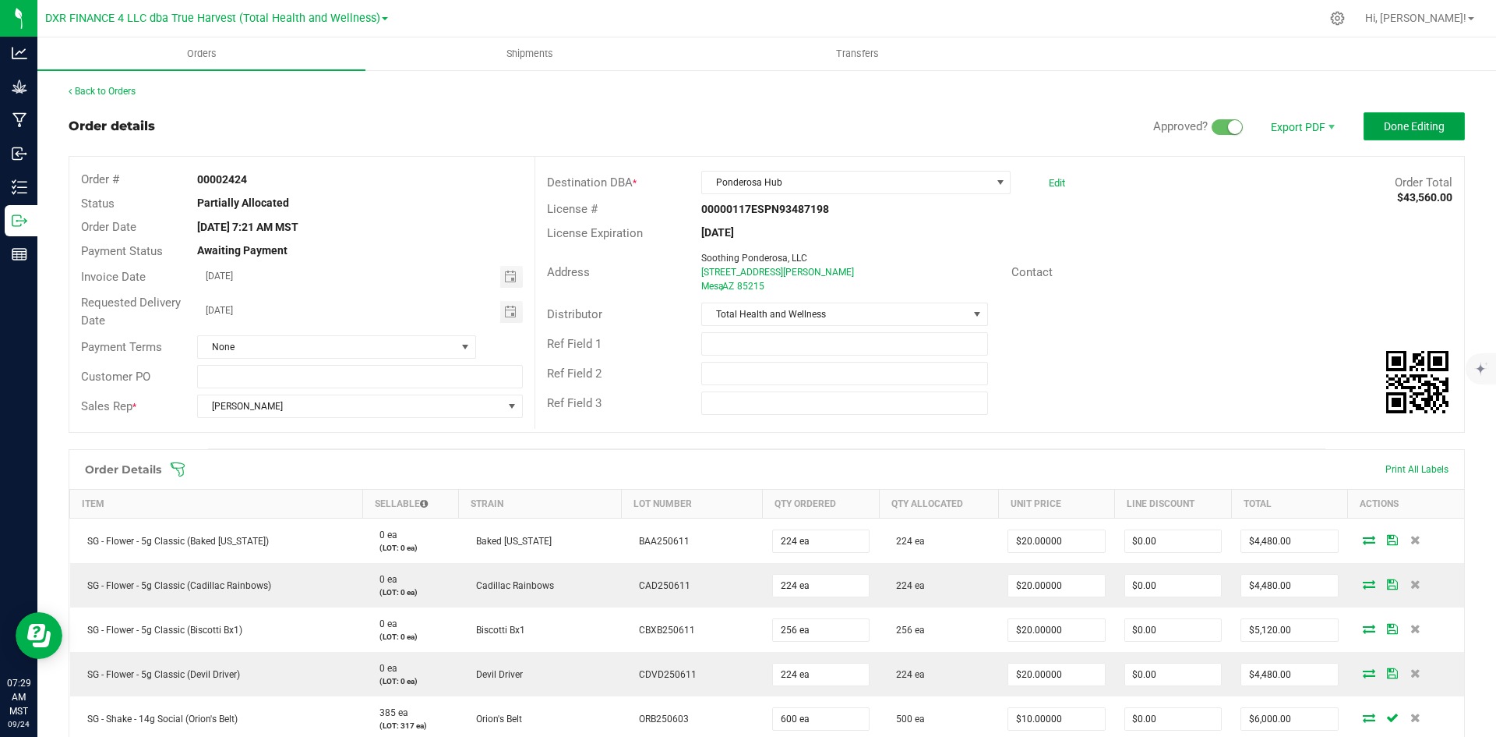
click at [1384, 125] on span "Done Editing" at bounding box center [1414, 126] width 61 height 12
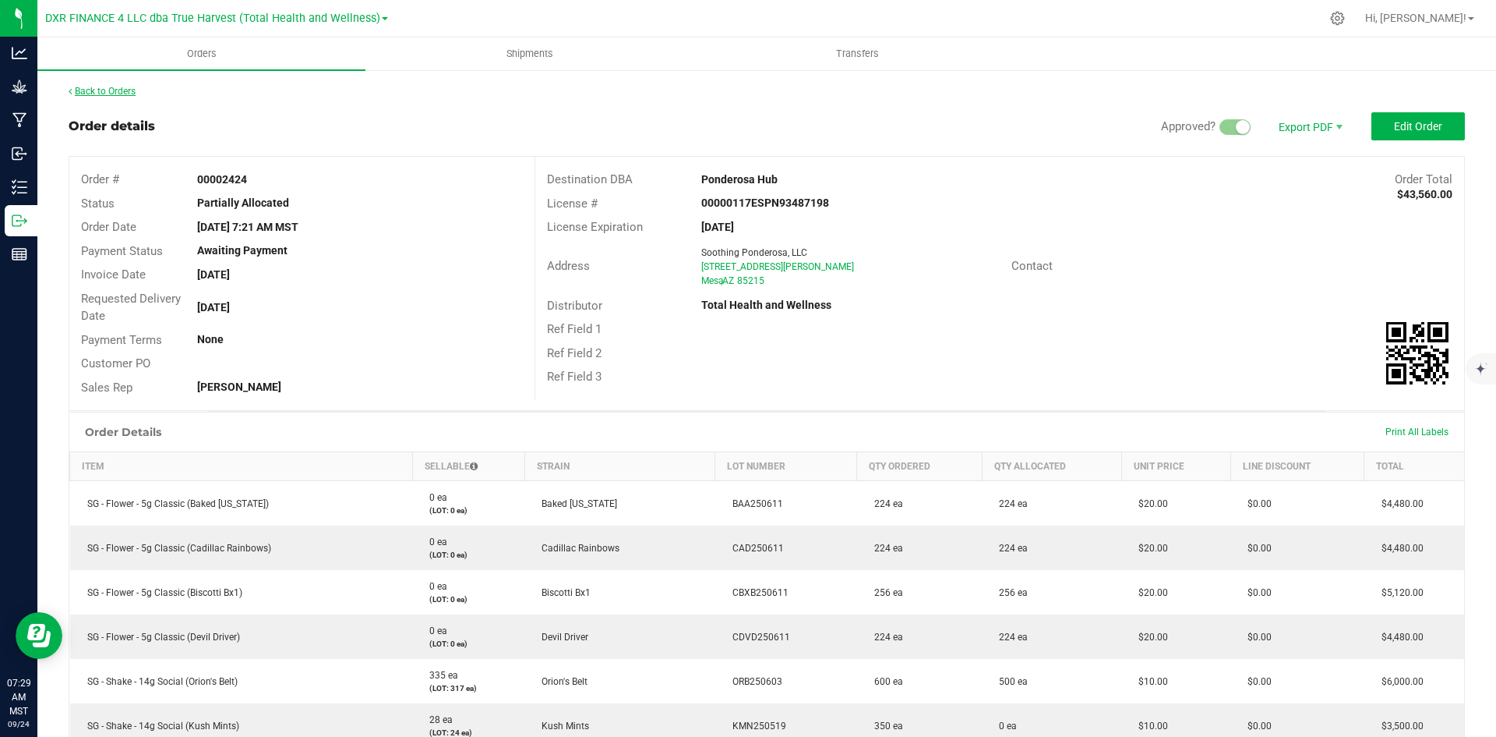
click at [97, 96] on link "Back to Orders" at bounding box center [102, 91] width 67 height 11
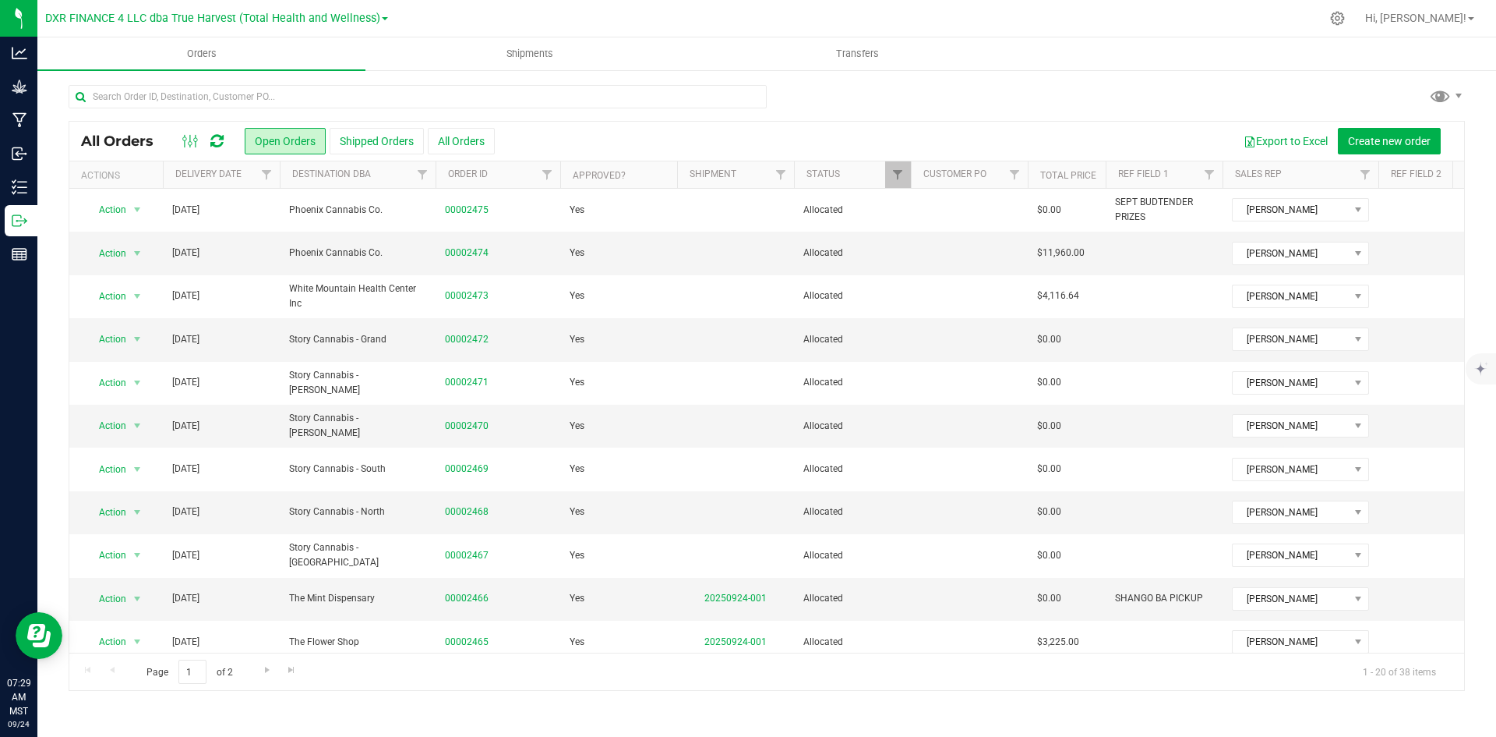
click at [242, 185] on th "Delivery Date" at bounding box center [221, 174] width 117 height 27
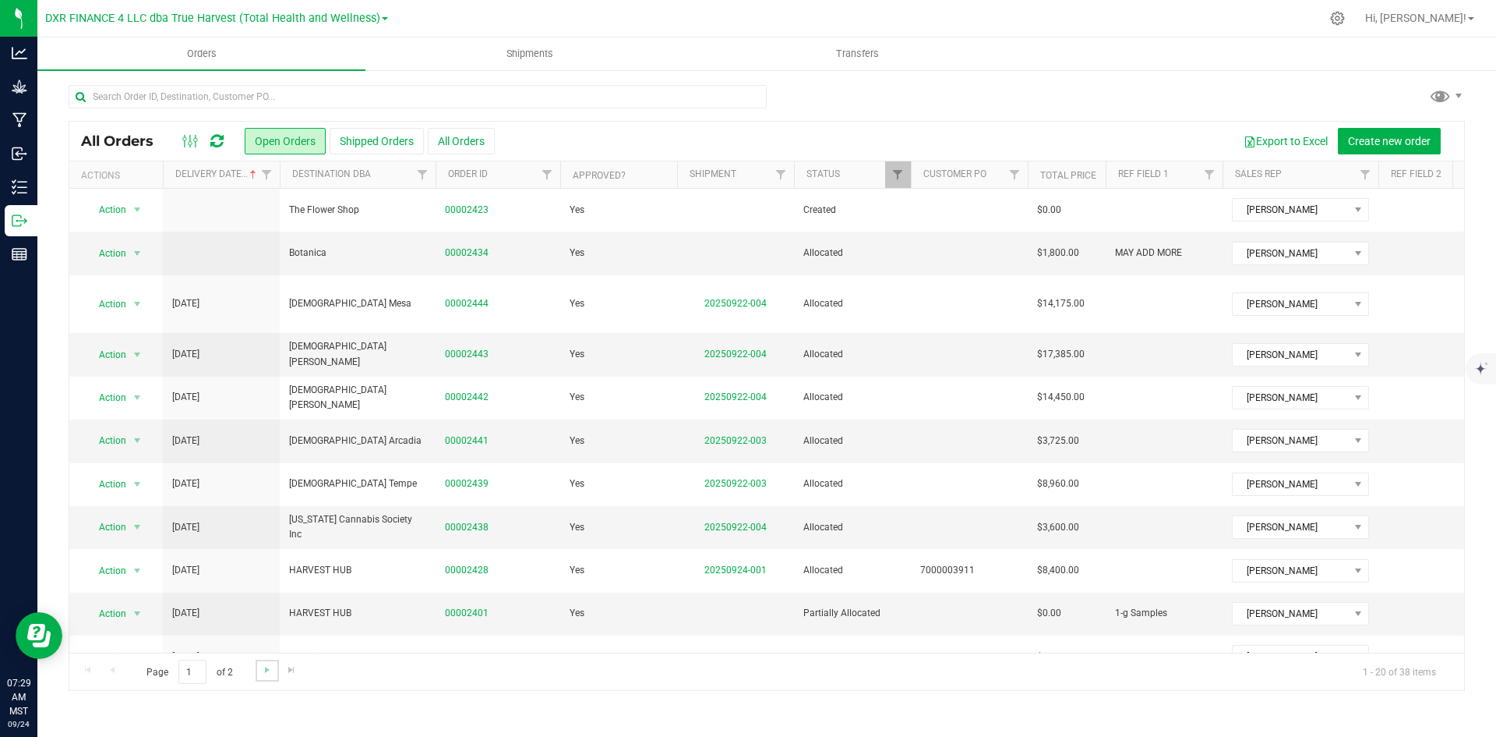
click at [258, 677] on link "Go to the next page" at bounding box center [267, 669] width 23 height 21
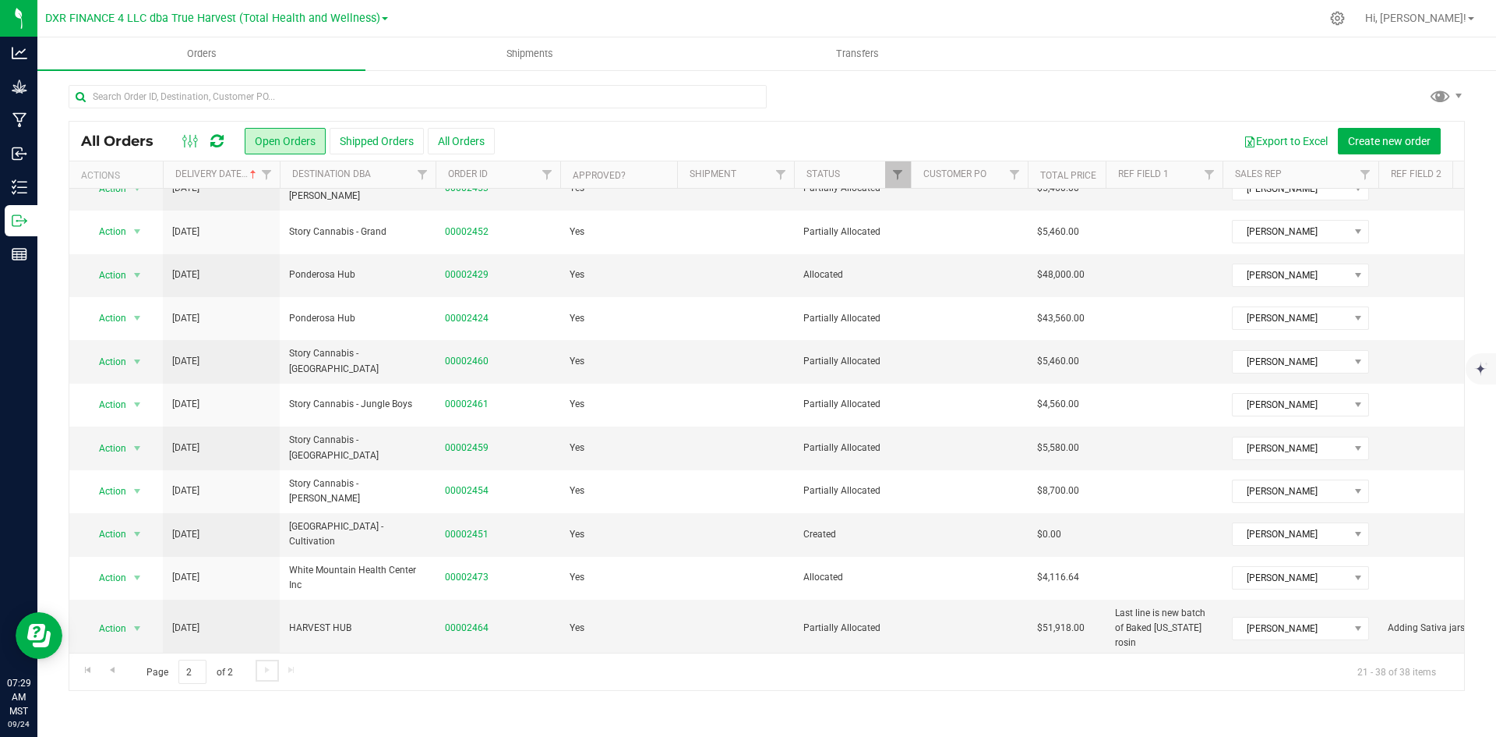
scroll to position [324, 0]
click at [1346, 23] on icon at bounding box center [1338, 18] width 16 height 16
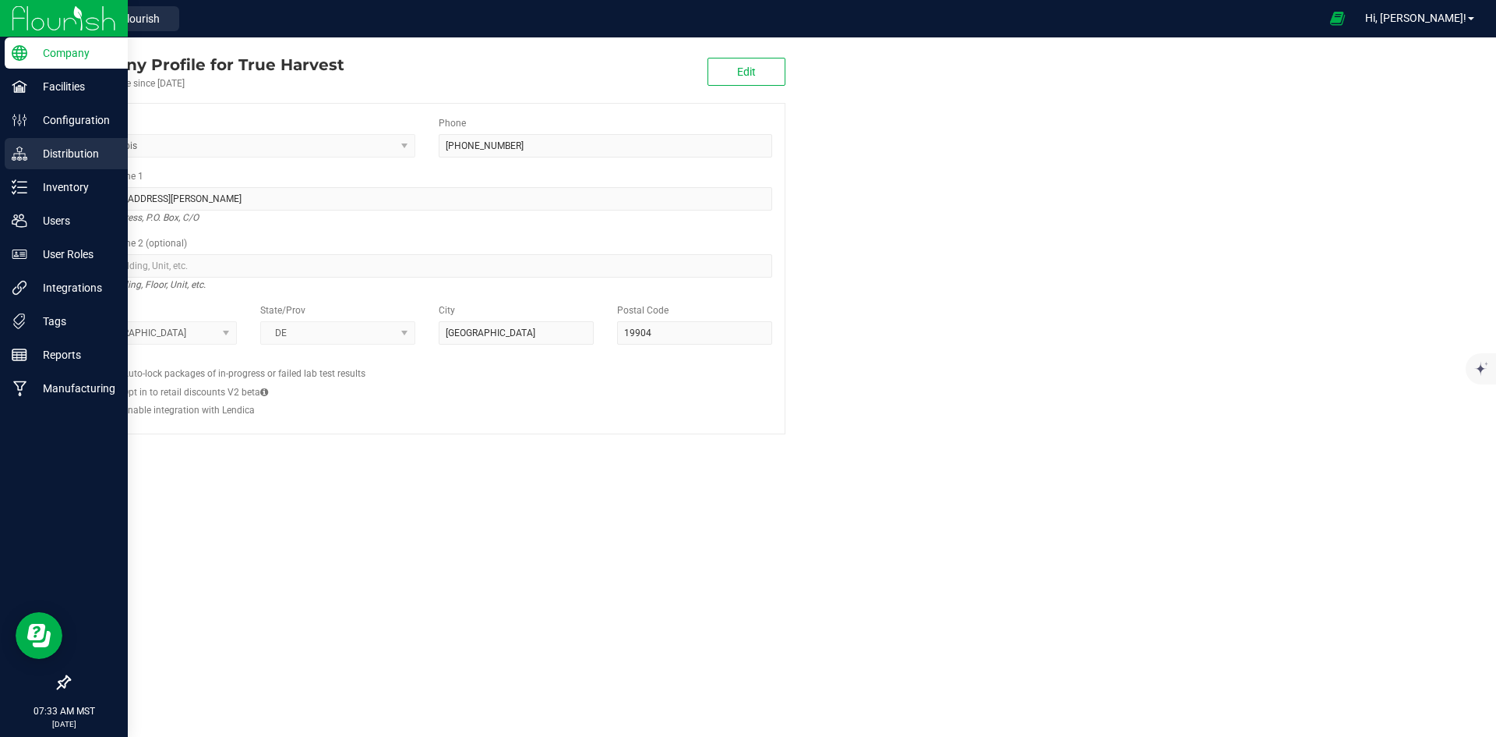
click at [24, 144] on div "Distribution" at bounding box center [66, 153] width 123 height 31
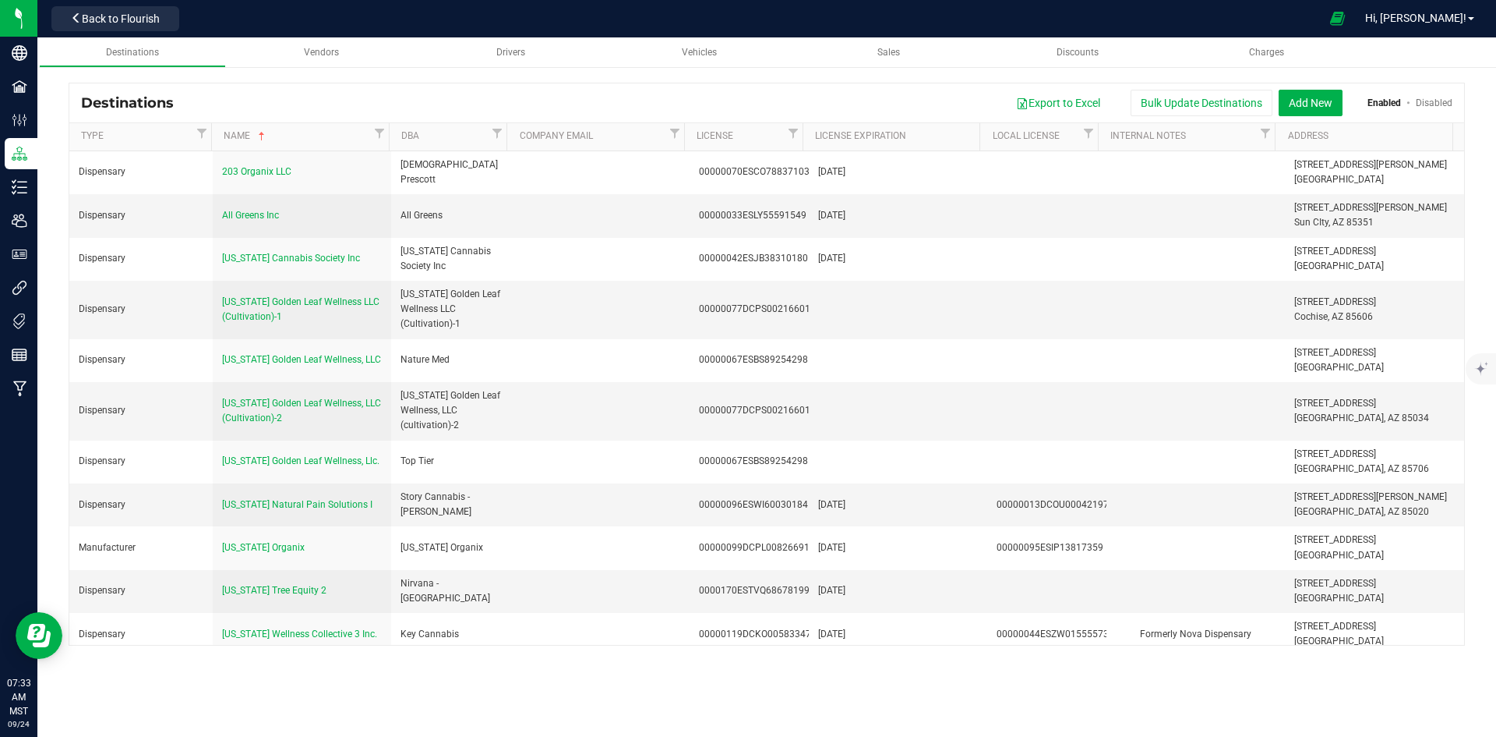
click at [447, 147] on th "DBA" at bounding box center [448, 137] width 118 height 28
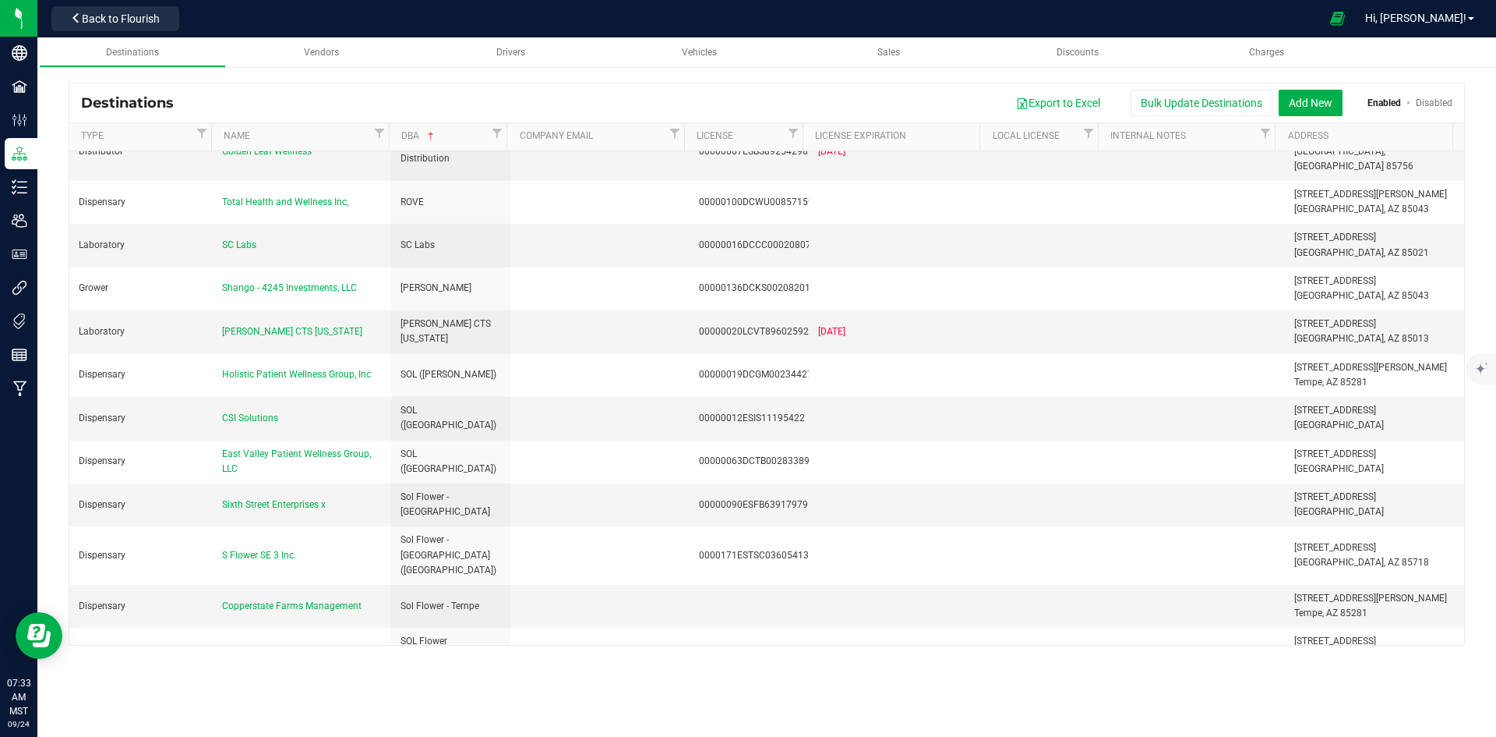
scroll to position [3585, 0]
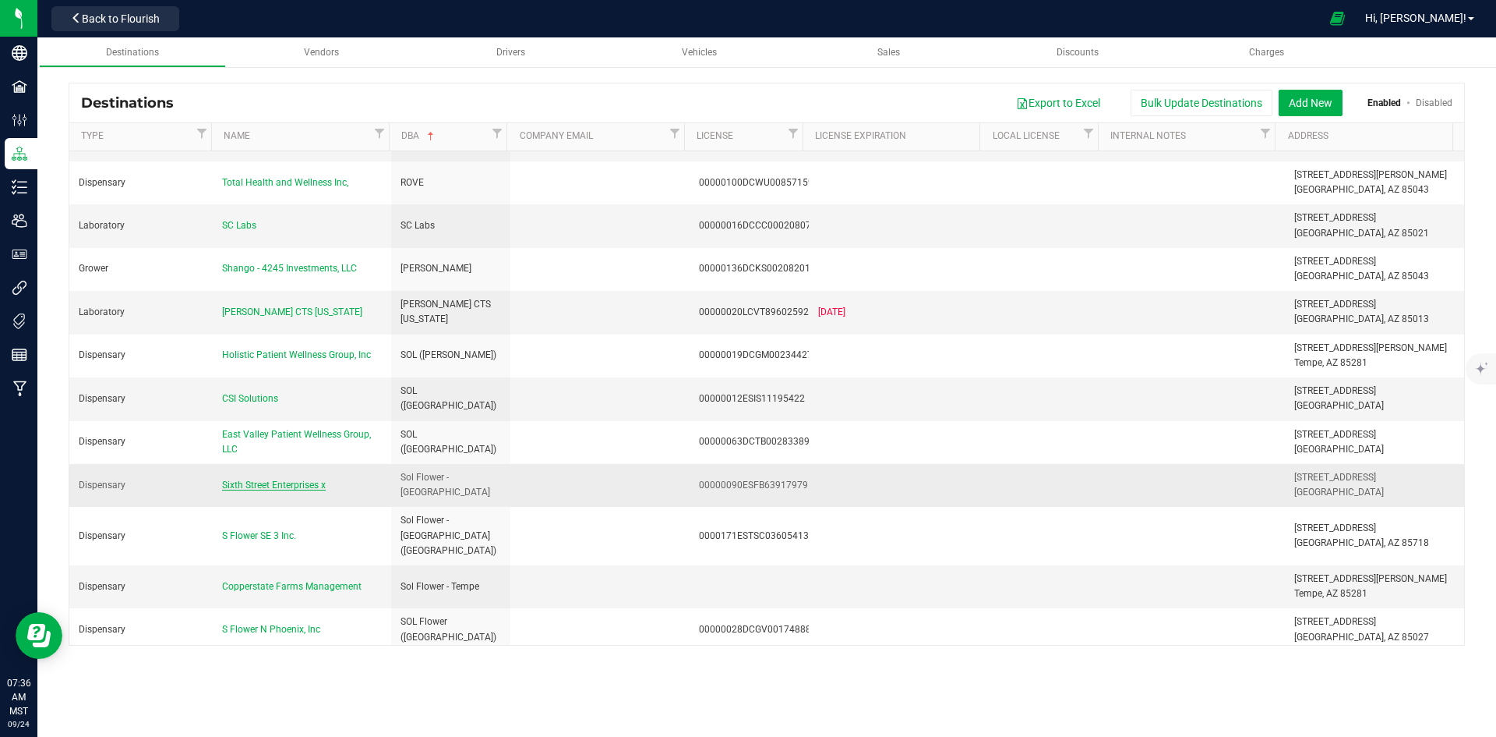
click at [228, 479] on span "Sixth Street Enterprises x" at bounding box center [274, 484] width 104 height 11
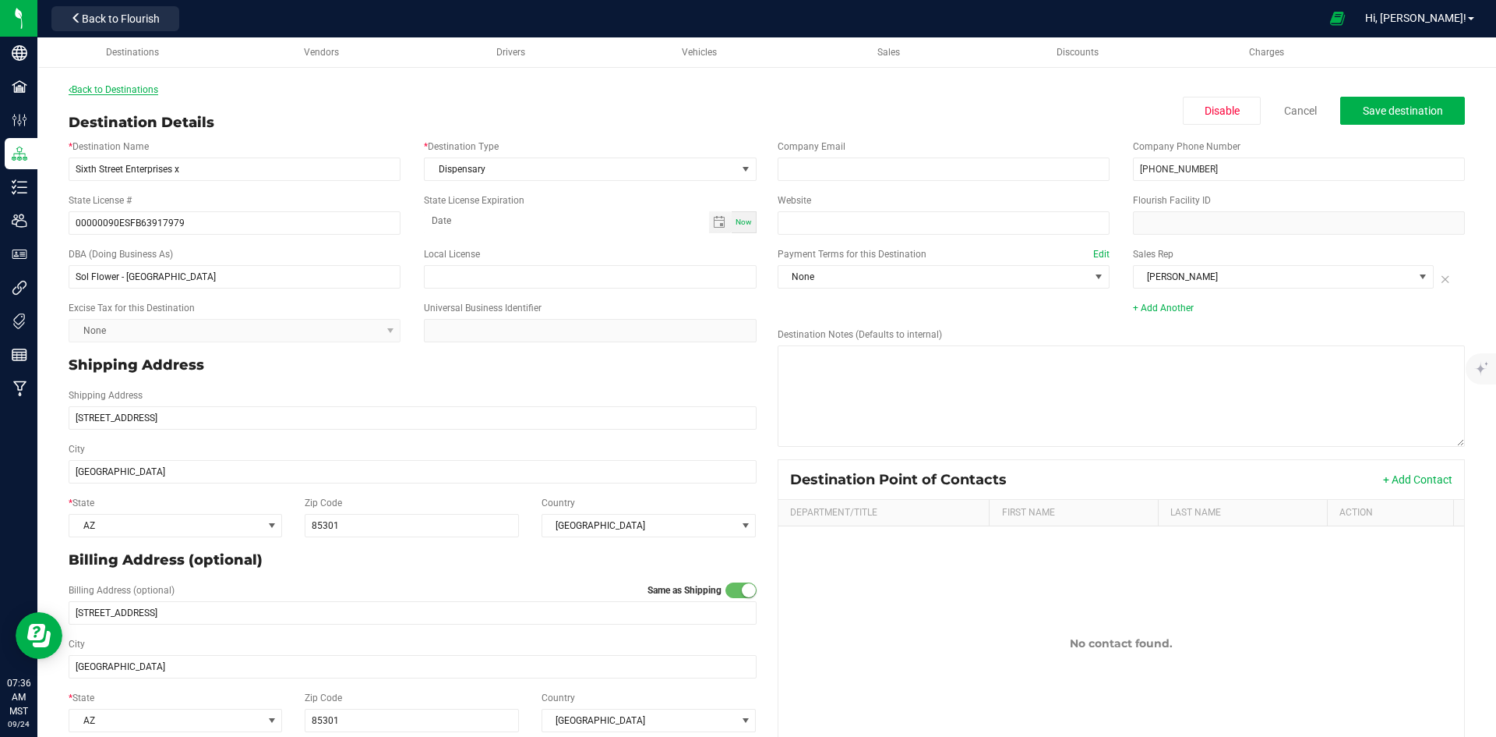
click at [122, 88] on link "Back to Destinations" at bounding box center [114, 89] width 90 height 11
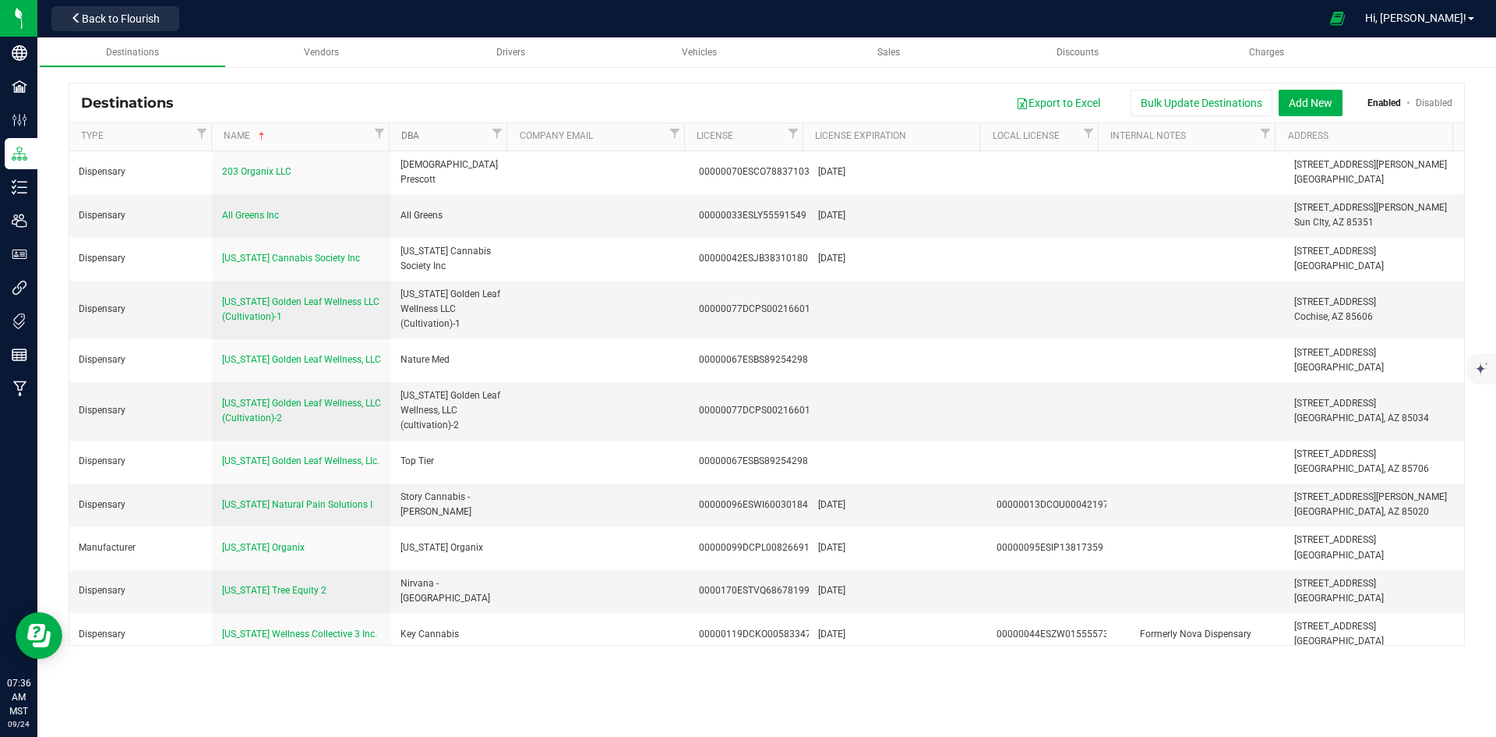
click at [470, 141] on link "DBA" at bounding box center [444, 136] width 87 height 12
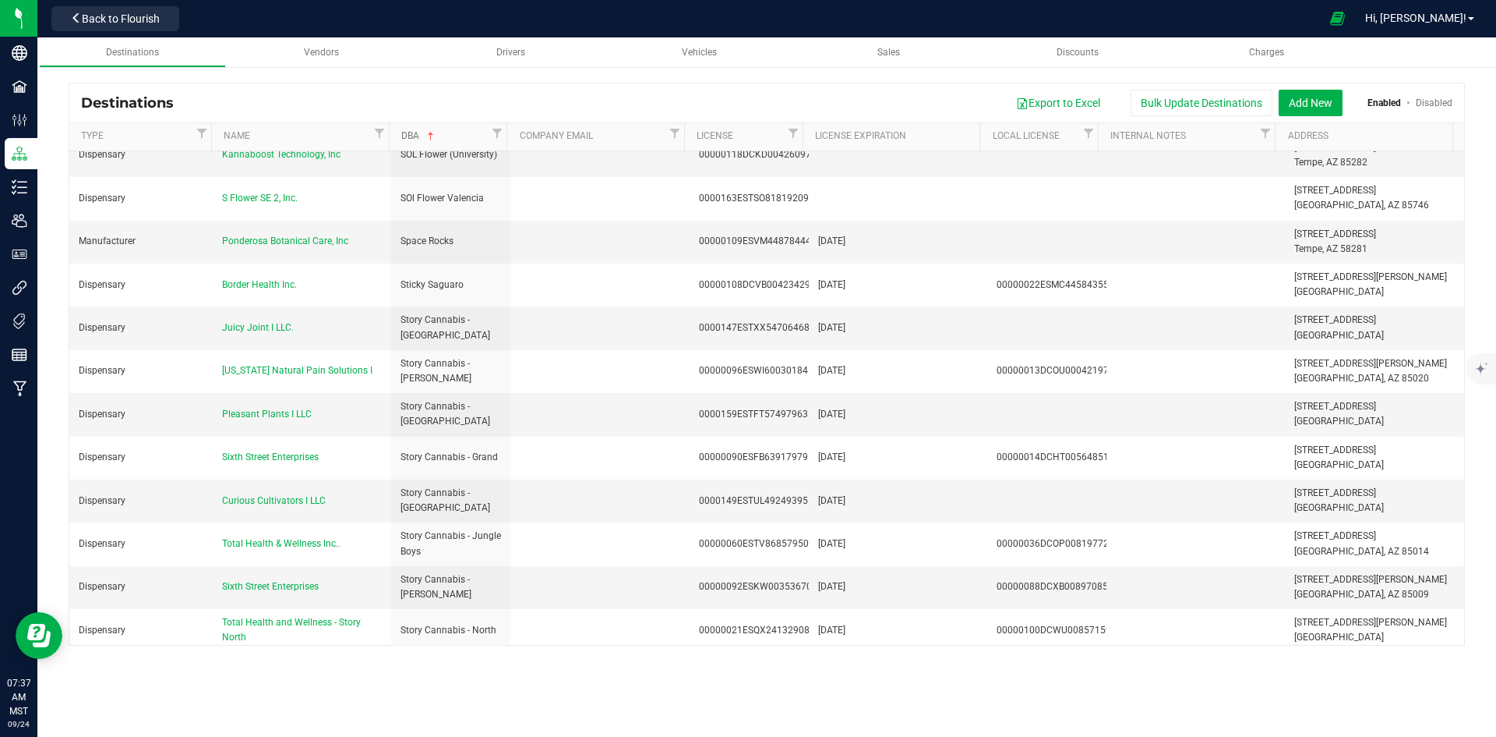
scroll to position [4131, 0]
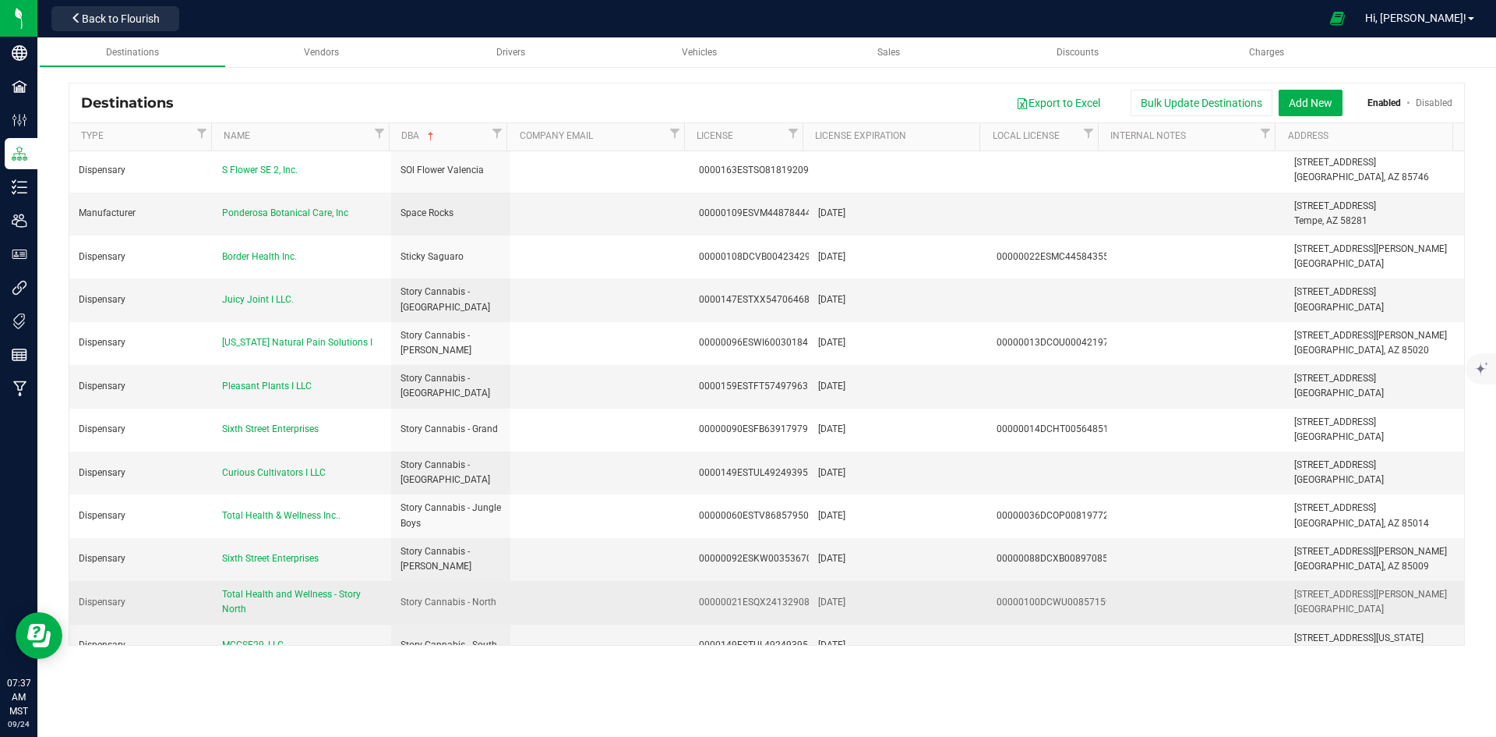
click at [1088, 595] on div "00000100DCWU00857159" at bounding box center [1047, 602] width 101 height 15
copy div "00000100DCWU00857159"
click at [316, 588] on span "Total Health and Wellness - Story North" at bounding box center [291, 601] width 139 height 26
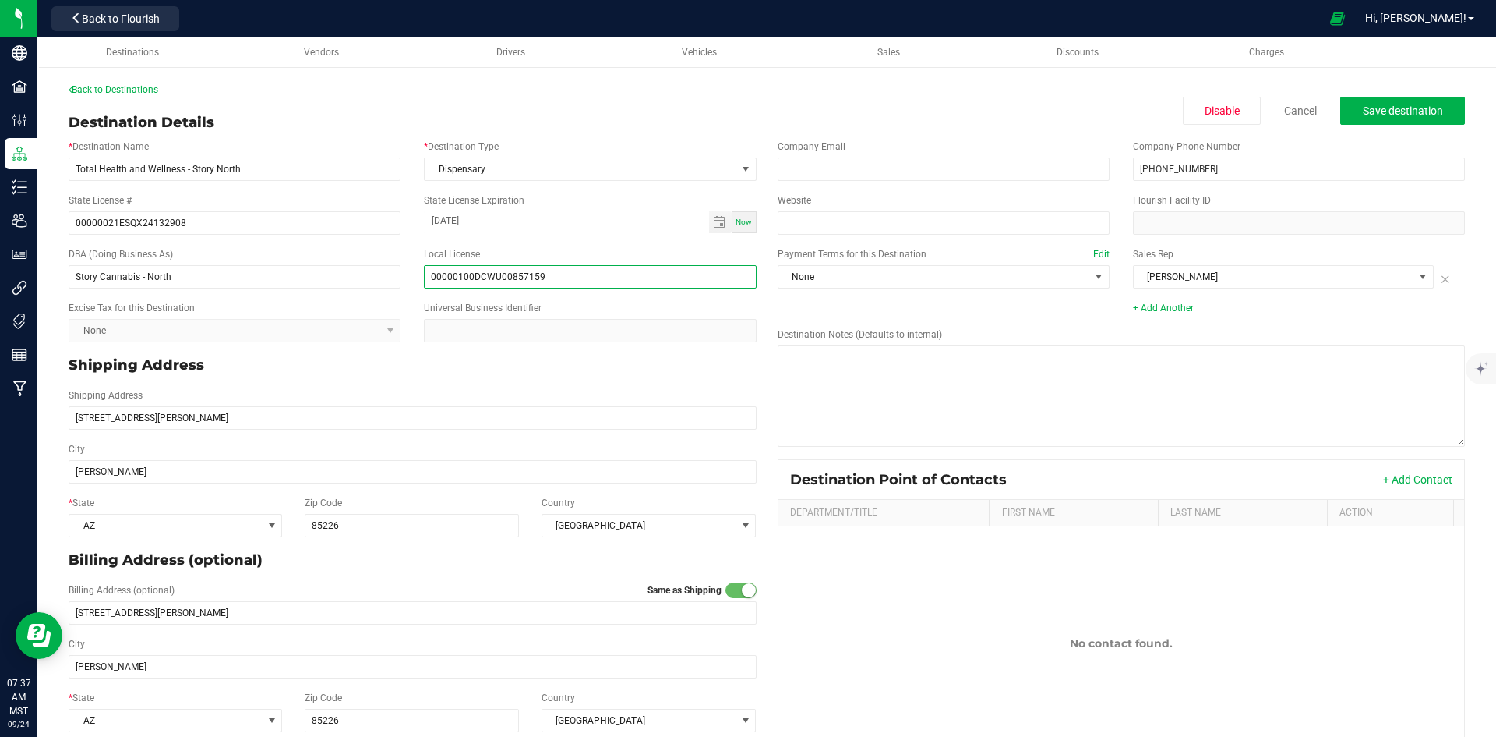
click at [550, 280] on input "00000100DCWU00857159" at bounding box center [590, 276] width 332 height 23
paste input "00000100DCWU00857159"
type input "00000100DCWU00857159 / 00000100DCWU00857159"
click at [599, 297] on div "Excise Tax for this Destination None Universal Business Identifier" at bounding box center [413, 322] width 712 height 54
click at [1383, 114] on span "Save destination" at bounding box center [1403, 110] width 80 height 12
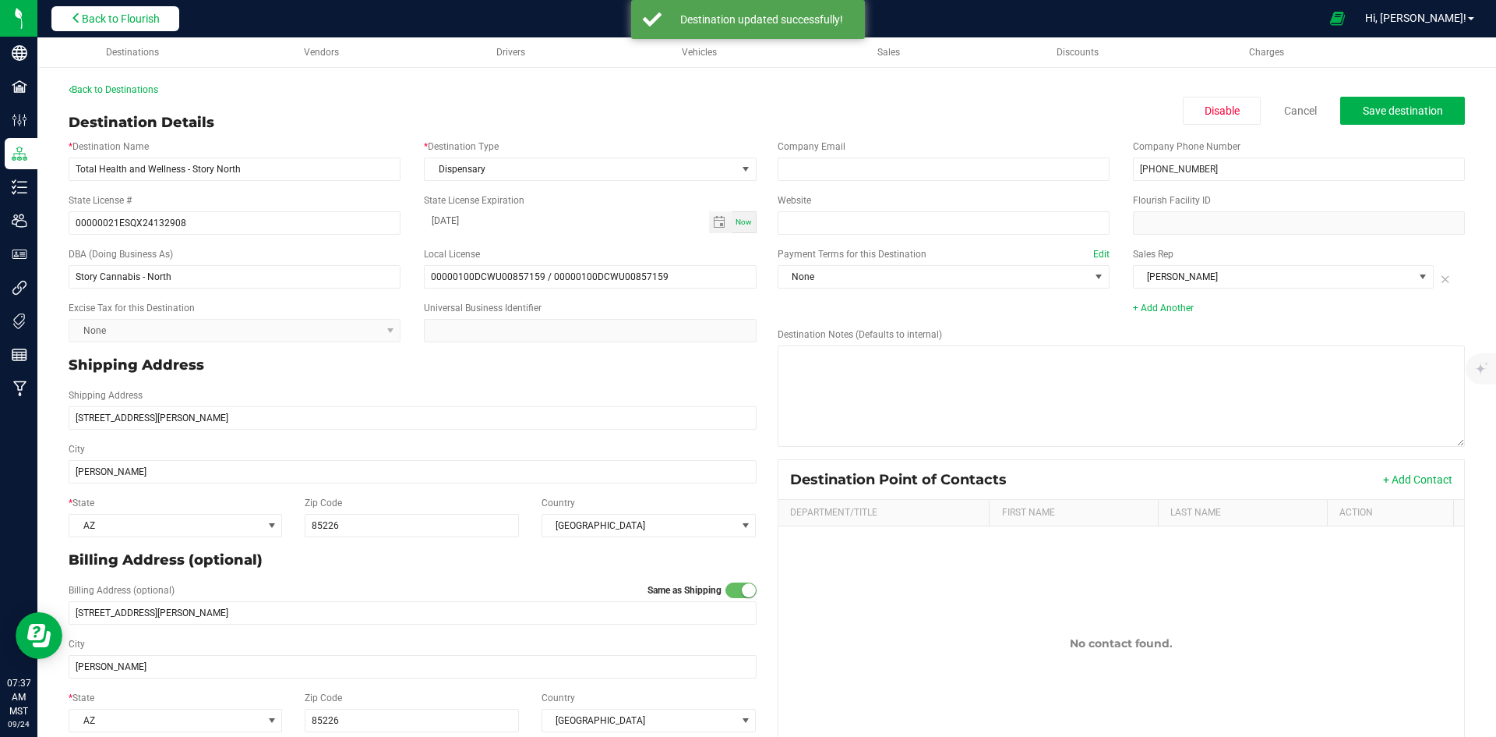
click at [143, 16] on span "Back to Flourish" at bounding box center [121, 18] width 78 height 12
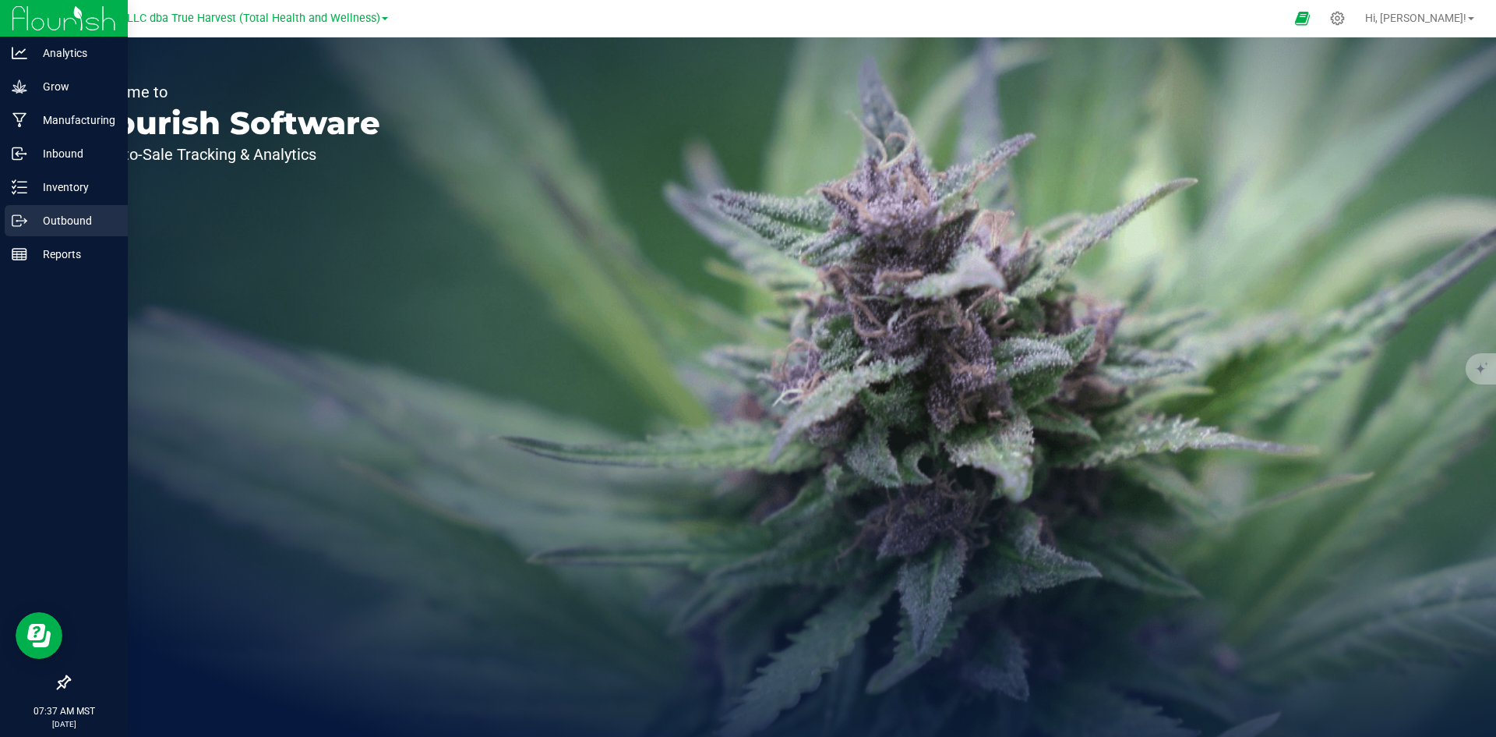
click at [23, 219] on icon at bounding box center [20, 221] width 16 height 16
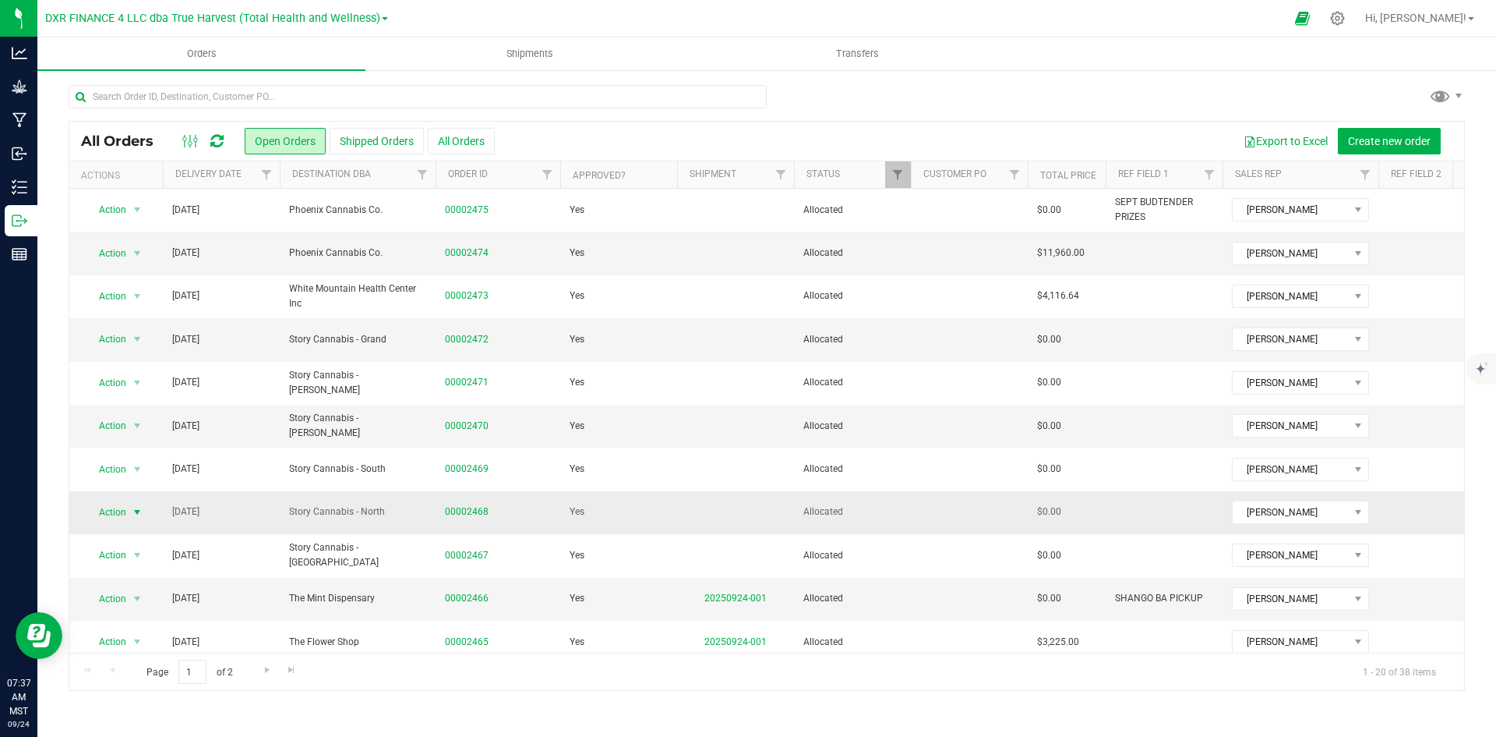
click at [131, 518] on span "select" at bounding box center [137, 512] width 12 height 12
click at [140, 493] on li "Print invoice" at bounding box center [144, 493] width 117 height 23
click at [1345, 19] on icon at bounding box center [1337, 18] width 15 height 15
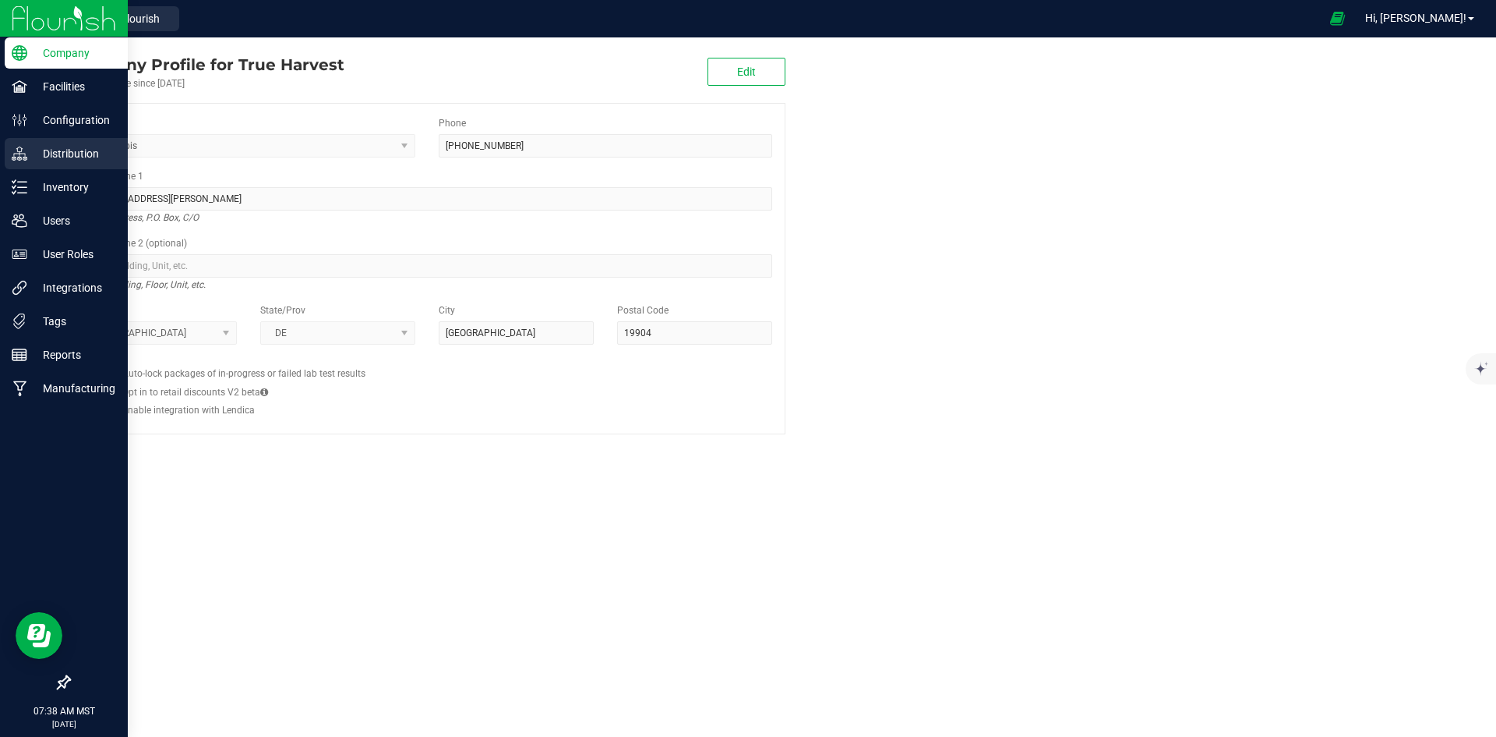
click at [16, 156] on icon at bounding box center [20, 154] width 16 height 16
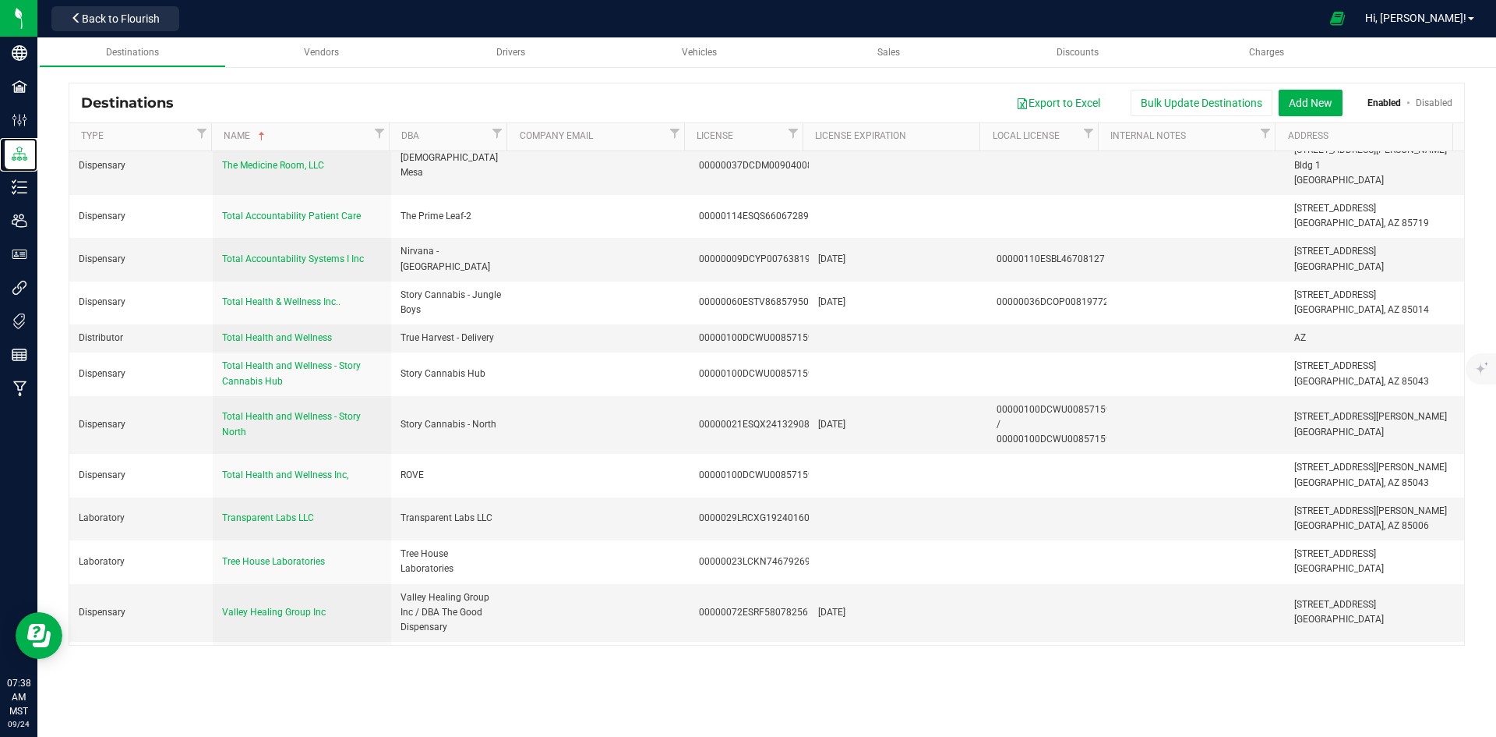
scroll to position [5846, 0]
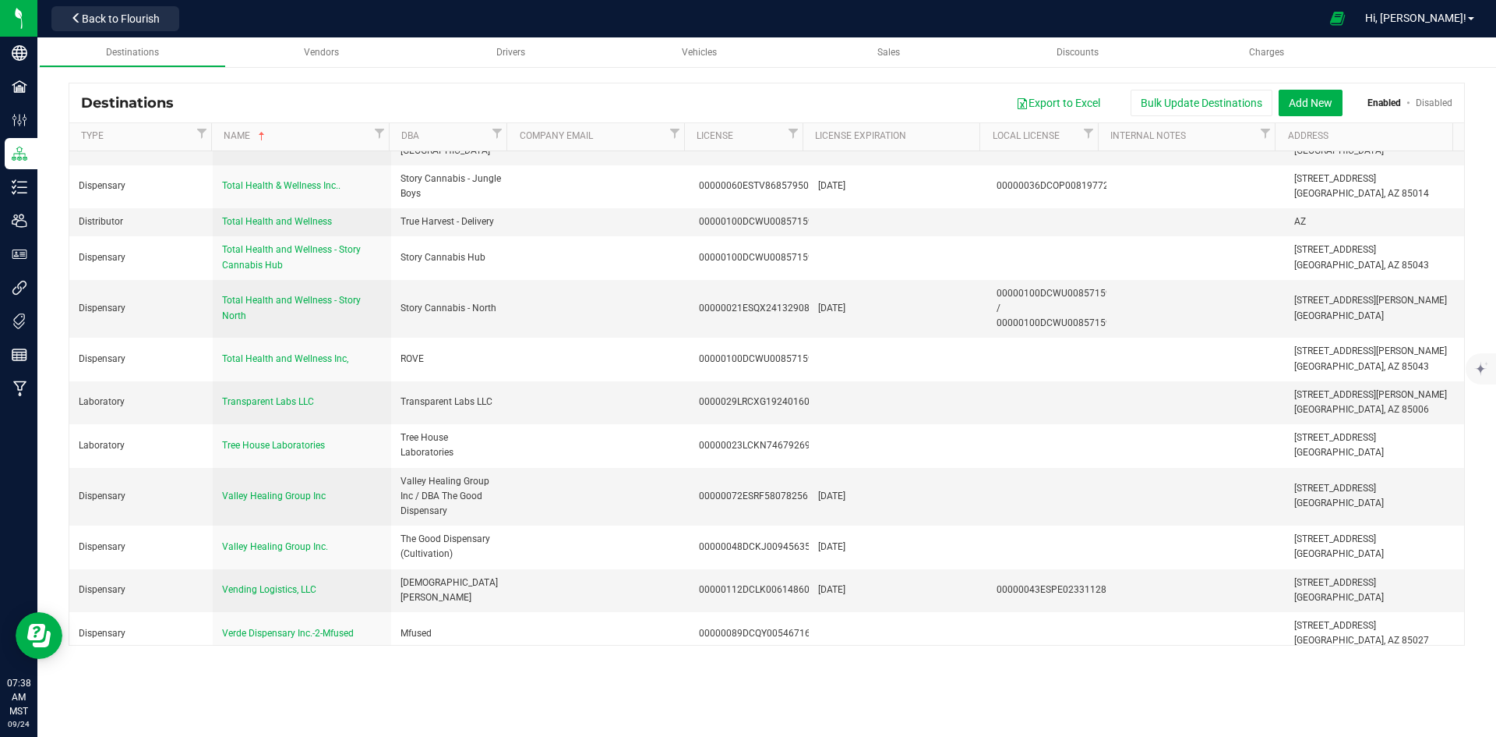
click at [464, 145] on th "DBA" at bounding box center [448, 137] width 118 height 28
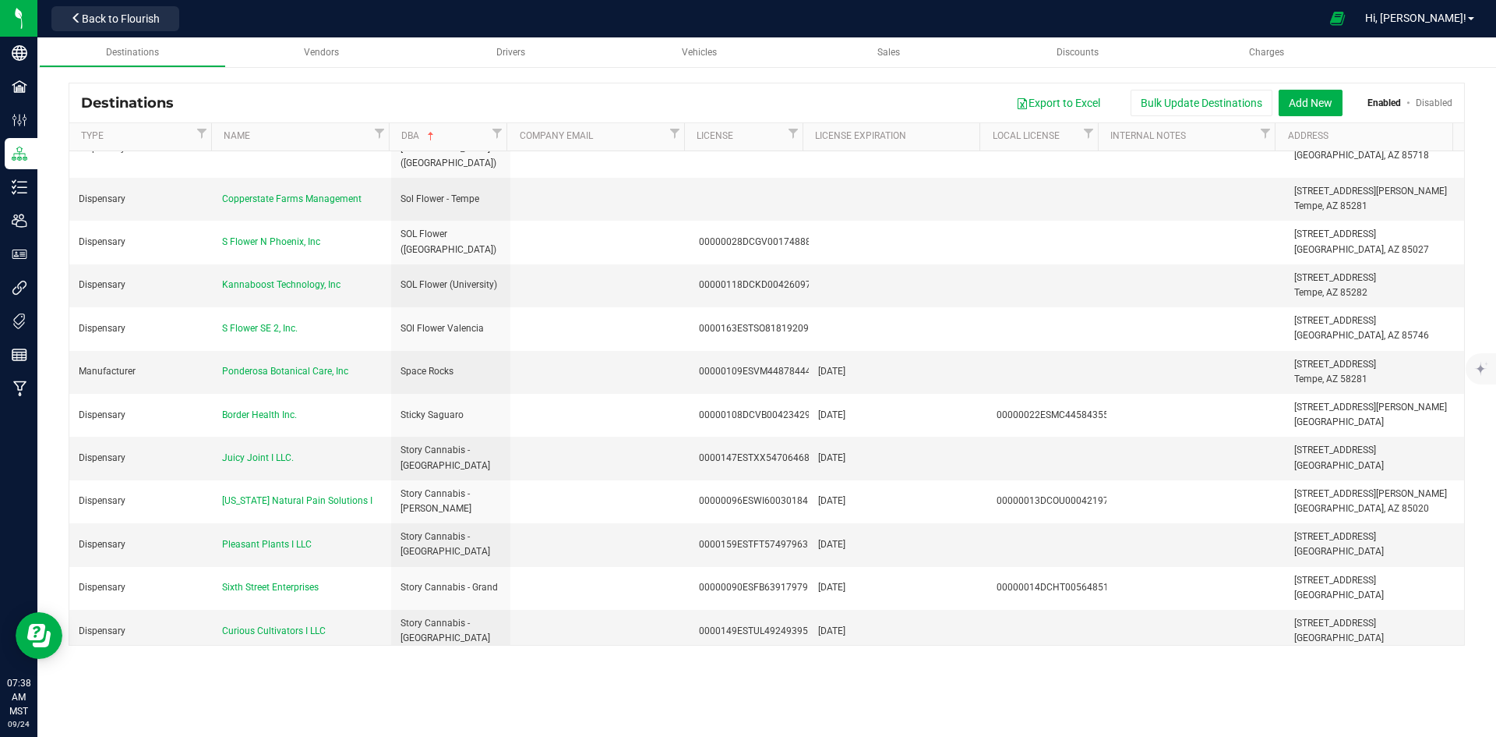
scroll to position [4284, 0]
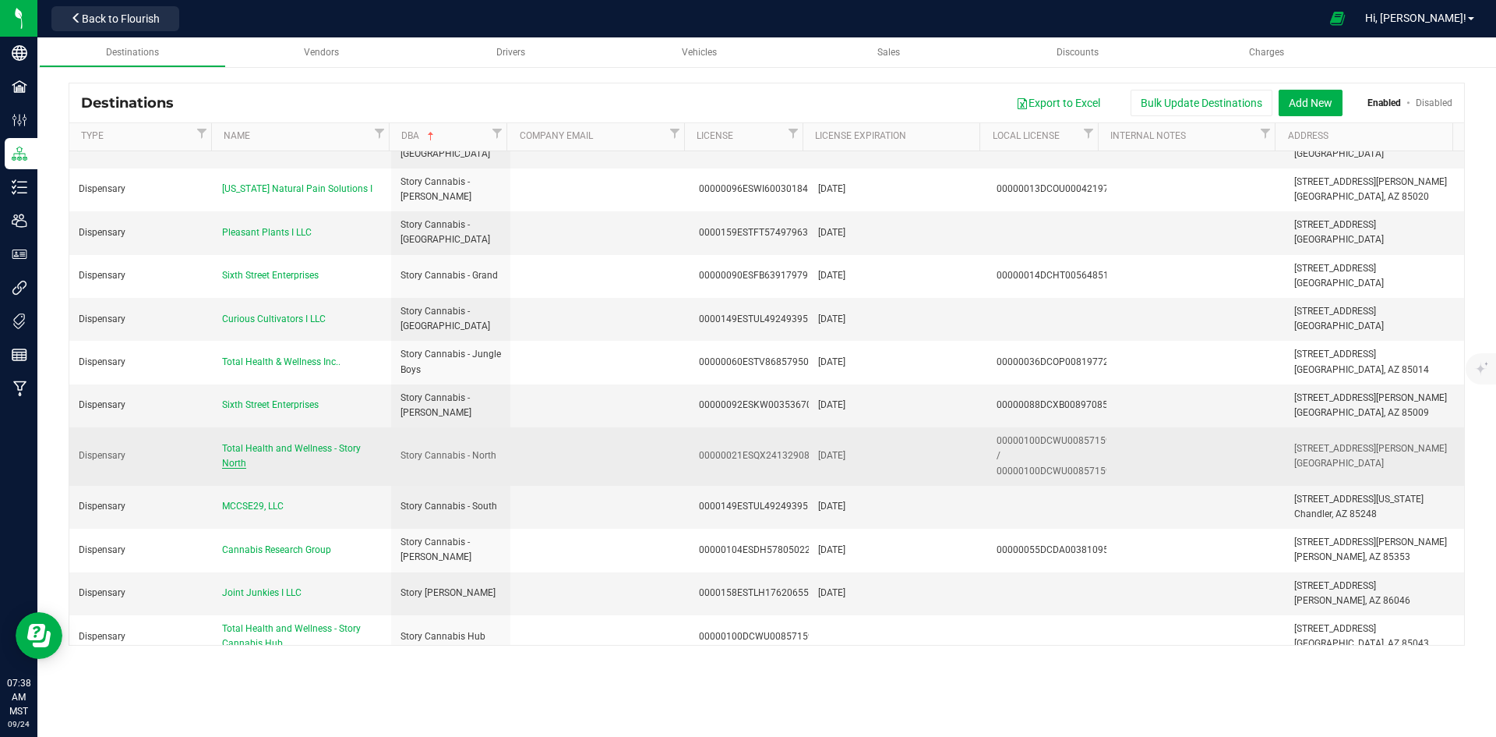
click at [294, 443] on span "Total Health and Wellness - Story North" at bounding box center [291, 456] width 139 height 26
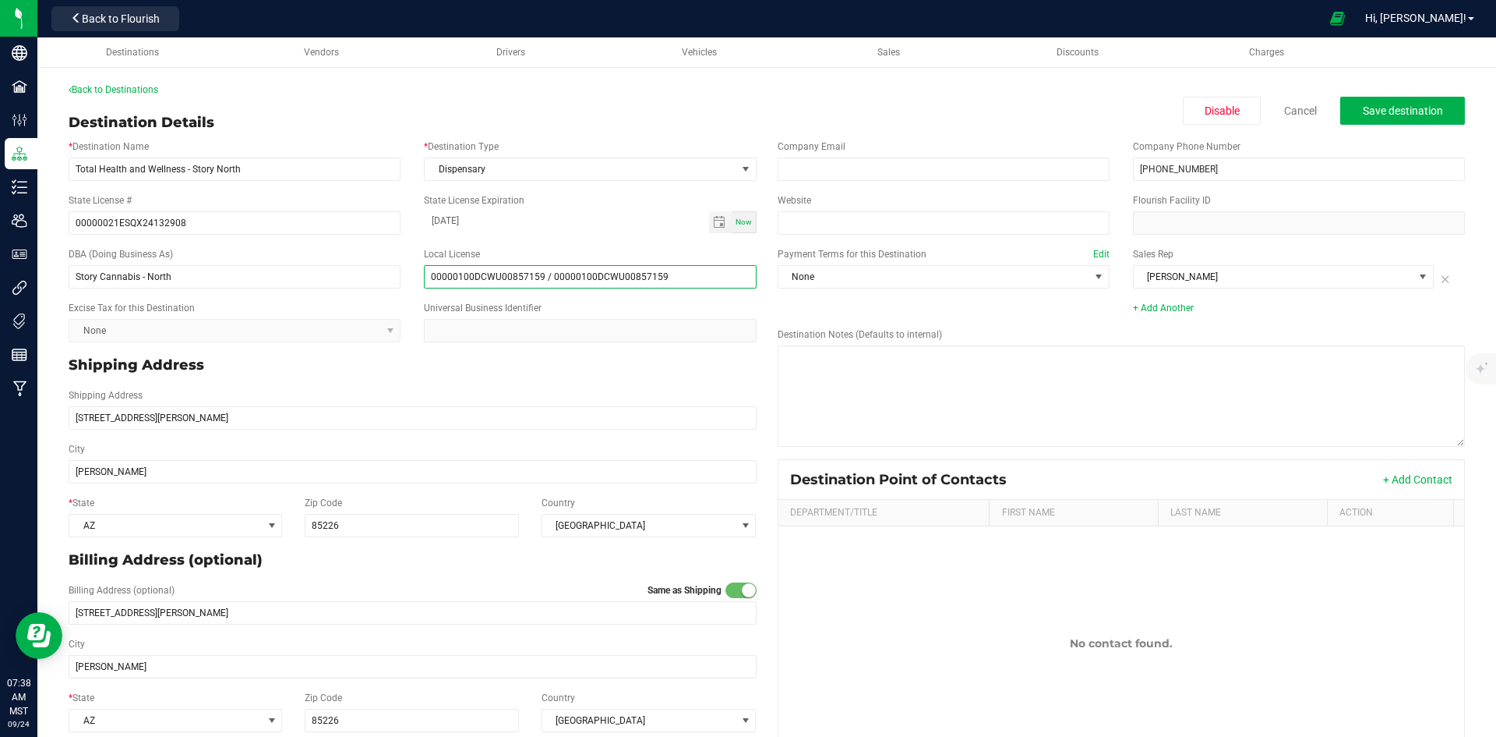
drag, startPoint x: 539, startPoint y: 276, endPoint x: 687, endPoint y: 286, distance: 148.4
click at [687, 286] on input "00000100DCWU00857159 / 00000100DCWU00857159" at bounding box center [590, 276] width 332 height 23
type input "00000100DCWU00857159"
click at [341, 226] on input "00000021ESQX24132908" at bounding box center [235, 222] width 332 height 23
paste input "/ 00000100DCWU00857159"
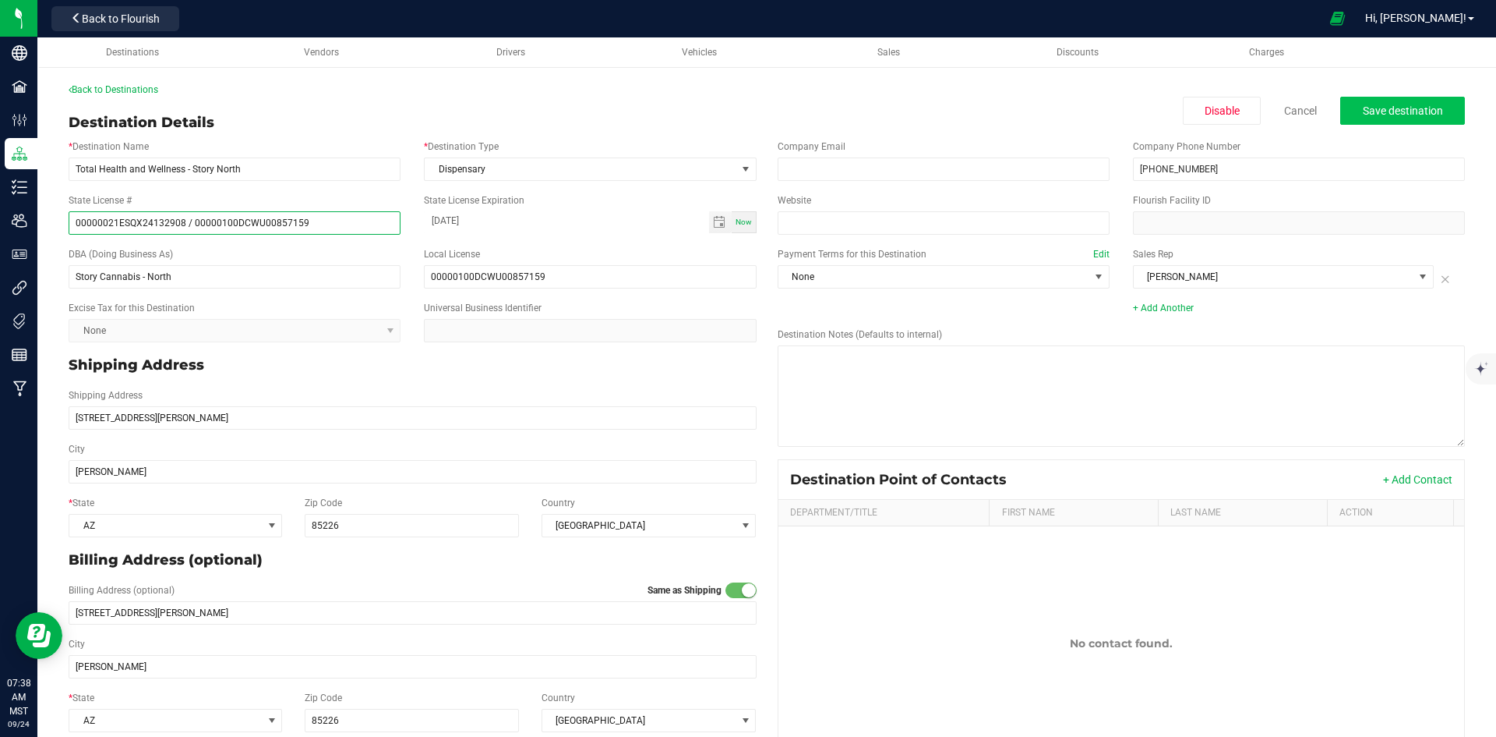
type input "00000021ESQX24132908 / 00000100DCWU00857159"
click at [1397, 101] on button "Save destination" at bounding box center [1403, 111] width 125 height 28
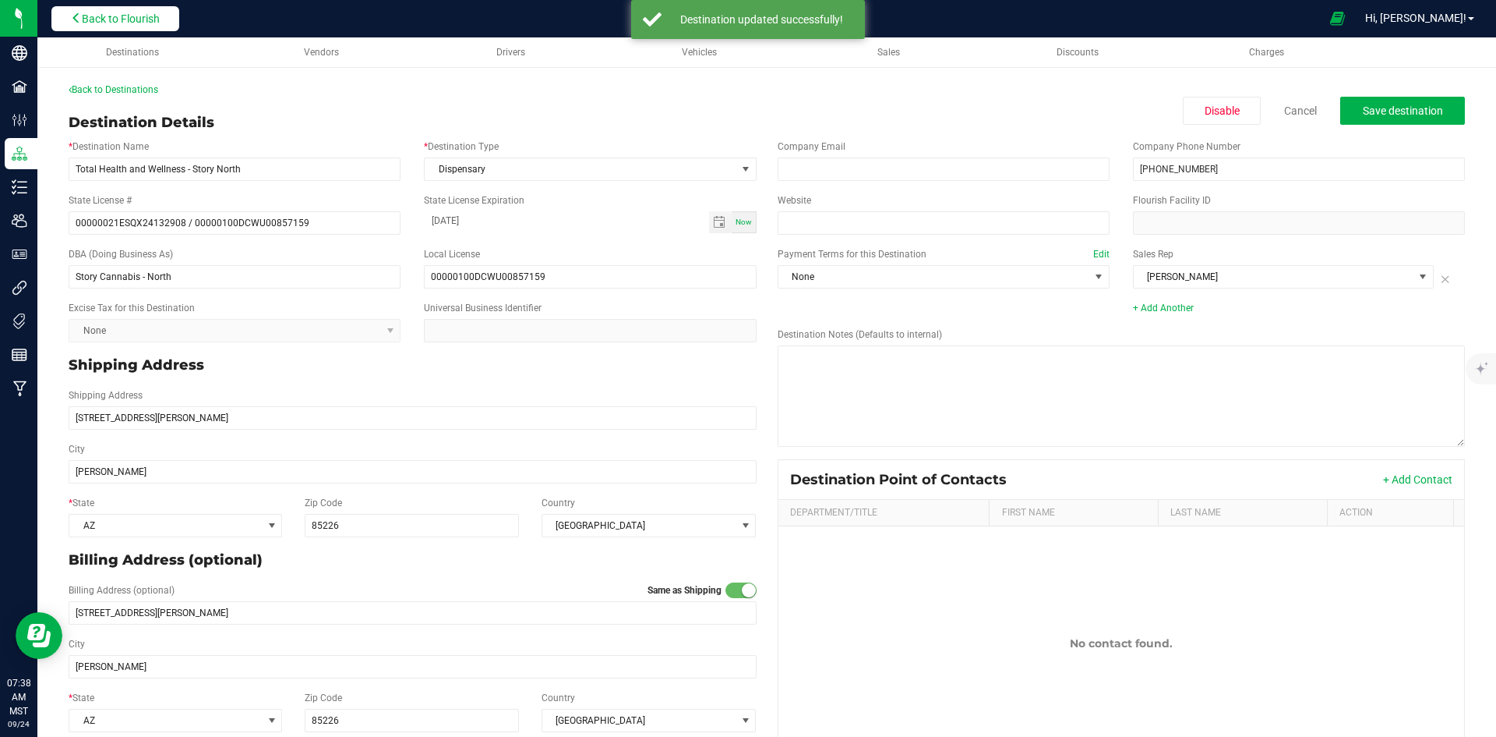
click at [145, 23] on span "Back to Flourish" at bounding box center [121, 18] width 78 height 12
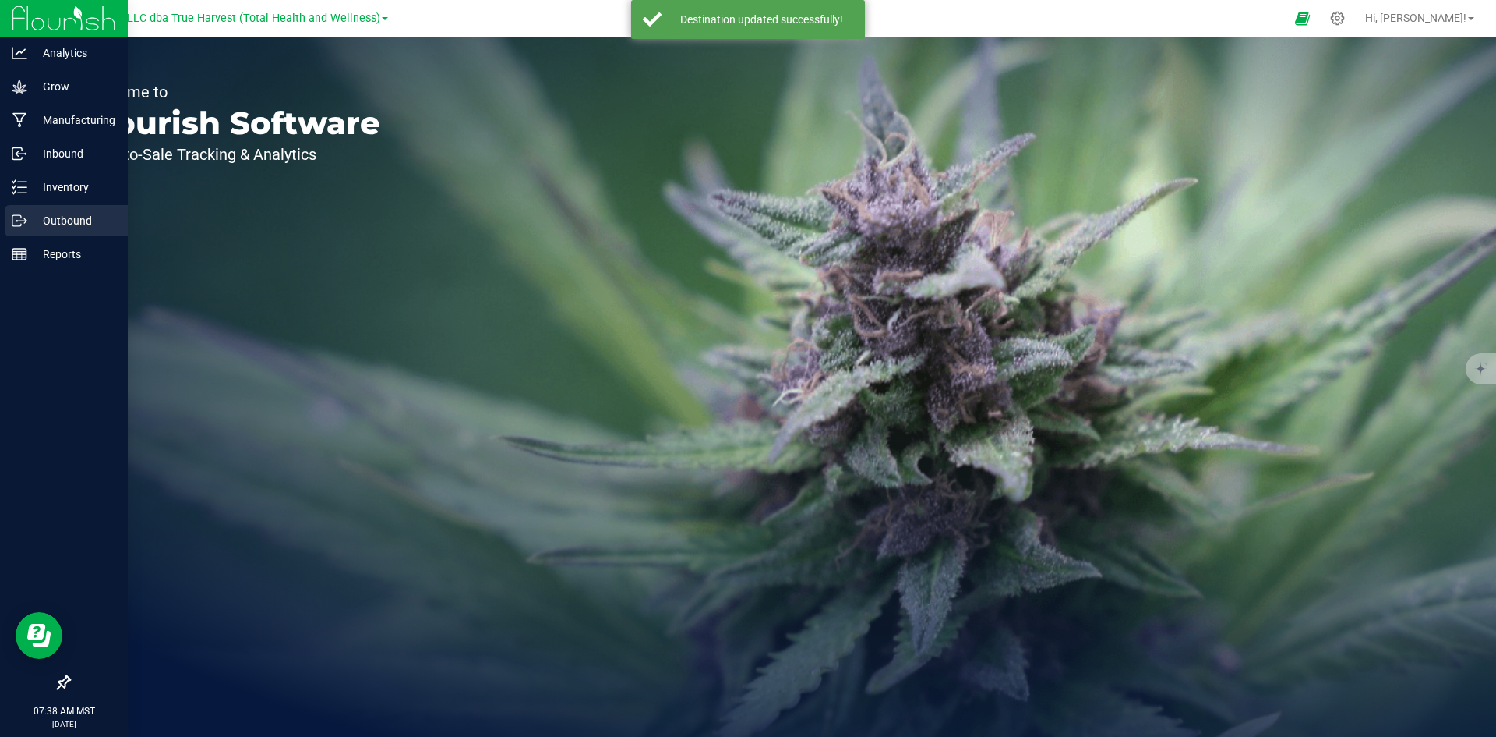
click at [26, 220] on icon at bounding box center [25, 219] width 2 height 2
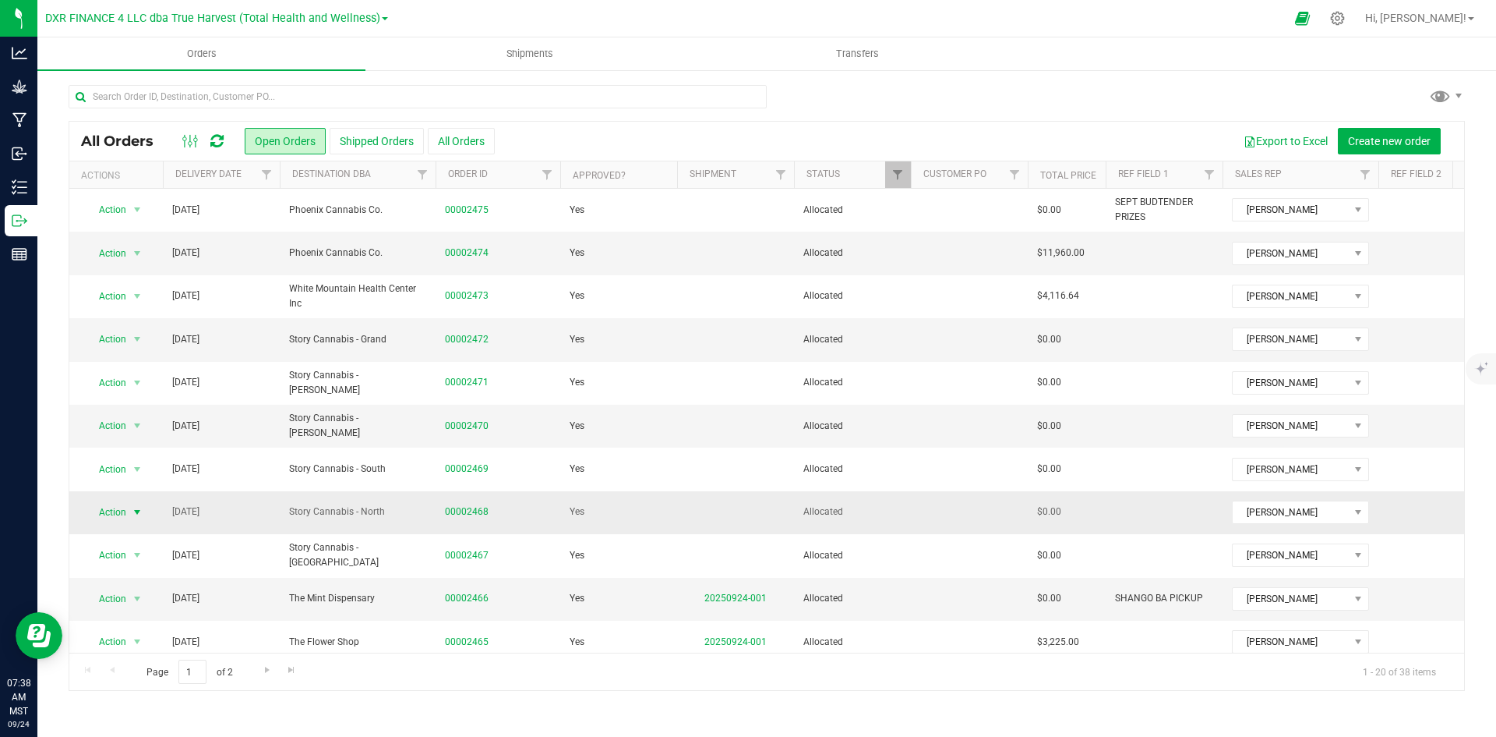
click at [135, 518] on span "select" at bounding box center [137, 512] width 12 height 12
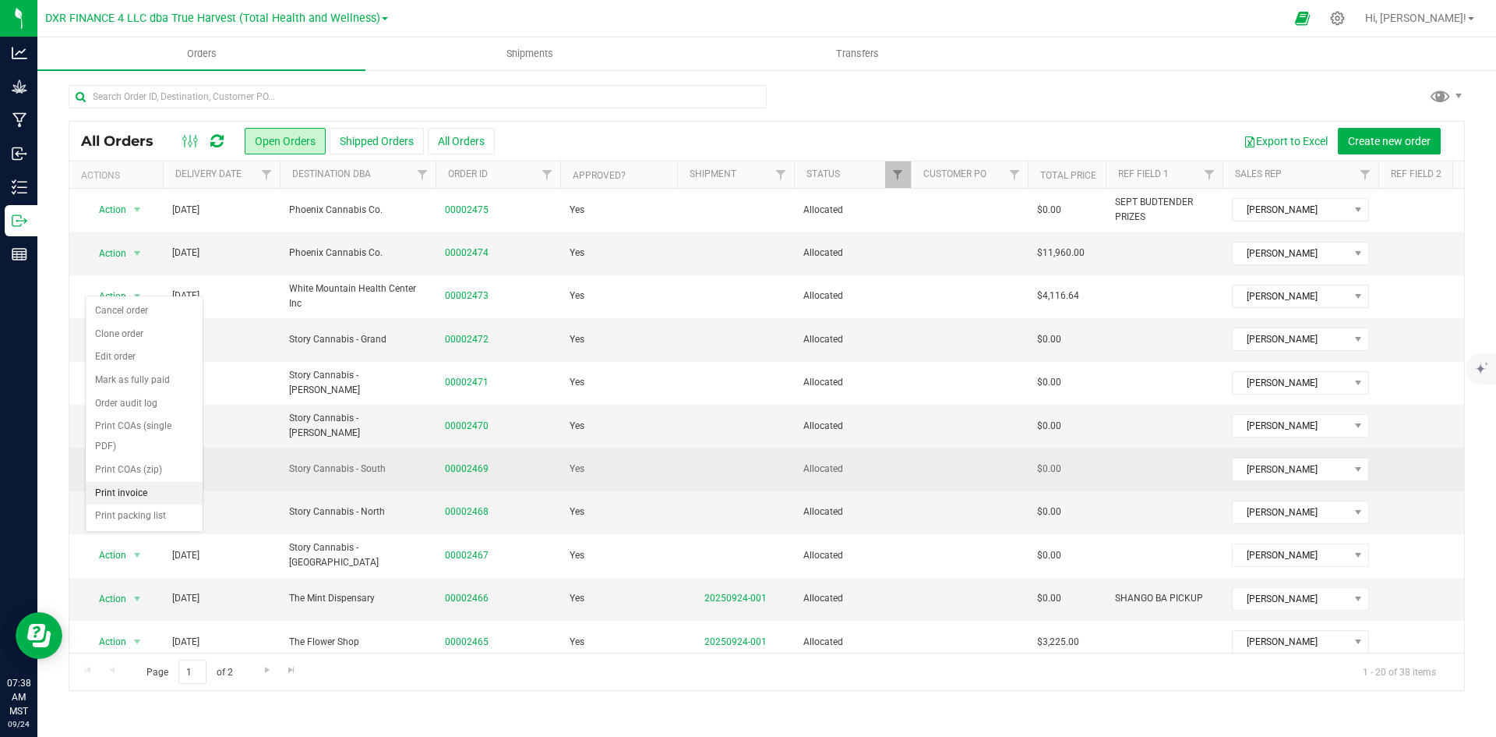
drag, startPoint x: 143, startPoint y: 489, endPoint x: 210, endPoint y: 490, distance: 67.0
click at [143, 489] on li "Print invoice" at bounding box center [144, 493] width 117 height 23
